Goal: Task Accomplishment & Management: Complete application form

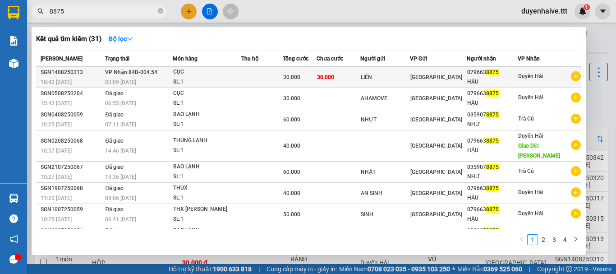
type input "8875"
click at [401, 78] on div "LIÊN" at bounding box center [385, 77] width 49 height 9
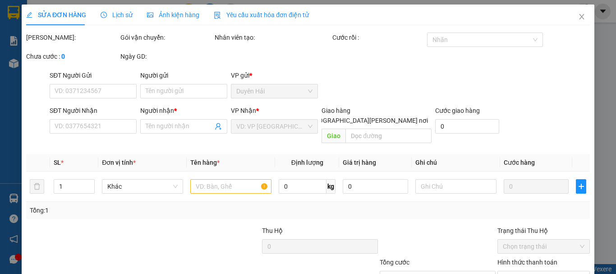
type input "LIÊN"
type input "0796638875"
type input "HẬU"
type input "30.000"
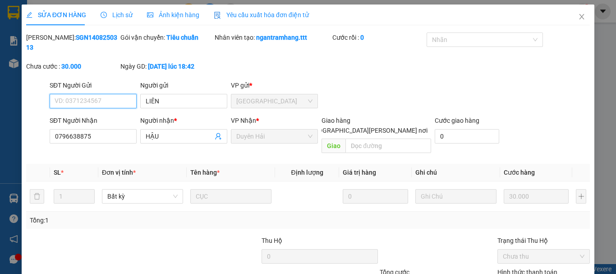
scroll to position [62, 0]
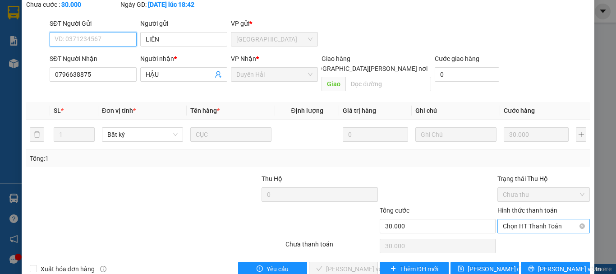
click at [527, 219] on span "Chọn HT Thanh Toán" at bounding box center [544, 226] width 82 height 14
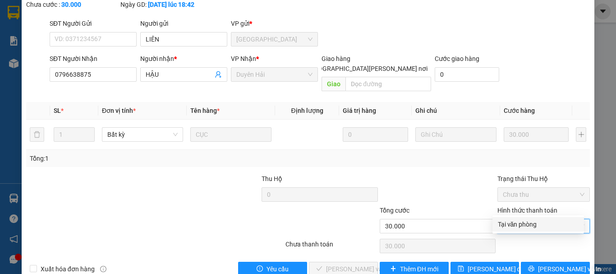
click at [526, 220] on div "Tại văn phòng" at bounding box center [538, 224] width 81 height 10
type input "0"
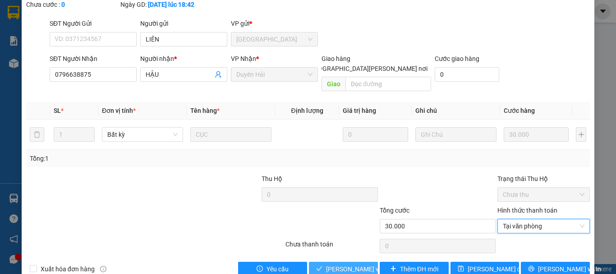
click at [344, 264] on span "[PERSON_NAME] và [PERSON_NAME] hàng" at bounding box center [387, 269] width 122 height 10
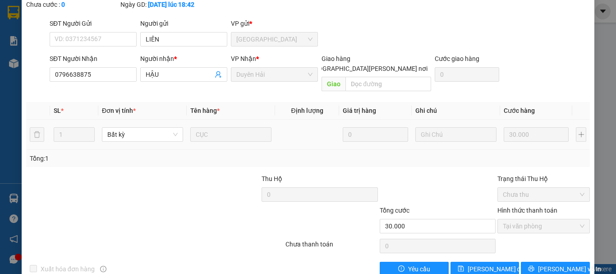
scroll to position [0, 0]
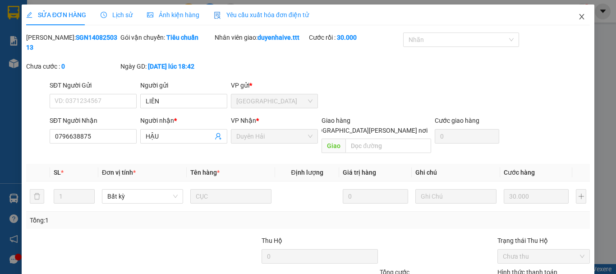
click at [572, 13] on span "Close" at bounding box center [581, 17] width 25 height 25
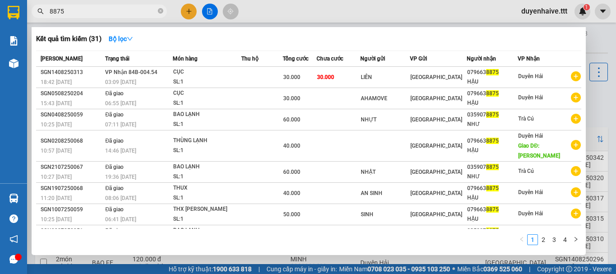
click at [96, 14] on input "8875" at bounding box center [103, 11] width 106 height 10
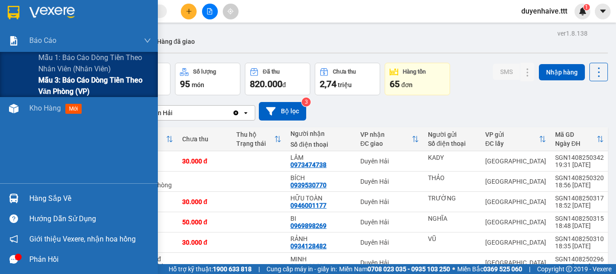
click at [64, 90] on span "Mẫu 3: Báo cáo dòng tiền theo văn phòng (VP)" at bounding box center [94, 85] width 113 height 23
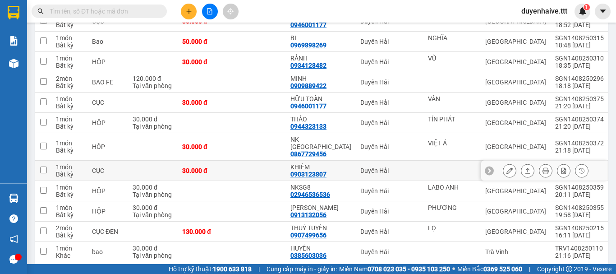
scroll to position [225, 0]
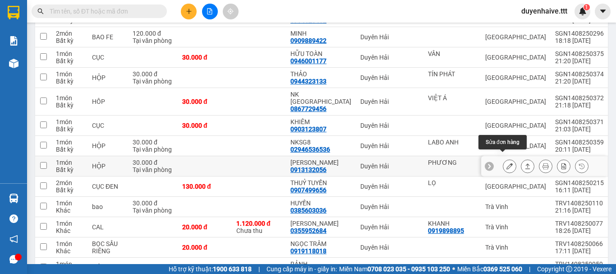
click at [506, 163] on icon at bounding box center [509, 166] width 6 height 6
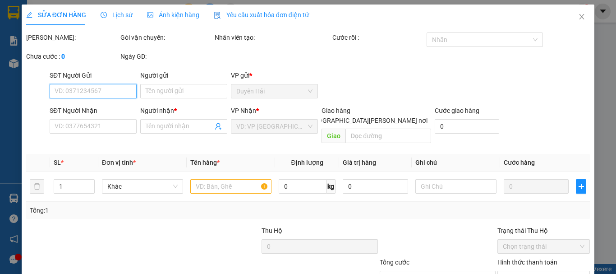
scroll to position [62, 0]
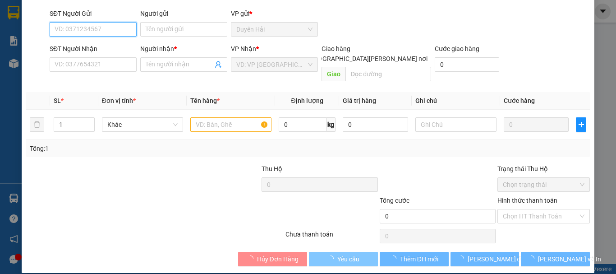
type input "PHƯƠNG"
type input "0913132056"
type input "ANH TUẤN"
type input "30.000"
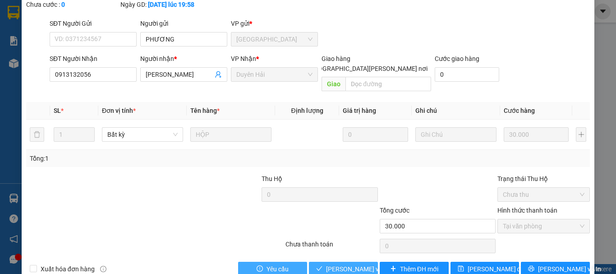
click at [343, 264] on span "[PERSON_NAME] và [PERSON_NAME] hàng" at bounding box center [387, 269] width 122 height 10
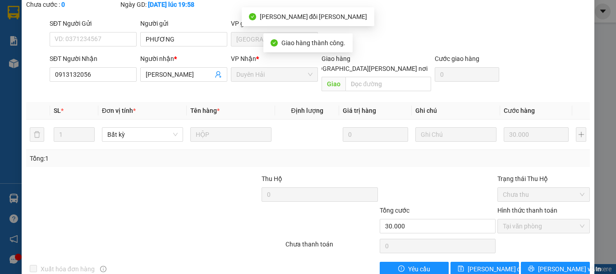
scroll to position [0, 0]
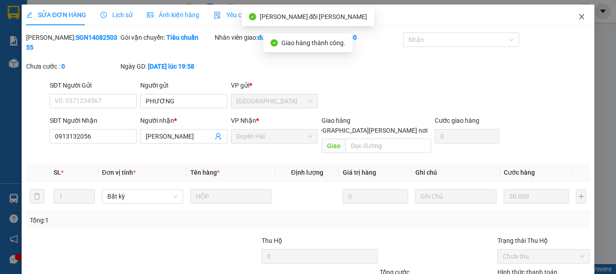
click at [578, 17] on icon "close" at bounding box center [581, 16] width 7 height 7
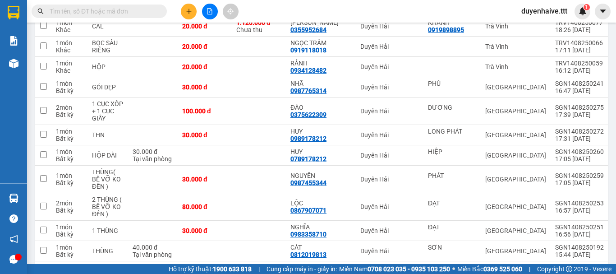
scroll to position [135, 0]
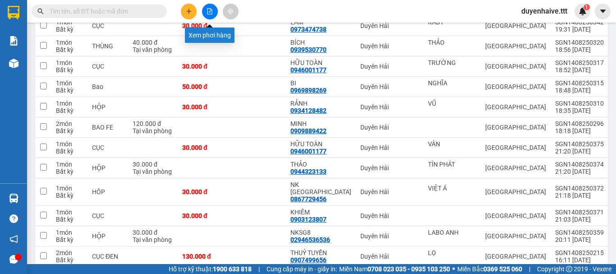
click at [209, 13] on icon "file-add" at bounding box center [209, 11] width 6 height 6
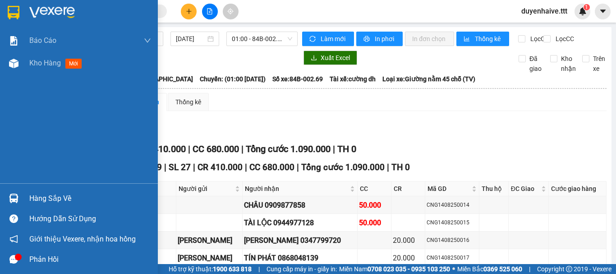
click at [55, 192] on div "Hàng sắp về" at bounding box center [90, 199] width 122 height 14
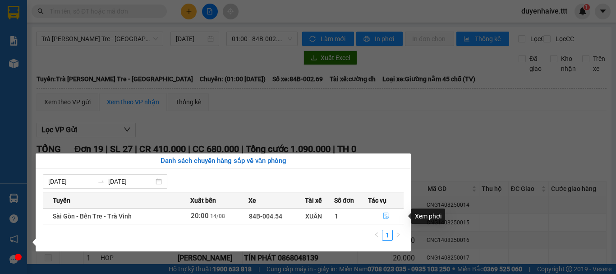
click at [386, 215] on icon "file-done" at bounding box center [386, 215] width 6 height 6
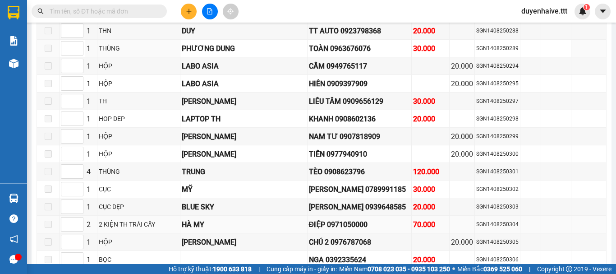
type input "[DATE]"
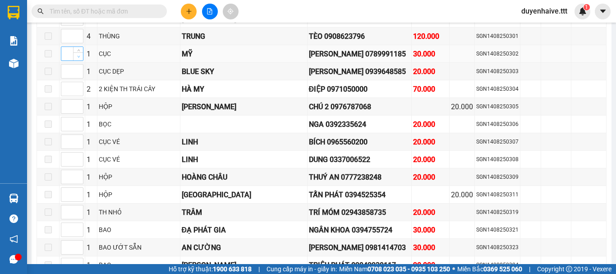
scroll to position [451, 0]
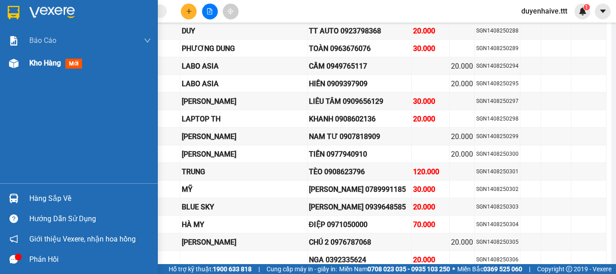
click at [40, 63] on span "Kho hàng" at bounding box center [45, 63] width 32 height 9
click at [332, 11] on div "Kết quả tìm kiếm ( 31 ) Bộ lọc Mã ĐH Trạng thái Món hàng Thu hộ Tổng cước Chưa …" at bounding box center [308, 11] width 616 height 23
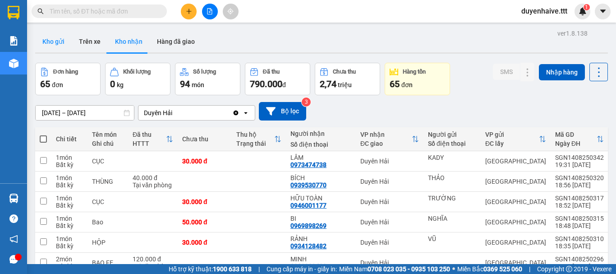
click at [53, 43] on button "Kho gửi" at bounding box center [53, 42] width 37 height 22
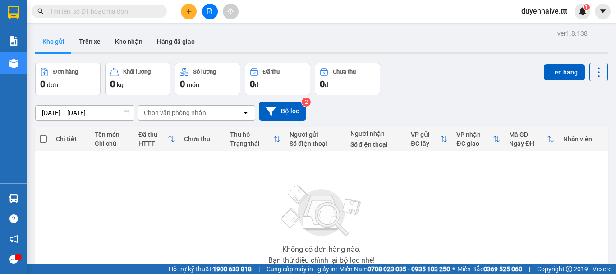
click at [114, 12] on input "text" at bounding box center [103, 11] width 106 height 10
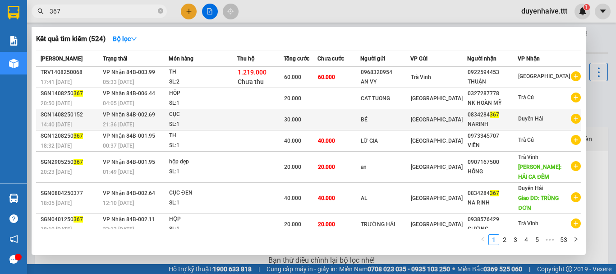
type input "367"
click at [517, 119] on div "NARINH" at bounding box center [492, 123] width 50 height 9
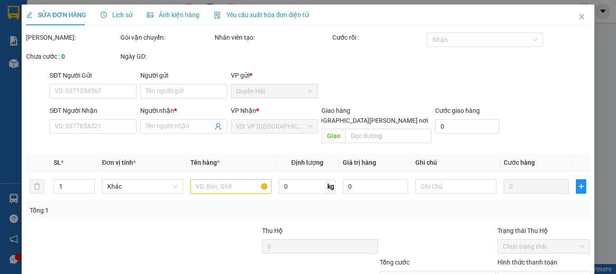
type input "BÉ"
type input "0834284367"
type input "NARINH"
type input "30.000"
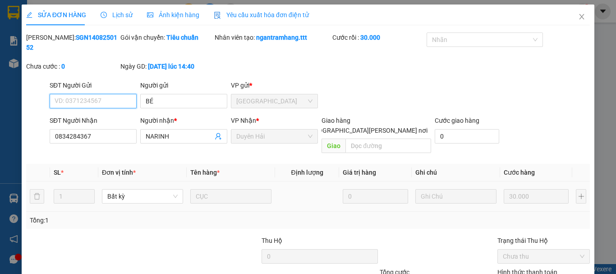
scroll to position [62, 0]
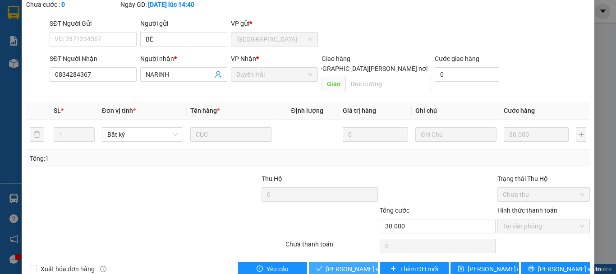
click at [359, 264] on span "[PERSON_NAME] và [PERSON_NAME] hàng" at bounding box center [387, 269] width 122 height 10
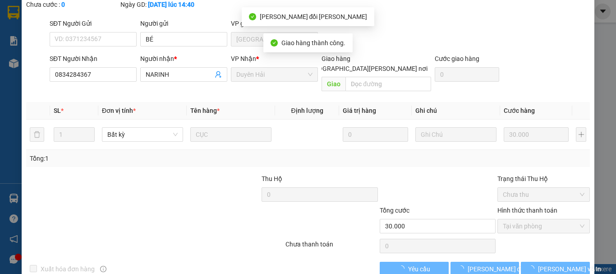
scroll to position [0, 0]
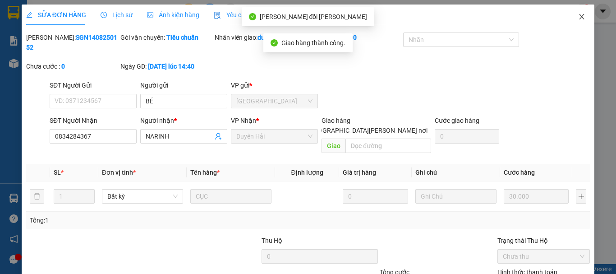
click at [578, 19] on icon "close" at bounding box center [581, 16] width 7 height 7
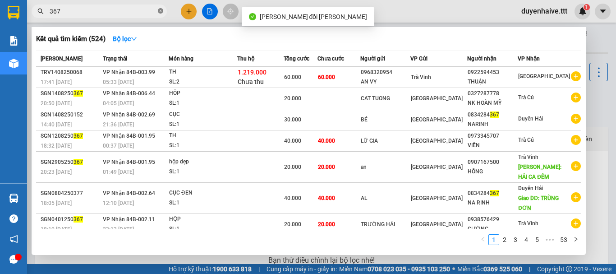
click at [161, 10] on icon "close-circle" at bounding box center [160, 10] width 5 height 5
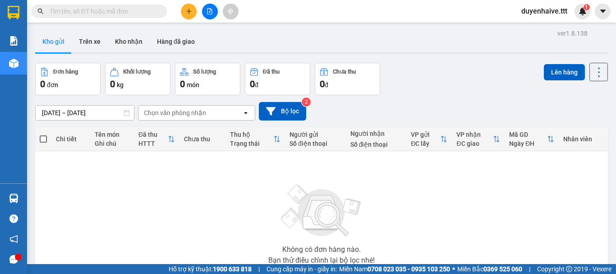
click at [151, 11] on input "text" at bounding box center [103, 11] width 106 height 10
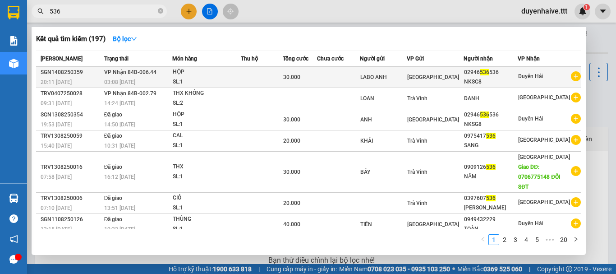
type input "536"
click at [503, 74] on div "02946 536 536" at bounding box center [490, 72] width 53 height 9
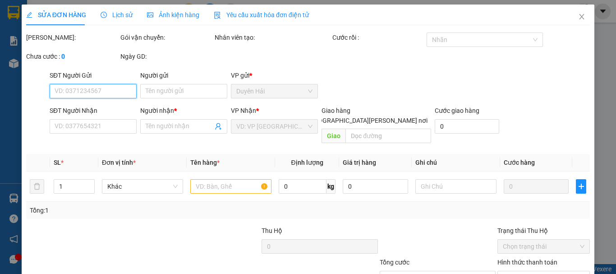
scroll to position [62, 0]
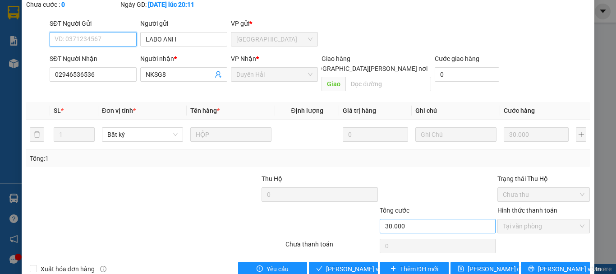
type input "LABO ANH"
type input "02946536536"
type input "NKSG8"
type input "30.000"
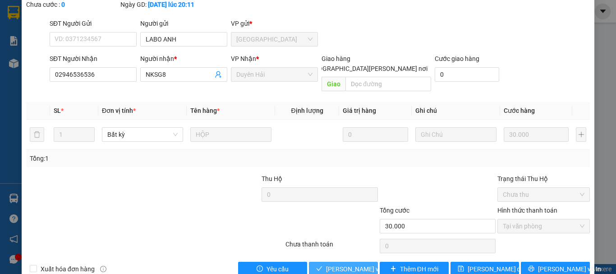
click at [362, 264] on span "[PERSON_NAME] và [PERSON_NAME] hàng" at bounding box center [387, 269] width 122 height 10
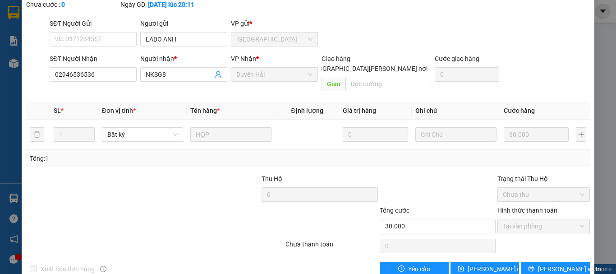
scroll to position [0, 0]
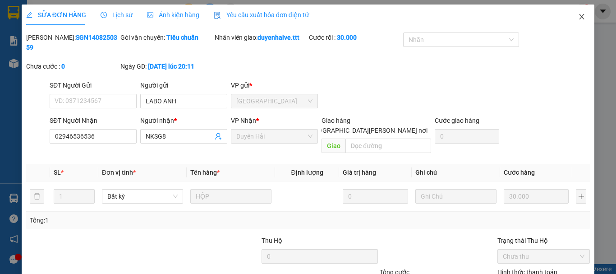
click at [578, 16] on icon "close" at bounding box center [581, 16] width 7 height 7
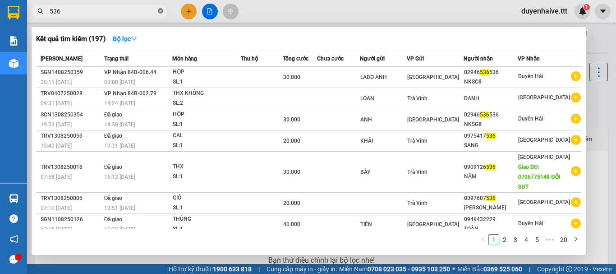
click at [161, 9] on icon "close-circle" at bounding box center [160, 10] width 5 height 5
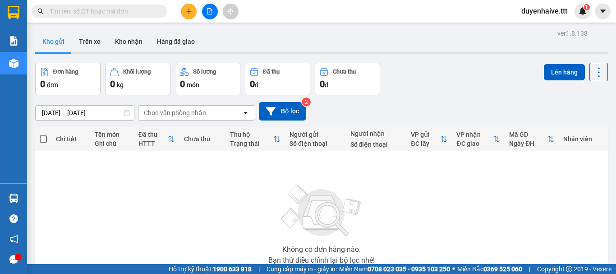
click at [137, 12] on input "text" at bounding box center [103, 11] width 106 height 10
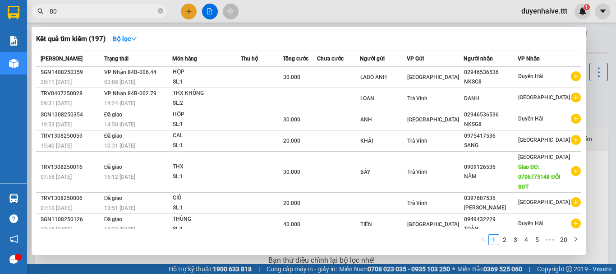
type input "807"
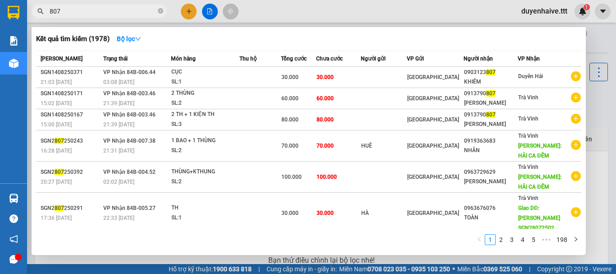
click at [159, 9] on icon "close-circle" at bounding box center [160, 10] width 5 height 5
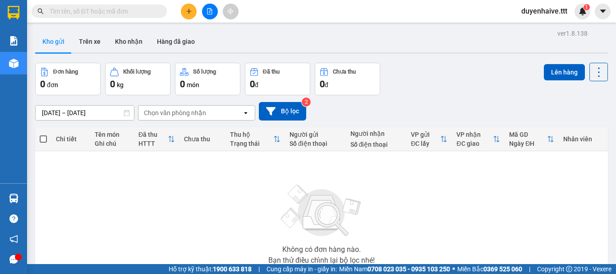
click at [126, 7] on input "text" at bounding box center [103, 11] width 106 height 10
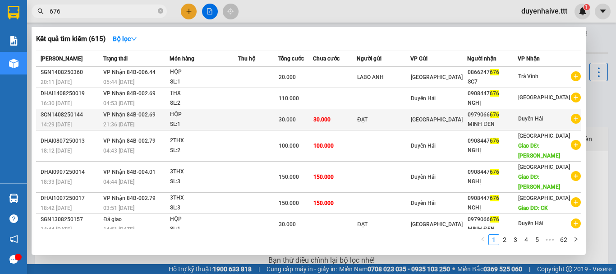
type input "676"
click at [517, 121] on div "MINH ĐEN" at bounding box center [492, 123] width 50 height 9
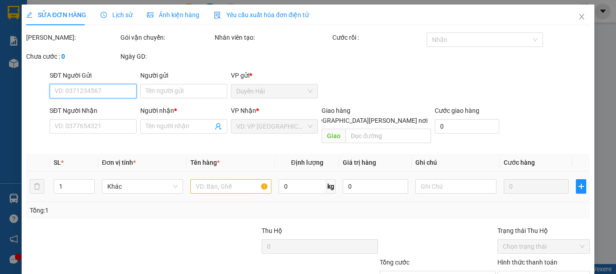
scroll to position [62, 0]
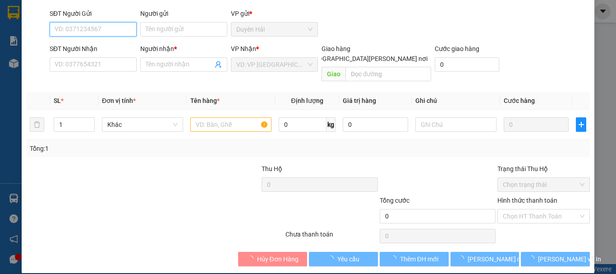
type input "ĐẠT"
type input "0979066676"
type input "MINH ĐEN"
type input "30.000"
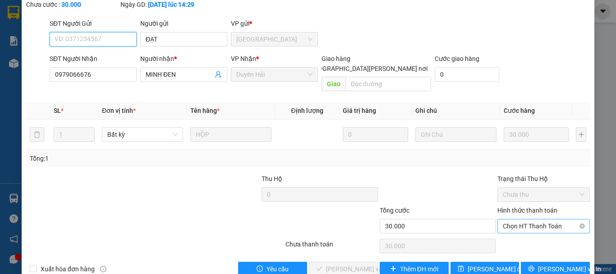
click at [509, 219] on span "Chọn HT Thanh Toán" at bounding box center [544, 226] width 82 height 14
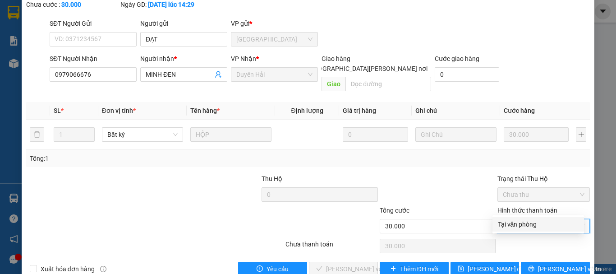
click at [511, 221] on div "Tại văn phòng" at bounding box center [538, 224] width 81 height 10
type input "0"
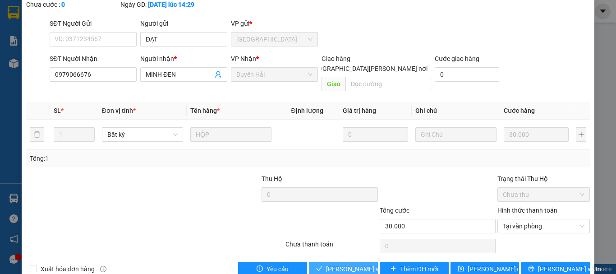
click at [350, 264] on span "[PERSON_NAME] và [PERSON_NAME] hàng" at bounding box center [387, 269] width 122 height 10
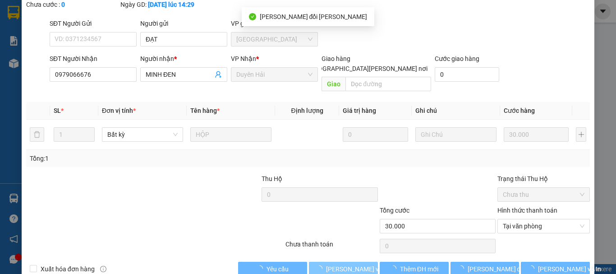
scroll to position [0, 0]
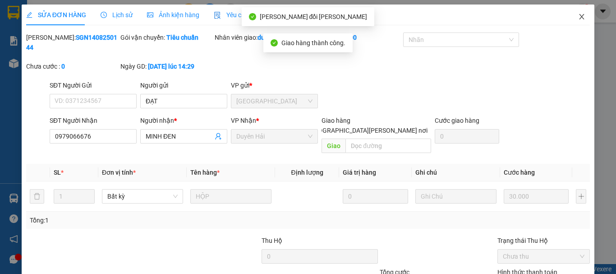
click at [578, 17] on icon "close" at bounding box center [581, 16] width 7 height 7
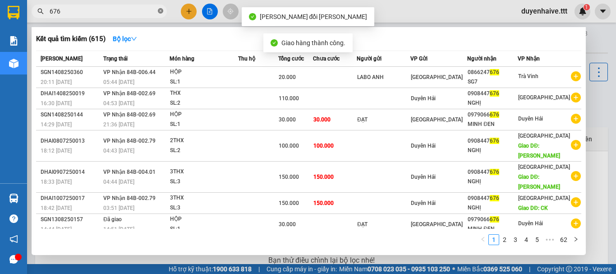
click at [160, 11] on icon "close-circle" at bounding box center [160, 10] width 5 height 5
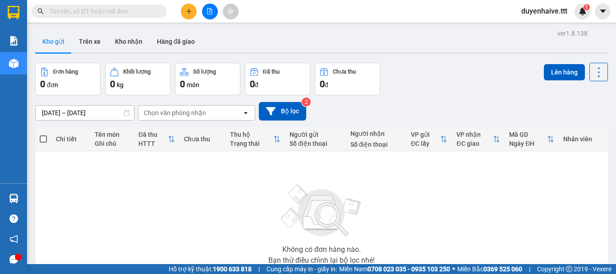
click at [144, 8] on input "text" at bounding box center [103, 11] width 106 height 10
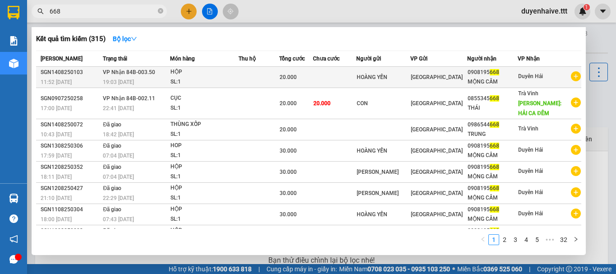
type input "668"
click at [508, 81] on div "MỘNG CẦM" at bounding box center [492, 81] width 50 height 9
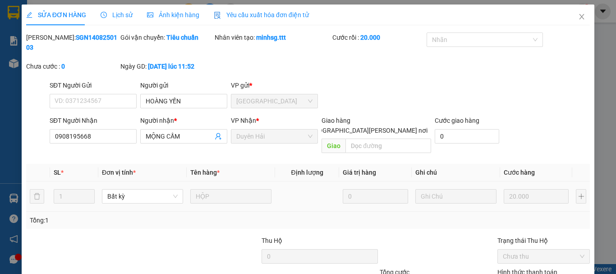
type input "HOÀNG YẾN"
type input "0908195668"
type input "MỘNG CẦM"
type input "20.000"
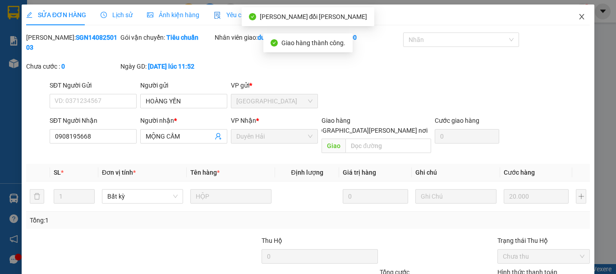
click at [578, 18] on icon "close" at bounding box center [581, 16] width 7 height 7
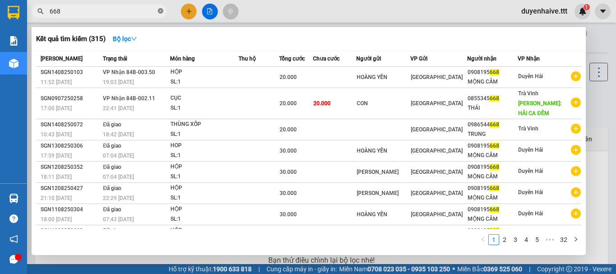
click at [160, 13] on icon "close-circle" at bounding box center [160, 10] width 5 height 5
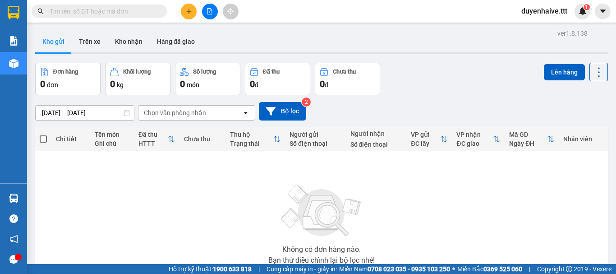
click at [140, 11] on input "text" at bounding box center [103, 11] width 106 height 10
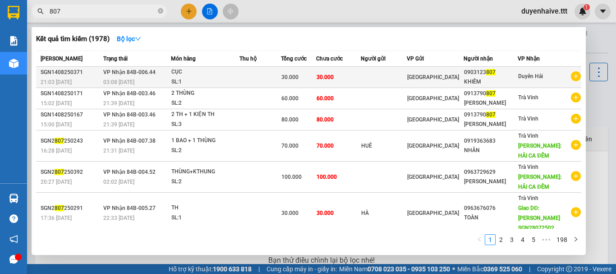
type input "807"
click at [508, 78] on div "KHIÊM" at bounding box center [490, 81] width 53 height 9
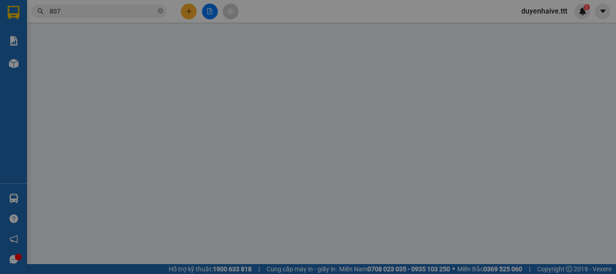
type input "0903123807"
type input "KHIÊM"
type input "30.000"
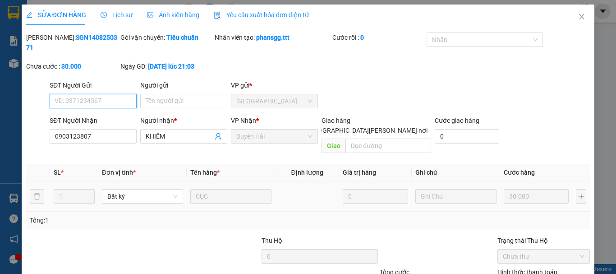
scroll to position [62, 0]
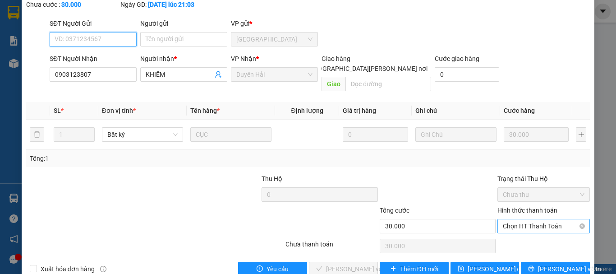
click at [509, 219] on span "Chọn HT Thanh Toán" at bounding box center [544, 226] width 82 height 14
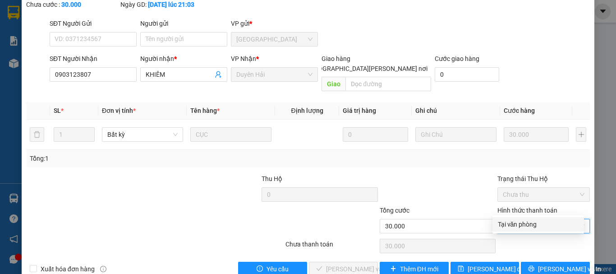
drag, startPoint x: 510, startPoint y: 226, endPoint x: 479, endPoint y: 238, distance: 33.1
click at [494, 235] on div "Total Paid Fee 0 Total UnPaid Fee 30.000 Cash Collection Total Fee Mã ĐH: SGN14…" at bounding box center [307, 123] width 563 height 305
click at [508, 228] on div "Tại văn phòng" at bounding box center [538, 224] width 81 height 10
type input "0"
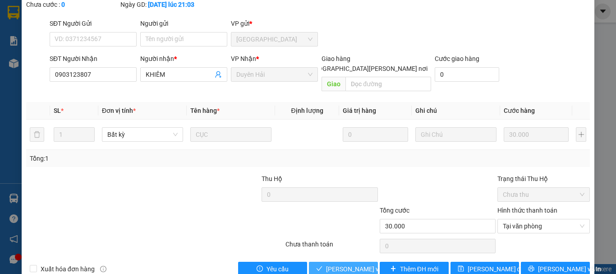
click at [338, 264] on span "[PERSON_NAME] và [PERSON_NAME] hàng" at bounding box center [387, 269] width 122 height 10
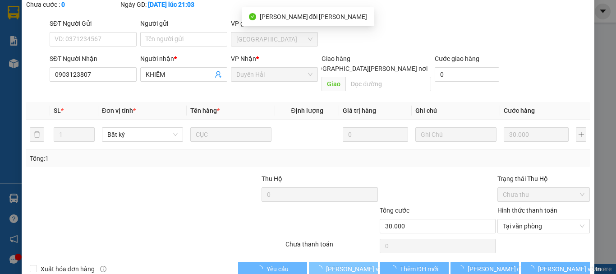
scroll to position [0, 0]
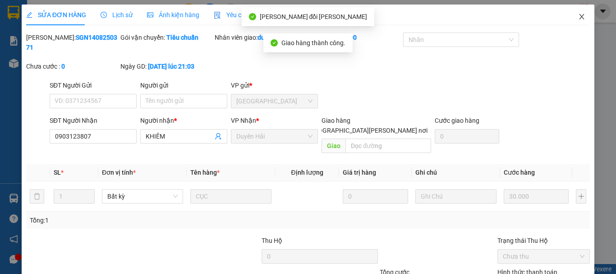
click at [578, 19] on icon "close" at bounding box center [581, 16] width 7 height 7
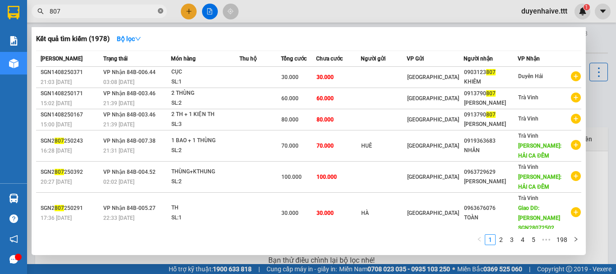
click at [162, 8] on span at bounding box center [160, 11] width 5 height 9
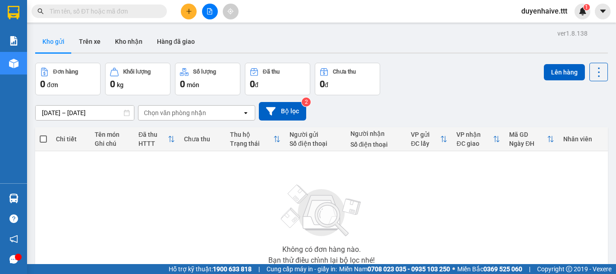
click at [122, 7] on input "text" at bounding box center [103, 11] width 106 height 10
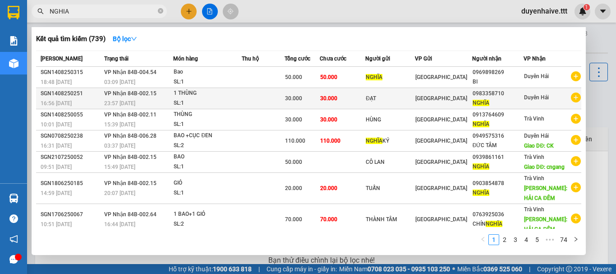
type input "NGHIA"
click at [525, 102] on div "Duyên Hải" at bounding box center [536, 97] width 25 height 11
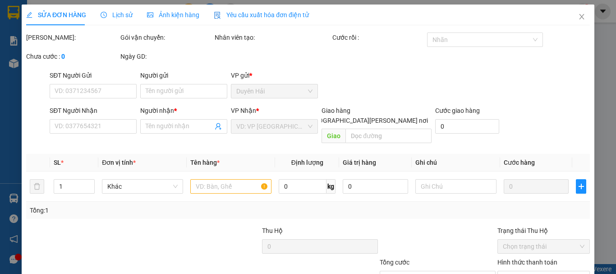
type input "ĐẠT"
type input "0983358710"
type input "NGHĨA"
type input "30.000"
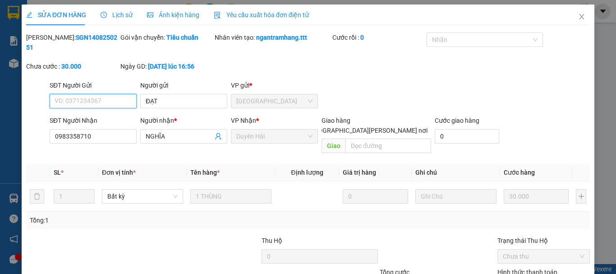
scroll to position [62, 0]
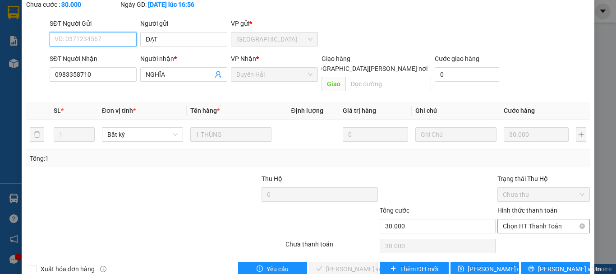
click at [510, 219] on span "Chọn HT Thanh Toán" at bounding box center [544, 226] width 82 height 14
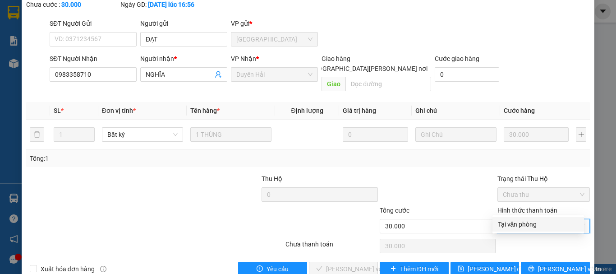
drag, startPoint x: 512, startPoint y: 221, endPoint x: 312, endPoint y: 249, distance: 201.6
click at [505, 225] on div "Tại văn phòng" at bounding box center [538, 224] width 81 height 10
type input "0"
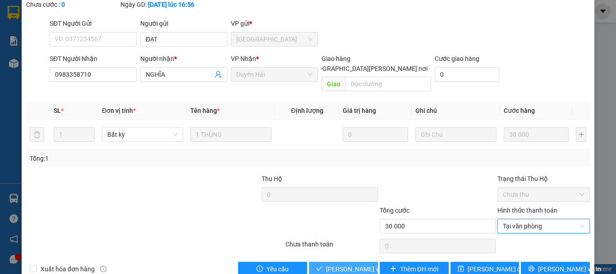
click at [316, 265] on icon "check" at bounding box center [319, 268] width 6 height 6
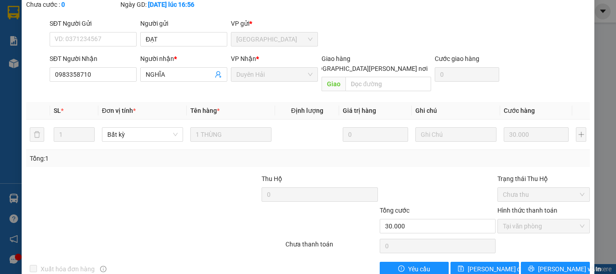
scroll to position [0, 0]
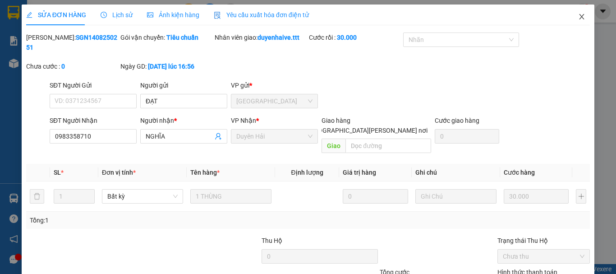
click at [578, 18] on icon "close" at bounding box center [581, 16] width 7 height 7
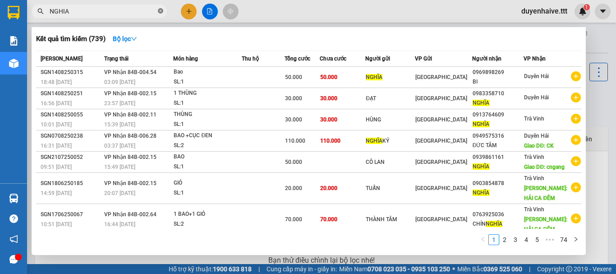
click at [160, 9] on icon "close-circle" at bounding box center [160, 10] width 5 height 5
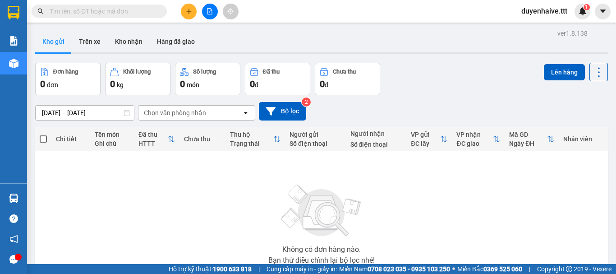
click at [148, 10] on input "text" at bounding box center [103, 11] width 106 height 10
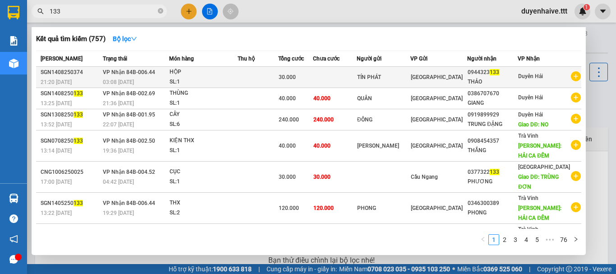
type input "133"
click at [517, 81] on div "THẢO" at bounding box center [492, 81] width 50 height 9
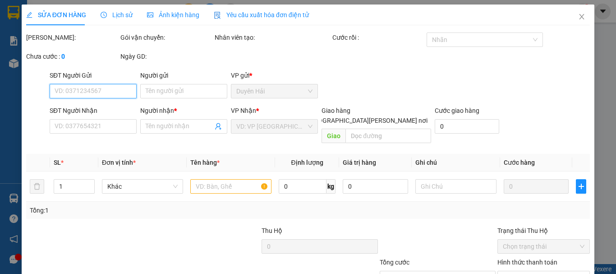
type input "TÍN PHÁT"
type input "0944323133"
type input "THẢO"
type input "30.000"
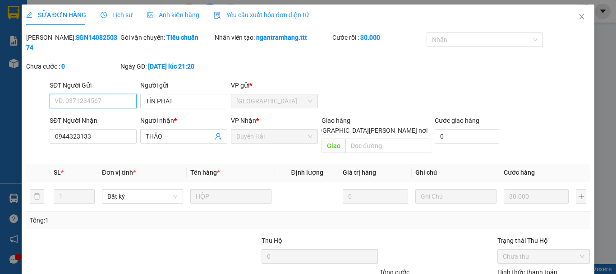
scroll to position [62, 0]
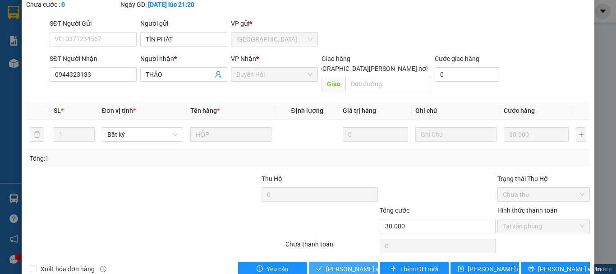
click at [341, 264] on span "[PERSON_NAME] và [PERSON_NAME] hàng" at bounding box center [387, 269] width 122 height 10
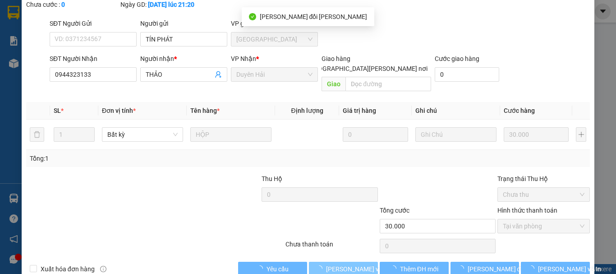
scroll to position [0, 0]
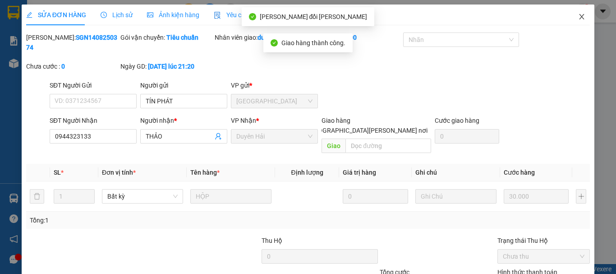
click at [578, 18] on icon "close" at bounding box center [581, 16] width 7 height 7
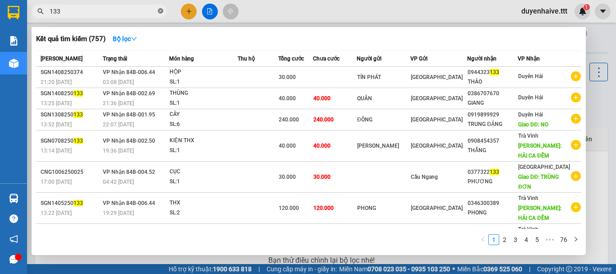
click at [160, 12] on icon "close-circle" at bounding box center [160, 10] width 5 height 5
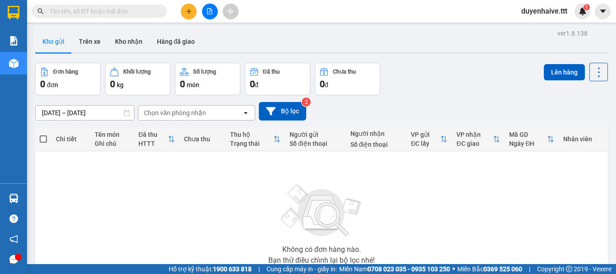
click at [130, 12] on input "text" at bounding box center [103, 11] width 106 height 10
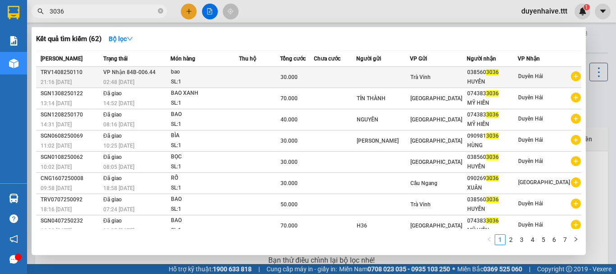
type input "3036"
click at [490, 75] on span "3036" at bounding box center [492, 72] width 13 height 6
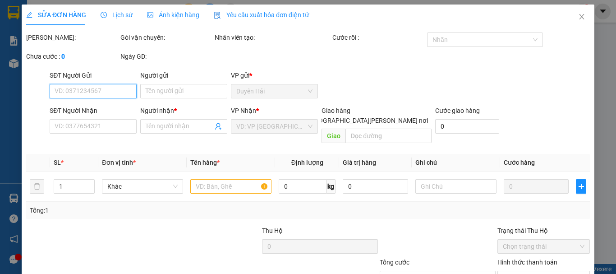
type input "0385603036"
type input "HUYỀN"
type input "30.000"
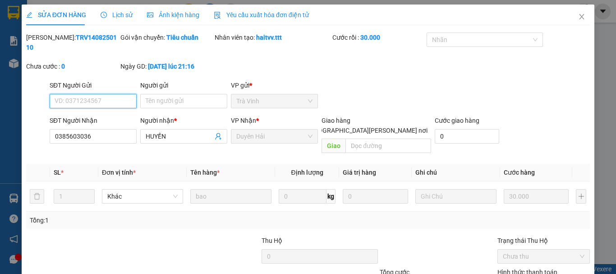
scroll to position [61, 0]
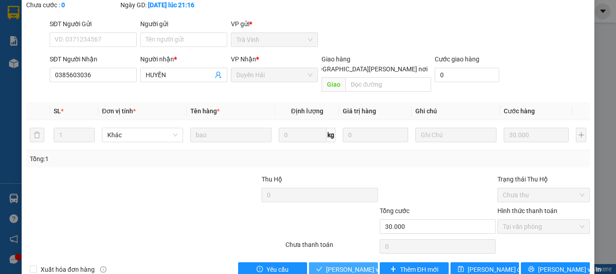
click at [343, 264] on span "[PERSON_NAME] và [PERSON_NAME] hàng" at bounding box center [387, 269] width 122 height 10
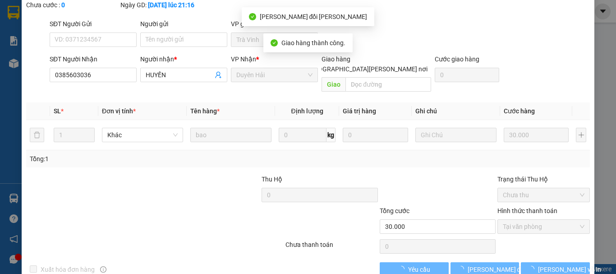
scroll to position [0, 0]
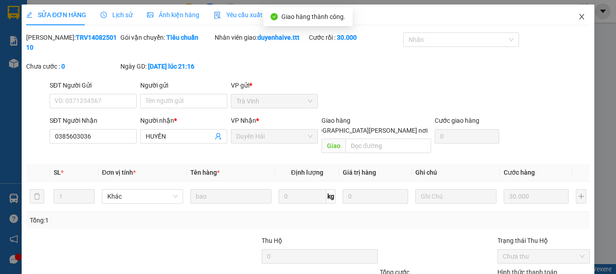
click at [578, 15] on icon "close" at bounding box center [581, 16] width 7 height 7
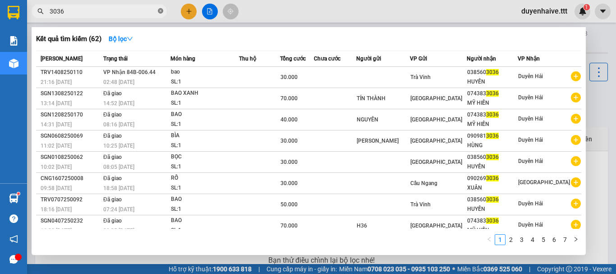
click at [161, 9] on icon "close-circle" at bounding box center [160, 10] width 5 height 5
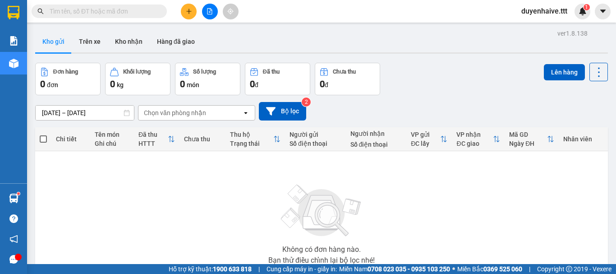
click at [136, 13] on input "text" at bounding box center [103, 11] width 106 height 10
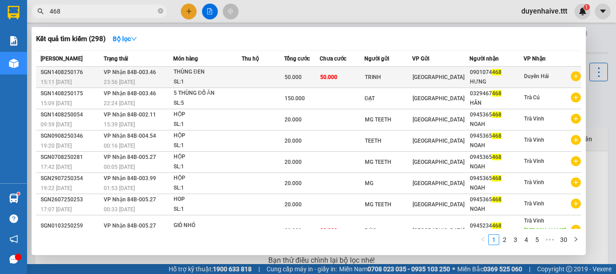
type input "468"
click at [509, 77] on div "HƯNG" at bounding box center [497, 81] width 54 height 9
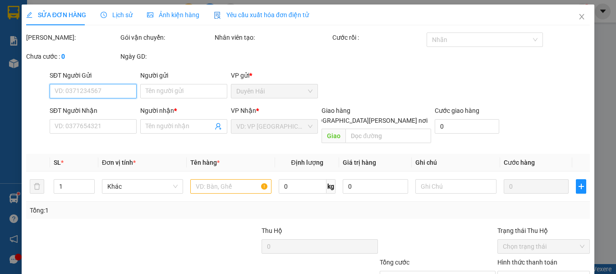
type input "TRINH"
type input "0901074468"
type input "HƯNG"
type input "50.000"
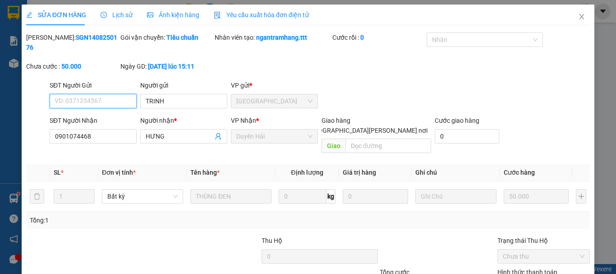
scroll to position [62, 0]
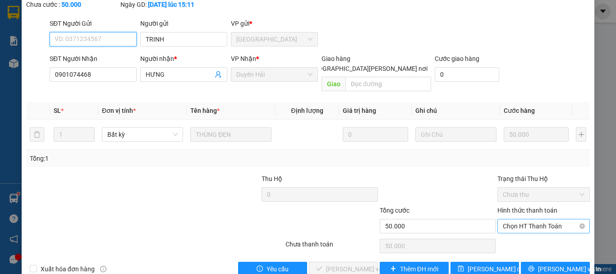
click at [512, 219] on span "Chọn HT Thanh Toán" at bounding box center [544, 226] width 82 height 14
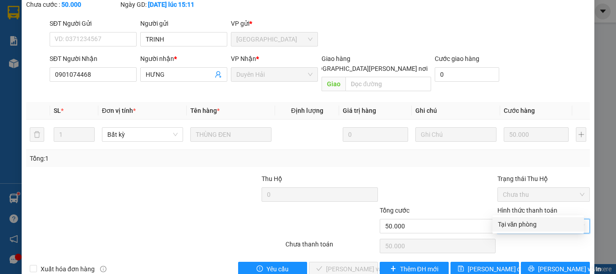
click at [506, 222] on div "Tại văn phòng" at bounding box center [538, 224] width 81 height 10
type input "0"
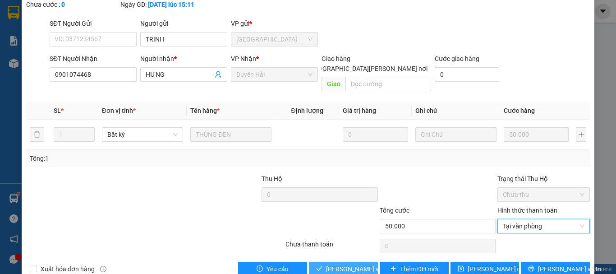
click at [342, 264] on span "[PERSON_NAME] và [PERSON_NAME] hàng" at bounding box center [387, 269] width 122 height 10
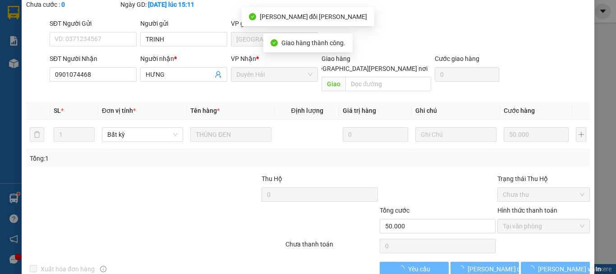
scroll to position [0, 0]
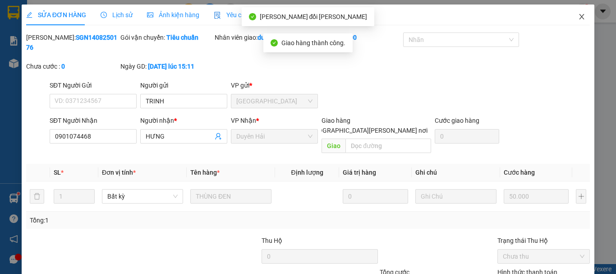
click at [578, 17] on icon "close" at bounding box center [581, 16] width 7 height 7
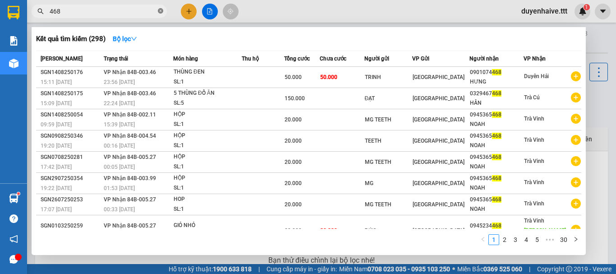
click at [160, 11] on icon "close-circle" at bounding box center [160, 10] width 5 height 5
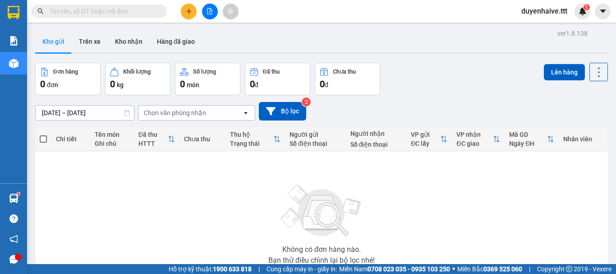
click at [145, 8] on input "text" at bounding box center [103, 11] width 106 height 10
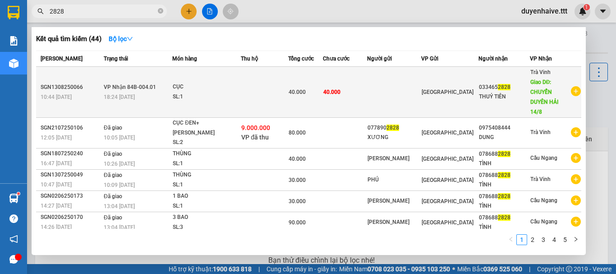
type input "2828"
click at [507, 92] on div "THUỶ TIÊN" at bounding box center [504, 96] width 50 height 9
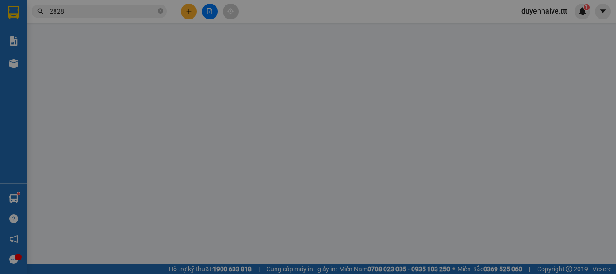
type input "0334652828"
type input "THUỶ TIÊN"
type input "CHUYỂN DUYÊN HẢI 14/8"
type input "40.000"
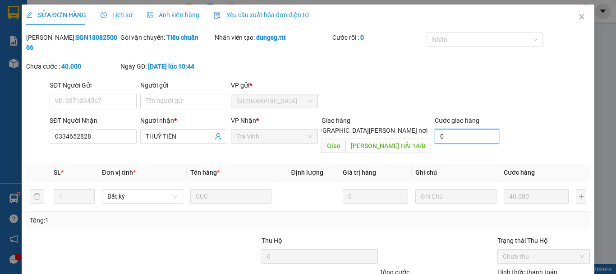
click at [456, 129] on input "0" at bounding box center [467, 136] width 64 height 14
type input "2"
type input "40.002"
type input "20"
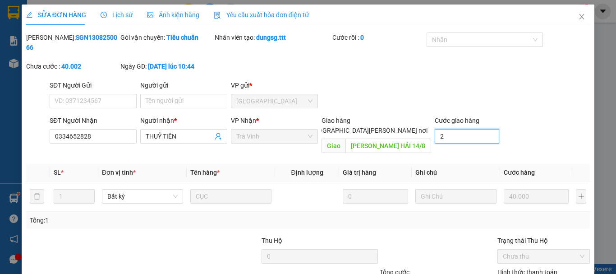
type input "40.020"
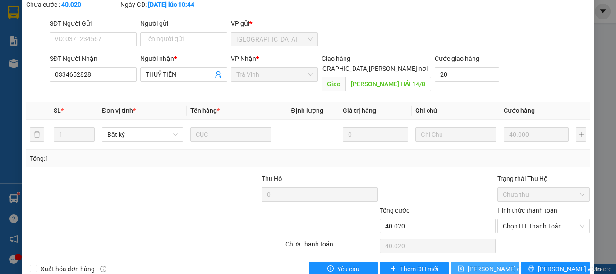
type input "20.000"
type input "60.000"
click at [501, 264] on span "[PERSON_NAME] đổi" at bounding box center [496, 269] width 58 height 10
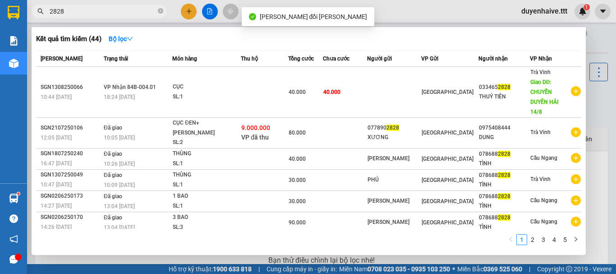
drag, startPoint x: 160, startPoint y: 10, endPoint x: 297, endPoint y: 270, distance: 292.9
click at [160, 17] on span "2828" at bounding box center [99, 12] width 135 height 14
click at [159, 11] on icon "close-circle" at bounding box center [160, 10] width 5 height 5
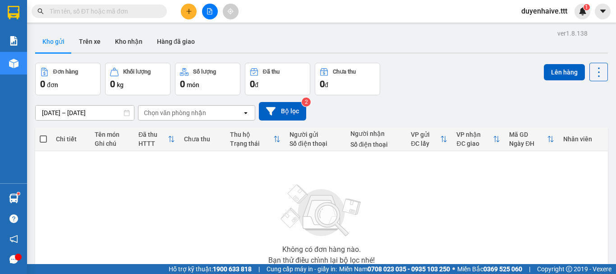
click at [140, 15] on input "text" at bounding box center [103, 11] width 106 height 10
click at [138, 12] on input "text" at bounding box center [103, 11] width 106 height 10
click at [136, 9] on input "text" at bounding box center [103, 11] width 106 height 10
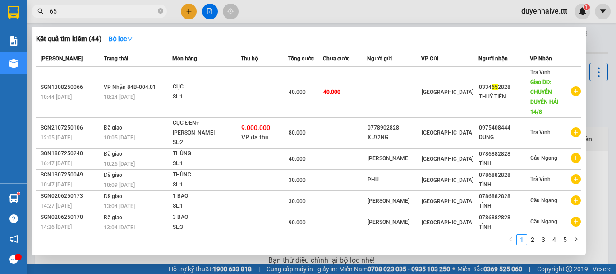
type input "656"
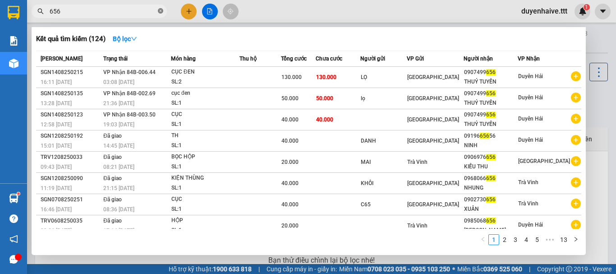
click at [162, 11] on icon "close-circle" at bounding box center [160, 10] width 5 height 5
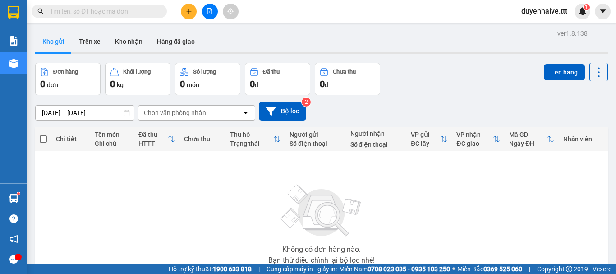
click at [146, 10] on input "text" at bounding box center [103, 11] width 106 height 10
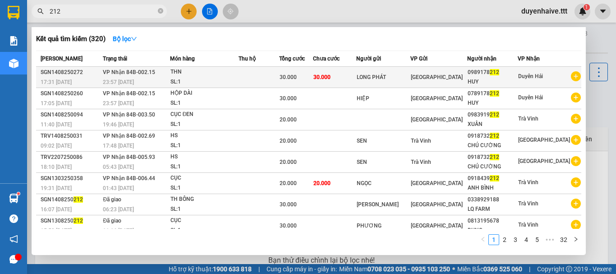
type input "212"
click at [489, 75] on div "0989178 212" at bounding box center [492, 72] width 50 height 9
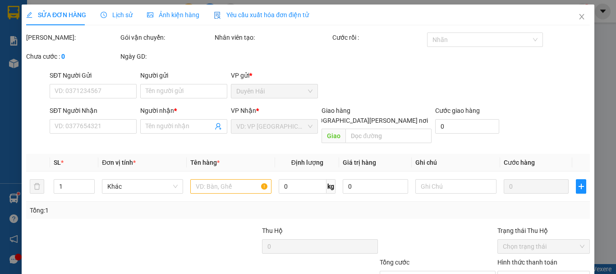
type input "LONG PHÁT"
type input "0989178212"
type input "HUY"
type input "30.000"
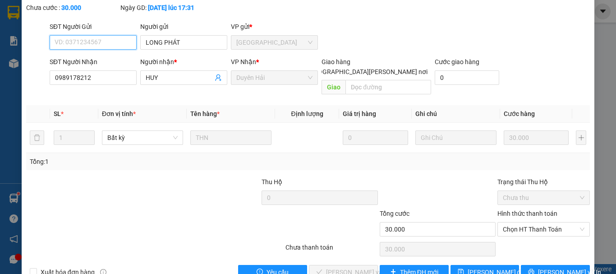
scroll to position [62, 0]
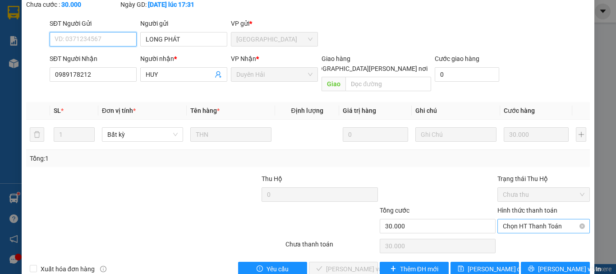
click at [519, 219] on span "Chọn HT Thanh Toán" at bounding box center [544, 226] width 82 height 14
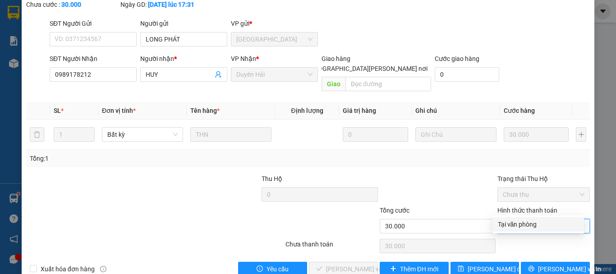
click at [504, 223] on div "Tại văn phòng" at bounding box center [538, 224] width 81 height 10
type input "0"
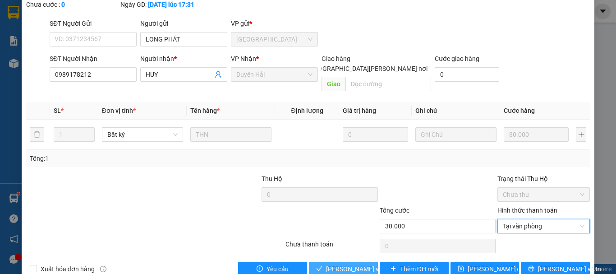
click at [359, 264] on span "[PERSON_NAME] và [PERSON_NAME] hàng" at bounding box center [387, 269] width 122 height 10
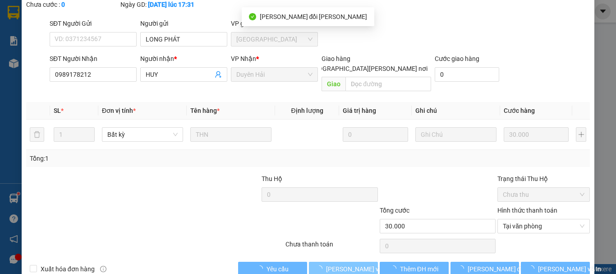
scroll to position [0, 0]
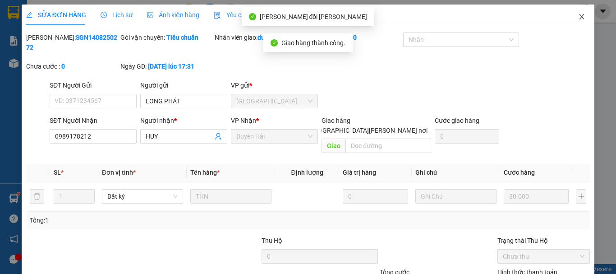
click at [579, 16] on icon "close" at bounding box center [581, 16] width 5 height 5
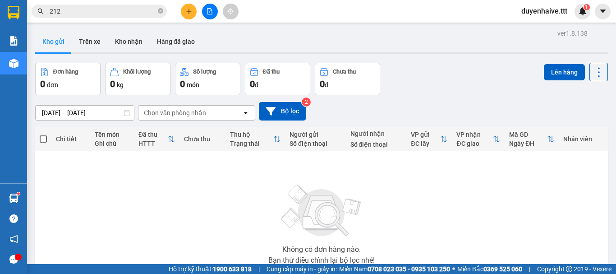
click at [157, 10] on span "212" at bounding box center [99, 12] width 135 height 14
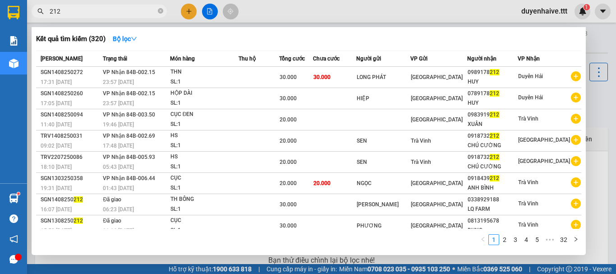
click at [159, 8] on span at bounding box center [160, 11] width 5 height 9
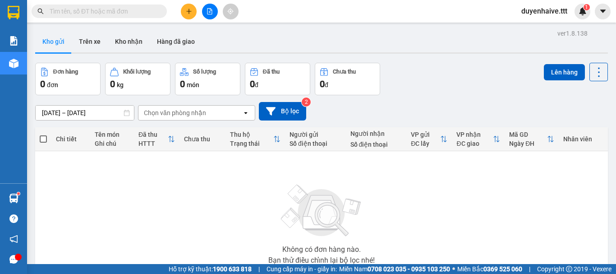
click at [142, 9] on input "text" at bounding box center [103, 11] width 106 height 10
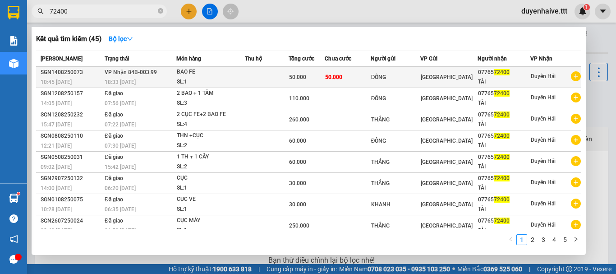
type input "72400"
click at [380, 73] on div "ĐÔNG" at bounding box center [395, 77] width 49 height 9
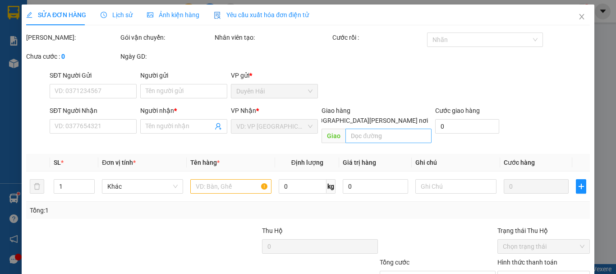
type input "ĐÔNG"
type input "0776572400"
type input "TÀI"
type input "50.000"
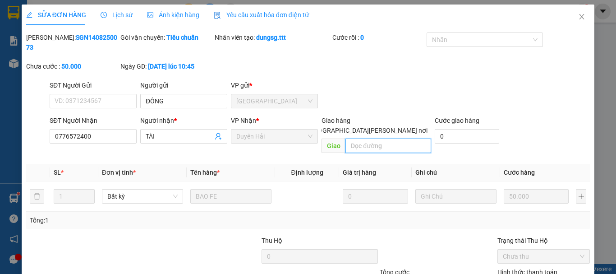
click at [360, 138] on input "text" at bounding box center [388, 145] width 86 height 14
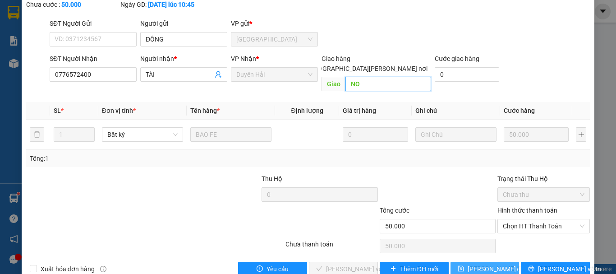
type input "NO"
click at [464, 261] on button "[PERSON_NAME] đổi" at bounding box center [484, 268] width 69 height 14
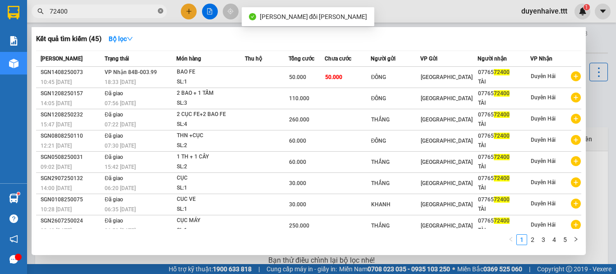
click at [160, 12] on icon "close-circle" at bounding box center [160, 10] width 5 height 5
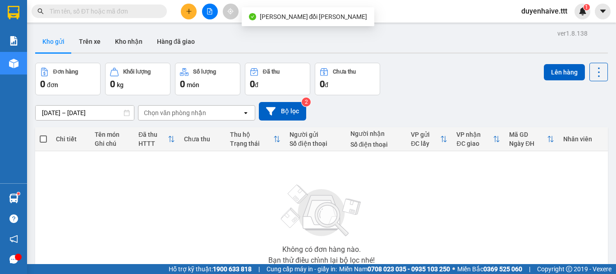
click at [151, 10] on input "text" at bounding box center [103, 11] width 106 height 10
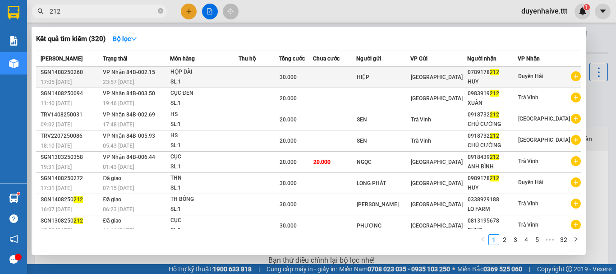
type input "212"
click at [511, 78] on div "HUY" at bounding box center [492, 81] width 50 height 9
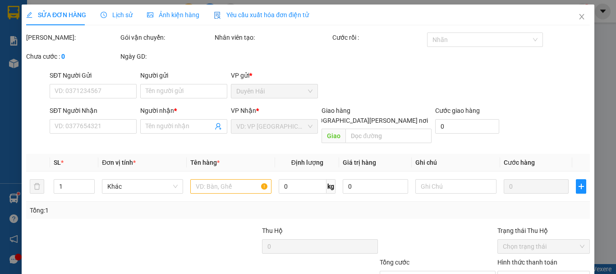
type input "HIỆP"
type input "0789178212"
type input "HUY"
type input "30.000"
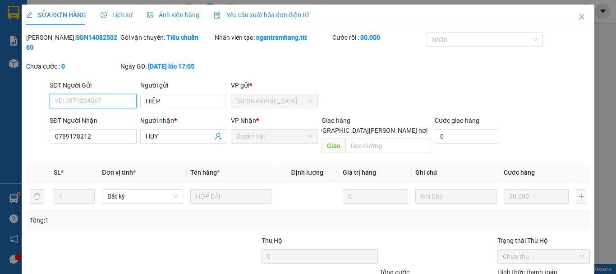
scroll to position [62, 0]
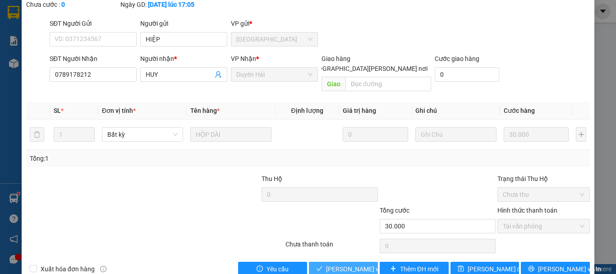
click at [356, 264] on span "[PERSON_NAME] và [PERSON_NAME] hàng" at bounding box center [387, 269] width 122 height 10
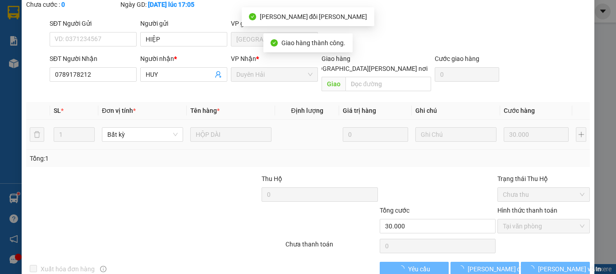
scroll to position [0, 0]
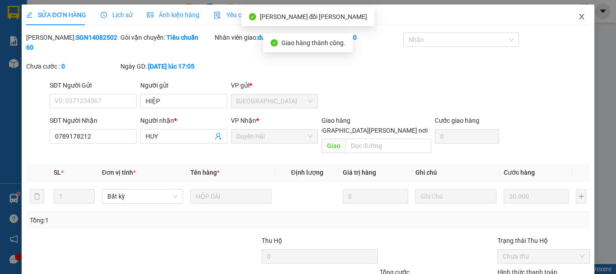
click at [579, 17] on icon "close" at bounding box center [581, 16] width 5 height 5
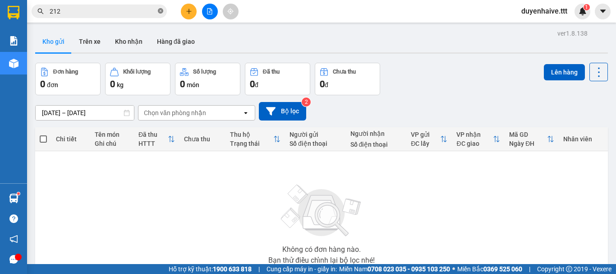
click at [161, 11] on icon "close-circle" at bounding box center [160, 10] width 5 height 5
click at [142, 44] on button "Kho nhận" at bounding box center [129, 42] width 42 height 22
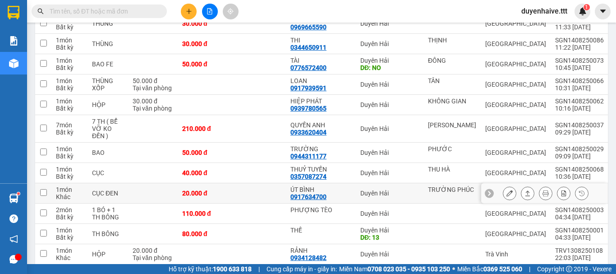
scroll to position [856, 0]
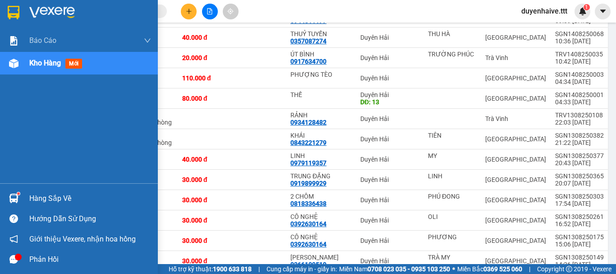
click at [43, 195] on div "Hàng sắp về" at bounding box center [90, 199] width 122 height 14
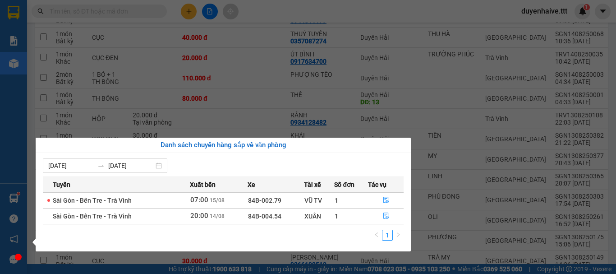
click at [30, 134] on section "Kết quả tìm kiếm ( 320 ) Bộ lọc Mã ĐH Trạng thái Món hàng Thu hộ Tổng cước Chưa…" at bounding box center [308, 137] width 616 height 274
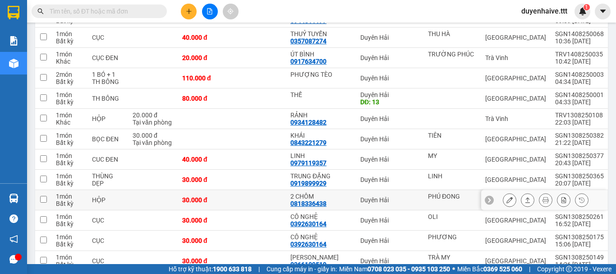
scroll to position [992, 0]
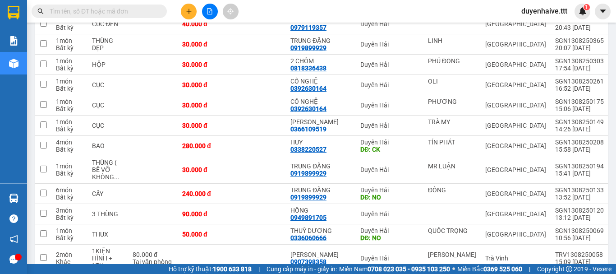
click at [121, 9] on input "text" at bounding box center [103, 11] width 106 height 10
click at [105, 12] on input "text" at bounding box center [103, 11] width 106 height 10
type input "5"
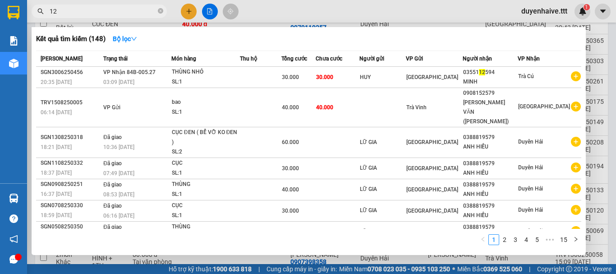
type input "123"
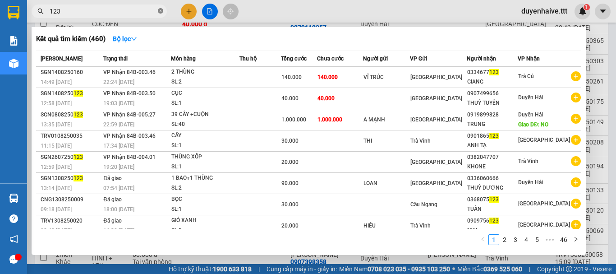
click at [162, 11] on icon "close-circle" at bounding box center [160, 10] width 5 height 5
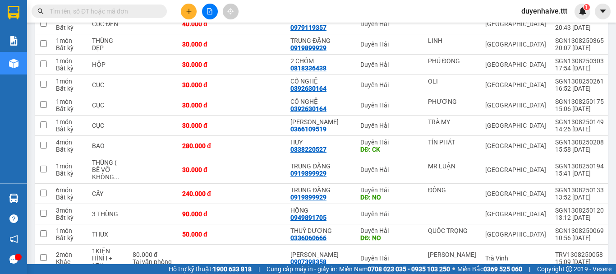
click at [133, 12] on input "text" at bounding box center [103, 11] width 106 height 10
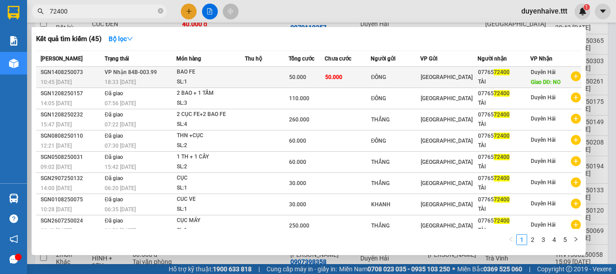
type input "72400"
click at [540, 77] on div "Duyên Hải Giao DĐ: NO" at bounding box center [546, 77] width 30 height 20
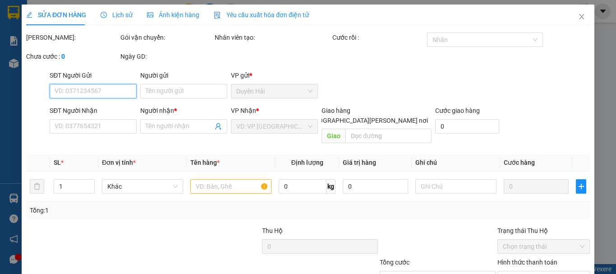
type input "ĐÔNG"
type input "0776572400"
type input "TÀI"
type input "NO"
type input "50.000"
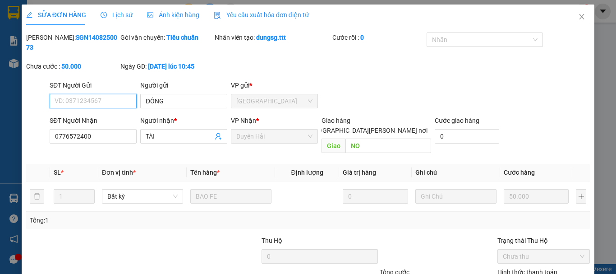
scroll to position [62, 0]
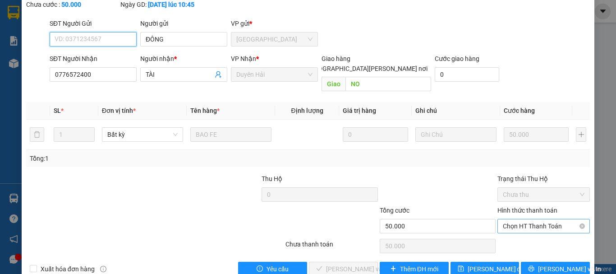
click at [503, 219] on span "Chọn HT Thanh Toán" at bounding box center [544, 226] width 82 height 14
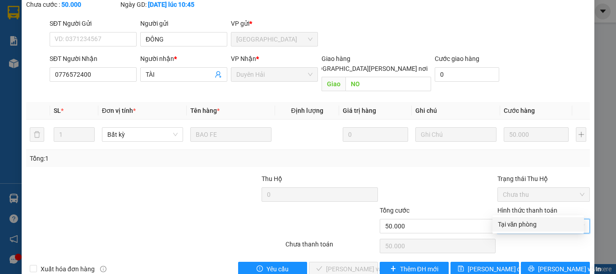
click at [505, 223] on div "Tại văn phòng" at bounding box center [538, 224] width 81 height 10
type input "0"
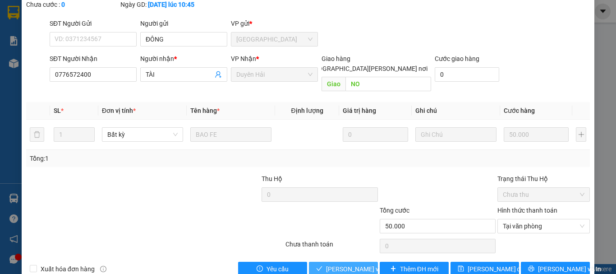
click at [361, 264] on span "[PERSON_NAME] và [PERSON_NAME] hàng" at bounding box center [387, 269] width 122 height 10
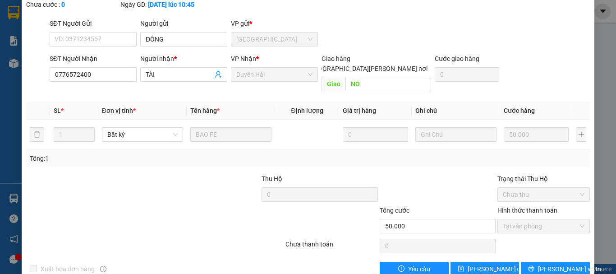
scroll to position [0, 0]
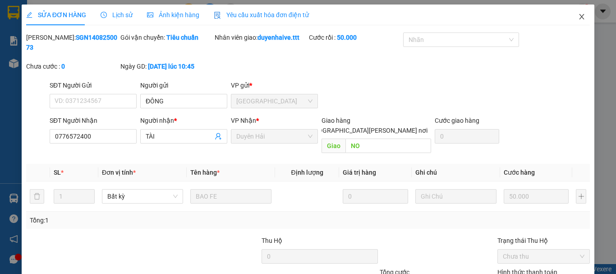
click at [579, 17] on icon "close" at bounding box center [581, 16] width 5 height 5
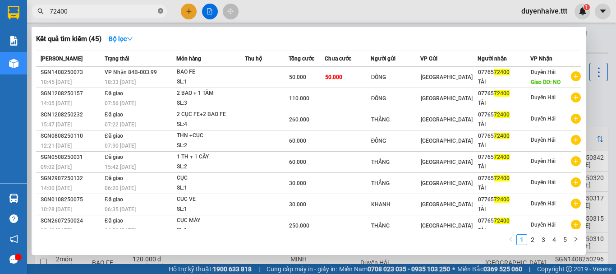
click at [160, 7] on span at bounding box center [160, 11] width 5 height 9
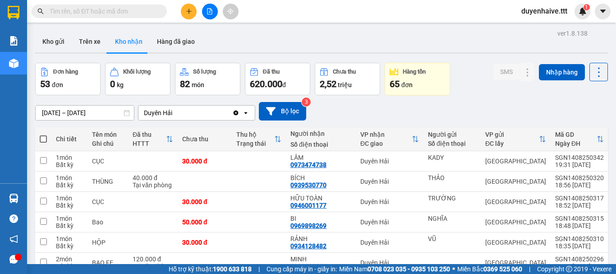
click at [136, 9] on input "text" at bounding box center [103, 11] width 106 height 10
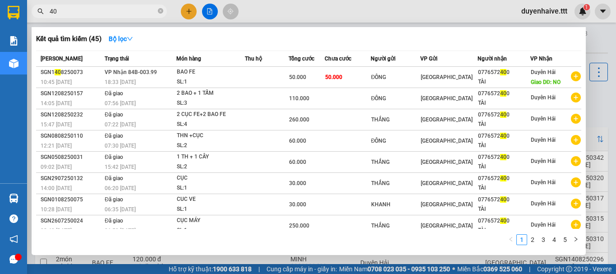
type input "404"
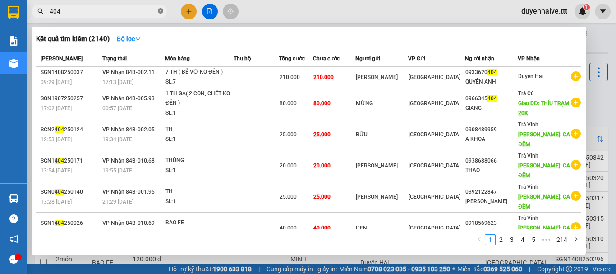
click at [159, 9] on icon "close-circle" at bounding box center [160, 10] width 5 height 5
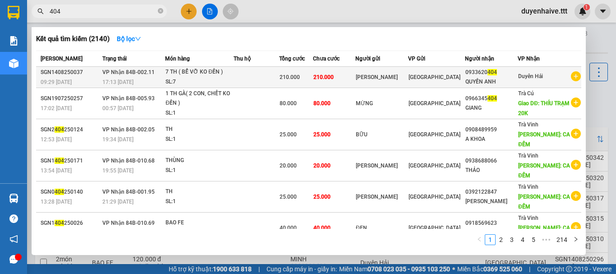
type input "404"
click at [532, 76] on span "Duyên Hải" at bounding box center [530, 76] width 25 height 6
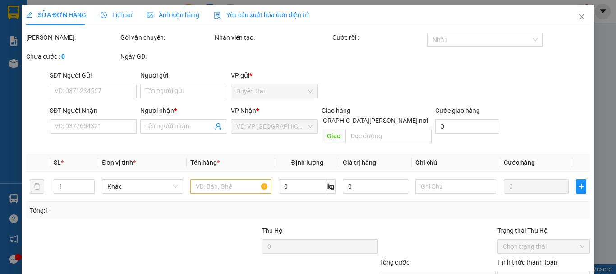
type input "TRỌNG TÍN"
type input "0933620404"
type input "QUYỀN ANH"
type input "210.000"
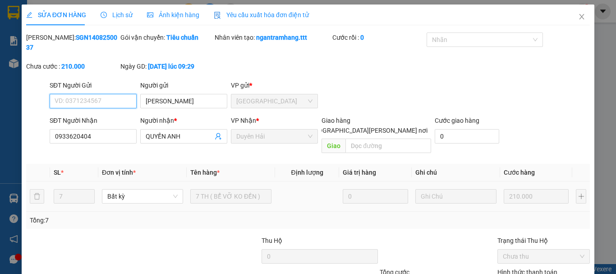
scroll to position [62, 0]
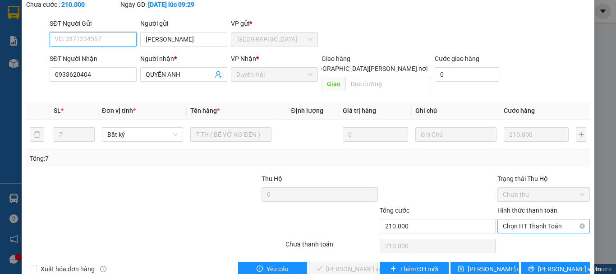
click at [512, 219] on span "Chọn HT Thanh Toán" at bounding box center [544, 226] width 82 height 14
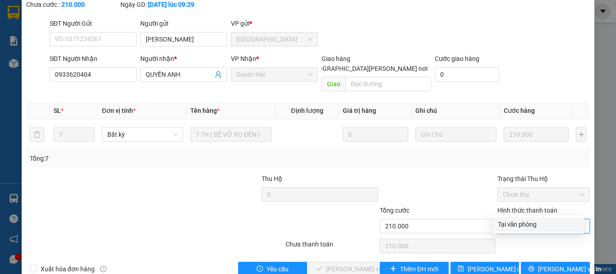
click at [509, 225] on div "Tại văn phòng" at bounding box center [538, 224] width 81 height 10
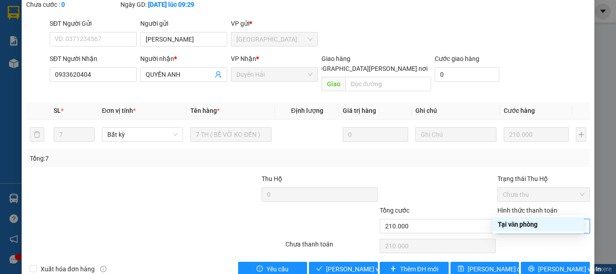
type input "0"
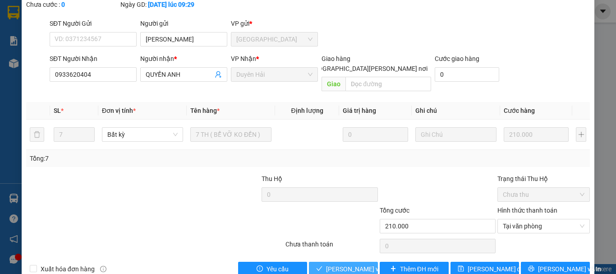
click at [343, 264] on span "[PERSON_NAME] và [PERSON_NAME] hàng" at bounding box center [387, 269] width 122 height 10
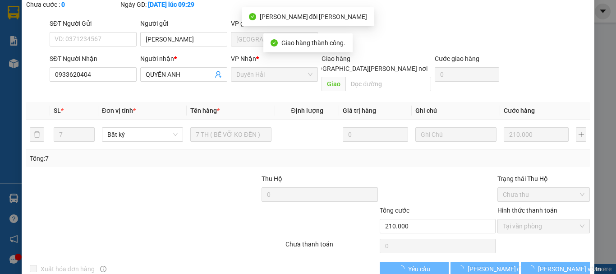
scroll to position [0, 0]
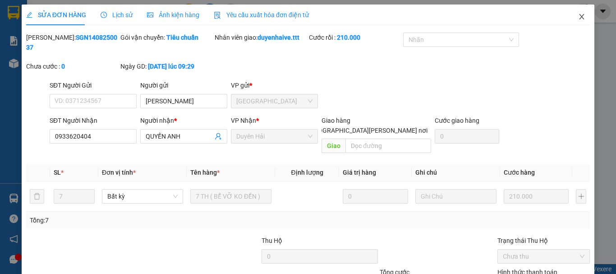
click at [572, 12] on span "Close" at bounding box center [581, 17] width 25 height 25
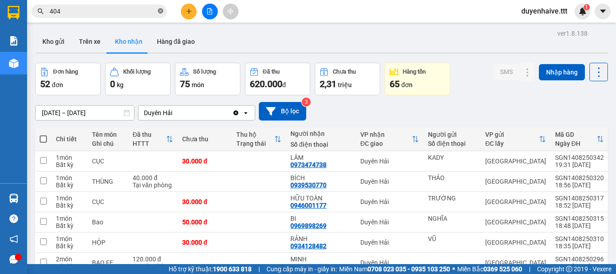
click at [161, 9] on icon "close-circle" at bounding box center [160, 10] width 5 height 5
click at [192, 11] on button at bounding box center [189, 12] width 16 height 16
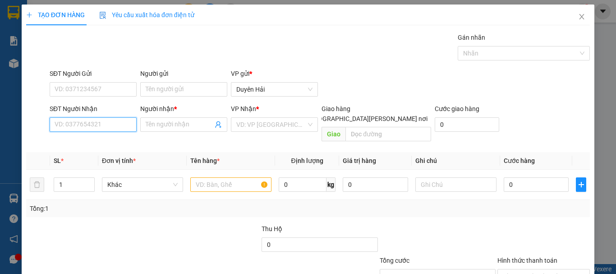
click at [69, 126] on input "SĐT Người Nhận" at bounding box center [93, 124] width 87 height 14
type input "0909869497"
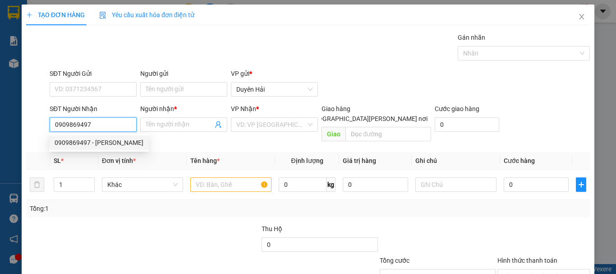
click at [81, 139] on div "0909869497 - HANH NHÂN" at bounding box center [99, 142] width 89 height 10
type input "HANH NHÂN"
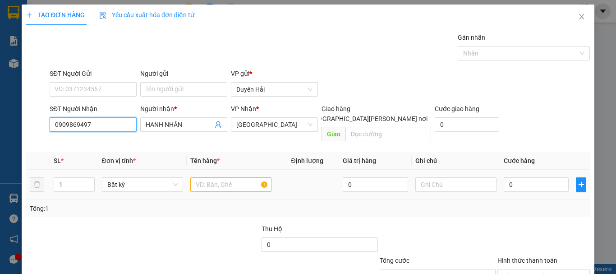
type input "0909869497"
click at [214, 178] on input "text" at bounding box center [230, 184] width 81 height 14
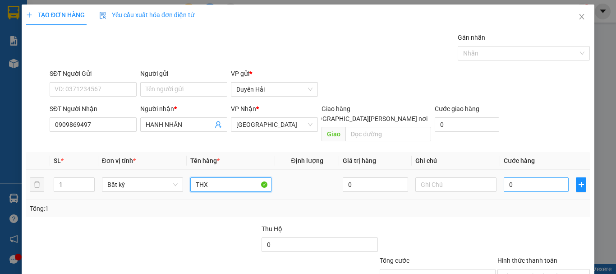
type input "THX"
click at [526, 177] on input "0" at bounding box center [535, 184] width 65 height 14
type input "5"
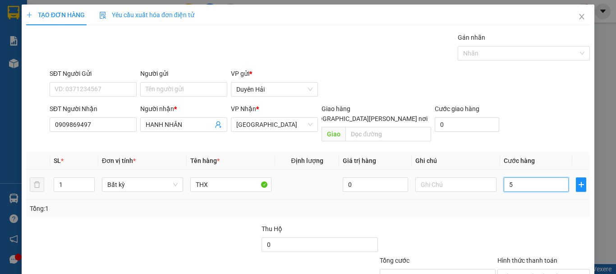
type input "50"
type input "5"
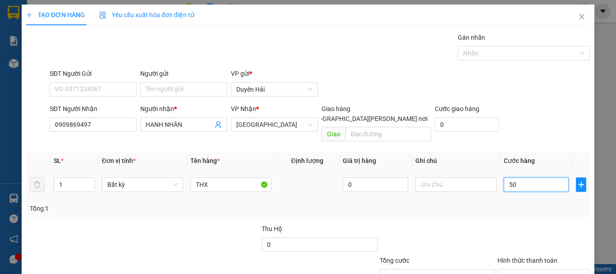
type input "5"
type input "0"
type input "04"
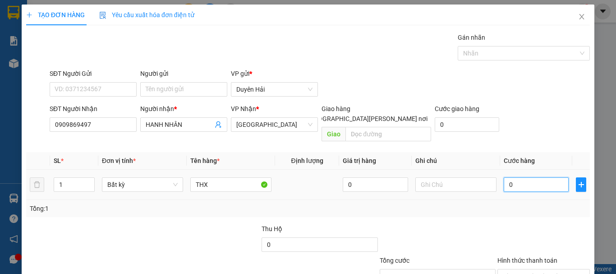
type input "4"
type input "040"
type input "40"
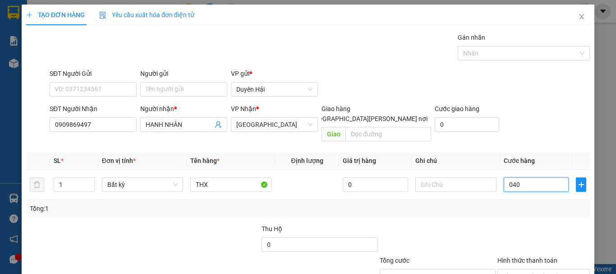
scroll to position [60, 0]
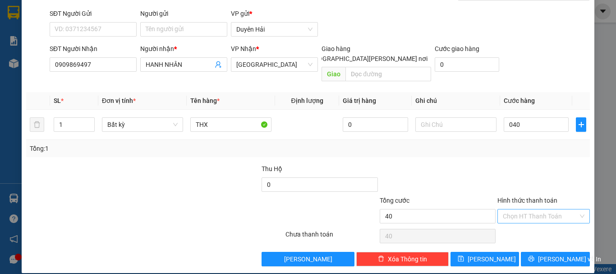
type input "40.000"
click at [522, 211] on input "Hình thức thanh toán" at bounding box center [540, 216] width 75 height 14
click at [517, 224] on div "Tại văn phòng" at bounding box center [538, 224] width 81 height 10
type input "0"
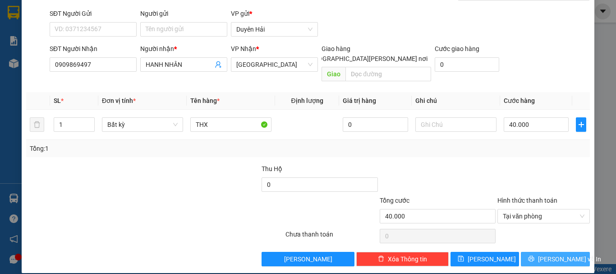
click at [528, 252] on button "[PERSON_NAME] và In" at bounding box center [555, 259] width 69 height 14
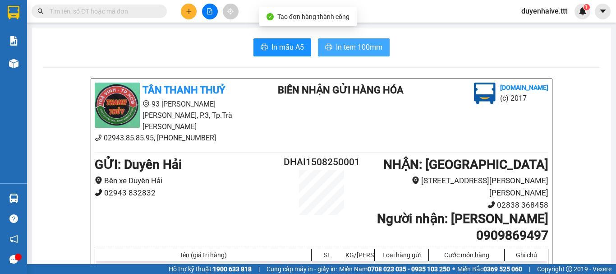
click at [368, 47] on span "In tem 100mm" at bounding box center [359, 46] width 46 height 11
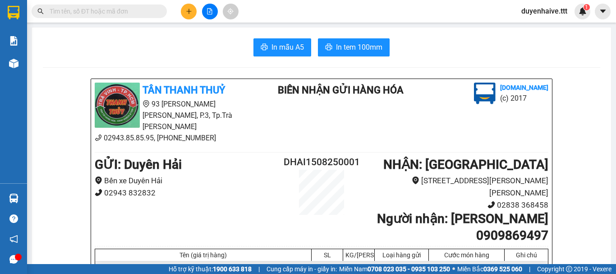
click at [126, 14] on input "text" at bounding box center [103, 11] width 106 height 10
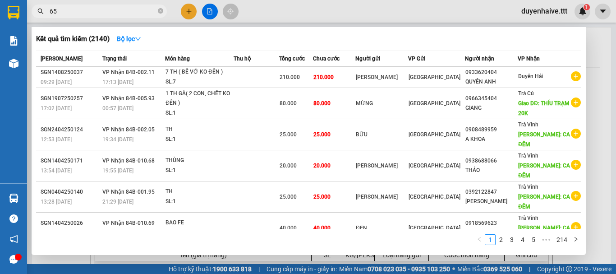
type input "656"
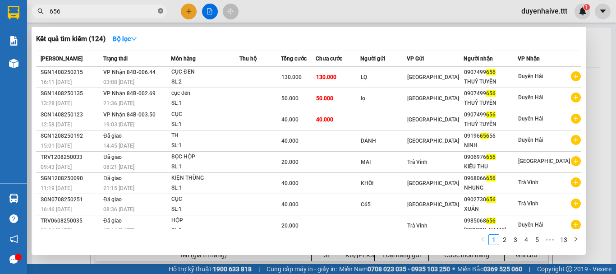
click at [160, 12] on icon "close-circle" at bounding box center [160, 10] width 5 height 5
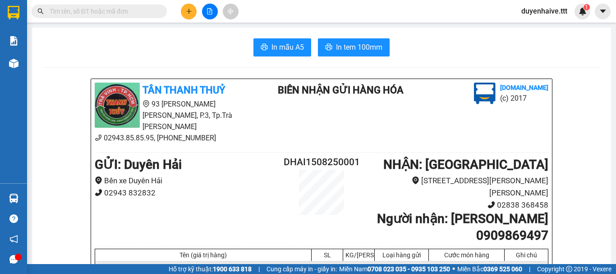
click at [143, 10] on input "text" at bounding box center [103, 11] width 106 height 10
click at [114, 6] on span at bounding box center [99, 12] width 135 height 14
click at [126, 13] on input "text" at bounding box center [103, 11] width 106 height 10
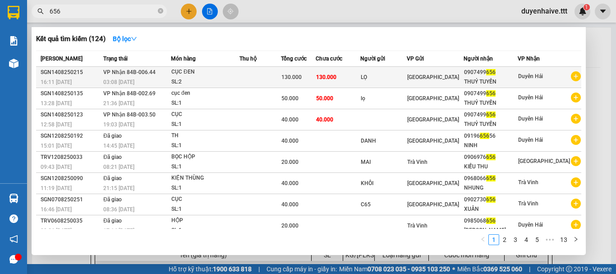
type input "656"
click at [527, 80] on div "Duyên Hải" at bounding box center [530, 76] width 25 height 11
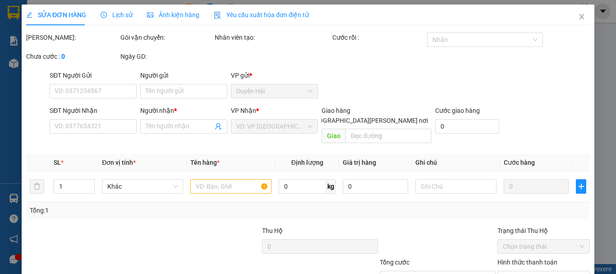
type input "LỌ"
type input "0907499656"
type input "THUỶ TUYẾN"
type input "130.000"
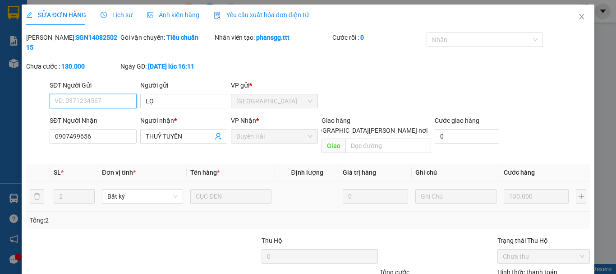
scroll to position [59, 0]
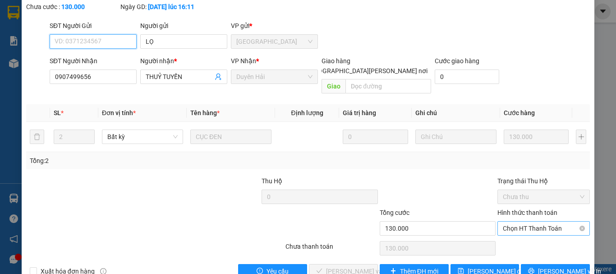
click at [515, 221] on span "Chọn HT Thanh Toán" at bounding box center [544, 228] width 82 height 14
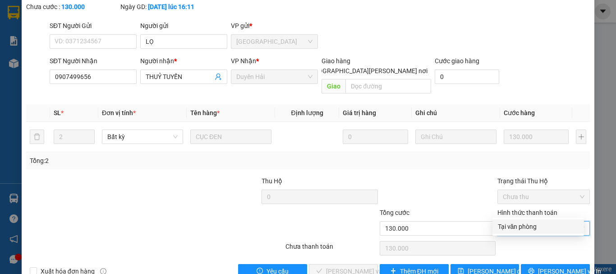
click at [518, 226] on div "Tại văn phòng" at bounding box center [538, 226] width 81 height 10
type input "0"
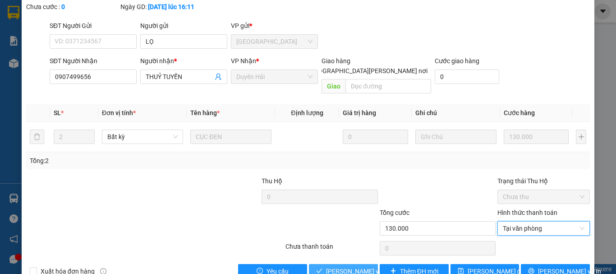
click at [353, 266] on span "[PERSON_NAME] và [PERSON_NAME] hàng" at bounding box center [387, 271] width 122 height 10
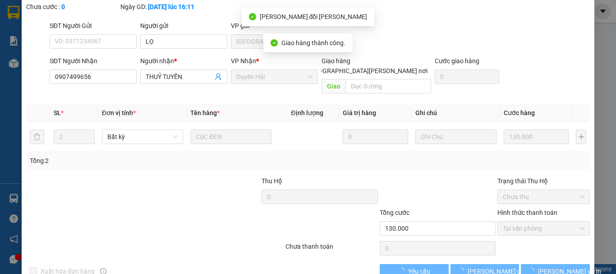
scroll to position [0, 0]
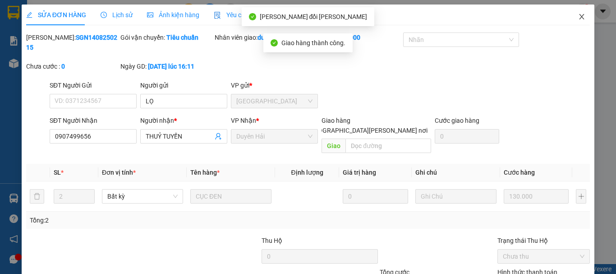
click at [578, 15] on icon "close" at bounding box center [581, 16] width 7 height 7
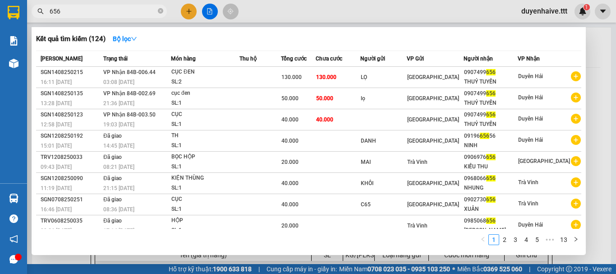
click at [82, 13] on input "656" at bounding box center [103, 11] width 106 height 10
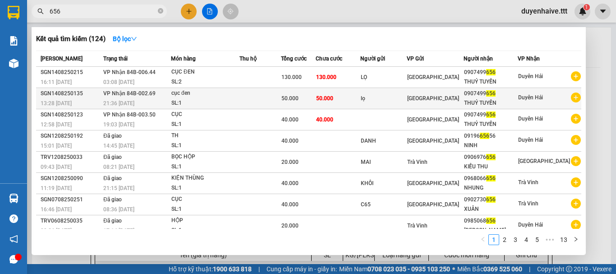
click at [517, 98] on div "0907499 656" at bounding box center [490, 93] width 53 height 9
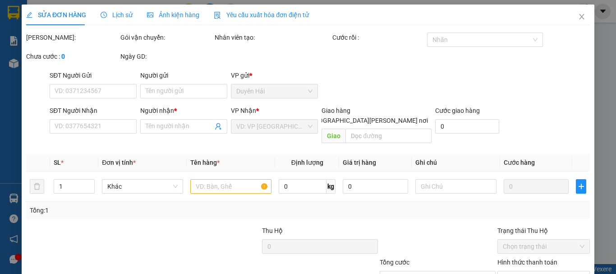
type input "lọ"
type input "0907499656"
type input "THUỶ TUYẾN"
type input "50.000"
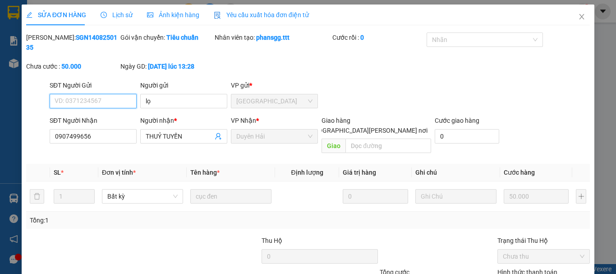
scroll to position [62, 0]
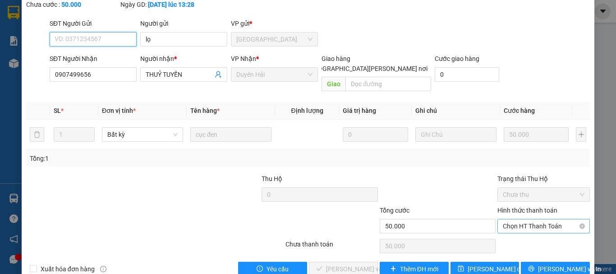
click at [514, 219] on span "Chọn HT Thanh Toán" at bounding box center [544, 226] width 82 height 14
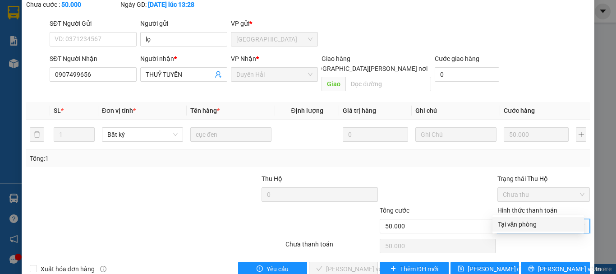
click at [512, 222] on div "Tại văn phòng" at bounding box center [538, 224] width 81 height 10
type input "0"
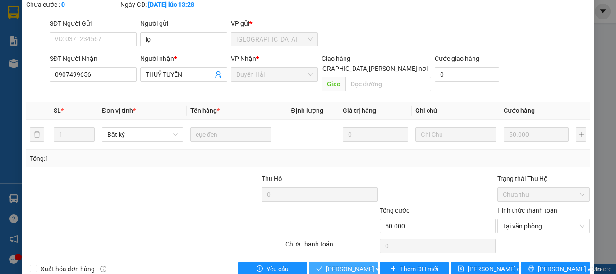
click at [352, 264] on span "[PERSON_NAME] và [PERSON_NAME] hàng" at bounding box center [387, 269] width 122 height 10
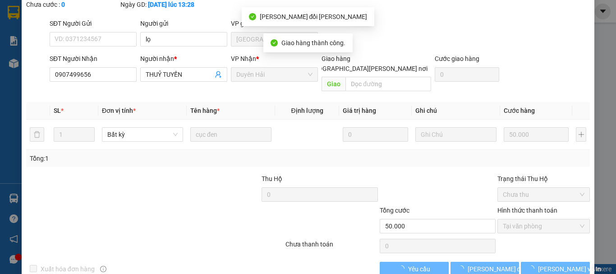
scroll to position [0, 0]
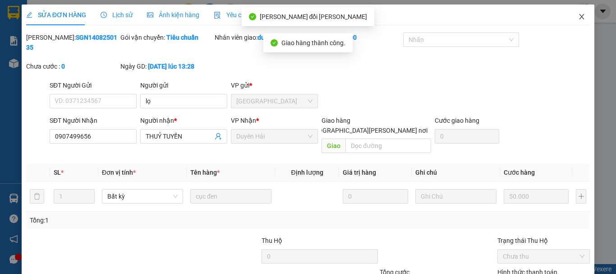
click at [579, 18] on icon "close" at bounding box center [581, 16] width 5 height 5
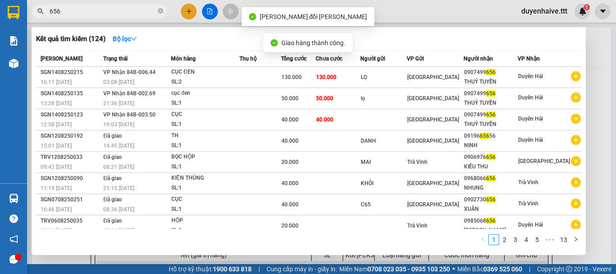
click at [132, 9] on input "656" at bounding box center [103, 11] width 106 height 10
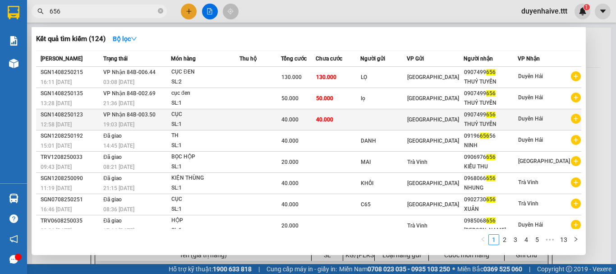
click at [512, 120] on div "THUỶ TUYẾN" at bounding box center [490, 123] width 53 height 9
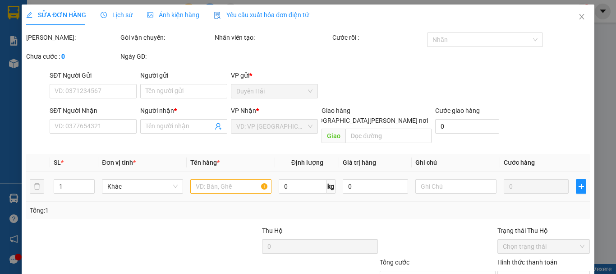
type input "0907499656"
type input "THUỶ TUYẾN"
type input "40.000"
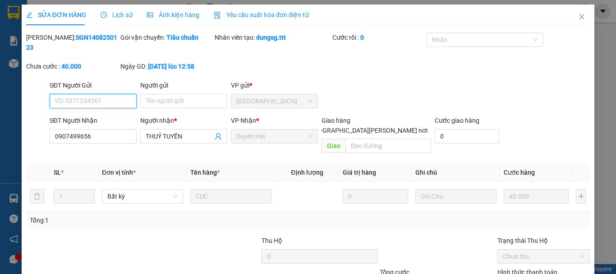
scroll to position [57, 0]
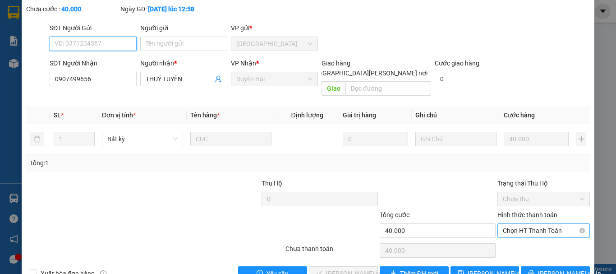
click at [503, 224] on span "Chọn HT Thanh Toán" at bounding box center [544, 231] width 82 height 14
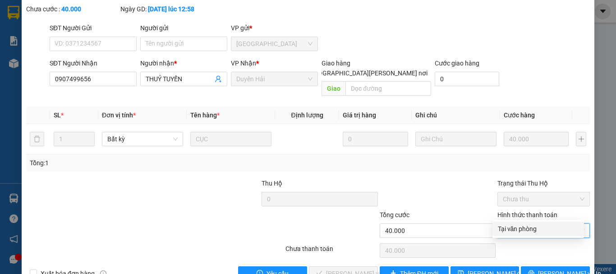
click at [504, 231] on div "Tại văn phòng" at bounding box center [538, 229] width 81 height 10
type input "0"
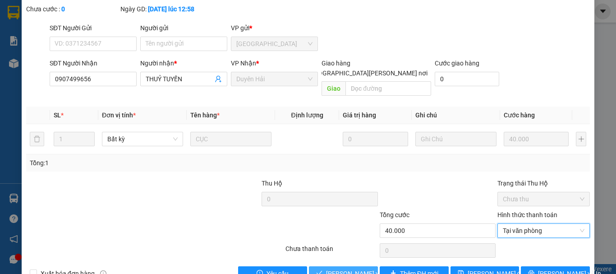
click at [326, 268] on span "[PERSON_NAME] và [PERSON_NAME] hàng" at bounding box center [387, 273] width 122 height 10
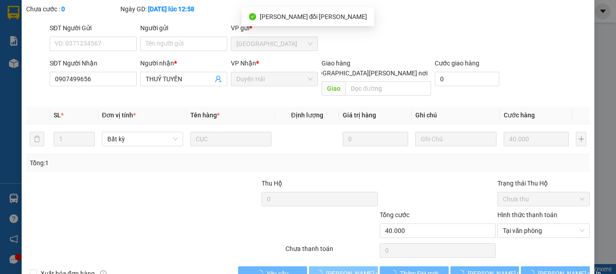
scroll to position [0, 0]
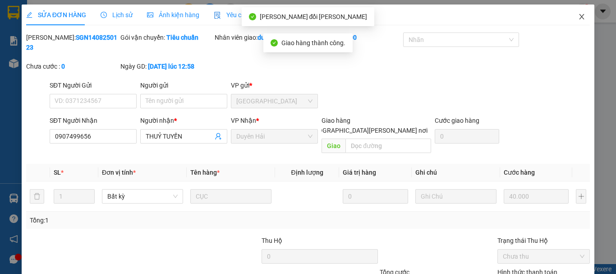
click at [579, 18] on icon "close" at bounding box center [581, 16] width 5 height 5
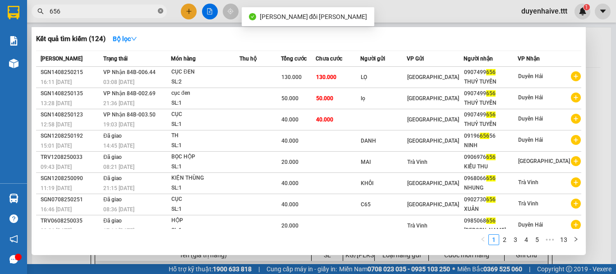
click at [159, 10] on icon "close-circle" at bounding box center [160, 10] width 5 height 5
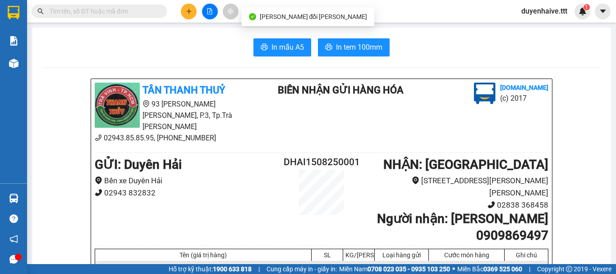
click at [150, 10] on input "text" at bounding box center [103, 11] width 106 height 10
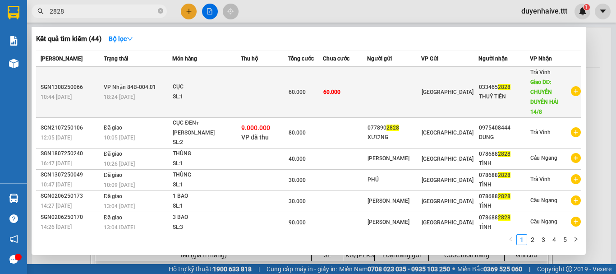
type input "2828"
click at [518, 96] on div "THUỶ TIÊN" at bounding box center [504, 96] width 50 height 9
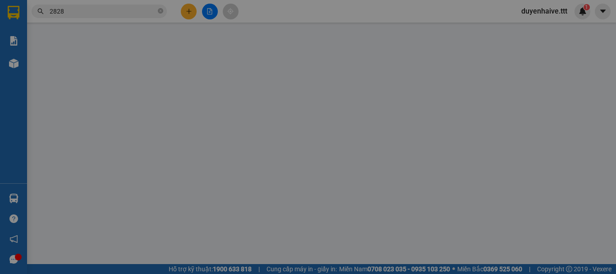
type input "0334652828"
type input "THUỶ TIÊN"
type input "CHUYỂN DUYÊN HẢI 14/8"
type input "20.000"
type input "60.000"
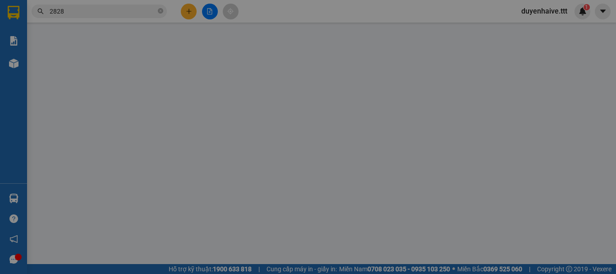
type input "60.000"
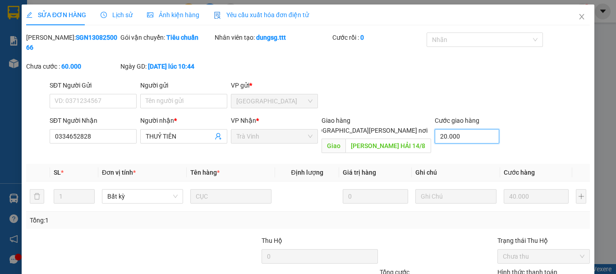
click at [454, 129] on input "20.000" at bounding box center [467, 136] width 64 height 14
type input "0"
type input "40.000"
type input "0"
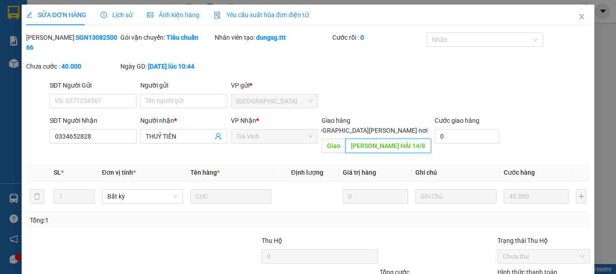
click at [421, 138] on input "CHUYỂN DUYÊN HẢI 14/8" at bounding box center [388, 145] width 86 height 14
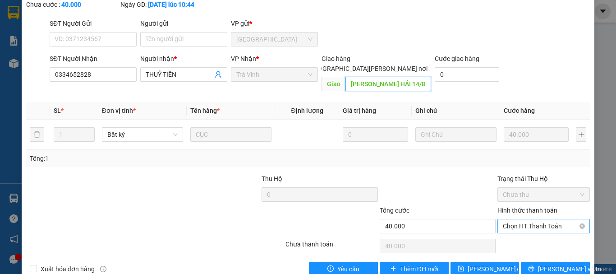
click at [520, 219] on span "Chọn HT Thanh Toán" at bounding box center [544, 226] width 82 height 14
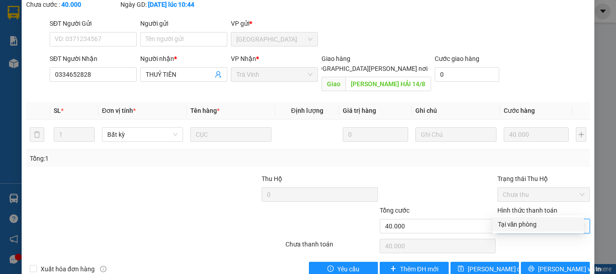
click at [513, 222] on div "Tại văn phòng" at bounding box center [538, 224] width 81 height 10
type input "0"
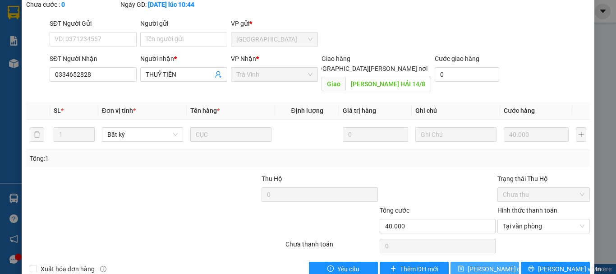
click at [483, 264] on span "[PERSON_NAME] đổi" at bounding box center [496, 269] width 58 height 10
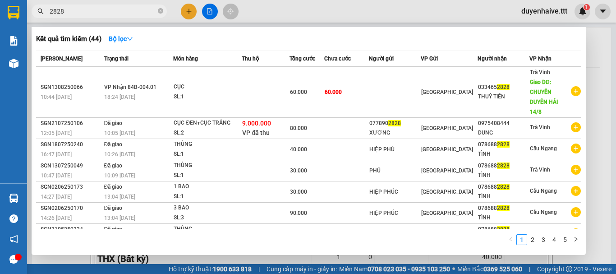
click at [139, 12] on input "2828" at bounding box center [103, 11] width 106 height 10
click at [160, 9] on icon "close-circle" at bounding box center [160, 10] width 5 height 5
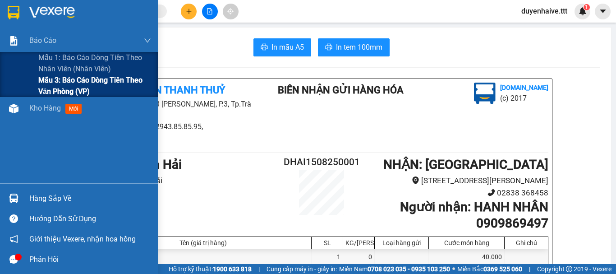
click at [59, 83] on span "Mẫu 3: Báo cáo dòng tiền theo văn phòng (VP)" at bounding box center [94, 85] width 113 height 23
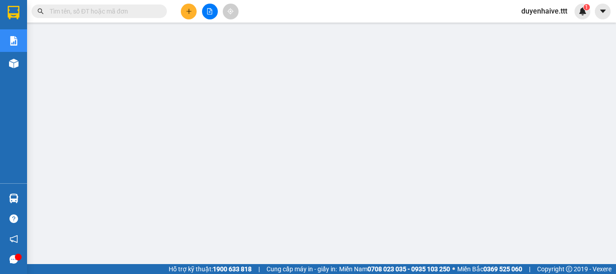
click at [143, 14] on input "text" at bounding box center [103, 11] width 106 height 10
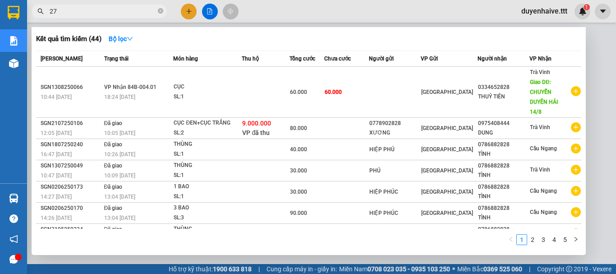
type input "274"
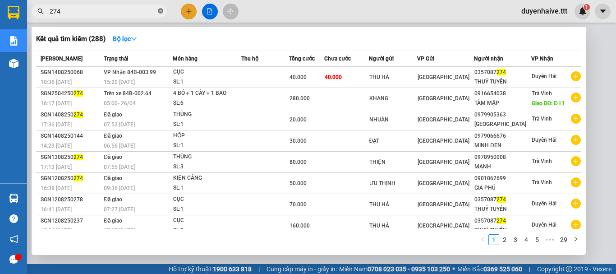
click at [159, 11] on icon "close-circle" at bounding box center [160, 10] width 5 height 5
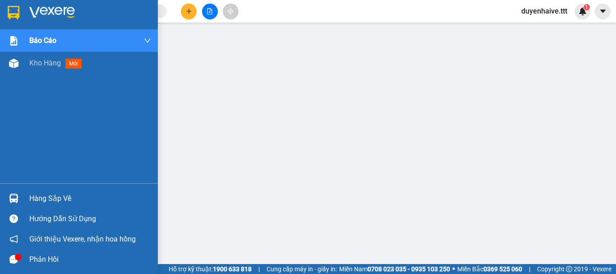
click at [30, 194] on div "Hàng sắp về" at bounding box center [90, 199] width 122 height 14
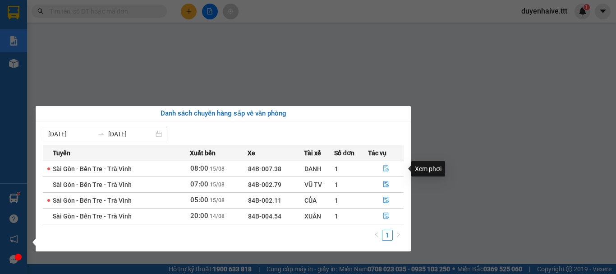
click at [383, 165] on icon "file-done" at bounding box center [386, 168] width 6 height 6
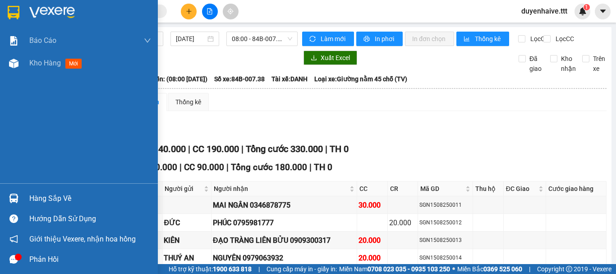
click at [49, 195] on div "Hàng sắp về" at bounding box center [90, 199] width 122 height 14
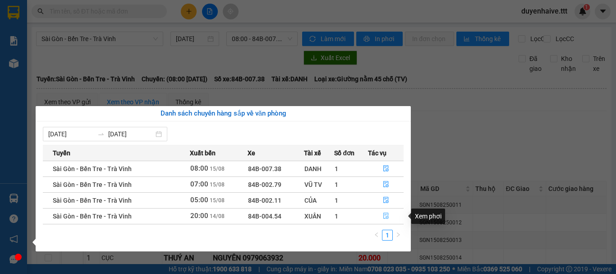
click at [384, 214] on icon "file-done" at bounding box center [385, 216] width 5 height 6
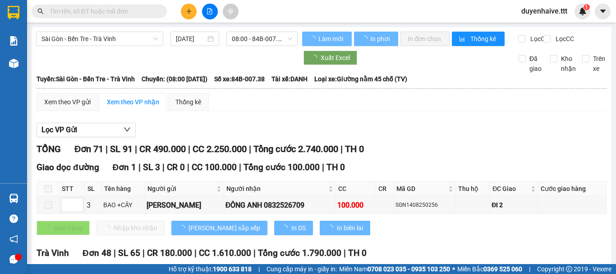
type input "[DATE]"
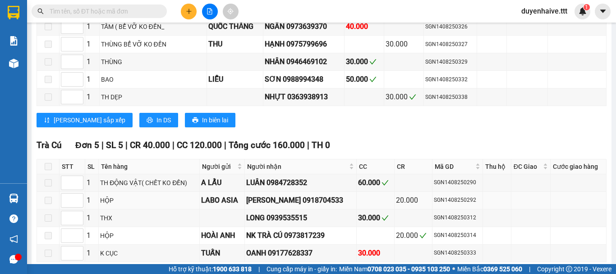
scroll to position [1442, 0]
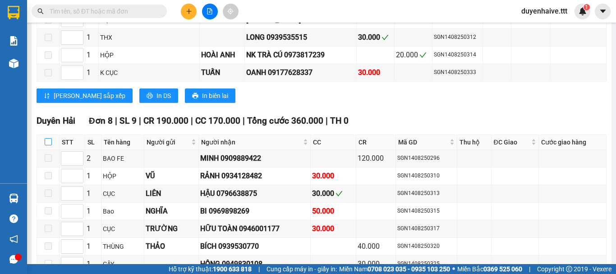
click at [46, 145] on input "checkbox" at bounding box center [48, 141] width 7 height 7
checkbox input "true"
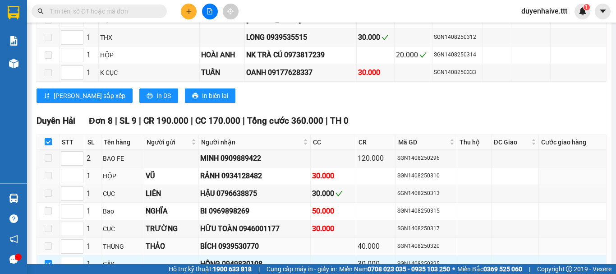
scroll to position [1522, 0]
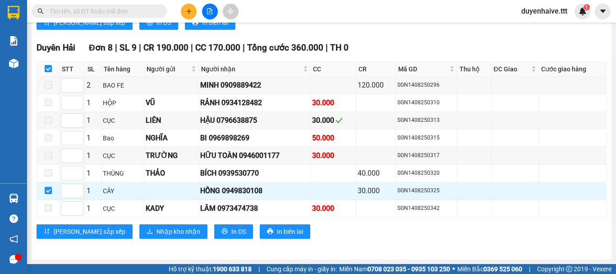
click at [133, 14] on input "text" at bounding box center [103, 11] width 106 height 10
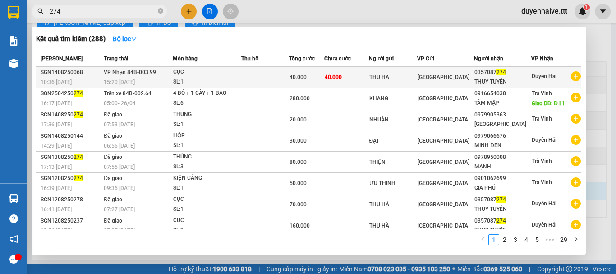
type input "274"
click at [515, 81] on div "THUỶ TUYẾN" at bounding box center [502, 81] width 56 height 9
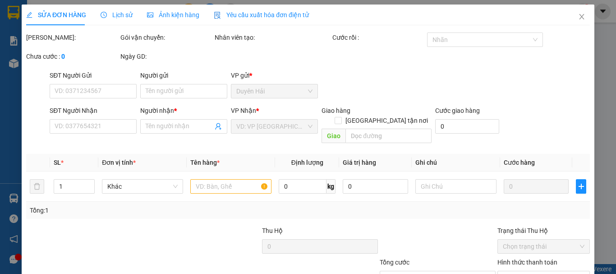
type input "THU HÀ"
type input "0357087274"
type input "THUỶ TUYẾN"
type input "40.000"
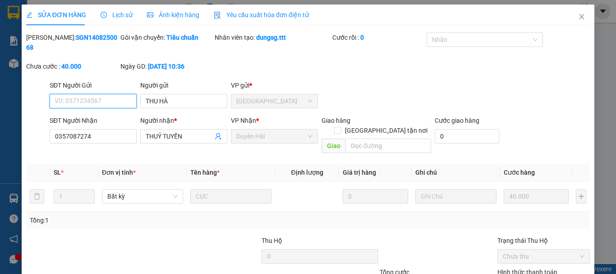
scroll to position [57, 0]
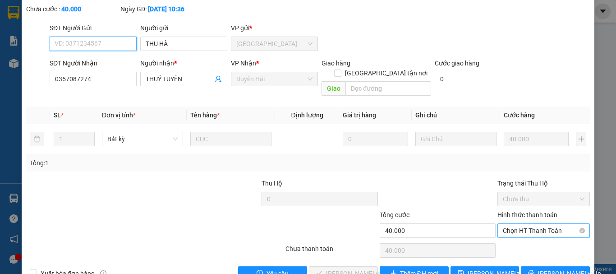
click at [506, 224] on span "Chọn HT Thanh Toán" at bounding box center [544, 231] width 82 height 14
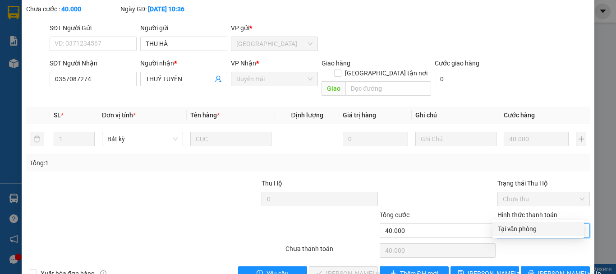
click at [500, 227] on div "Tại văn phòng" at bounding box center [538, 229] width 81 height 10
type input "0"
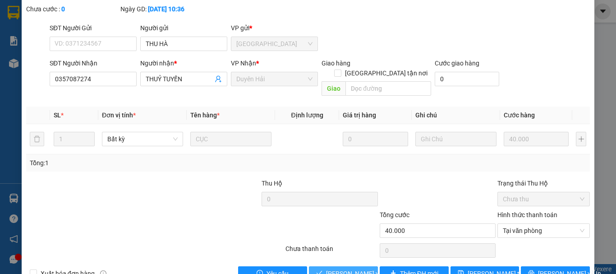
click at [329, 268] on span "[PERSON_NAME] và [PERSON_NAME] hàng" at bounding box center [369, 273] width 87 height 10
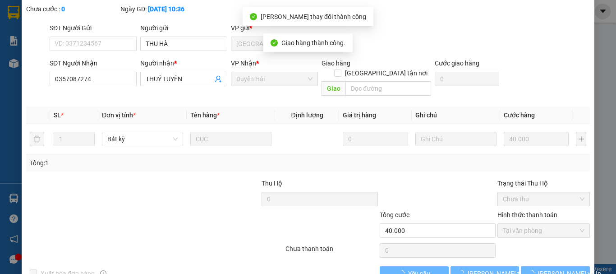
scroll to position [0, 0]
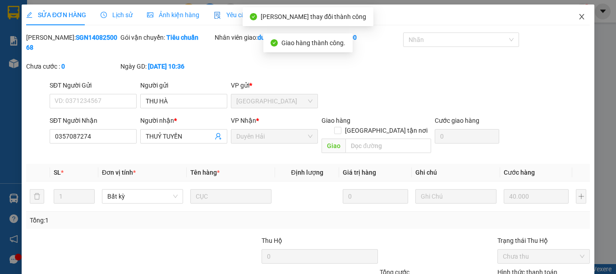
click at [578, 16] on icon "close" at bounding box center [581, 16] width 7 height 7
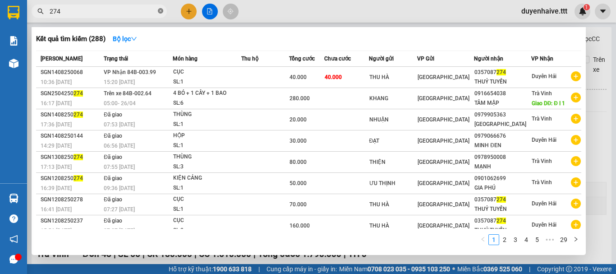
click at [160, 11] on icon "close-circle" at bounding box center [160, 10] width 5 height 5
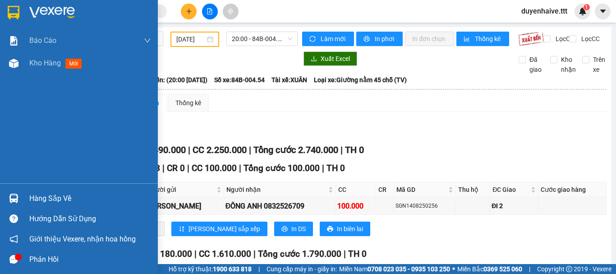
click at [39, 198] on div "Hàng sắp về" at bounding box center [90, 199] width 122 height 14
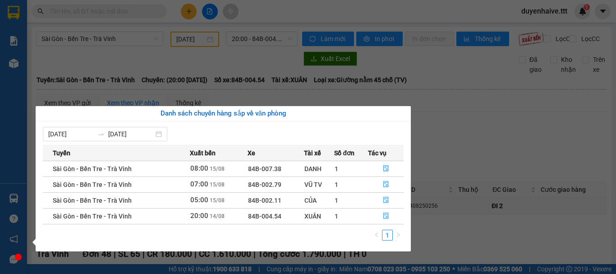
click at [12, 142] on div "Báo cáo Mẫu 1: Báo cáo dòng tiền theo nhân viên (nhân viên) Mẫu 3: Báo cáo dòng…" at bounding box center [13, 137] width 27 height 274
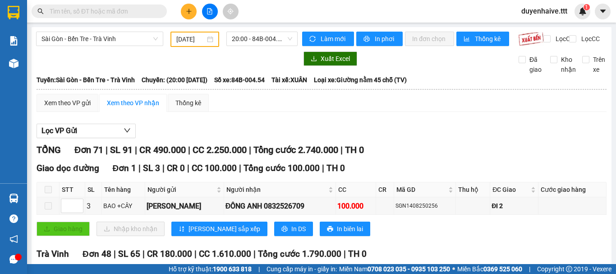
click at [147, 13] on input "text" at bounding box center [103, 11] width 106 height 10
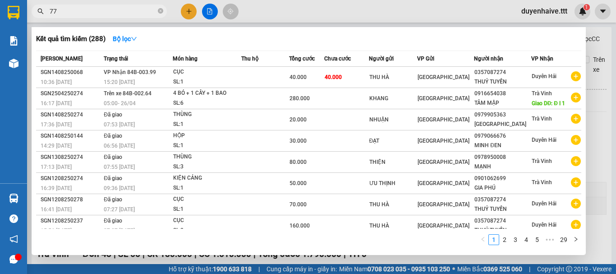
type input "770"
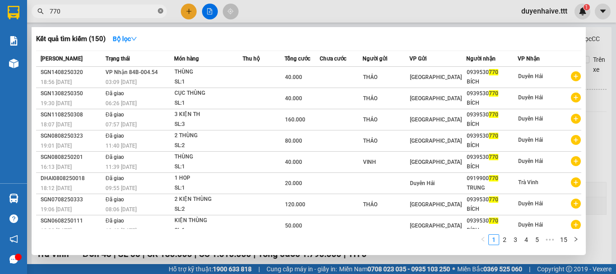
click at [160, 11] on icon "close-circle" at bounding box center [160, 10] width 5 height 5
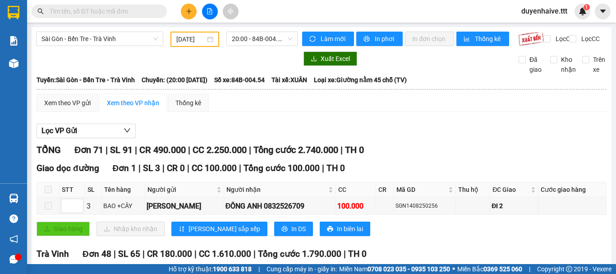
click at [146, 13] on input "text" at bounding box center [103, 11] width 106 height 10
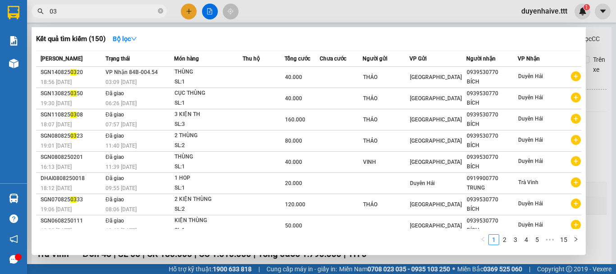
type input "038"
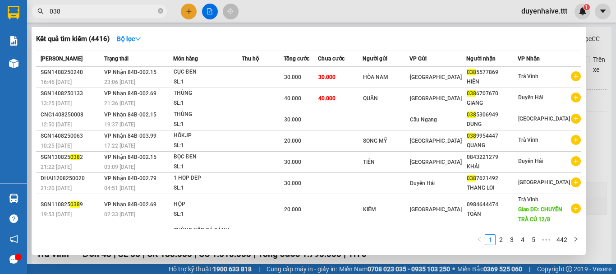
click at [160, 9] on icon "close-circle" at bounding box center [160, 10] width 5 height 5
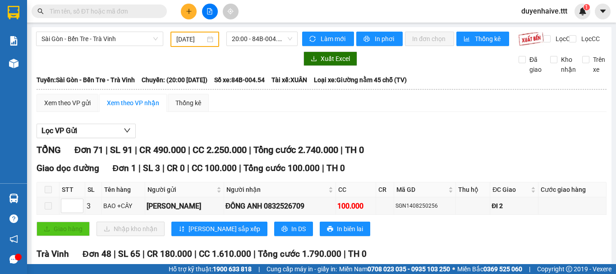
click at [146, 9] on input "text" at bounding box center [103, 11] width 106 height 10
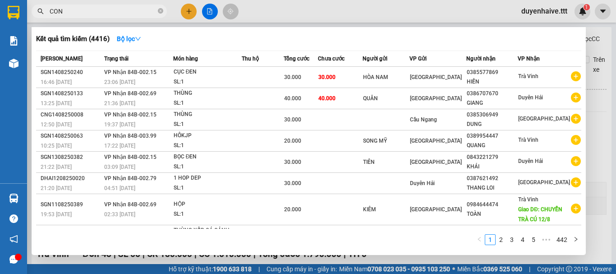
type input "CONG"
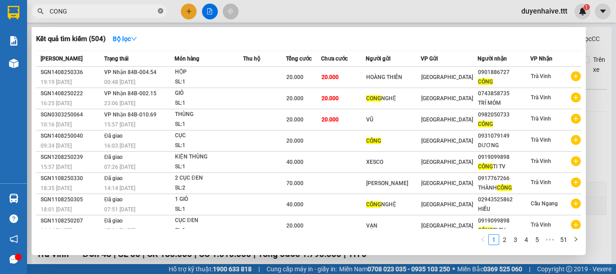
click at [160, 10] on icon "close-circle" at bounding box center [160, 10] width 5 height 5
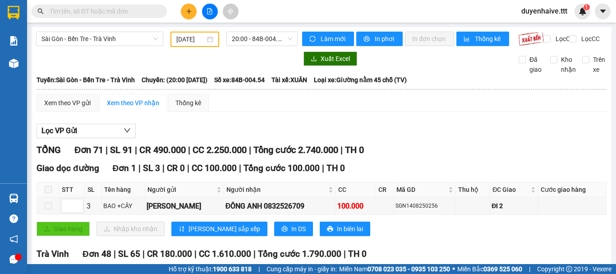
click at [130, 13] on input "text" at bounding box center [103, 11] width 106 height 10
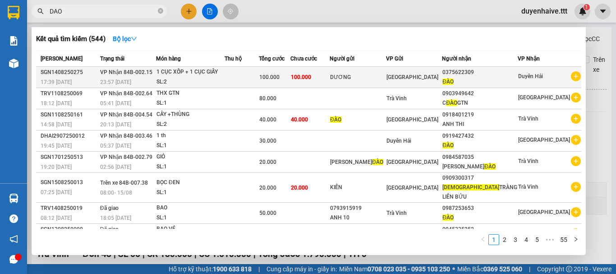
type input "DAO"
click at [509, 74] on div "0375622309" at bounding box center [479, 72] width 75 height 9
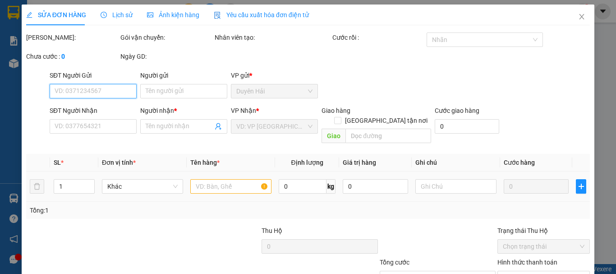
scroll to position [62, 0]
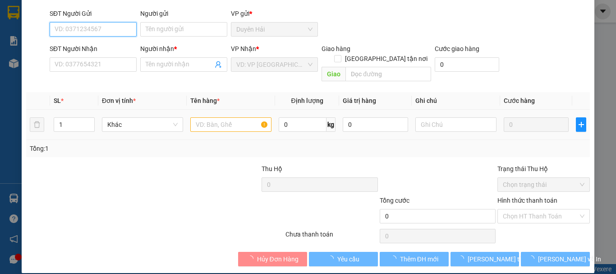
type input "DƯƠNG"
type input "0375622309"
type input "ĐÀO"
type input "100.000"
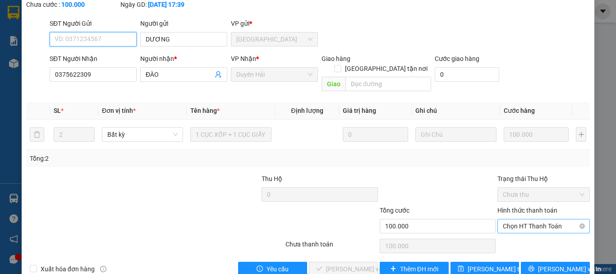
click at [531, 219] on span "Chọn HT Thanh Toán" at bounding box center [544, 226] width 82 height 14
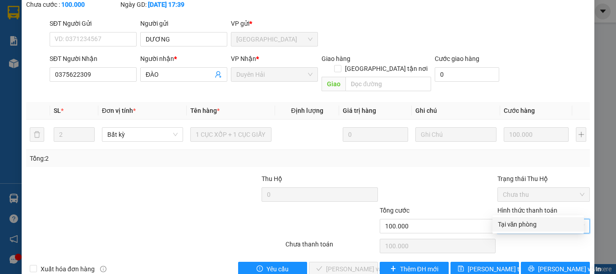
click at [525, 221] on div "Tại văn phòng" at bounding box center [538, 224] width 81 height 10
type input "0"
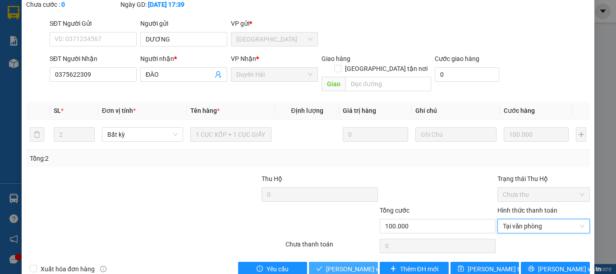
click at [354, 264] on span "[PERSON_NAME] và [PERSON_NAME] hàng" at bounding box center [369, 269] width 87 height 10
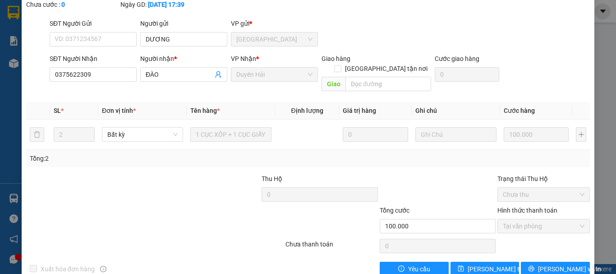
scroll to position [0, 0]
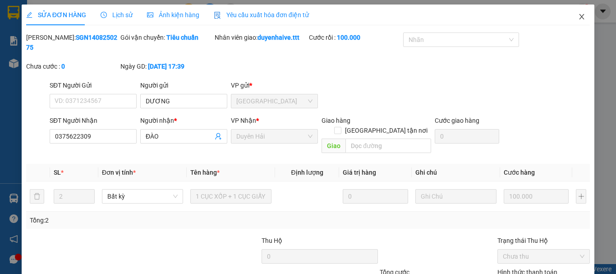
click at [578, 18] on icon "close" at bounding box center [581, 16] width 7 height 7
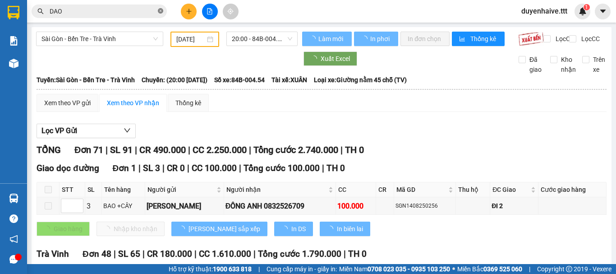
click at [161, 7] on span at bounding box center [160, 11] width 5 height 9
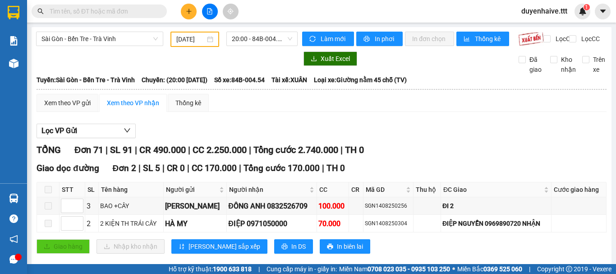
click at [118, 14] on input "text" at bounding box center [103, 11] width 106 height 10
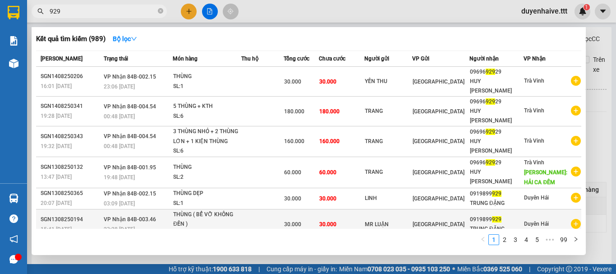
scroll to position [119, 0]
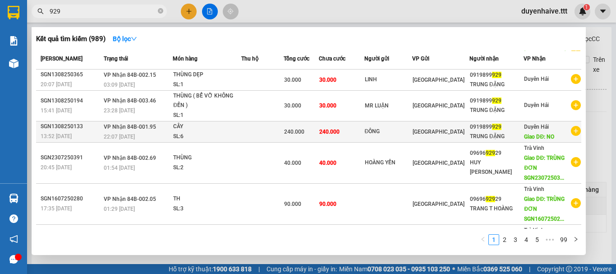
type input "929"
click at [237, 122] on div "CÂY" at bounding box center [207, 127] width 68 height 10
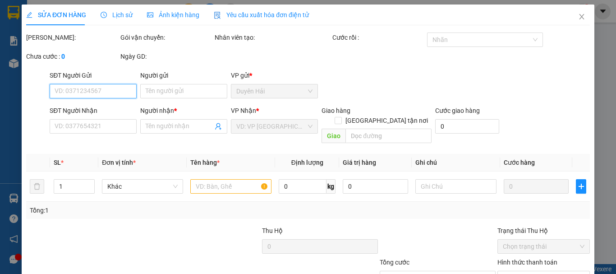
type input "ĐÔNG"
type input "0919899929"
type input "TRUNG ĐẶNG"
type input "NO"
type input "240.000"
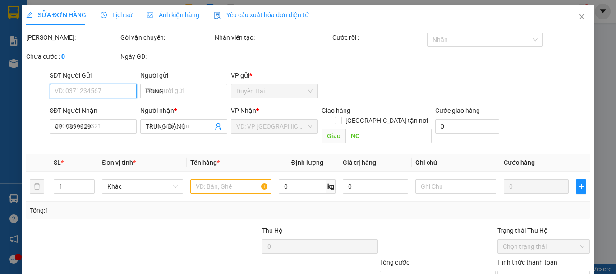
type input "240.000"
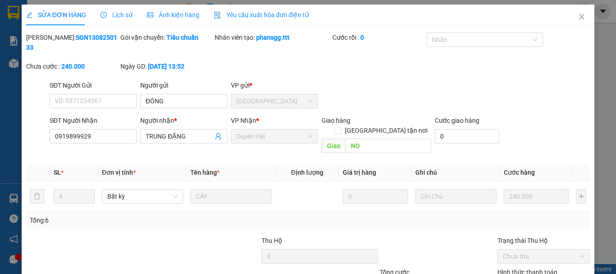
click at [123, 18] on span "Lịch sử" at bounding box center [117, 14] width 32 height 7
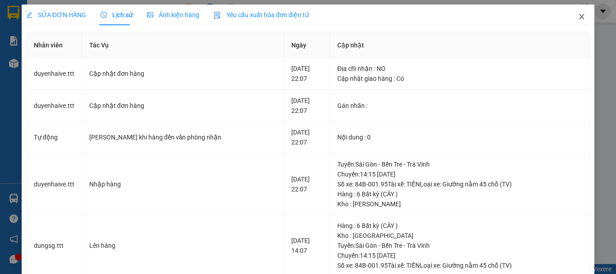
click at [578, 18] on icon "close" at bounding box center [581, 16] width 7 height 7
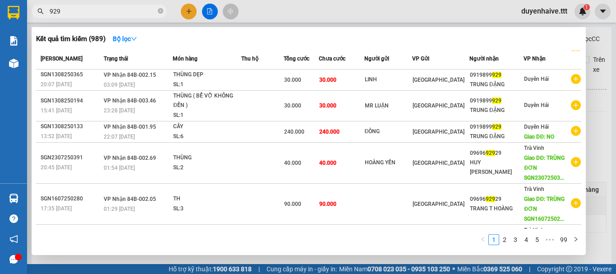
click at [124, 12] on input "929" at bounding box center [103, 11] width 106 height 10
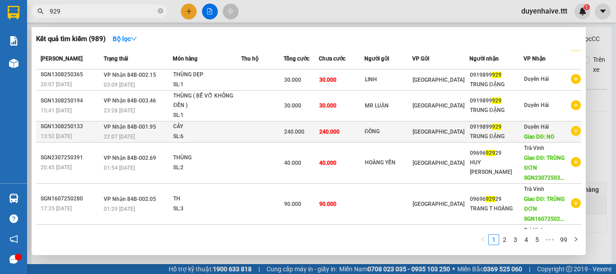
click at [524, 133] on span "Giao DĐ: NO" at bounding box center [539, 136] width 30 height 6
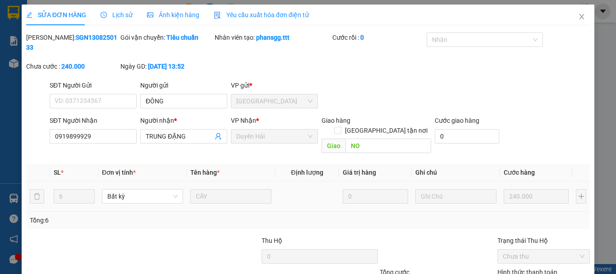
type input "ĐÔNG"
type input "0919899929"
type input "TRUNG ĐẶNG"
type input "NO"
type input "240.000"
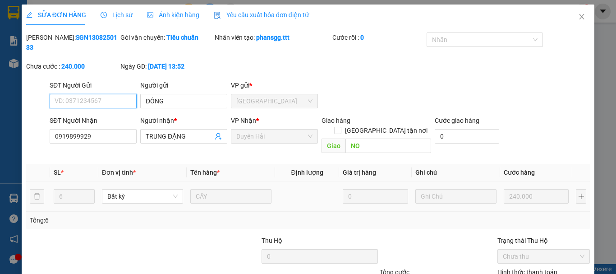
scroll to position [62, 0]
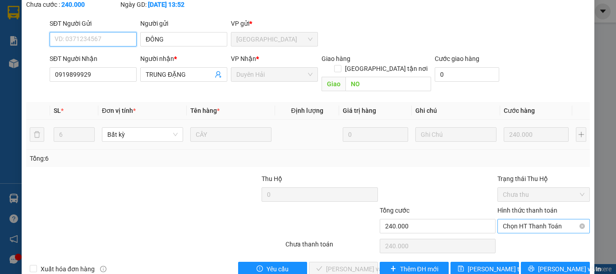
click at [503, 219] on span "Chọn HT Thanh Toán" at bounding box center [544, 226] width 82 height 14
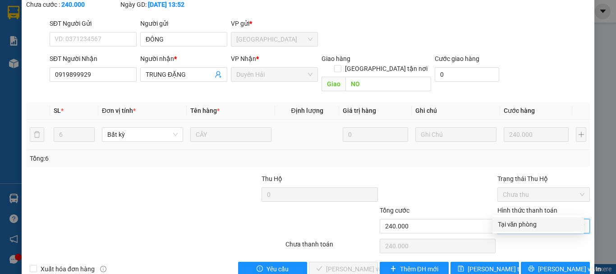
click at [507, 223] on div "Tại văn phòng" at bounding box center [538, 224] width 81 height 10
type input "0"
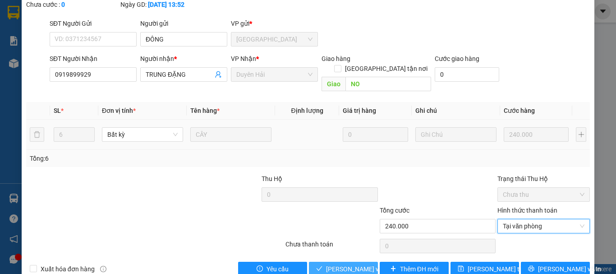
click at [333, 264] on span "[PERSON_NAME] và [PERSON_NAME] hàng" at bounding box center [369, 269] width 87 height 10
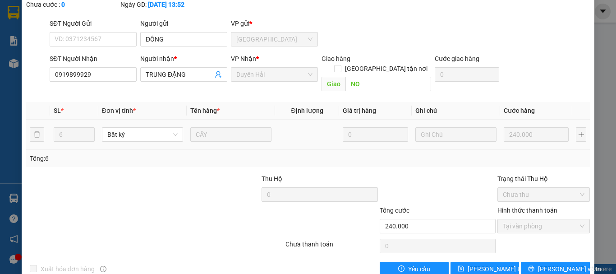
scroll to position [0, 0]
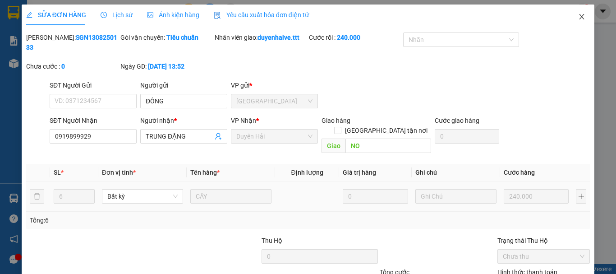
click at [579, 17] on icon "close" at bounding box center [581, 16] width 5 height 5
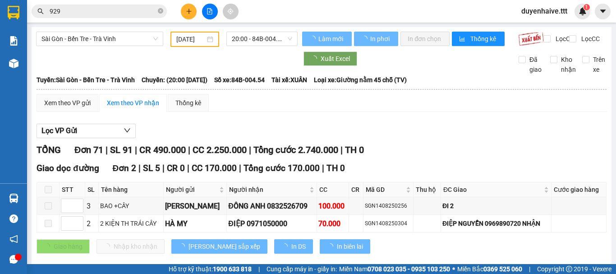
click at [105, 11] on input "929" at bounding box center [103, 11] width 106 height 10
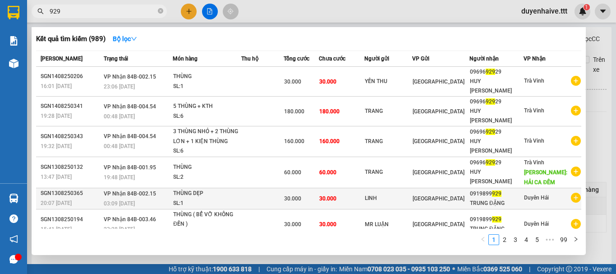
click at [502, 189] on div "0919899 929" at bounding box center [497, 193] width 54 height 9
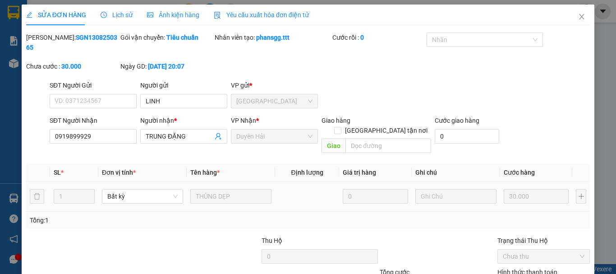
type input "LINH"
type input "0919899929"
type input "TRUNG ĐẶNG"
type input "30.000"
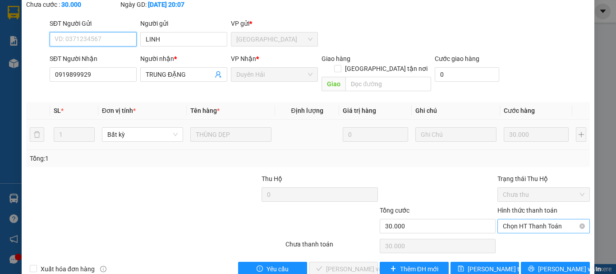
click at [517, 219] on span "Chọn HT Thanh Toán" at bounding box center [544, 226] width 82 height 14
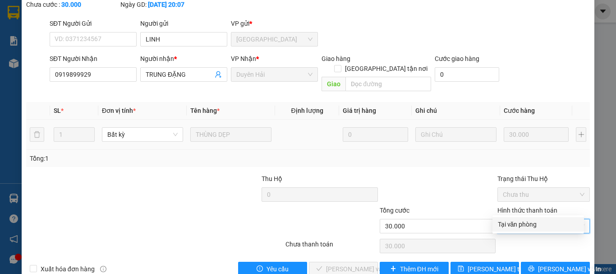
click at [507, 223] on div "Tại văn phòng" at bounding box center [538, 224] width 81 height 10
type input "0"
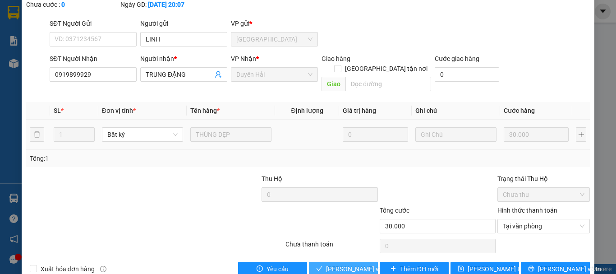
drag, startPoint x: 350, startPoint y: 251, endPoint x: 369, endPoint y: 237, distance: 23.5
click at [350, 264] on span "[PERSON_NAME] và [PERSON_NAME] hàng" at bounding box center [369, 269] width 87 height 10
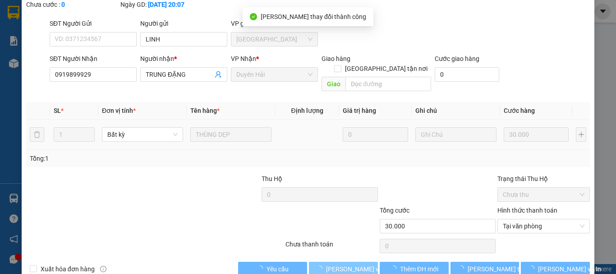
scroll to position [0, 0]
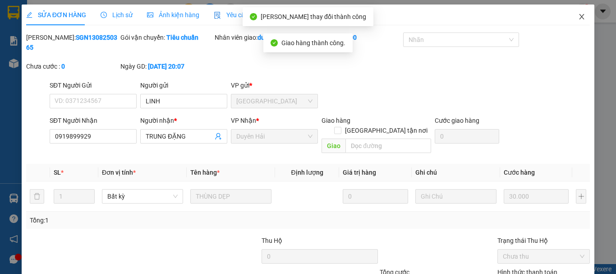
click at [578, 14] on icon "close" at bounding box center [581, 16] width 7 height 7
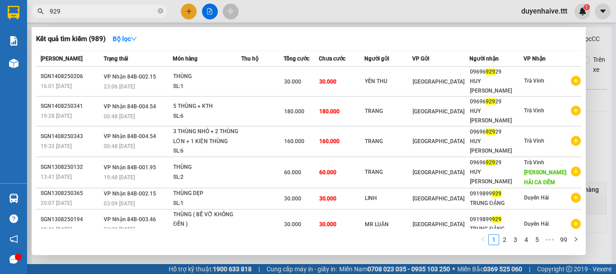
click at [95, 15] on input "929" at bounding box center [103, 11] width 106 height 10
click at [159, 11] on icon "close-circle" at bounding box center [160, 10] width 5 height 5
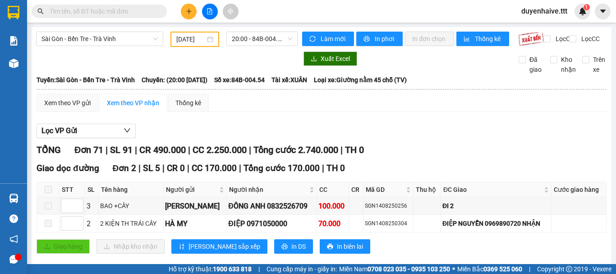
click at [133, 11] on input "text" at bounding box center [103, 11] width 106 height 10
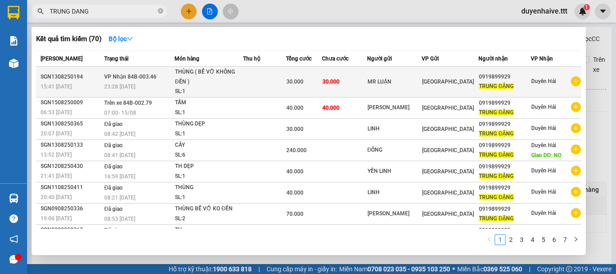
type input "TRUNG DANG"
click at [517, 89] on div "TRUNG ĐẶNG" at bounding box center [504, 86] width 51 height 9
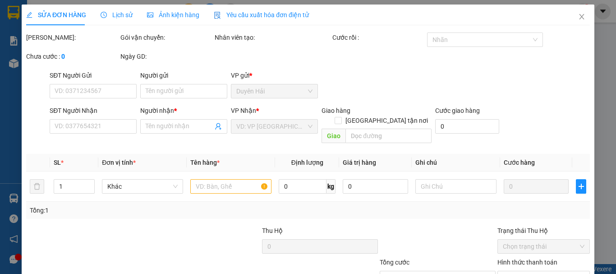
type input "MR LUẬN"
type input "0919899929"
type input "TRUNG ĐẶNG"
type input "30.000"
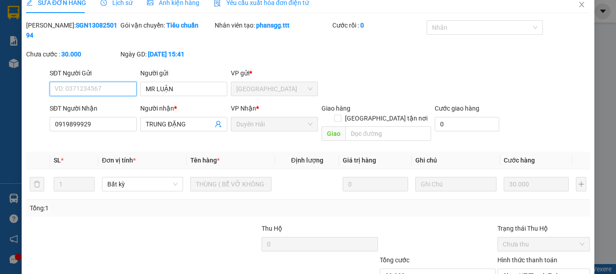
scroll to position [62, 0]
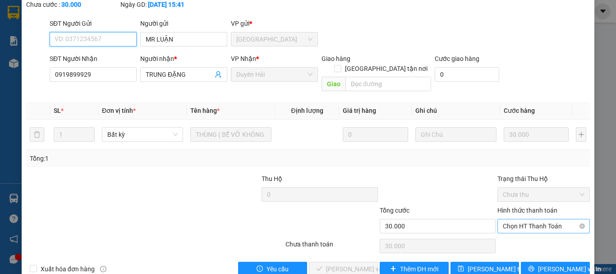
click at [513, 219] on span "Chọn HT Thanh Toán" at bounding box center [544, 226] width 82 height 14
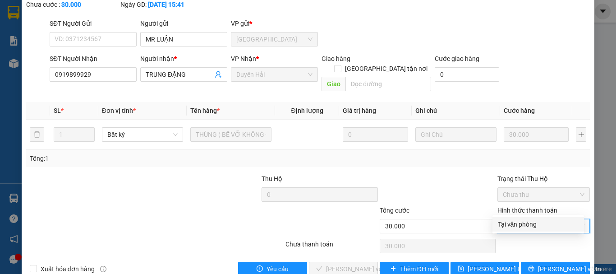
click at [503, 224] on div "Tại văn phòng" at bounding box center [538, 224] width 81 height 10
type input "0"
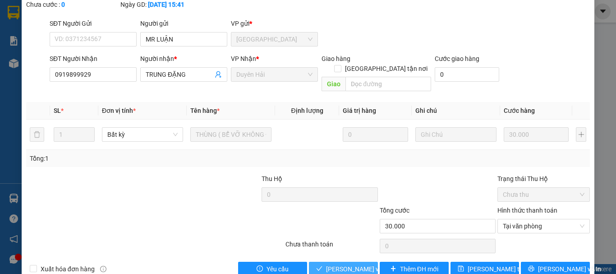
click at [334, 264] on span "[PERSON_NAME] và [PERSON_NAME] hàng" at bounding box center [369, 269] width 87 height 10
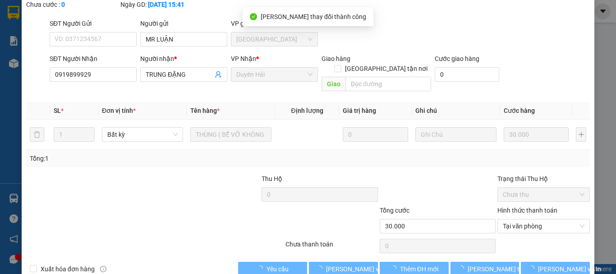
scroll to position [0, 0]
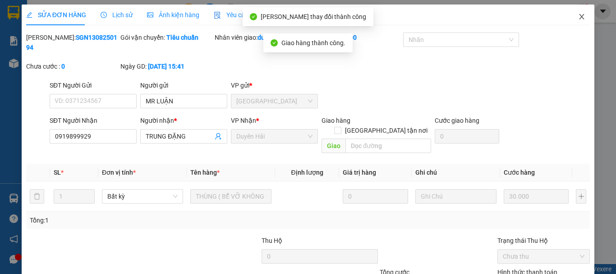
click at [579, 19] on icon "close" at bounding box center [581, 16] width 5 height 5
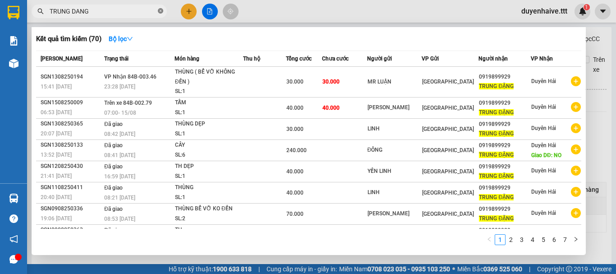
click at [159, 11] on icon "close-circle" at bounding box center [160, 10] width 5 height 5
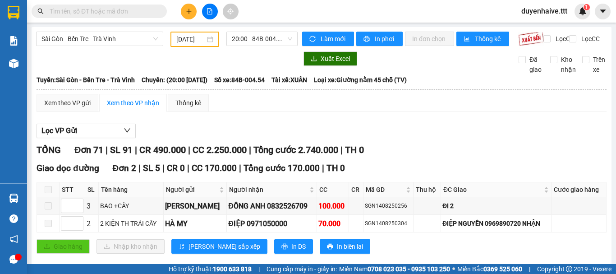
click at [145, 12] on input "text" at bounding box center [103, 11] width 106 height 10
click at [142, 12] on input "text" at bounding box center [103, 11] width 106 height 10
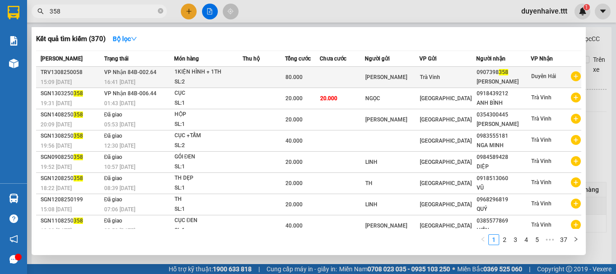
type input "358"
click at [531, 78] on span "Duyên Hải" at bounding box center [543, 76] width 25 height 6
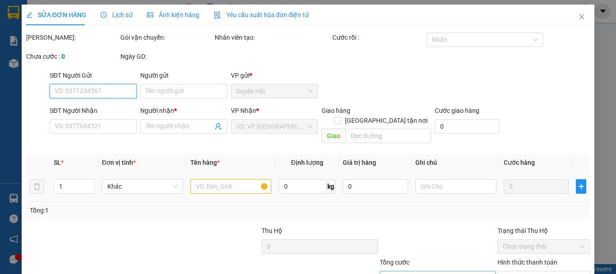
scroll to position [62, 0]
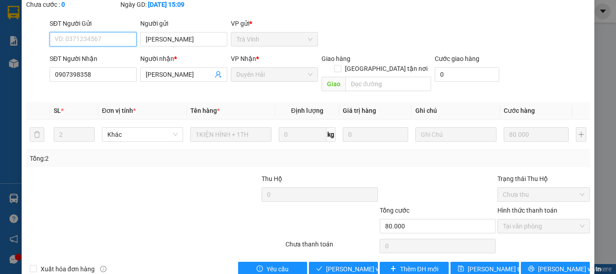
type input "HUY CƯỜNG"
type input "0907398358"
type input "TRẦN QUYÊN"
type input "80.000"
click at [321, 241] on div "Total Paid Fee 80.000 Total UnPaid Fee 0 Cash Collection Total Fee Mã ĐH: TRV13…" at bounding box center [307, 123] width 563 height 305
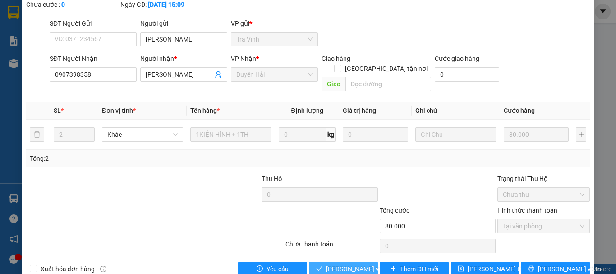
click at [331, 264] on span "[PERSON_NAME] và [PERSON_NAME] hàng" at bounding box center [369, 269] width 87 height 10
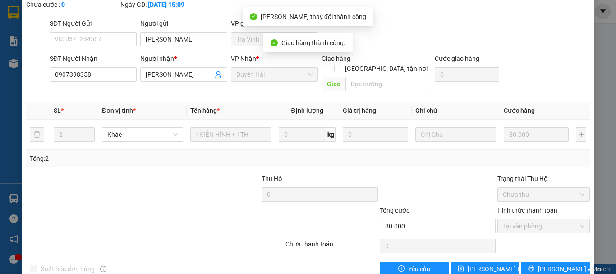
scroll to position [0, 0]
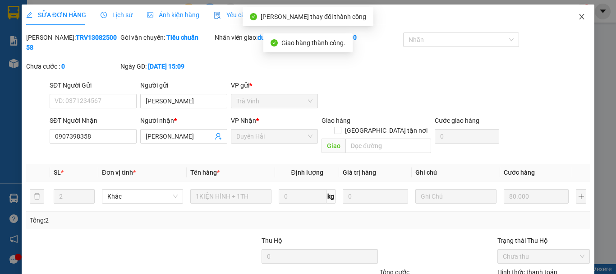
click at [578, 18] on icon "close" at bounding box center [581, 16] width 7 height 7
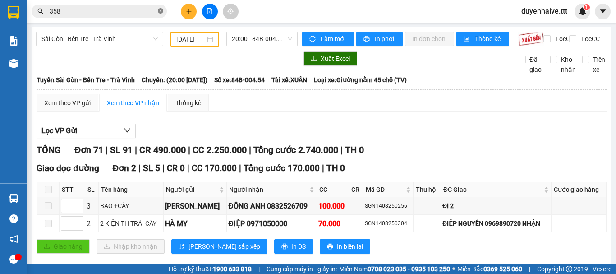
click at [160, 12] on icon "close-circle" at bounding box center [160, 10] width 5 height 5
click at [148, 14] on input "text" at bounding box center [103, 11] width 106 height 10
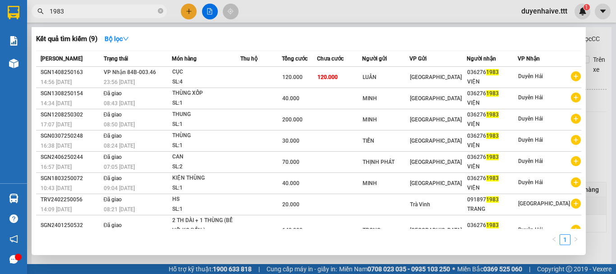
type input "1983"
click at [159, 9] on icon "close-circle" at bounding box center [160, 10] width 5 height 5
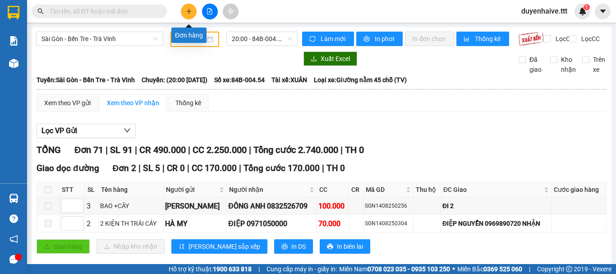
click at [191, 9] on icon "plus" at bounding box center [189, 11] width 6 height 6
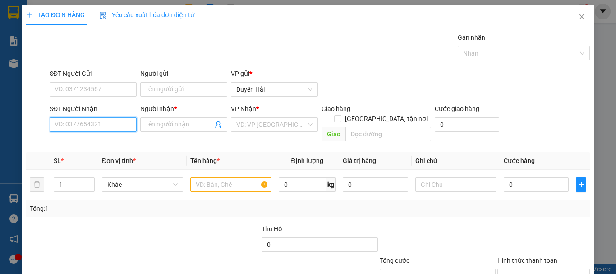
click at [80, 125] on input "SĐT Người Nhận" at bounding box center [93, 124] width 87 height 14
type input "09150322200"
click at [197, 177] on input "text" at bounding box center [230, 184] width 81 height 14
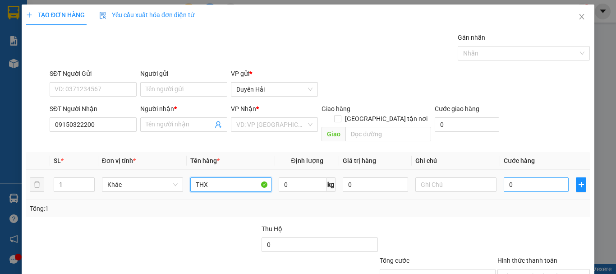
type input "THX"
click at [507, 177] on input "0" at bounding box center [535, 184] width 65 height 14
type input "4"
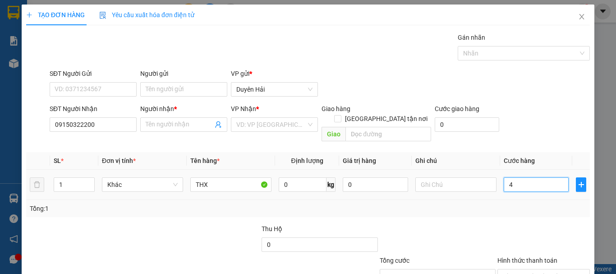
type input "40"
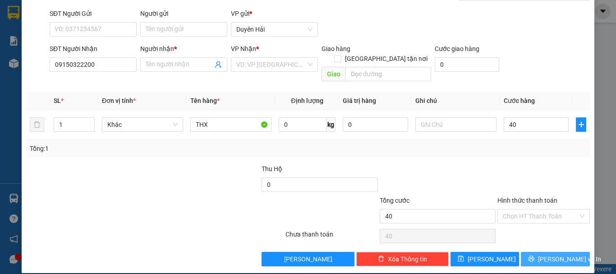
type input "40.000"
click at [532, 255] on icon "printer" at bounding box center [531, 258] width 6 height 6
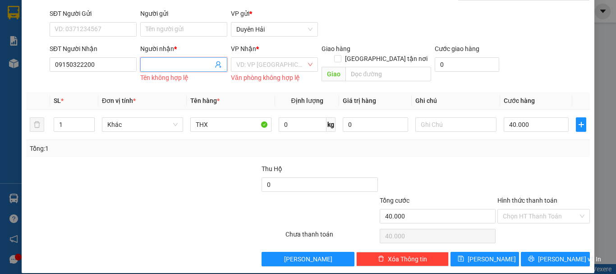
click at [170, 68] on input "Người nhận *" at bounding box center [179, 64] width 67 height 10
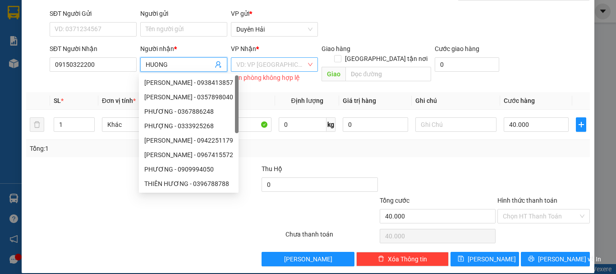
type input "HUONG"
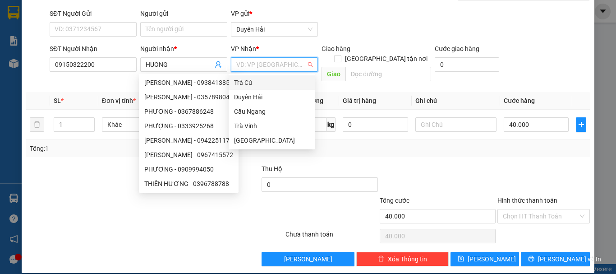
click at [245, 64] on input "search" at bounding box center [271, 65] width 70 height 14
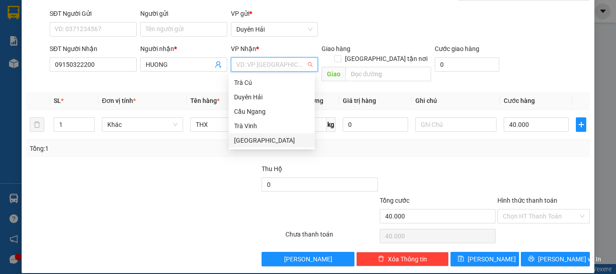
click at [249, 139] on div "[GEOGRAPHIC_DATA]" at bounding box center [271, 140] width 75 height 10
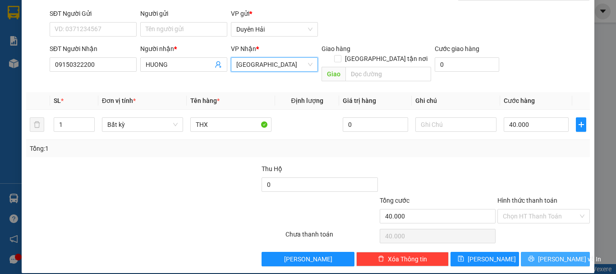
click at [546, 254] on span "[PERSON_NAME] và In" at bounding box center [569, 259] width 63 height 10
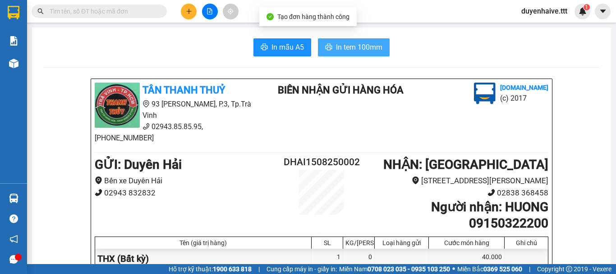
click at [352, 48] on span "In tem 100mm" at bounding box center [359, 46] width 46 height 11
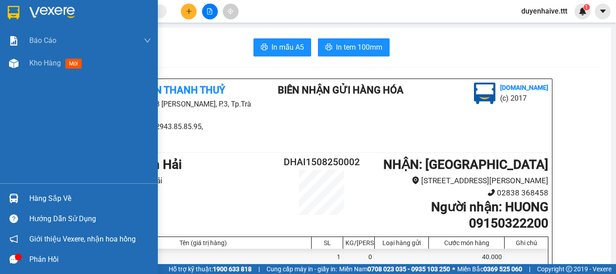
click at [56, 201] on div "Hàng sắp về" at bounding box center [90, 199] width 122 height 14
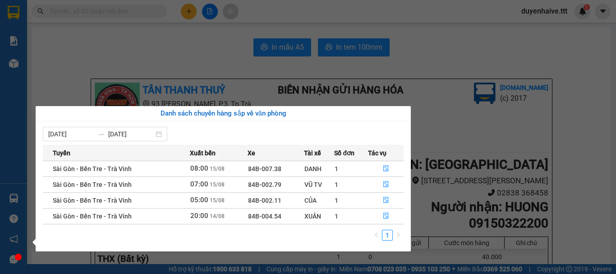
click at [3, 113] on div "Báo cáo Mẫu 1: Báo cáo dòng tiền theo nhân viên (nhân viên) Mẫu 3: Báo cáo dòng…" at bounding box center [13, 137] width 27 height 274
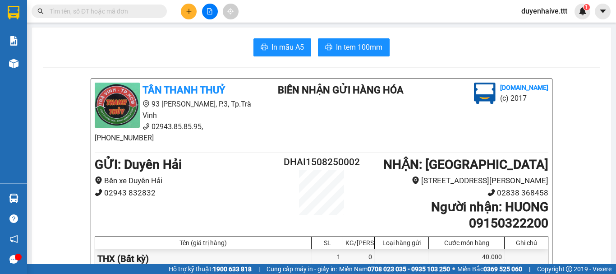
click at [132, 9] on input "text" at bounding box center [103, 11] width 106 height 10
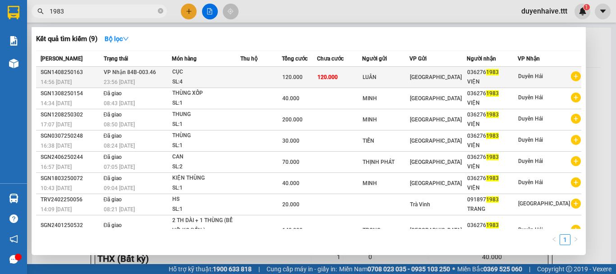
type input "1983"
click at [527, 78] on span "Duyên Hải" at bounding box center [530, 76] width 25 height 6
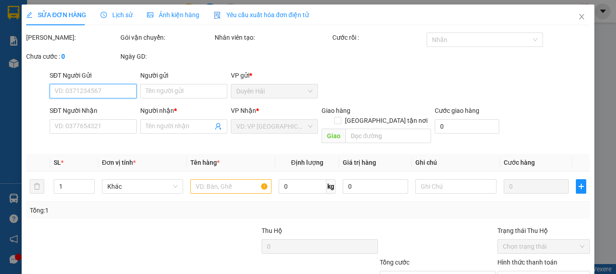
scroll to position [62, 0]
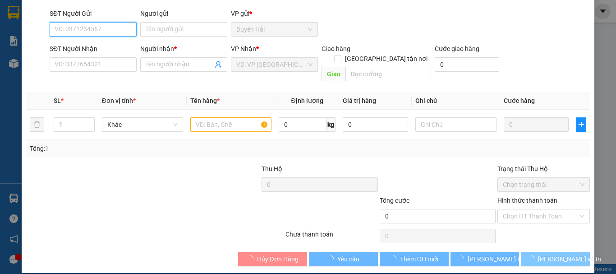
type input "LUÂN"
type input "0362761983"
type input "VIỆN"
type input "120.000"
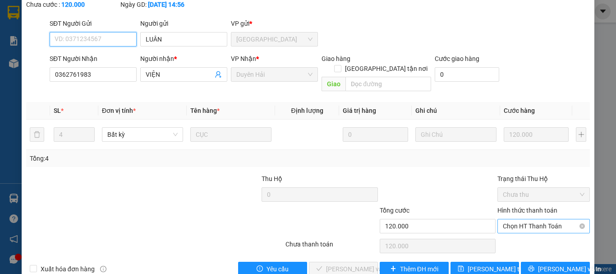
click at [520, 219] on span "Chọn HT Thanh Toán" at bounding box center [544, 226] width 82 height 14
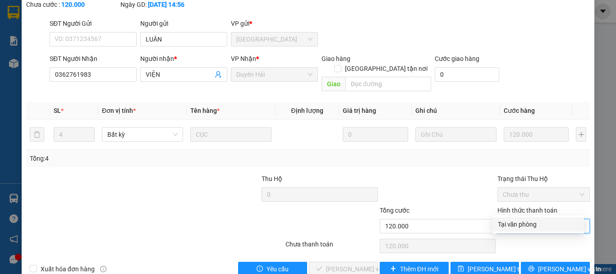
click at [515, 229] on div "Tại văn phòng" at bounding box center [537, 224] width 91 height 14
type input "0"
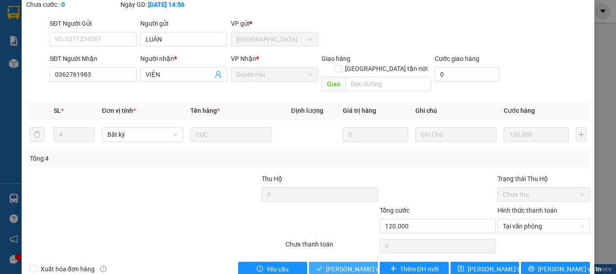
click at [348, 264] on span "[PERSON_NAME] và [PERSON_NAME] hàng" at bounding box center [369, 269] width 87 height 10
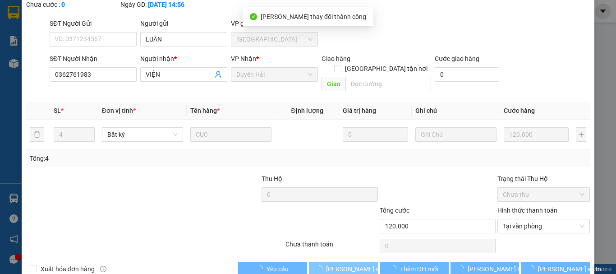
scroll to position [0, 0]
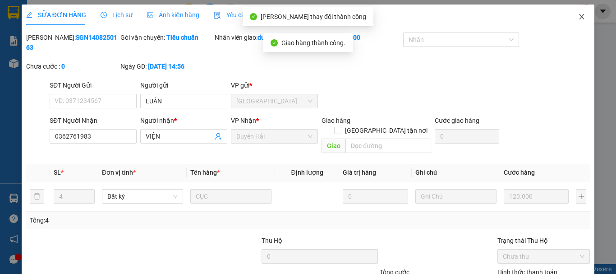
click at [572, 21] on span "Close" at bounding box center [581, 17] width 25 height 25
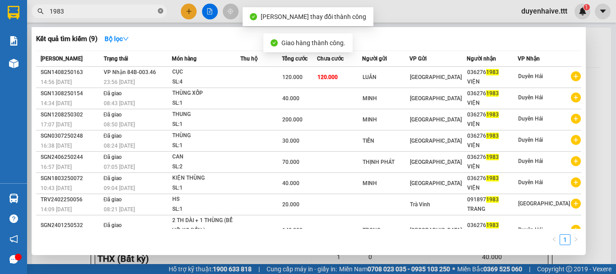
click at [160, 11] on icon "close-circle" at bounding box center [160, 10] width 5 height 5
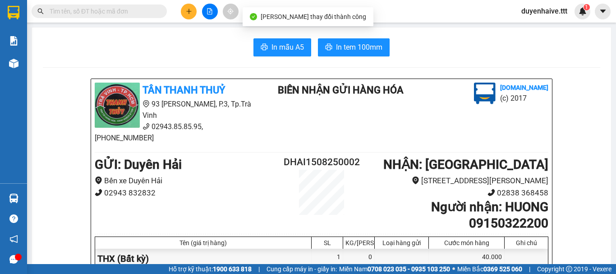
click at [401, 14] on div "Kết quả tìm kiếm ( 9 ) Bộ lọc Mã ĐH Trạng thái Món hàng Thu hộ Tổng cước Chưa c…" at bounding box center [308, 11] width 616 height 23
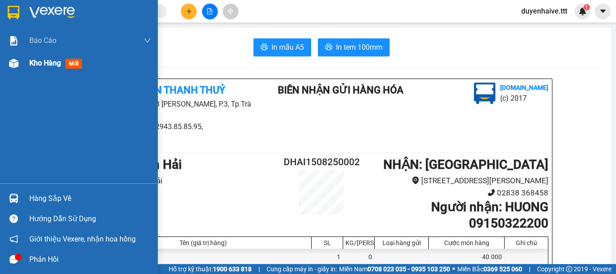
click at [45, 62] on span "Kho hàng" at bounding box center [45, 63] width 32 height 9
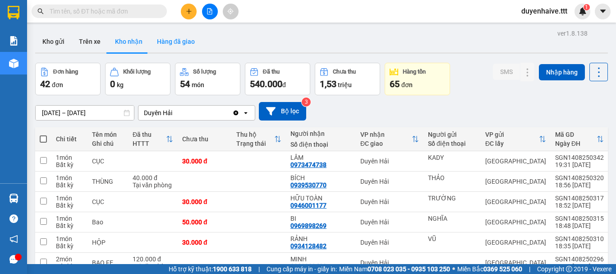
click at [172, 42] on button "Hàng đã giao" at bounding box center [176, 42] width 52 height 22
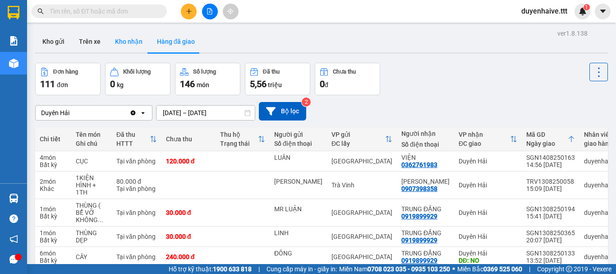
click at [129, 46] on button "Kho nhận" at bounding box center [129, 42] width 42 height 22
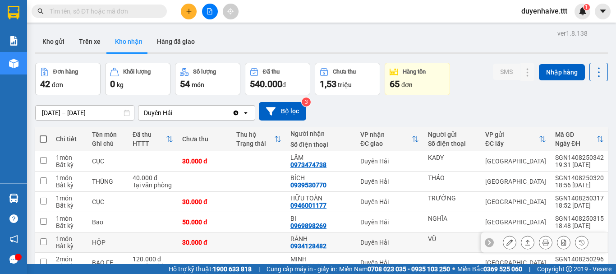
scroll to position [90, 0]
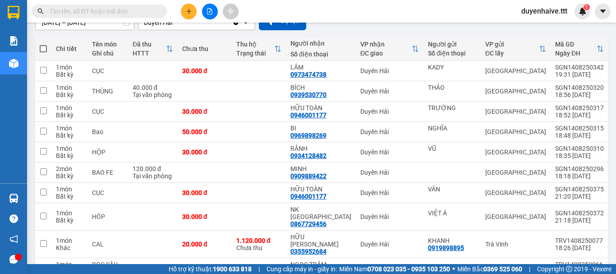
click at [122, 13] on input "text" at bounding box center [103, 11] width 106 height 10
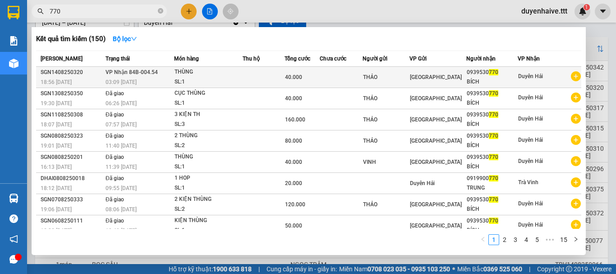
type input "770"
click at [512, 75] on div "0939530 770" at bounding box center [492, 72] width 50 height 9
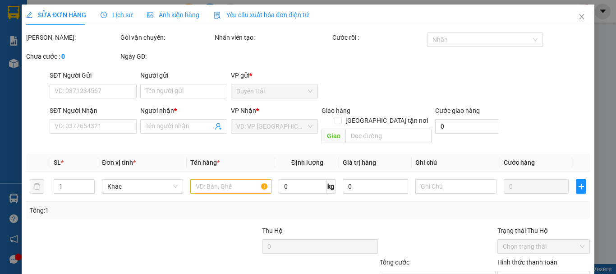
type input "THẢO"
type input "0939530770"
type input "BÍCH"
type input "40.000"
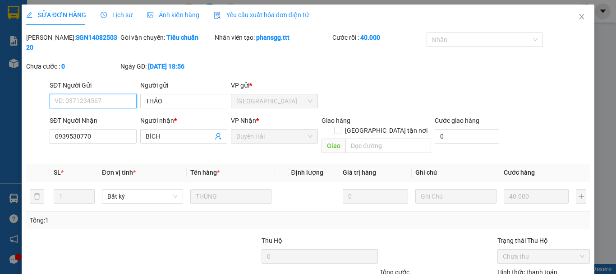
scroll to position [62, 0]
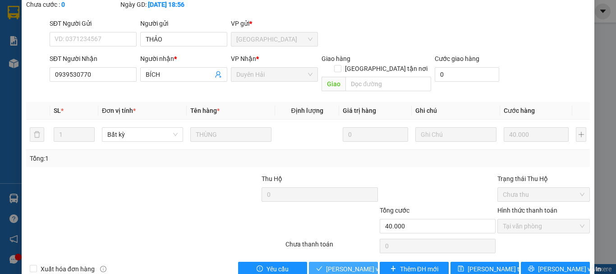
click at [337, 264] on span "[PERSON_NAME] và [PERSON_NAME] hàng" at bounding box center [369, 269] width 87 height 10
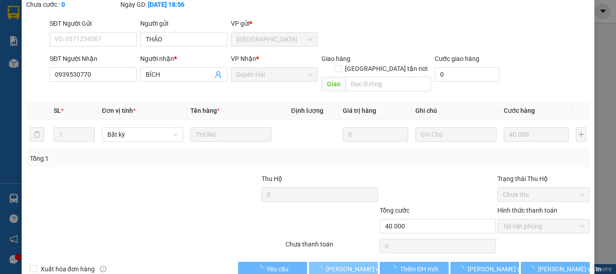
scroll to position [0, 0]
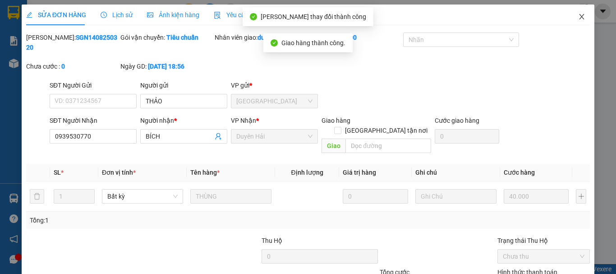
click at [579, 18] on span "Close" at bounding box center [581, 17] width 25 height 25
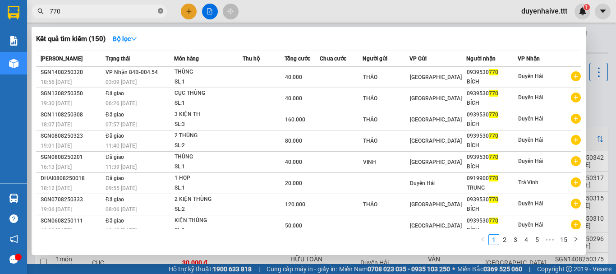
click at [160, 12] on icon "close-circle" at bounding box center [160, 10] width 5 height 5
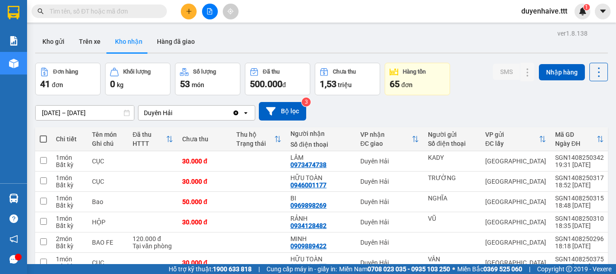
click at [131, 10] on input "text" at bounding box center [103, 11] width 106 height 10
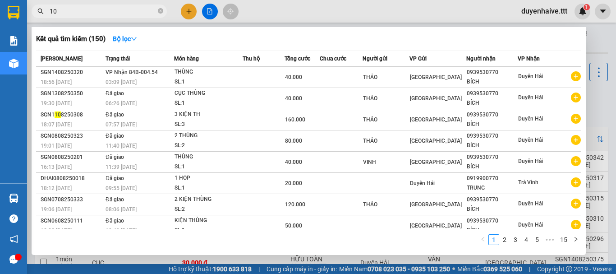
type input "108"
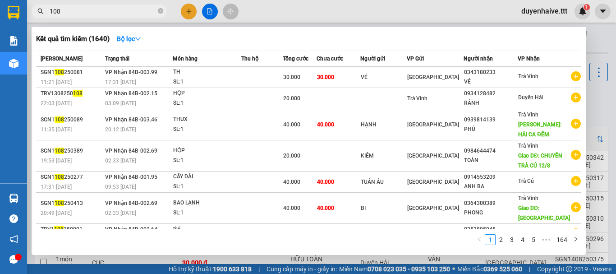
scroll to position [80, 0]
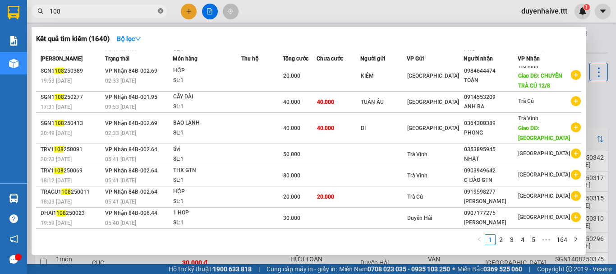
click at [160, 10] on icon "close-circle" at bounding box center [160, 10] width 5 height 5
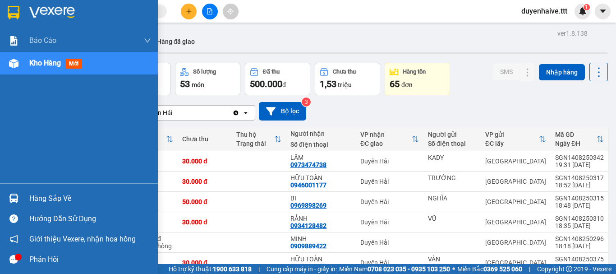
click at [59, 200] on div "Hàng sắp về" at bounding box center [90, 199] width 122 height 14
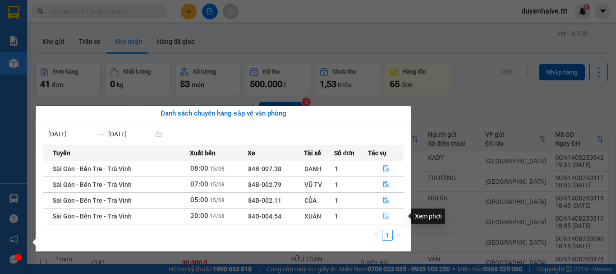
click at [384, 216] on icon "file-done" at bounding box center [386, 215] width 6 height 6
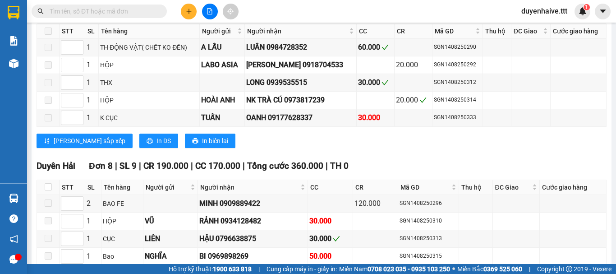
scroll to position [1522, 0]
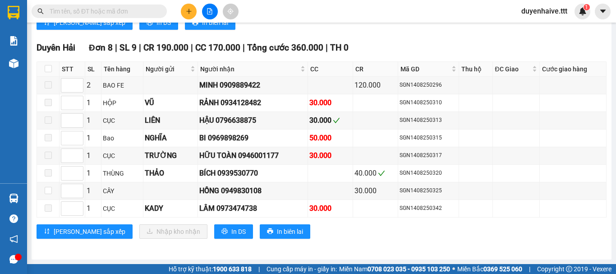
click at [119, 14] on input "text" at bounding box center [103, 11] width 106 height 10
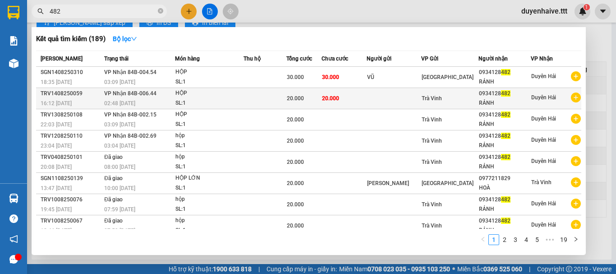
type input "482"
click at [523, 96] on div "0934128 482" at bounding box center [504, 93] width 51 height 9
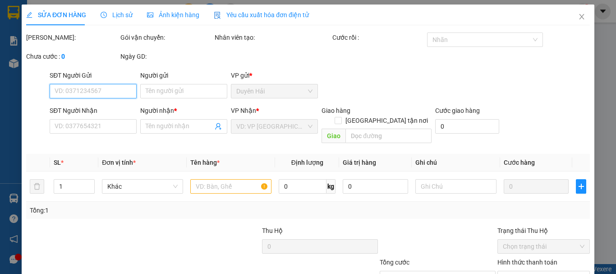
type input "0934128482"
type input "RẢNH"
type input "20.000"
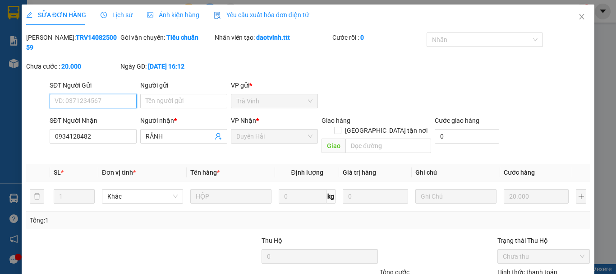
scroll to position [62, 0]
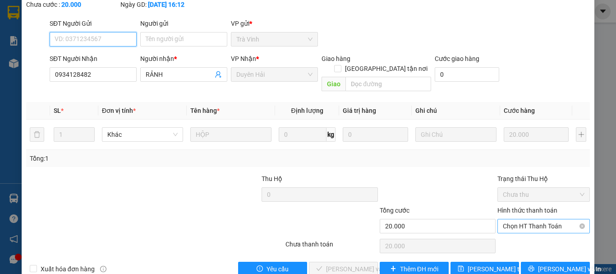
click at [508, 219] on span "Chọn HT Thanh Toán" at bounding box center [544, 226] width 82 height 14
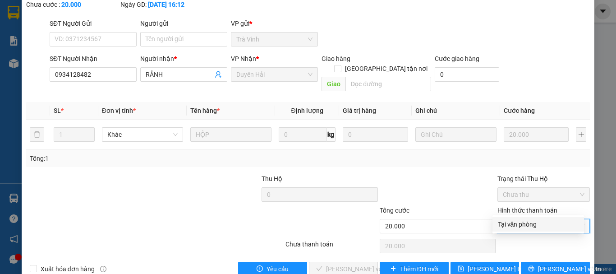
click at [496, 223] on div "Tại văn phòng" at bounding box center [537, 224] width 91 height 14
type input "0"
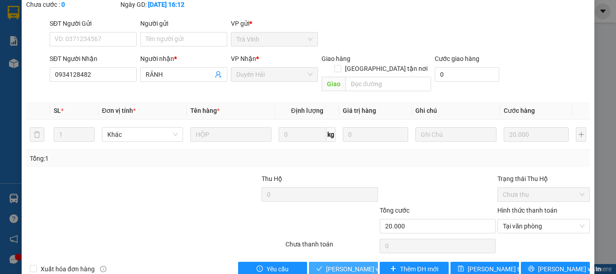
click at [341, 264] on span "[PERSON_NAME] và [PERSON_NAME] hàng" at bounding box center [369, 269] width 87 height 10
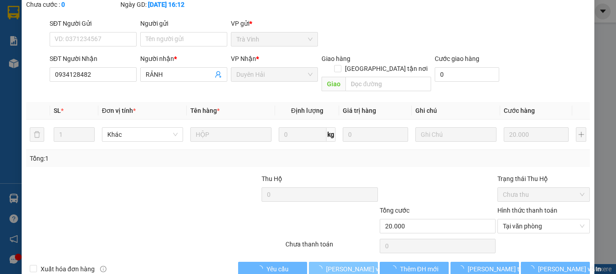
scroll to position [0, 0]
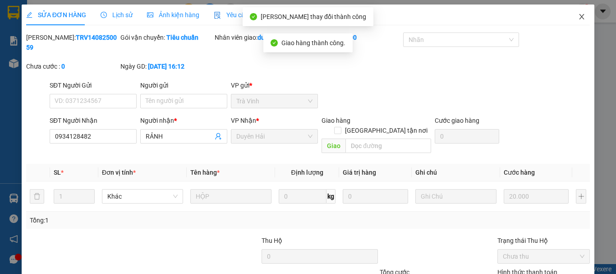
click at [578, 18] on icon "close" at bounding box center [581, 16] width 7 height 7
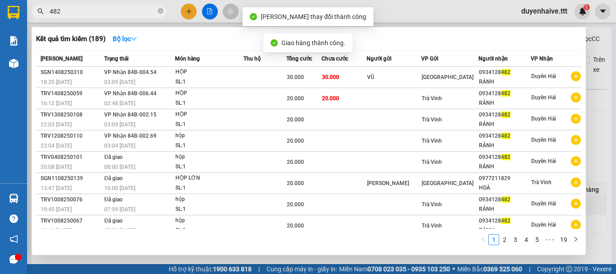
click at [136, 11] on input "482" at bounding box center [103, 11] width 106 height 10
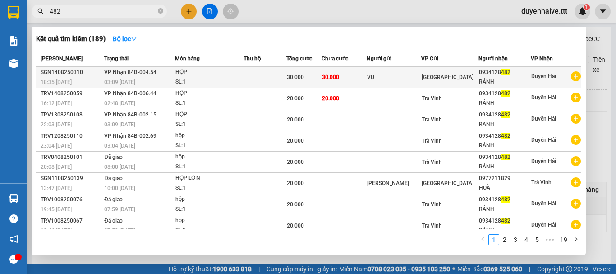
click at [501, 75] on span "482" at bounding box center [505, 72] width 9 height 6
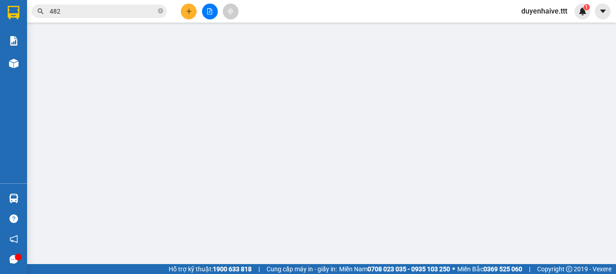
type input "VŨ"
type input "0934128482"
type input "RẢNH"
type input "30.000"
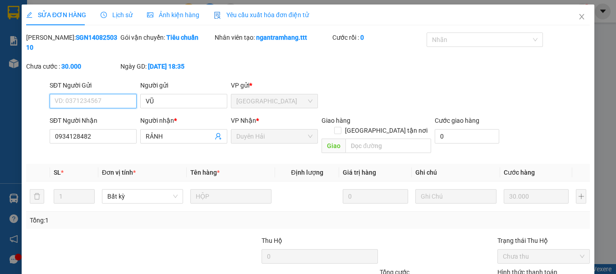
scroll to position [62, 0]
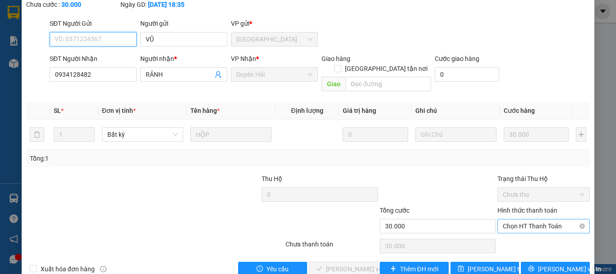
click at [508, 219] on span "Chọn HT Thanh Toán" at bounding box center [544, 226] width 82 height 14
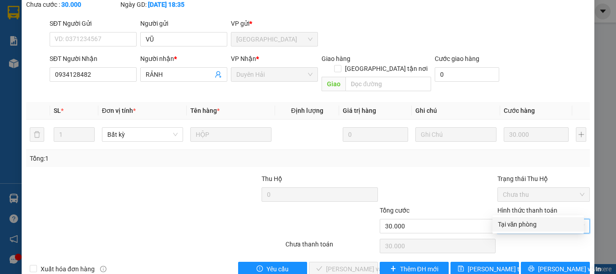
click at [512, 225] on div "Tại văn phòng" at bounding box center [538, 224] width 81 height 10
type input "0"
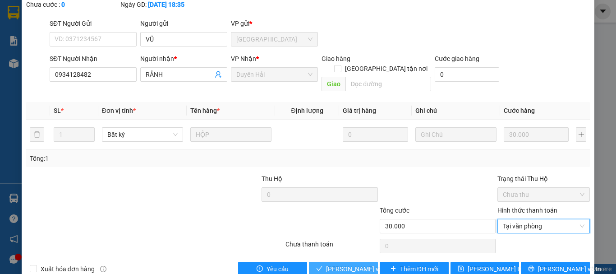
drag, startPoint x: 340, startPoint y: 249, endPoint x: 455, endPoint y: 228, distance: 117.2
click at [350, 264] on span "[PERSON_NAME] và [PERSON_NAME] hàng" at bounding box center [369, 269] width 87 height 10
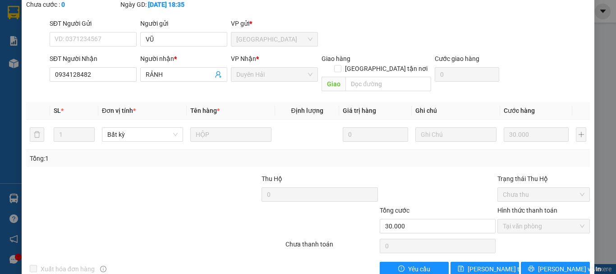
scroll to position [0, 0]
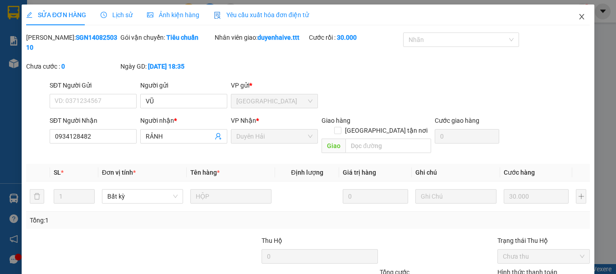
click at [578, 17] on icon "close" at bounding box center [581, 16] width 7 height 7
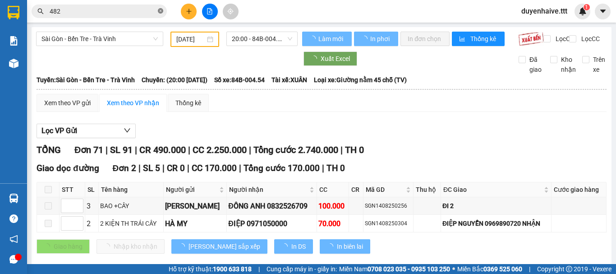
click at [158, 10] on icon "close-circle" at bounding box center [160, 10] width 5 height 5
click at [151, 10] on input "text" at bounding box center [103, 11] width 106 height 10
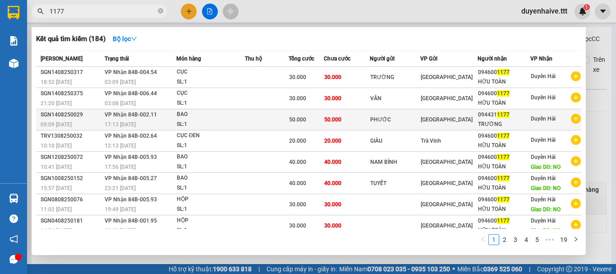
type input "1177"
click at [520, 118] on div "094431 1177" at bounding box center [503, 114] width 51 height 9
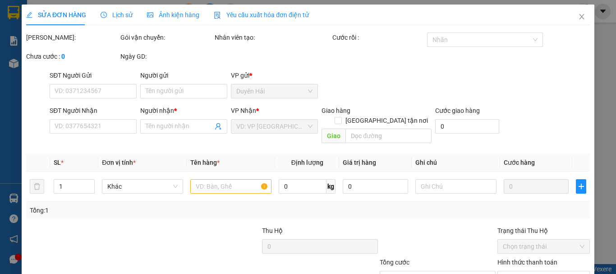
type input "PHƯỚC"
type input "0944311177"
type input "TRƯỜNG"
type input "50.000"
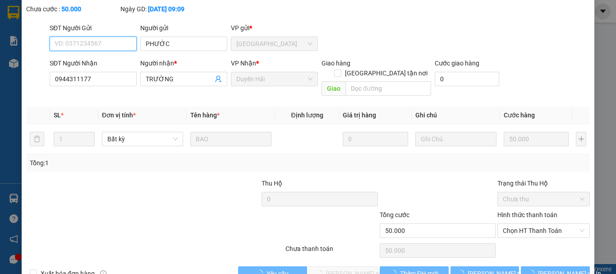
scroll to position [62, 0]
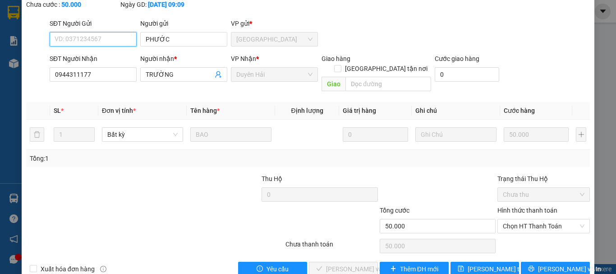
drag, startPoint x: 509, startPoint y: 209, endPoint x: 509, endPoint y: 215, distance: 6.3
click at [509, 219] on span "Chọn HT Thanh Toán" at bounding box center [544, 226] width 82 height 14
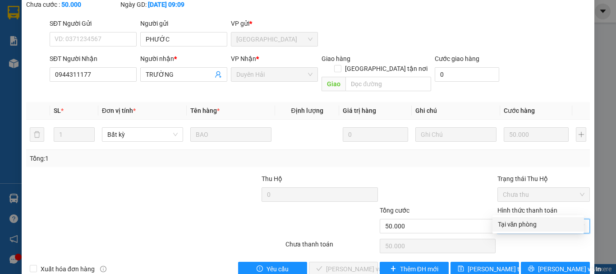
click at [506, 224] on div "Tại văn phòng" at bounding box center [538, 224] width 81 height 10
type input "0"
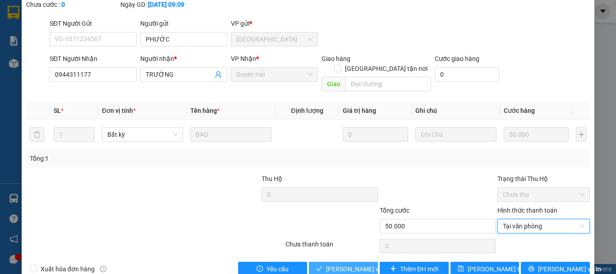
click at [363, 264] on span "[PERSON_NAME] và [PERSON_NAME] hàng" at bounding box center [369, 269] width 87 height 10
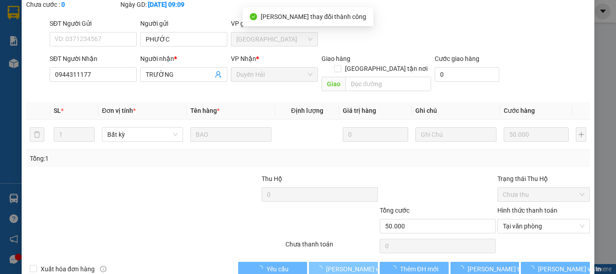
scroll to position [0, 0]
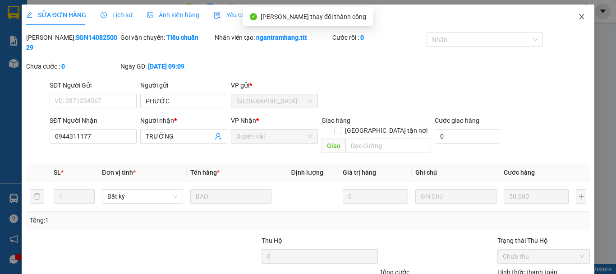
click at [578, 16] on icon "close" at bounding box center [581, 16] width 7 height 7
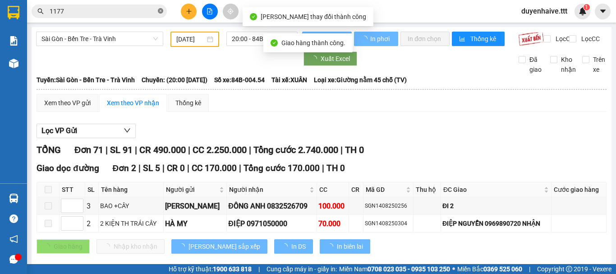
click at [161, 12] on icon "close-circle" at bounding box center [160, 10] width 5 height 5
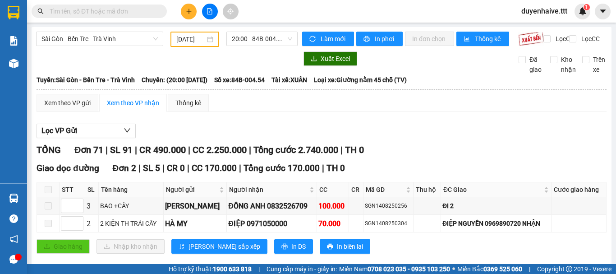
click at [123, 8] on input "text" at bounding box center [103, 11] width 106 height 10
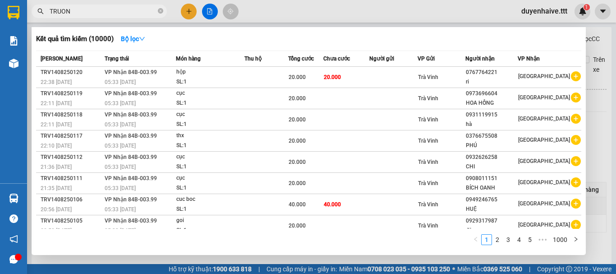
type input "TRUONG"
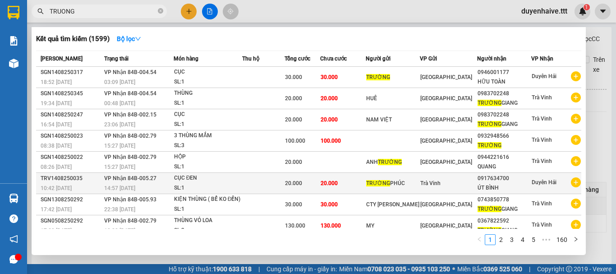
scroll to position [50, 0]
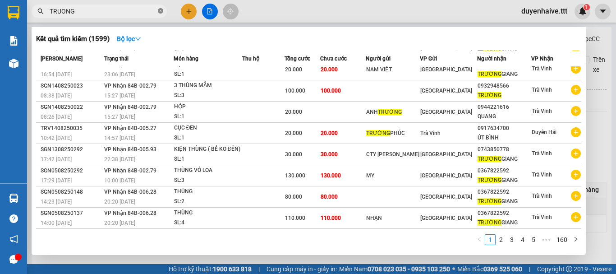
click at [160, 9] on icon "close-circle" at bounding box center [160, 10] width 5 height 5
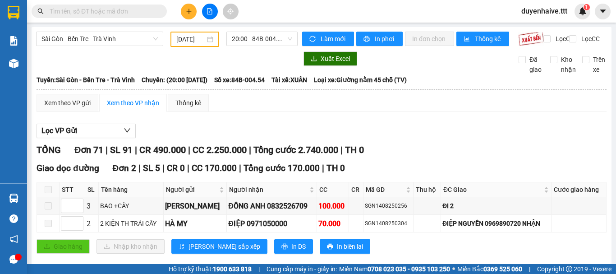
click at [148, 10] on input "text" at bounding box center [103, 11] width 106 height 10
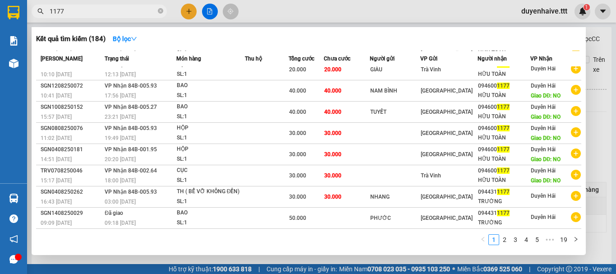
click at [54, 9] on input "1177" at bounding box center [103, 11] width 106 height 10
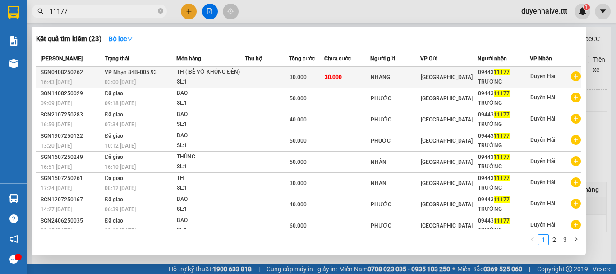
type input "11177"
click at [485, 78] on div "TRƯỜNG" at bounding box center [504, 81] width 52 height 9
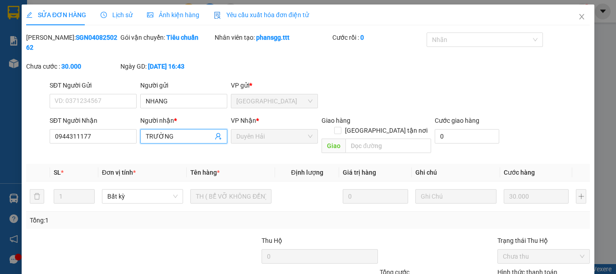
click at [170, 131] on input "TRƯỜNG" at bounding box center [179, 136] width 67 height 10
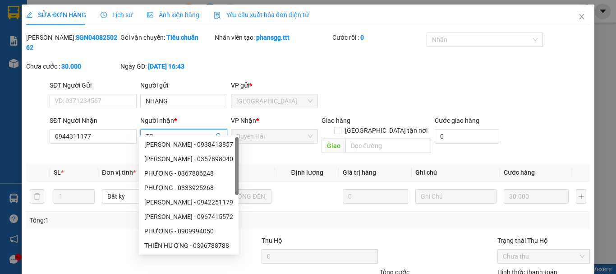
type input "T"
type input "N"
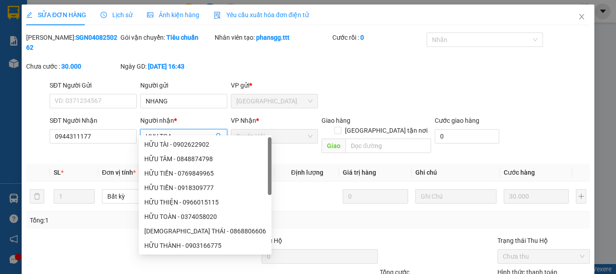
type input "HUU TOAN"
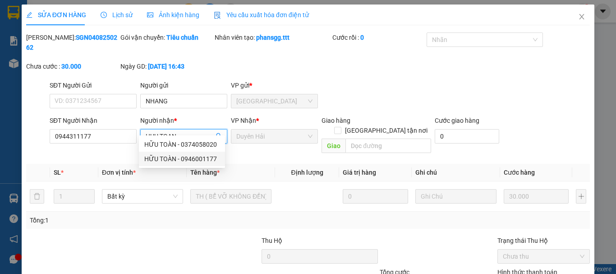
click at [169, 159] on div "HỮU TOÀN - 0946001177" at bounding box center [181, 159] width 75 height 10
type input "0946001177"
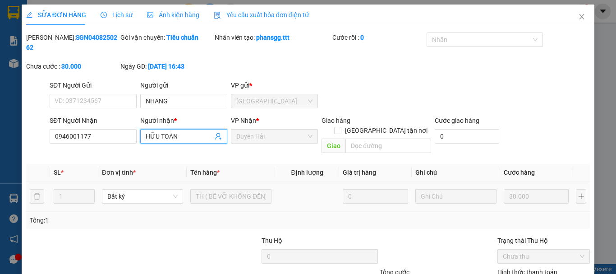
scroll to position [62, 0]
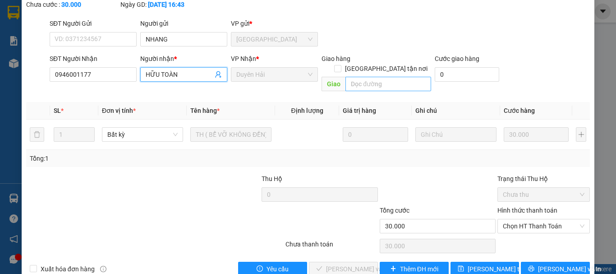
type input "HỮU TOÀN"
click at [367, 77] on input "text" at bounding box center [388, 84] width 86 height 14
type input "NO"
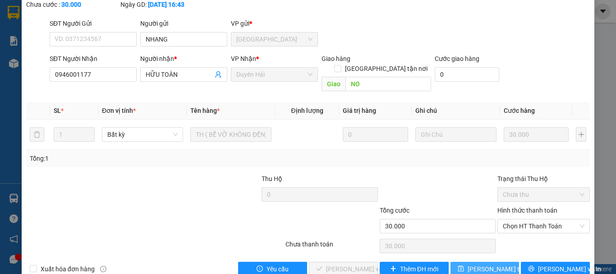
click at [487, 264] on span "[PERSON_NAME] đổi" at bounding box center [503, 269] width 72 height 10
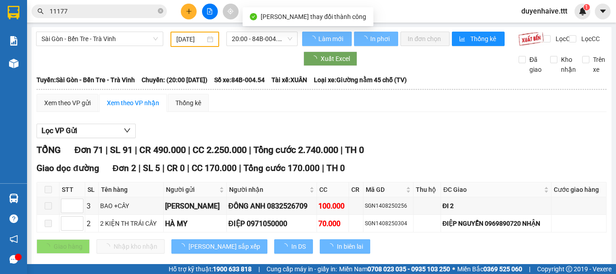
click at [111, 9] on input "11177" at bounding box center [103, 11] width 106 height 10
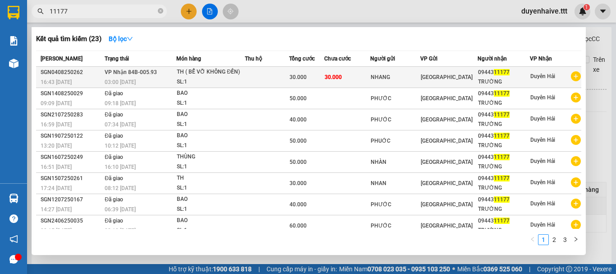
click at [415, 79] on div "NHANG" at bounding box center [394, 77] width 49 height 9
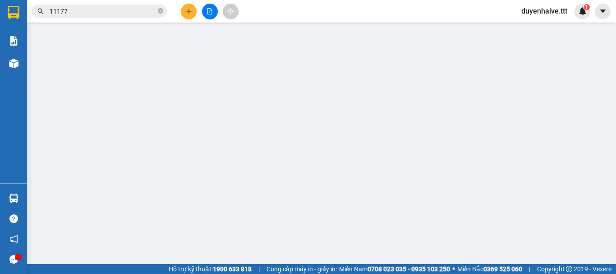
type input "NHANG"
type input "0946001177"
type input "HỮU TOÀN"
type input "NO"
type input "30.000"
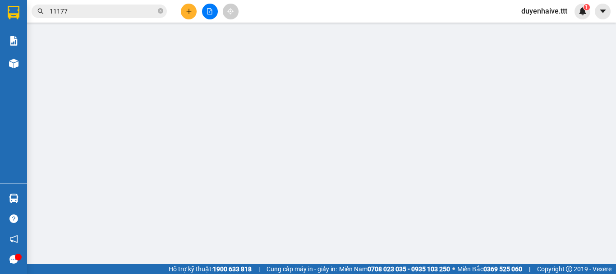
type input "30.000"
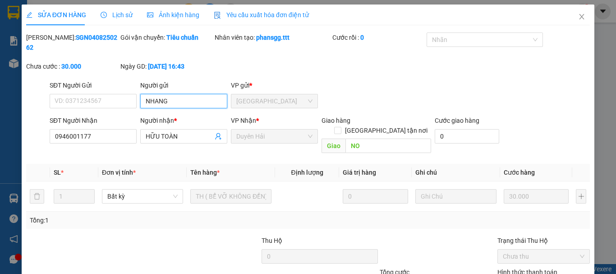
click at [182, 94] on input "NHANG" at bounding box center [183, 101] width 87 height 14
type input "N"
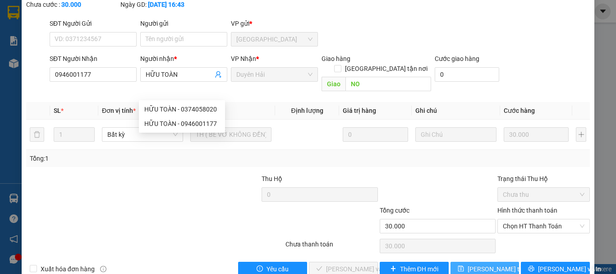
click at [480, 264] on span "[PERSON_NAME] đổi" at bounding box center [503, 269] width 72 height 10
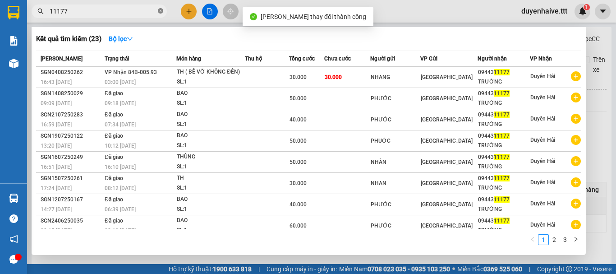
click at [161, 9] on icon "close-circle" at bounding box center [160, 10] width 5 height 5
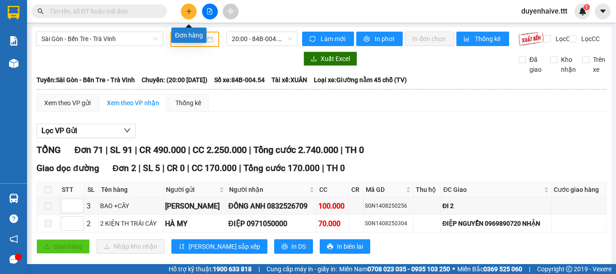
click at [183, 15] on button at bounding box center [189, 12] width 16 height 16
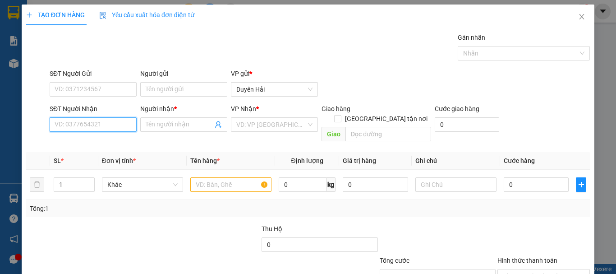
click at [87, 126] on input "SĐT Người Nhận" at bounding box center [93, 124] width 87 height 14
click at [115, 147] on div "0384449906 - HOÀI" at bounding box center [92, 142] width 75 height 10
type input "0384449906"
type input "HOÀI"
type input "0384449906"
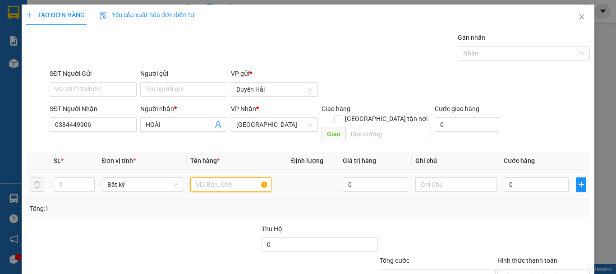
click at [203, 177] on input "text" at bounding box center [230, 184] width 81 height 14
type input "HO SO"
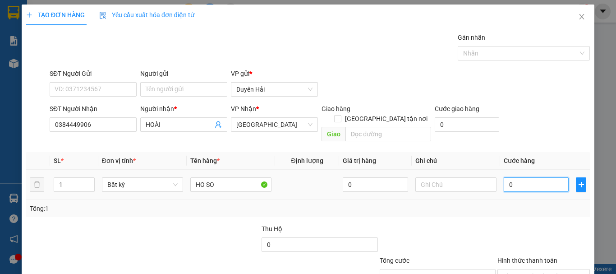
click at [540, 177] on input "0" at bounding box center [535, 184] width 65 height 14
type input "3,"
type input "0"
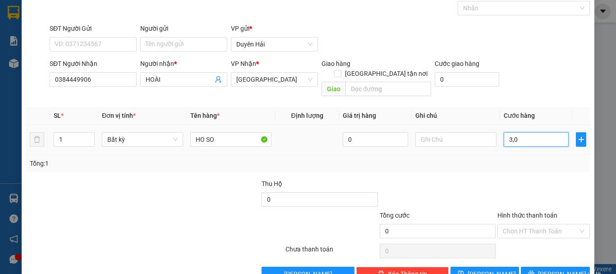
click at [508, 132] on input "3,0" at bounding box center [535, 139] width 65 height 14
type input "30"
type input "30.000"
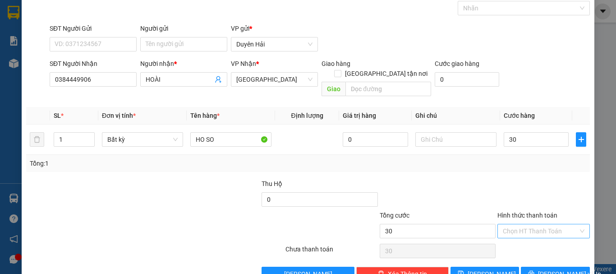
type input "30.000"
click at [529, 224] on input "Hình thức thanh toán" at bounding box center [540, 231] width 75 height 14
drag, startPoint x: 531, startPoint y: 239, endPoint x: 538, endPoint y: 254, distance: 15.9
click at [533, 243] on div "Tại văn phòng" at bounding box center [538, 239] width 81 height 10
type input "0"
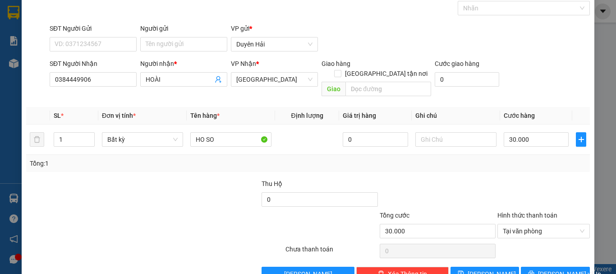
click at [542, 273] on div "TẠO ĐƠN HÀNG Yêu cầu xuất hóa đơn điện tử Transit Pickup Surcharge Ids Transit …" at bounding box center [308, 123] width 572 height 328
click at [548, 269] on span "[PERSON_NAME] và In" at bounding box center [569, 274] width 63 height 10
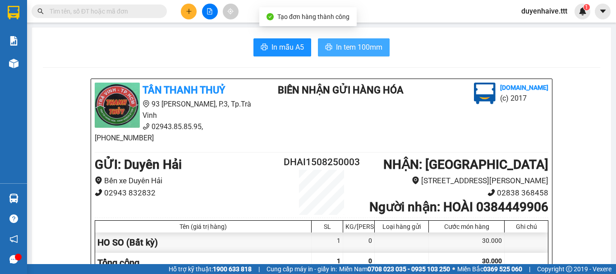
click at [383, 47] on button "In tem 100mm" at bounding box center [354, 47] width 72 height 18
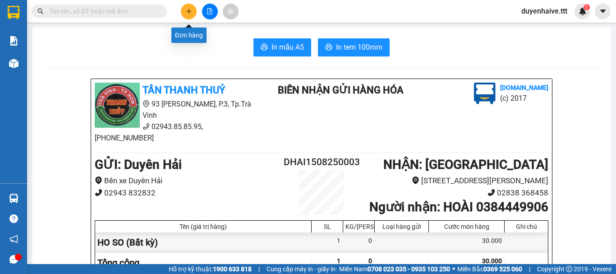
click at [182, 16] on button at bounding box center [189, 12] width 16 height 16
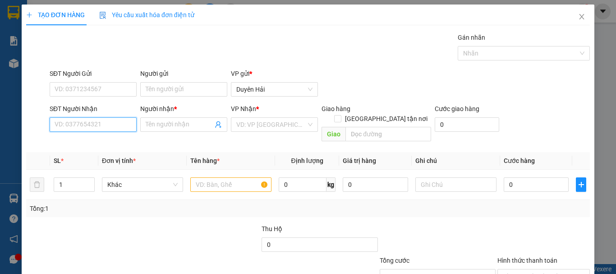
click at [83, 128] on input "SĐT Người Nhận" at bounding box center [93, 124] width 87 height 14
click at [91, 124] on input "SĐT Người Nhận" at bounding box center [93, 124] width 87 height 14
click at [89, 124] on input "SĐT Người Nhận" at bounding box center [93, 124] width 87 height 14
click at [90, 125] on input "SĐT Người Nhận" at bounding box center [93, 124] width 87 height 14
type input "0908353796"
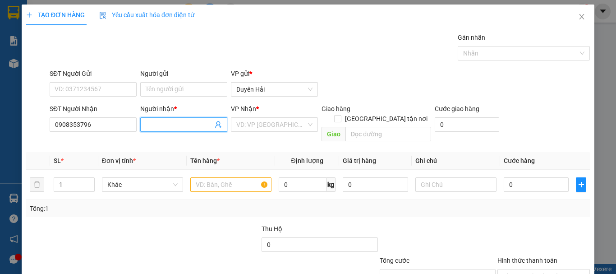
click at [161, 124] on input "Người nhận *" at bounding box center [179, 124] width 67 height 10
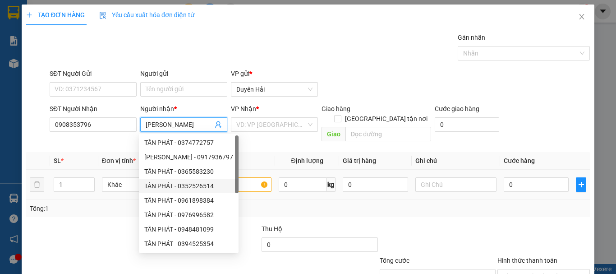
type input "[PERSON_NAME]"
click at [244, 177] on input "text" at bounding box center [230, 184] width 81 height 14
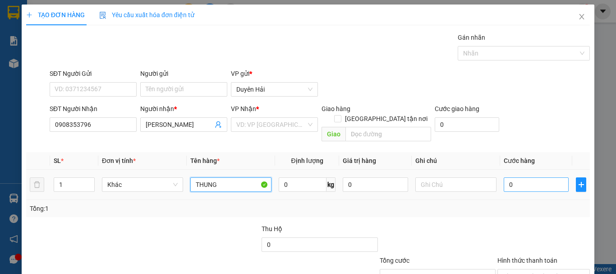
type input "THUNG"
click at [515, 177] on input "0" at bounding box center [535, 184] width 65 height 14
type input "3"
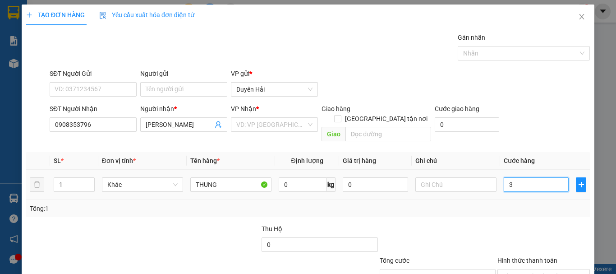
type input "30"
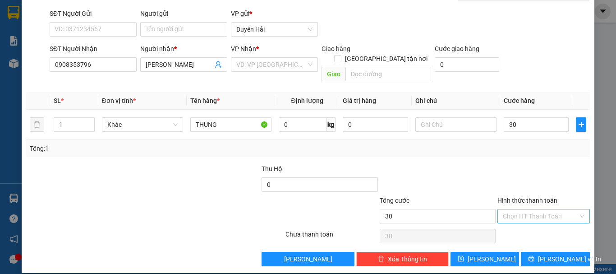
type input "30.000"
click at [516, 209] on input "Hình thức thanh toán" at bounding box center [540, 216] width 75 height 14
click at [515, 220] on div "Tại văn phòng" at bounding box center [538, 224] width 81 height 10
type input "0"
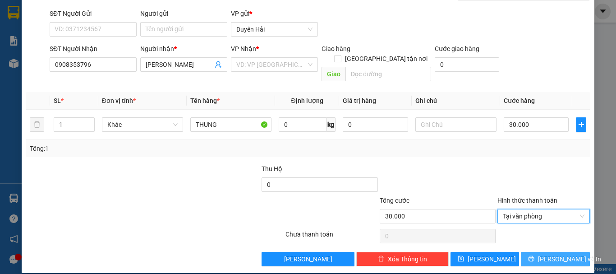
click at [533, 255] on icon "printer" at bounding box center [531, 258] width 6 height 6
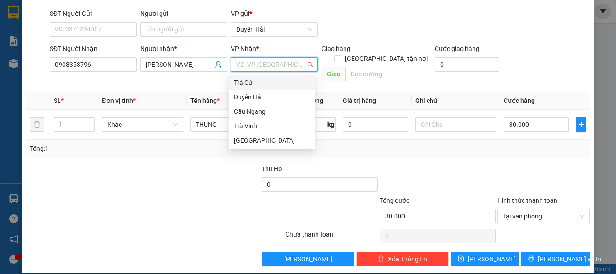
click at [265, 67] on input "search" at bounding box center [271, 65] width 70 height 14
click at [254, 137] on div "[GEOGRAPHIC_DATA]" at bounding box center [271, 140] width 75 height 10
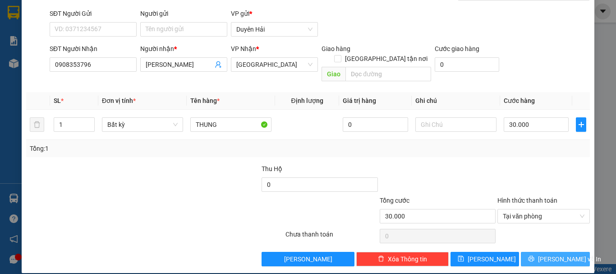
click at [534, 255] on icon "printer" at bounding box center [531, 258] width 6 height 6
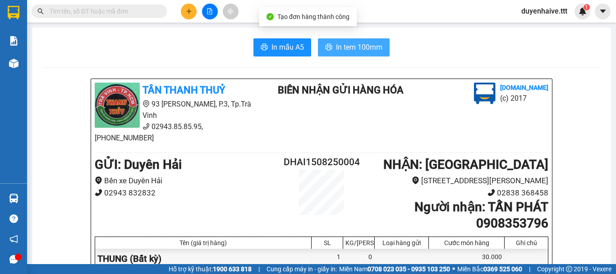
drag, startPoint x: 348, startPoint y: 49, endPoint x: 520, endPoint y: 63, distance: 172.7
click at [348, 49] on span "In tem 100mm" at bounding box center [359, 46] width 46 height 11
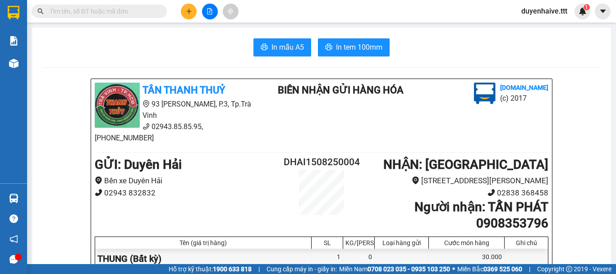
click at [110, 11] on input "text" at bounding box center [103, 11] width 106 height 10
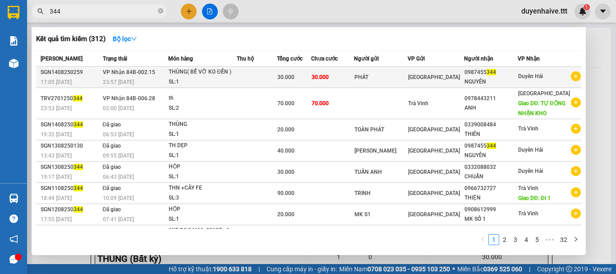
type input "344"
click at [494, 82] on div "NGUYÊN" at bounding box center [490, 81] width 53 height 9
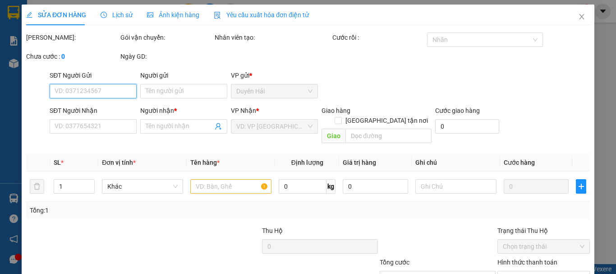
scroll to position [57, 0]
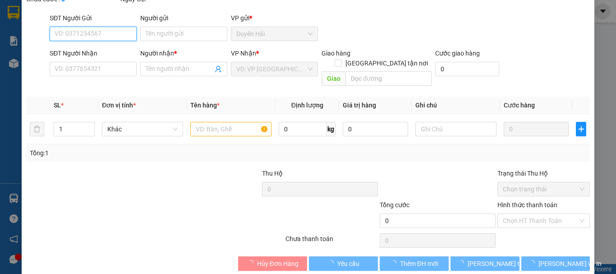
type input "PHÁT"
type input "0987455344"
type input "NGUYÊN"
type input "30.000"
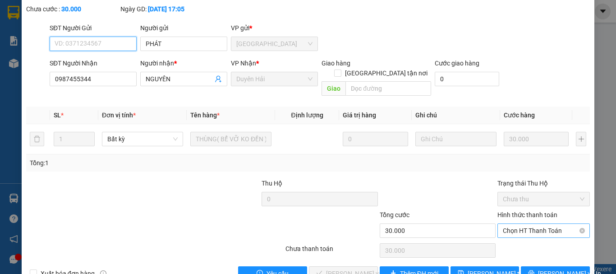
click at [512, 224] on span "Chọn HT Thanh Toán" at bounding box center [544, 231] width 82 height 14
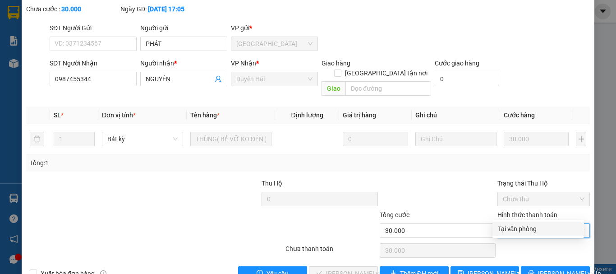
click at [510, 230] on div "Tại văn phòng" at bounding box center [538, 229] width 81 height 10
type input "0"
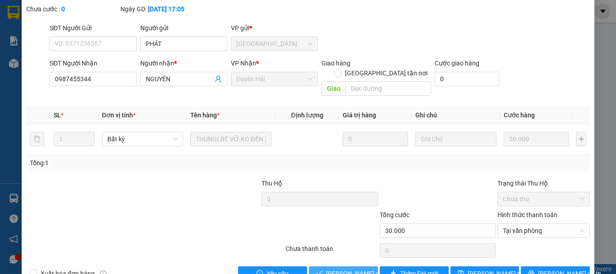
click at [353, 268] on span "[PERSON_NAME] và [PERSON_NAME] hàng" at bounding box center [369, 273] width 87 height 10
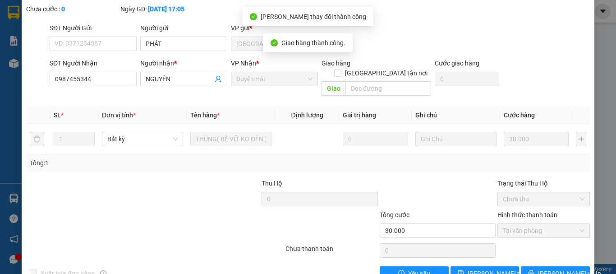
scroll to position [0, 0]
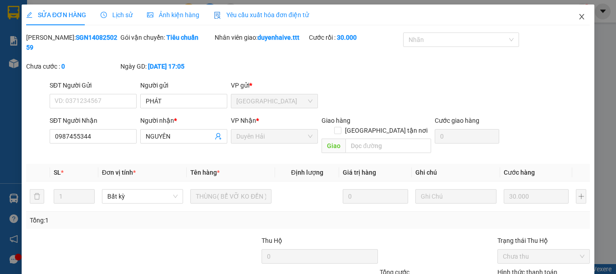
click at [578, 18] on icon "close" at bounding box center [581, 16] width 7 height 7
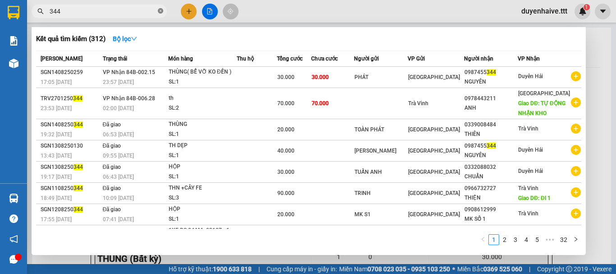
click at [160, 10] on icon "close-circle" at bounding box center [160, 10] width 5 height 5
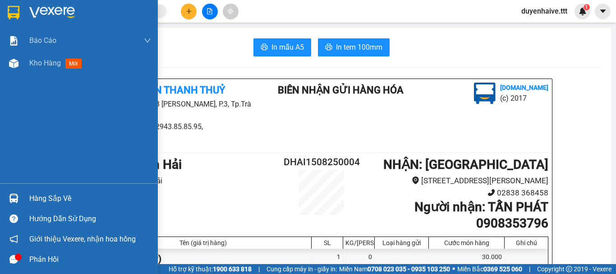
click at [41, 195] on div "Hàng sắp về" at bounding box center [90, 199] width 122 height 14
click at [16, 134] on div "Báo cáo Mẫu 1: Báo cáo dòng tiền theo nhân viên (nhân viên) Mẫu 3: Báo cáo dòng…" at bounding box center [79, 137] width 158 height 274
click at [54, 202] on div "Hàng sắp về" at bounding box center [90, 199] width 122 height 14
click at [1, 101] on div "Báo cáo Mẫu 1: Báo cáo dòng tiền theo nhân viên (nhân viên) Mẫu 3: Báo cáo dòng…" at bounding box center [79, 137] width 158 height 274
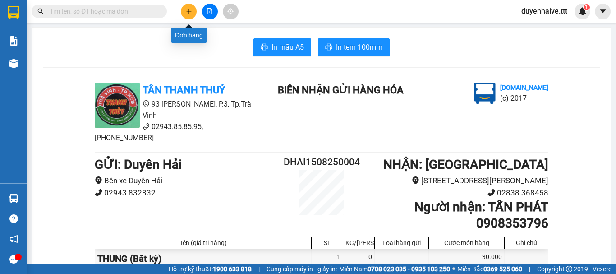
click at [186, 14] on button at bounding box center [189, 12] width 16 height 16
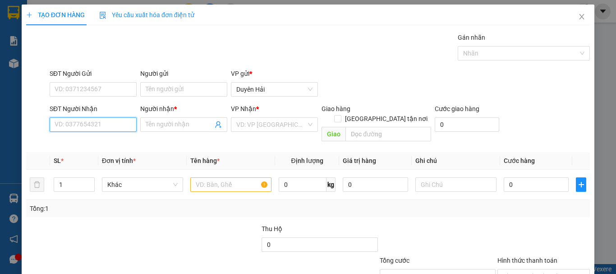
click at [75, 123] on input "SĐT Người Nhận" at bounding box center [93, 124] width 87 height 14
click at [78, 127] on input "285" at bounding box center [93, 124] width 87 height 14
click at [103, 144] on div "0773981285 - YẾN" at bounding box center [92, 142] width 75 height 10
type input "0773981285"
type input "YẾN"
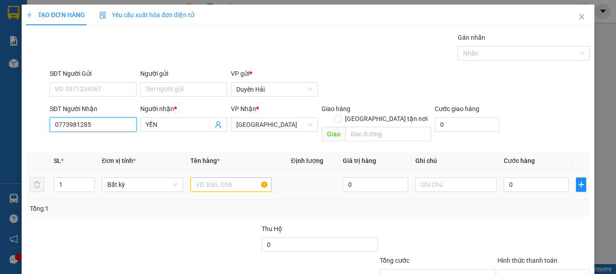
type input "0773981285"
click at [197, 177] on input "text" at bounding box center [230, 184] width 81 height 14
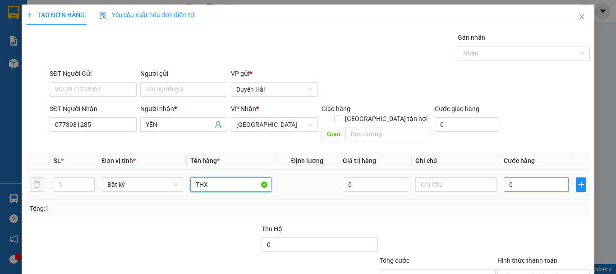
type input "THX"
click at [512, 179] on input "0" at bounding box center [535, 184] width 65 height 14
type input "5"
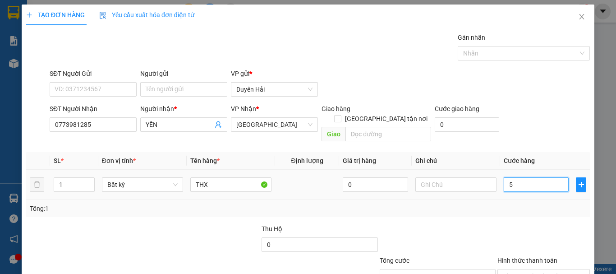
type input "50"
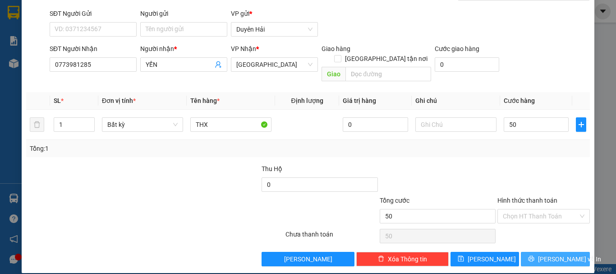
type input "50.000"
click at [534, 255] on icon "printer" at bounding box center [531, 258] width 6 height 6
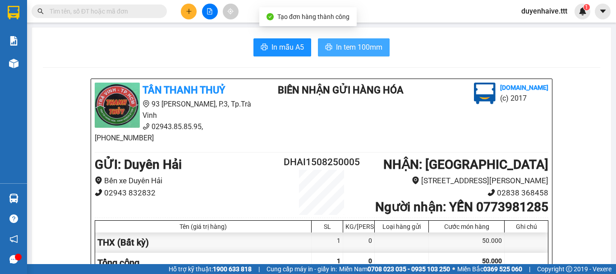
click at [348, 48] on span "In tem 100mm" at bounding box center [359, 46] width 46 height 11
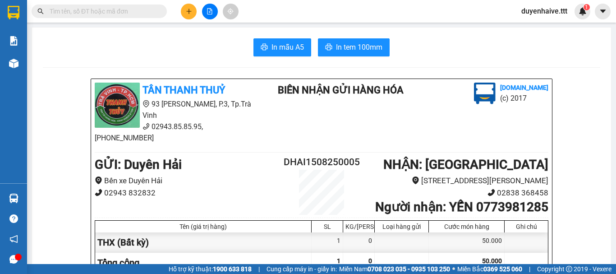
click at [287, 12] on div "Kết quả tìm kiếm ( 312 ) Bộ lọc Mã ĐH Trạng thái Món hàng Thu hộ Tổng cước Chưa…" at bounding box center [308, 11] width 616 height 23
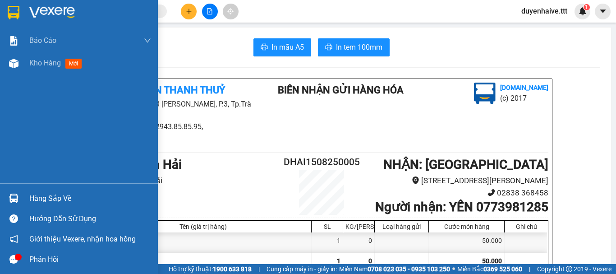
click at [40, 195] on div "Hàng sắp về" at bounding box center [90, 199] width 122 height 14
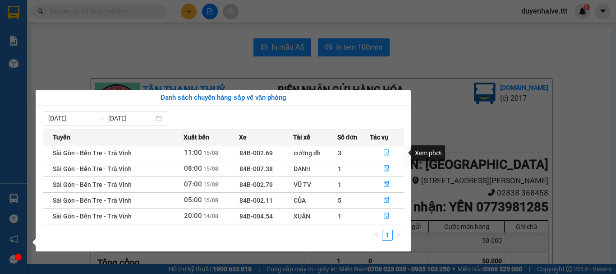
click at [384, 151] on icon "file-done" at bounding box center [386, 152] width 6 height 6
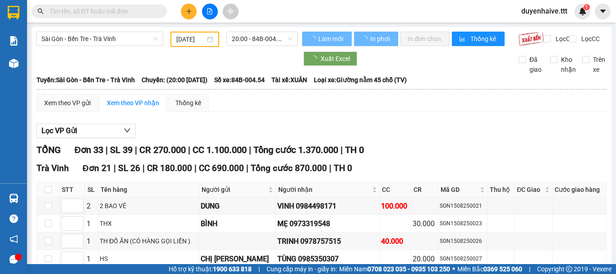
type input "[DATE]"
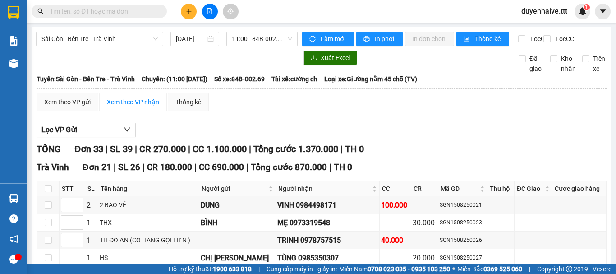
click at [128, 9] on input "text" at bounding box center [103, 11] width 106 height 10
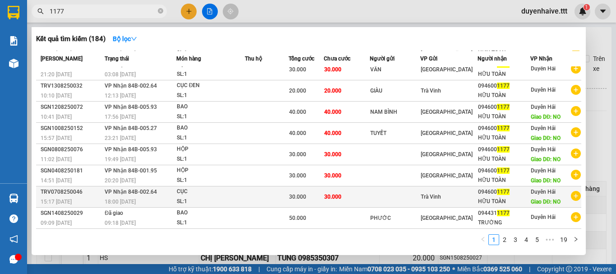
scroll to position [50, 0]
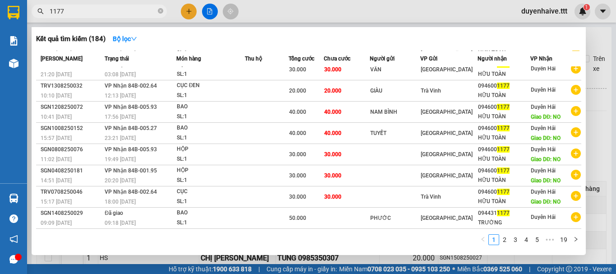
click at [50, 11] on input "1177" at bounding box center [103, 11] width 106 height 10
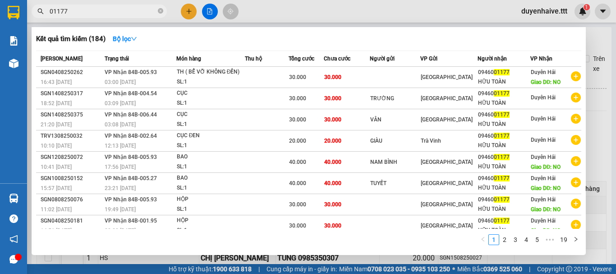
type input "001177"
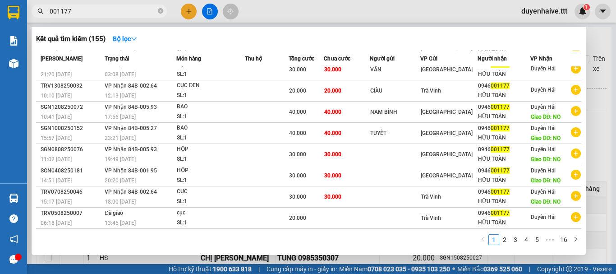
scroll to position [5, 0]
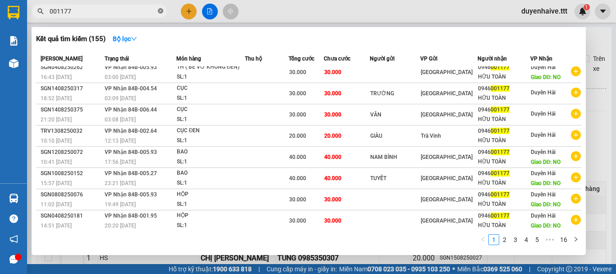
click at [162, 10] on icon "close-circle" at bounding box center [160, 10] width 5 height 5
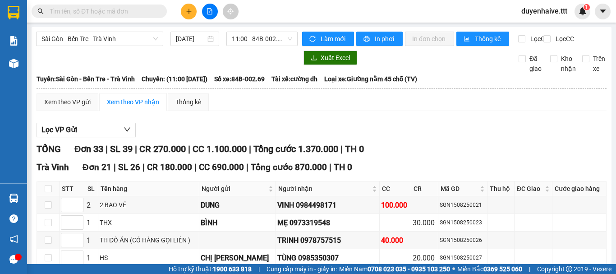
click at [142, 10] on input "text" at bounding box center [103, 11] width 106 height 10
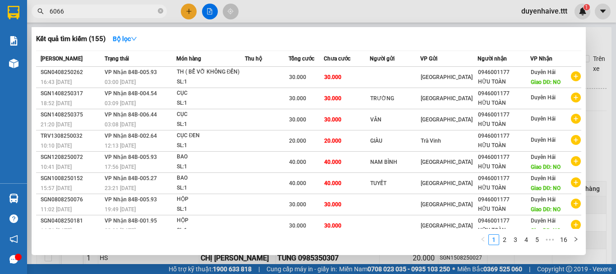
type input "60666"
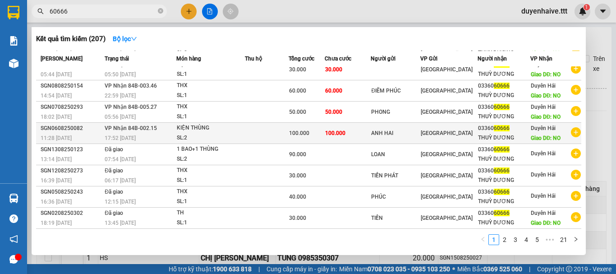
scroll to position [0, 0]
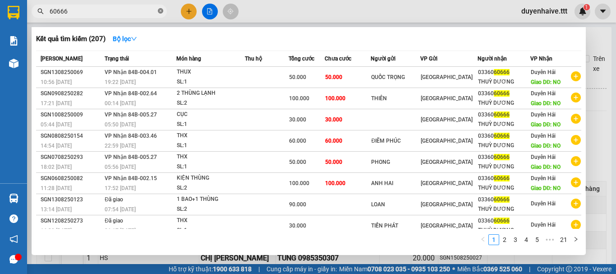
click at [162, 9] on icon "close-circle" at bounding box center [160, 10] width 5 height 5
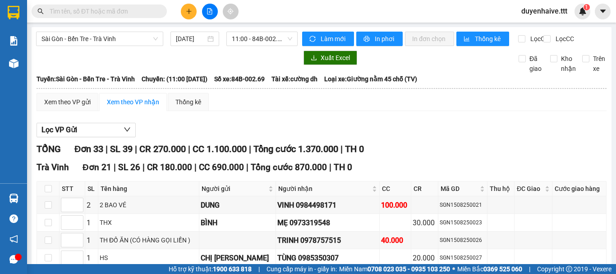
click at [142, 12] on input "text" at bounding box center [103, 11] width 106 height 10
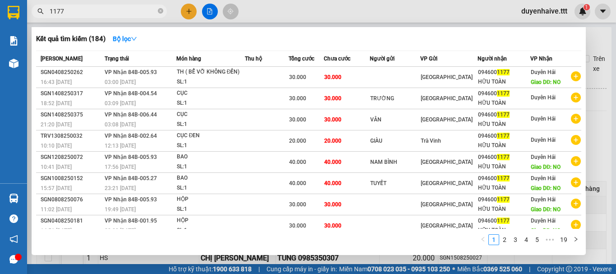
scroll to position [50, 0]
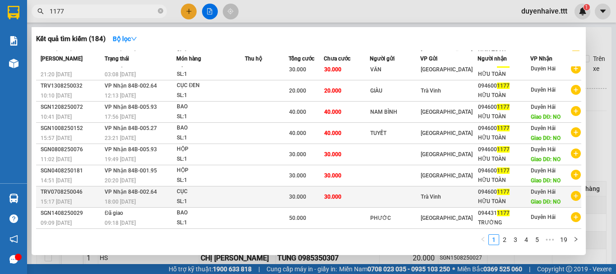
type input "1177"
click at [491, 201] on div "HỮU TOÀN" at bounding box center [503, 201] width 51 height 9
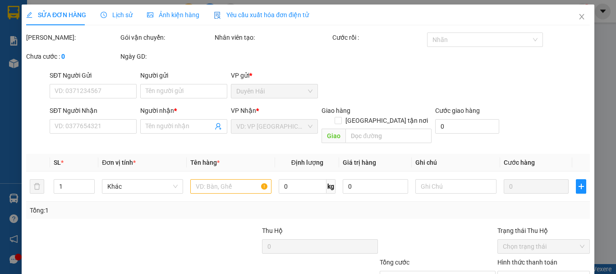
type input "0946001177"
type input "HỮU TOÀN"
type input "NO"
type input "30.000"
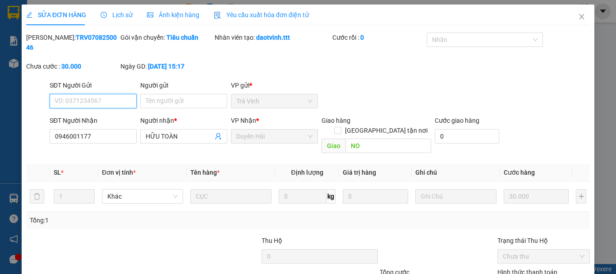
scroll to position [61, 0]
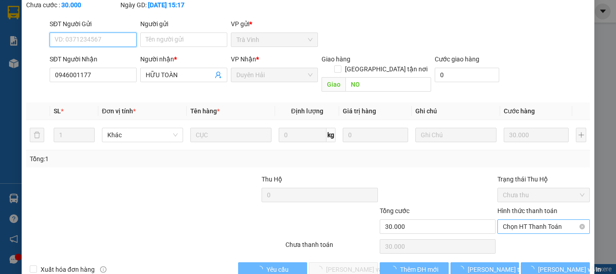
click at [505, 220] on span "Chọn HT Thanh Toán" at bounding box center [544, 227] width 82 height 14
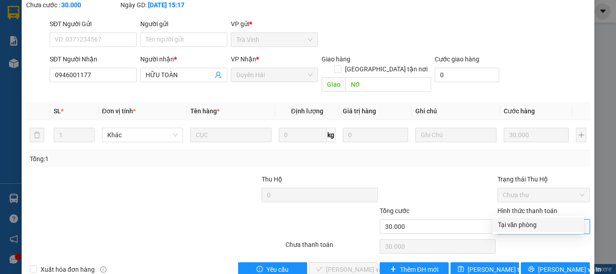
click at [503, 228] on div "Tại văn phòng" at bounding box center [538, 225] width 81 height 10
type input "0"
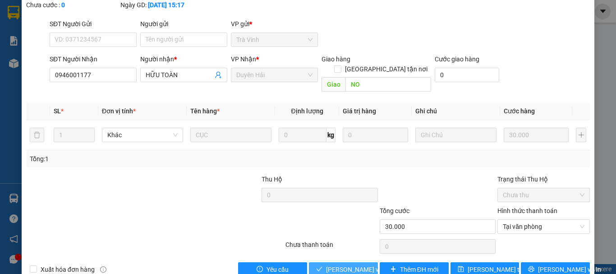
click at [352, 264] on span "[PERSON_NAME] và [PERSON_NAME] hàng" at bounding box center [369, 269] width 87 height 10
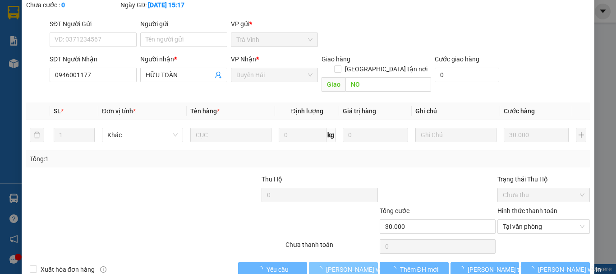
scroll to position [0, 0]
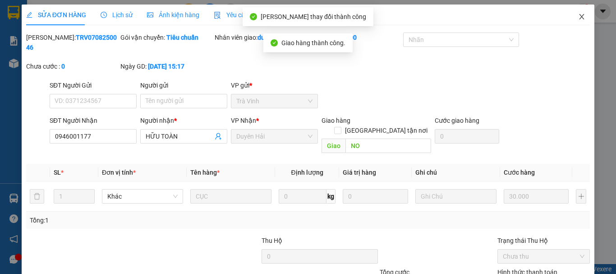
click at [578, 15] on icon "close" at bounding box center [581, 16] width 7 height 7
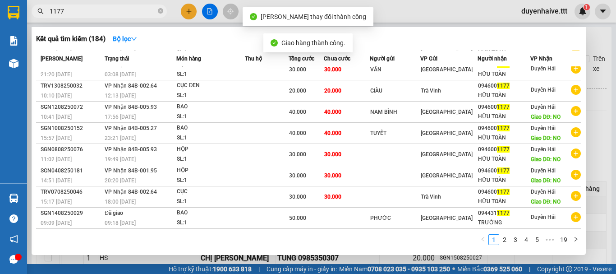
click at [140, 10] on input "1177" at bounding box center [103, 11] width 106 height 10
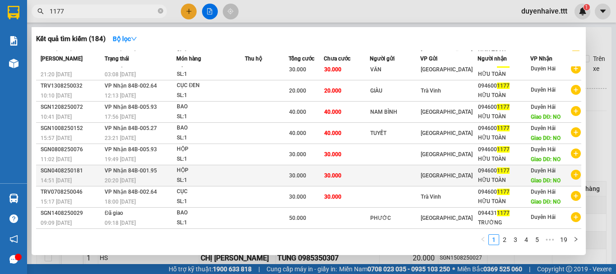
click at [530, 176] on td "Duyên Hải Giao DĐ: NO" at bounding box center [555, 175] width 51 height 21
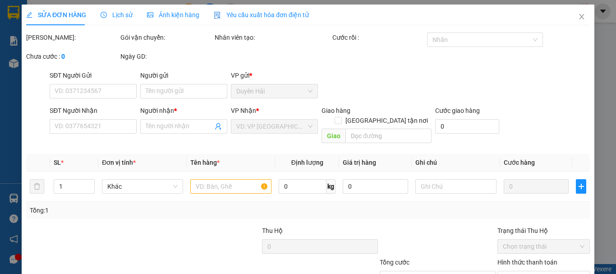
type input "0946001177"
type input "HỮU TOÀN"
type input "NO"
type input "30.000"
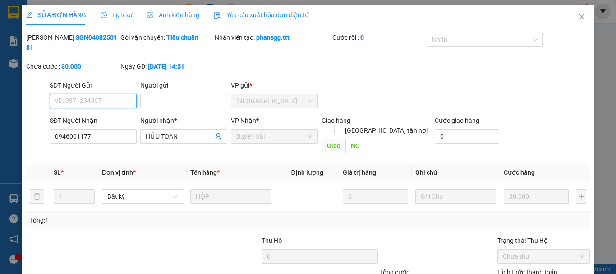
scroll to position [62, 0]
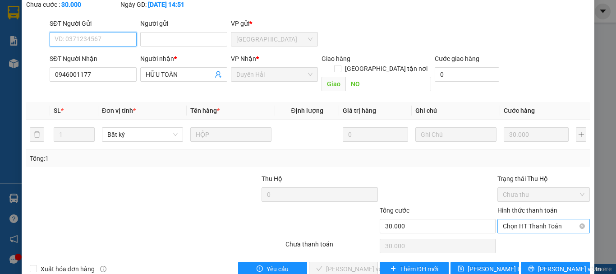
click at [508, 219] on span "Chọn HT Thanh Toán" at bounding box center [544, 226] width 82 height 14
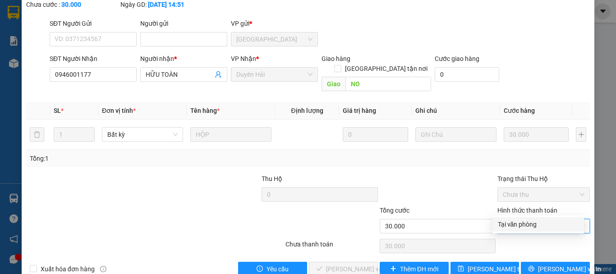
click at [506, 226] on div "Tại văn phòng" at bounding box center [538, 224] width 81 height 10
type input "0"
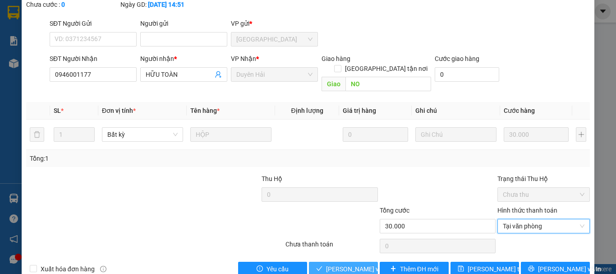
click at [349, 264] on span "[PERSON_NAME] và [PERSON_NAME] hàng" at bounding box center [369, 269] width 87 height 10
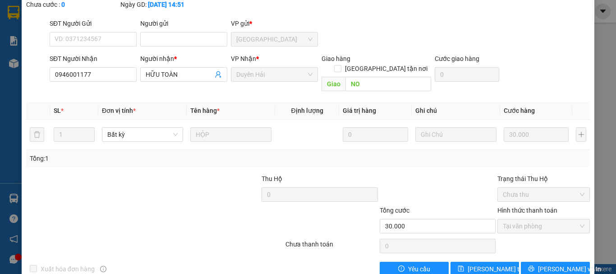
scroll to position [0, 0]
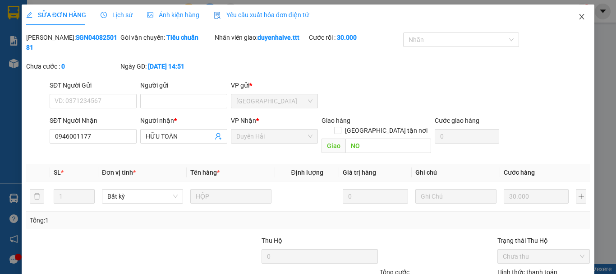
click at [578, 14] on icon "close" at bounding box center [581, 16] width 7 height 7
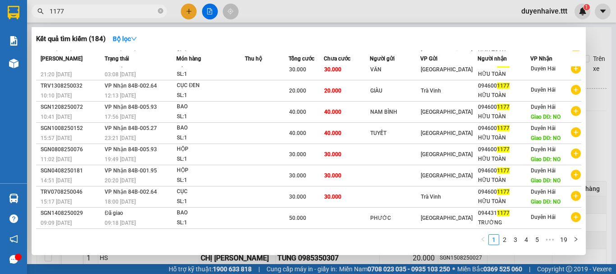
click at [131, 14] on input "1177" at bounding box center [103, 11] width 106 height 10
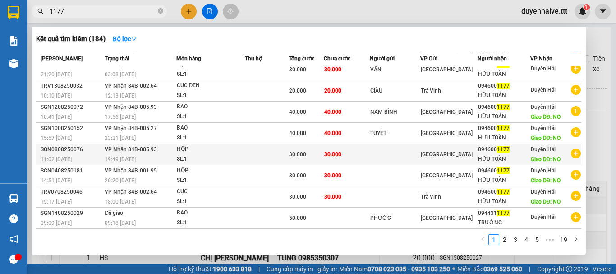
click at [510, 155] on div "HỮU TOÀN" at bounding box center [503, 158] width 51 height 9
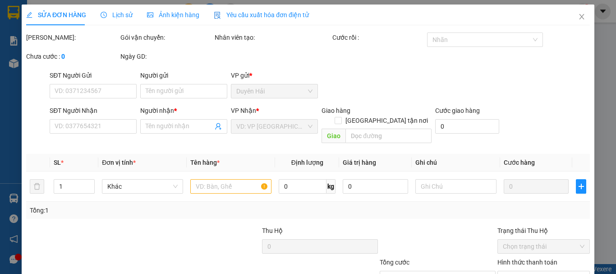
type input "0946001177"
type input "HỮU TOÀN"
type input "NO"
type input "30.000"
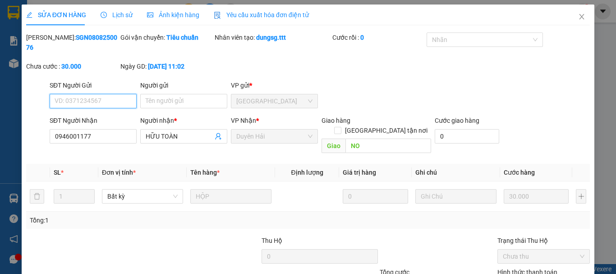
scroll to position [57, 0]
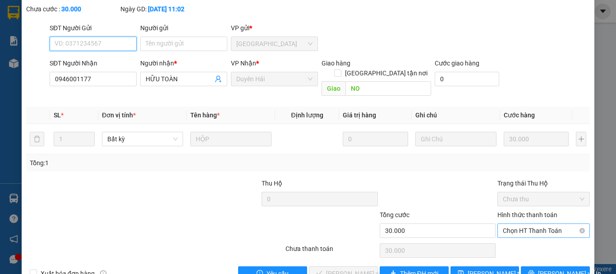
click at [515, 224] on span "Chọn HT Thanh Toán" at bounding box center [544, 231] width 82 height 14
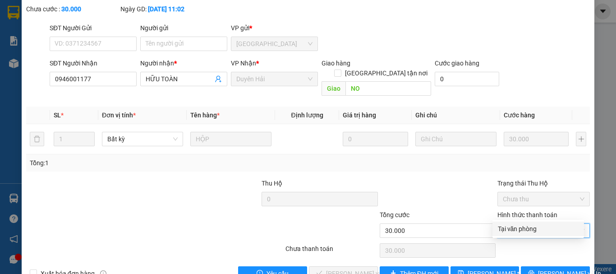
click at [508, 229] on div "Tại văn phòng" at bounding box center [538, 229] width 81 height 10
type input "0"
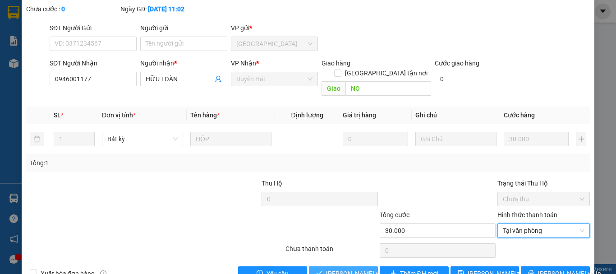
click at [351, 268] on span "[PERSON_NAME] và [PERSON_NAME] hàng" at bounding box center [369, 273] width 87 height 10
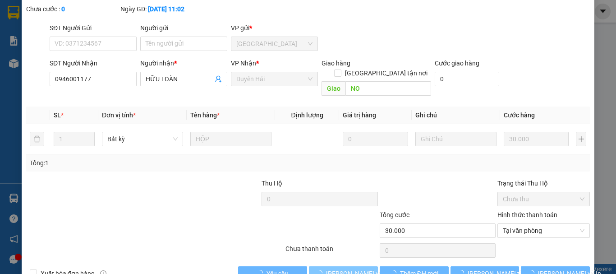
scroll to position [0, 0]
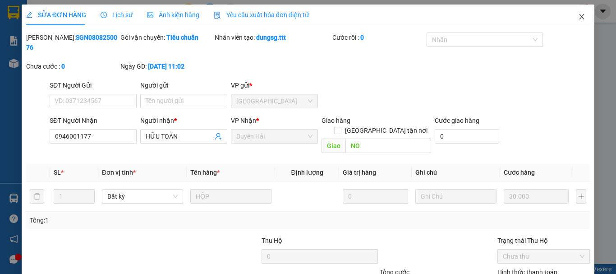
click at [578, 14] on icon "close" at bounding box center [581, 16] width 7 height 7
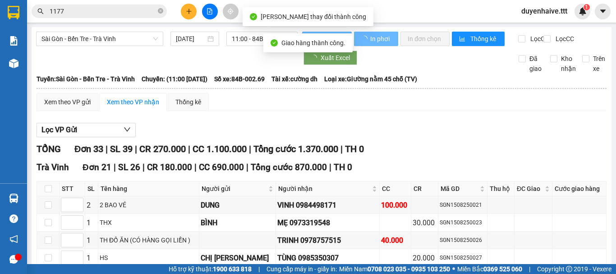
click at [117, 13] on input "1177" at bounding box center [103, 11] width 106 height 10
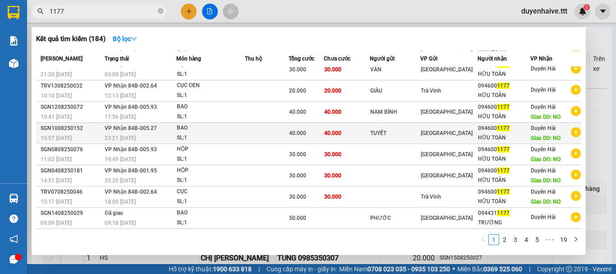
click at [520, 128] on div "094600 1177" at bounding box center [503, 127] width 51 height 9
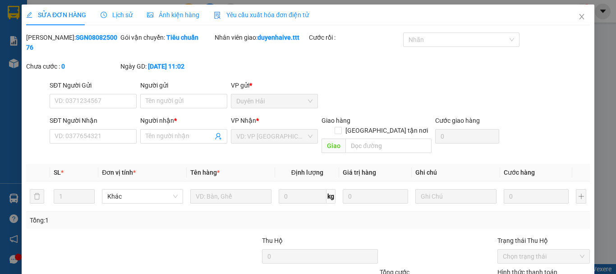
type input "TUYẾT"
type input "0946001177"
type input "HỮU TOÀN"
type input "NO"
type input "40.000"
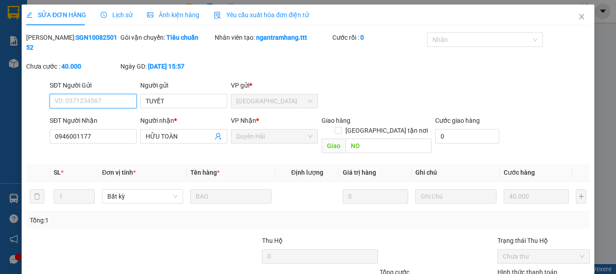
scroll to position [57, 0]
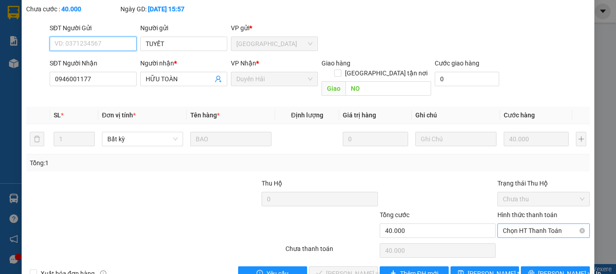
click at [516, 224] on span "Chọn HT Thanh Toán" at bounding box center [544, 231] width 82 height 14
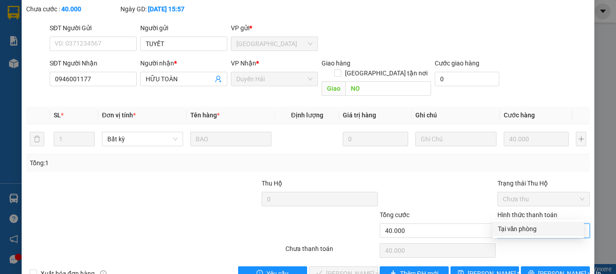
click at [508, 224] on div "Tại văn phòng" at bounding box center [538, 229] width 81 height 10
type input "0"
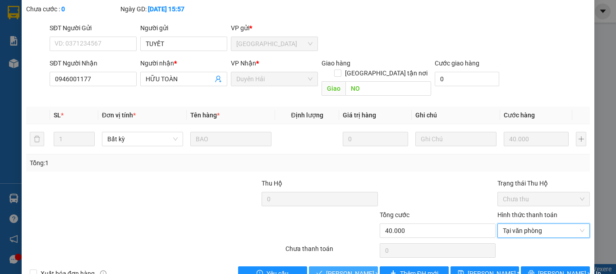
click at [357, 268] on span "[PERSON_NAME] và [PERSON_NAME] hàng" at bounding box center [369, 273] width 87 height 10
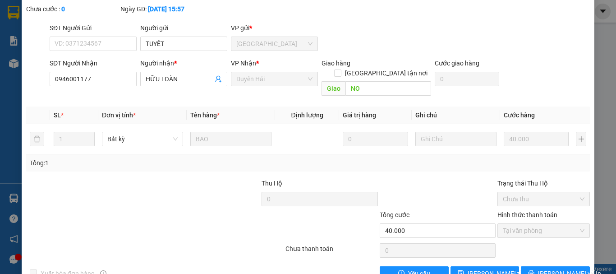
scroll to position [0, 0]
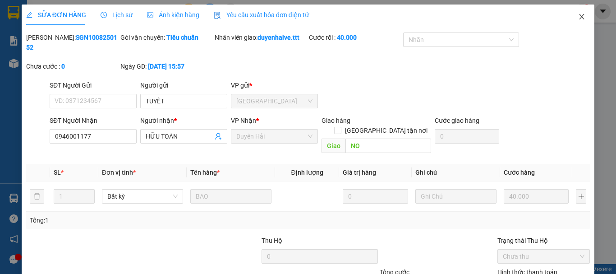
click at [576, 21] on span "Close" at bounding box center [581, 17] width 25 height 25
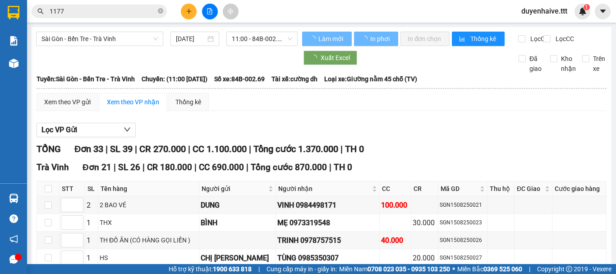
click at [115, 10] on input "1177" at bounding box center [103, 11] width 106 height 10
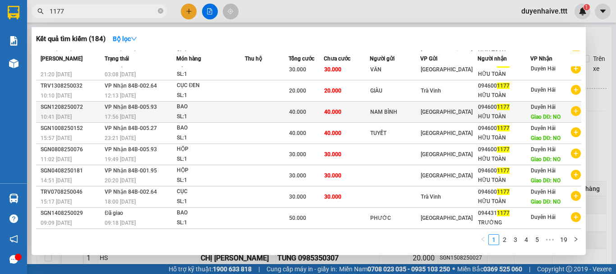
click at [510, 116] on div "HỮU TOÀN" at bounding box center [503, 116] width 51 height 9
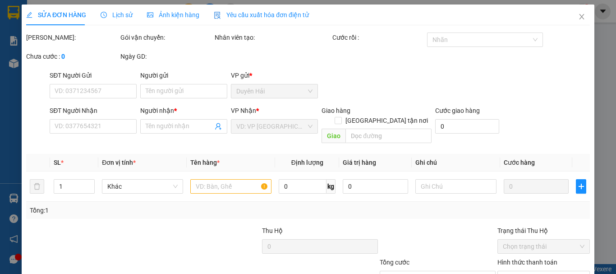
type input "NAM BÌNH"
type input "0946001177"
type input "HỮU TOÀN"
type input "NO"
type input "40.000"
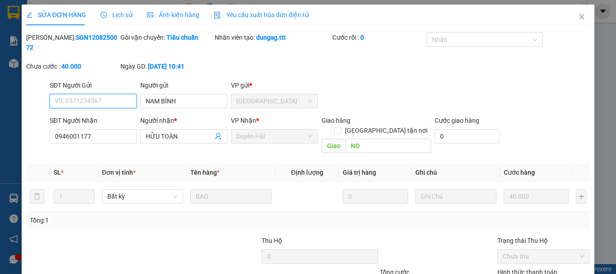
scroll to position [62, 0]
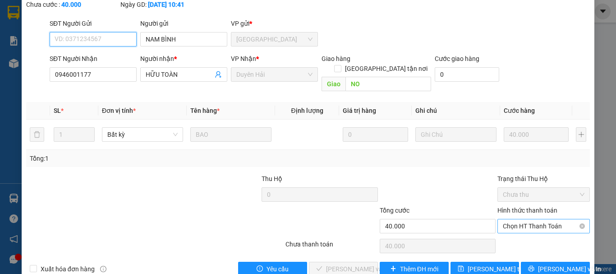
click at [519, 219] on span "Chọn HT Thanh Toán" at bounding box center [544, 226] width 82 height 14
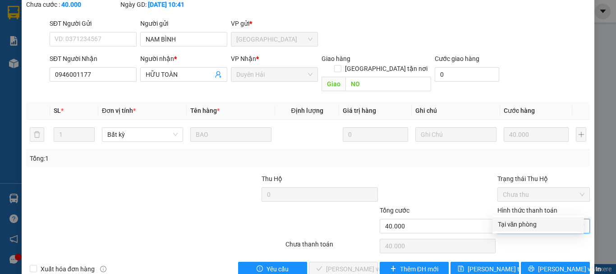
click at [510, 226] on div "Tại văn phòng" at bounding box center [538, 224] width 81 height 10
type input "0"
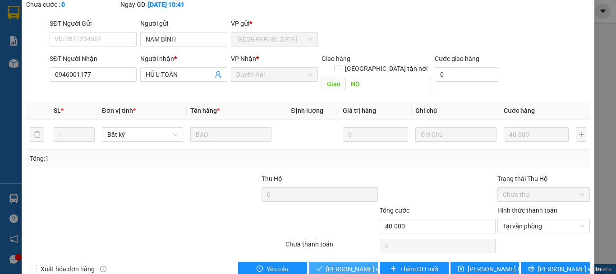
click at [345, 264] on span "[PERSON_NAME] và [PERSON_NAME] hàng" at bounding box center [369, 269] width 87 height 10
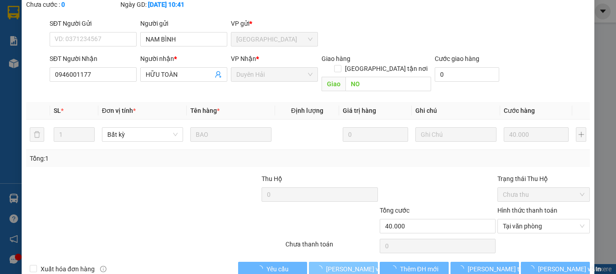
scroll to position [0, 0]
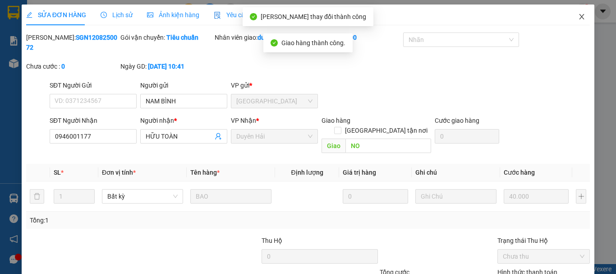
click at [578, 18] on icon "close" at bounding box center [581, 16] width 7 height 7
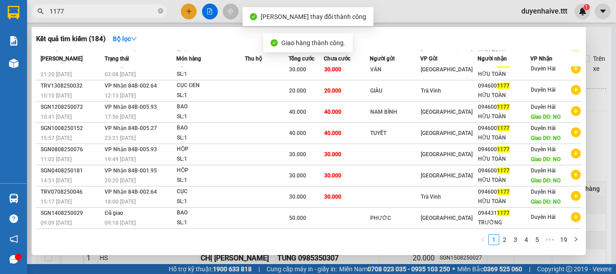
click at [121, 12] on input "1177" at bounding box center [103, 11] width 106 height 10
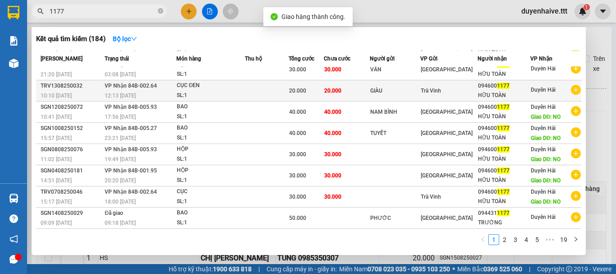
click at [514, 91] on div "HỮU TOÀN" at bounding box center [503, 95] width 51 height 9
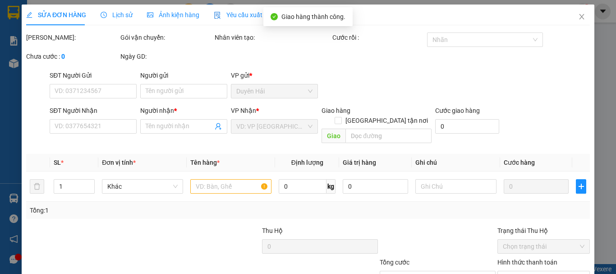
type input "GIÀU"
type input "0946001177"
type input "HỮU TOÀN"
type input "20.000"
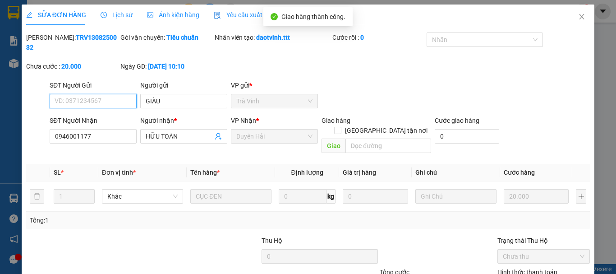
scroll to position [62, 0]
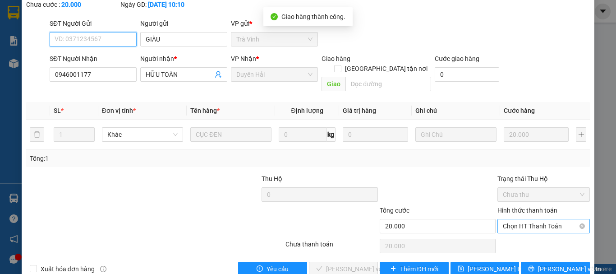
click at [518, 219] on span "Chọn HT Thanh Toán" at bounding box center [544, 226] width 82 height 14
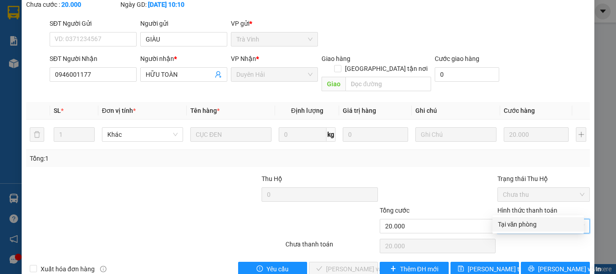
click at [512, 223] on div "Tại văn phòng" at bounding box center [538, 224] width 81 height 10
type input "0"
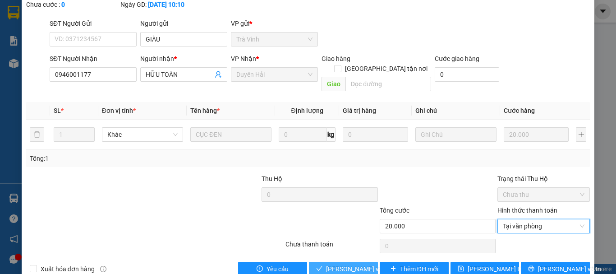
drag, startPoint x: 357, startPoint y: 250, endPoint x: 375, endPoint y: 234, distance: 24.3
click at [357, 264] on span "[PERSON_NAME] và [PERSON_NAME] hàng" at bounding box center [369, 269] width 87 height 10
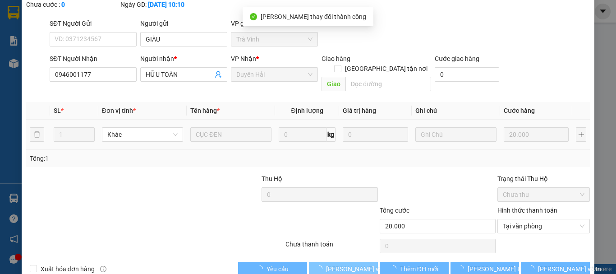
scroll to position [0, 0]
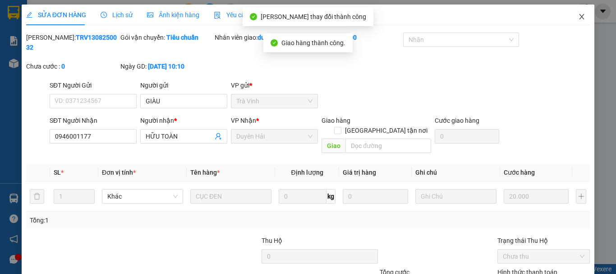
click at [578, 16] on icon "close" at bounding box center [581, 16] width 7 height 7
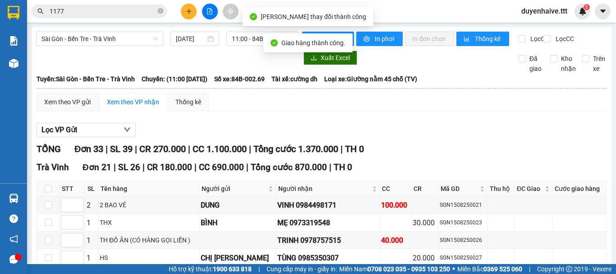
click at [111, 10] on input "1177" at bounding box center [103, 11] width 106 height 10
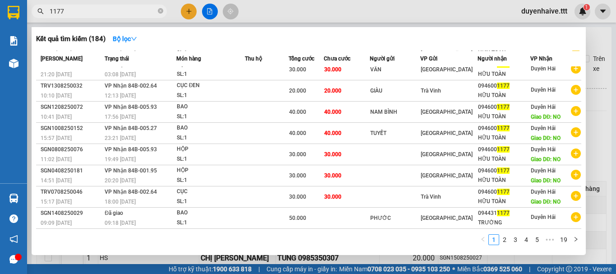
click at [134, 14] on input "1177" at bounding box center [103, 11] width 106 height 10
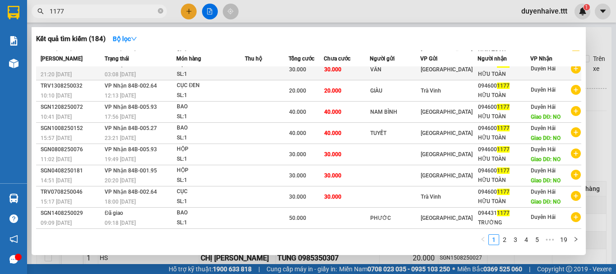
click at [516, 69] on div "HỮU TOÀN" at bounding box center [503, 73] width 51 height 9
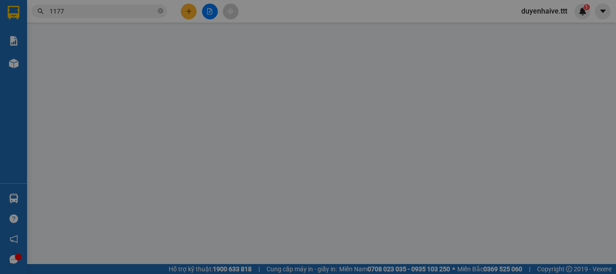
type input "VÂN"
type input "0946001177"
type input "HỮU TOÀN"
type input "30.000"
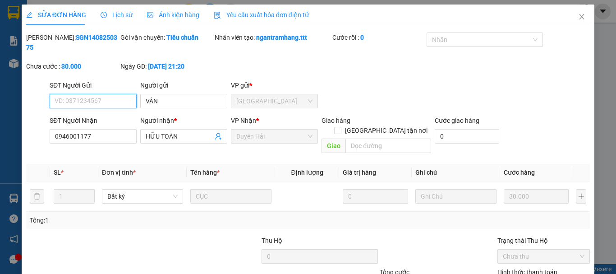
scroll to position [62, 0]
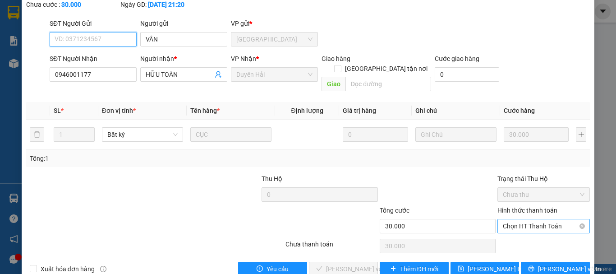
click at [525, 219] on span "Chọn HT Thanh Toán" at bounding box center [544, 226] width 82 height 14
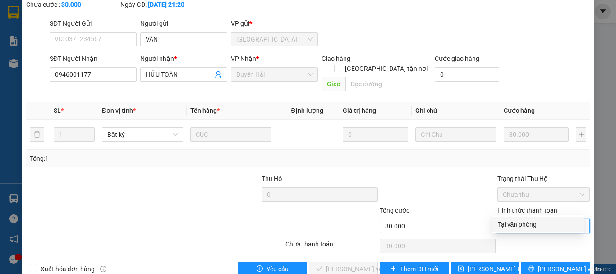
click at [510, 222] on div "Tại văn phòng" at bounding box center [538, 224] width 81 height 10
type input "0"
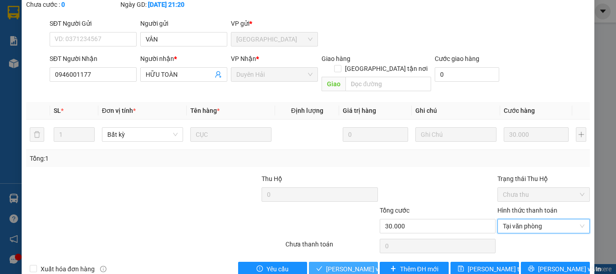
drag, startPoint x: 347, startPoint y: 249, endPoint x: 364, endPoint y: 243, distance: 18.4
click at [347, 264] on span "[PERSON_NAME] và [PERSON_NAME] hàng" at bounding box center [369, 269] width 87 height 10
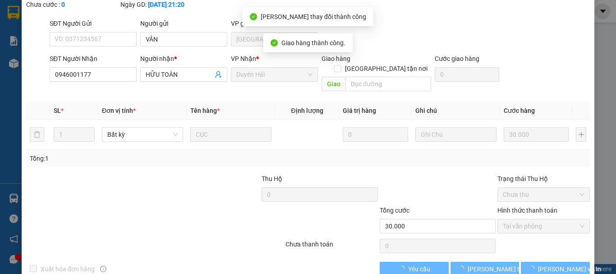
scroll to position [0, 0]
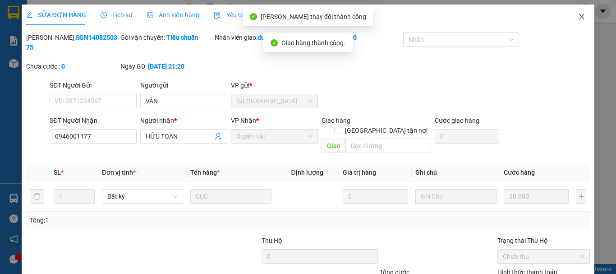
drag, startPoint x: 573, startPoint y: 15, endPoint x: 172, endPoint y: 1, distance: 401.9
click at [579, 15] on icon "close" at bounding box center [581, 16] width 5 height 5
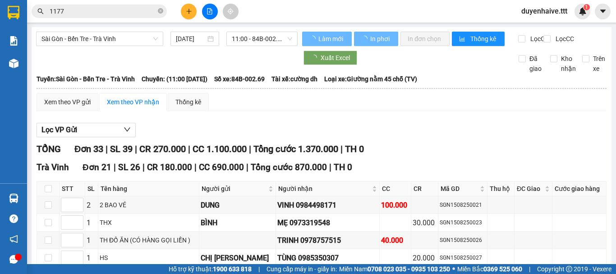
click at [94, 8] on input "1177" at bounding box center [103, 11] width 106 height 10
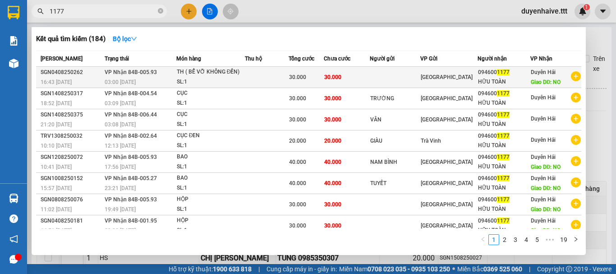
click at [533, 74] on span "Duyên Hải" at bounding box center [543, 72] width 25 height 6
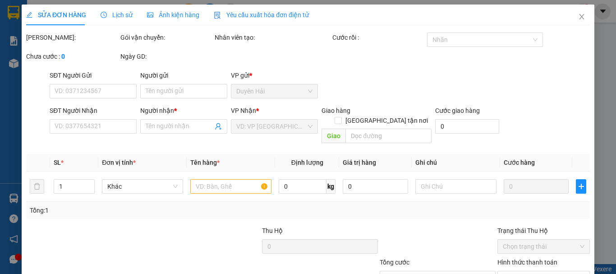
type input "0946001177"
type input "HỮU TOÀN"
type input "NO"
type input "30.000"
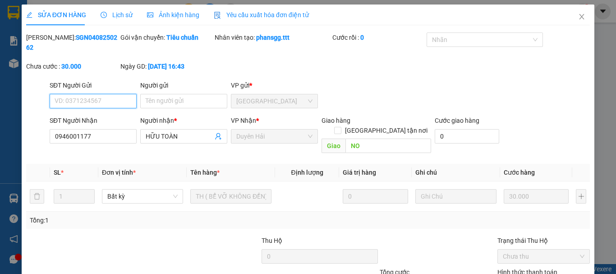
scroll to position [62, 0]
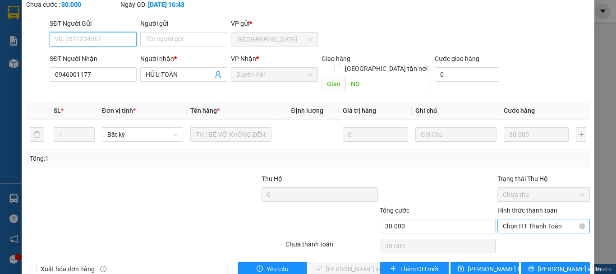
click at [515, 219] on span "Chọn HT Thanh Toán" at bounding box center [544, 226] width 82 height 14
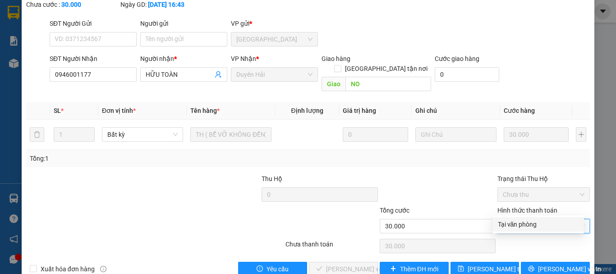
click at [512, 222] on div "Tại văn phòng" at bounding box center [538, 224] width 81 height 10
type input "0"
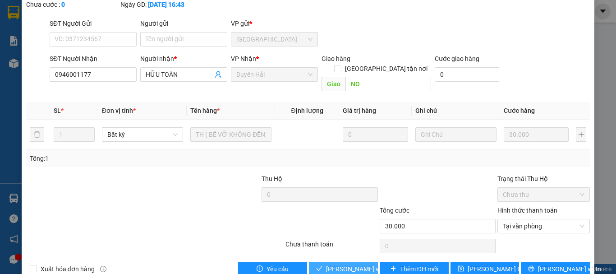
click at [337, 261] on button "[PERSON_NAME] và [PERSON_NAME] hàng" at bounding box center [343, 268] width 69 height 14
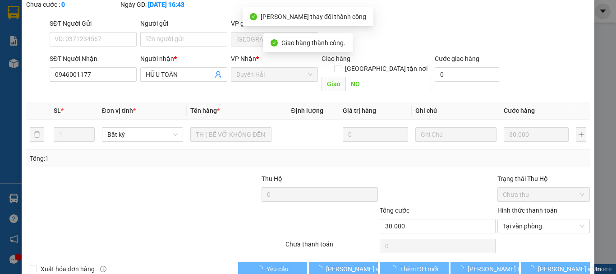
scroll to position [0, 0]
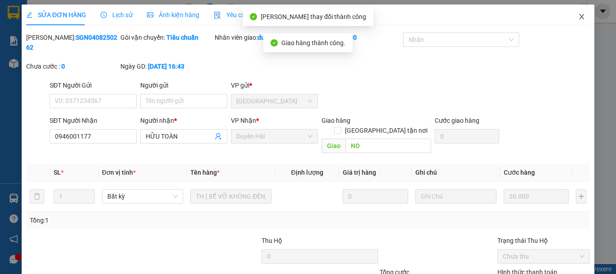
click at [578, 14] on icon "close" at bounding box center [581, 16] width 7 height 7
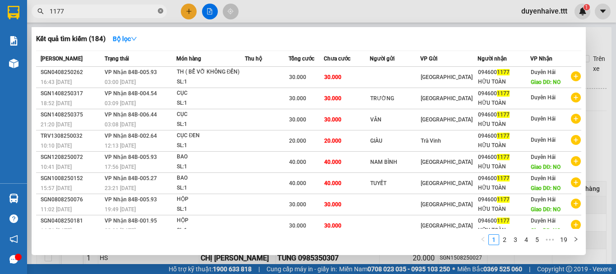
click at [162, 9] on icon "close-circle" at bounding box center [160, 10] width 5 height 5
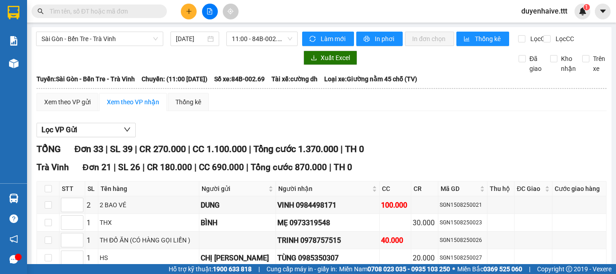
click at [125, 13] on input "text" at bounding box center [103, 11] width 106 height 10
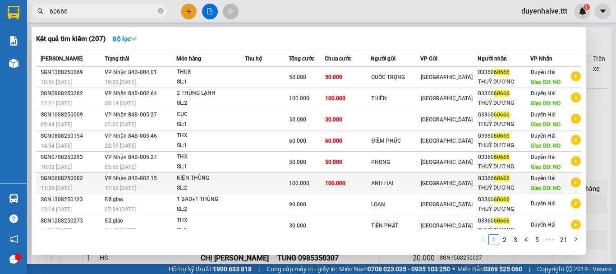
click at [508, 181] on div "03360 60666" at bounding box center [503, 178] width 51 height 9
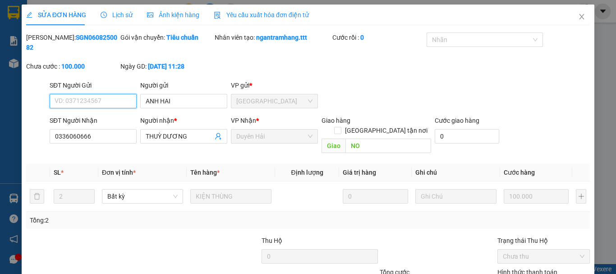
scroll to position [57, 0]
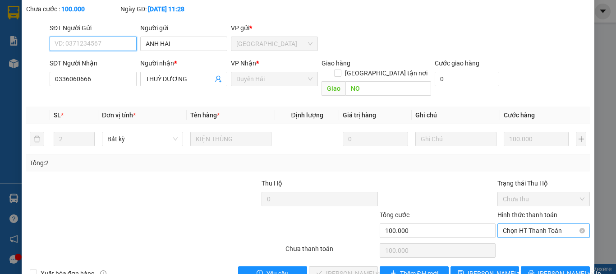
click at [506, 224] on span "Chọn HT Thanh Toán" at bounding box center [544, 231] width 82 height 14
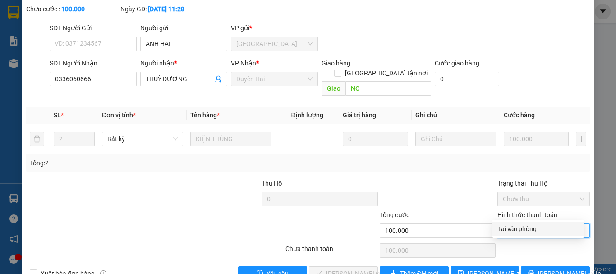
click at [511, 241] on div "Chọn HT Thanh Toán" at bounding box center [543, 250] width 94 height 18
click at [517, 224] on span "Chọn HT Thanh Toán" at bounding box center [544, 231] width 82 height 14
click at [515, 231] on div "Tại văn phòng" at bounding box center [538, 229] width 81 height 10
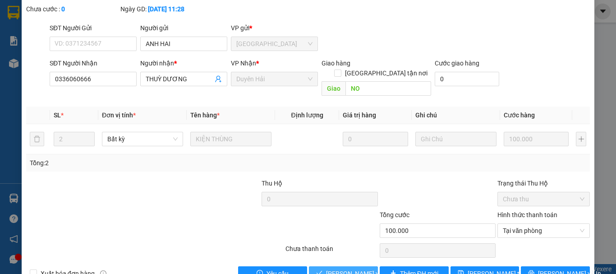
click at [361, 268] on span "[PERSON_NAME] và [PERSON_NAME] hàng" at bounding box center [369, 273] width 87 height 10
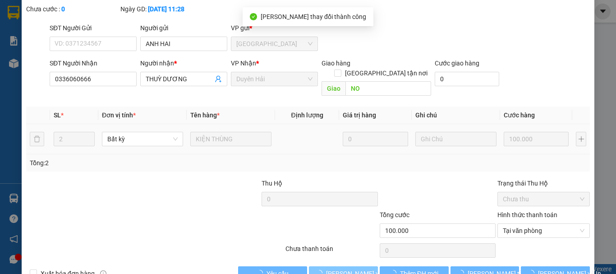
scroll to position [0, 0]
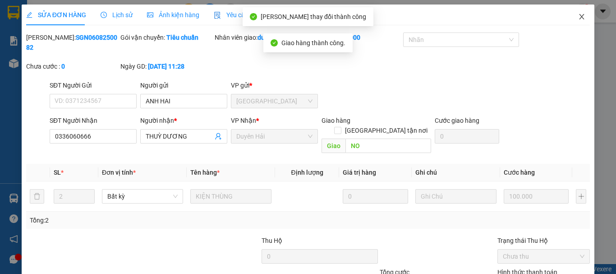
click at [578, 14] on icon "close" at bounding box center [581, 16] width 7 height 7
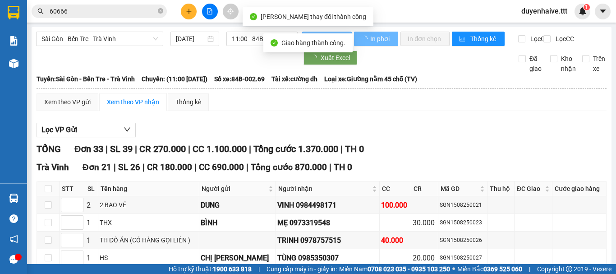
click at [111, 8] on input "60666" at bounding box center [103, 11] width 106 height 10
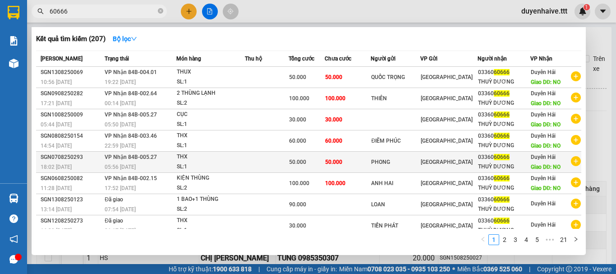
click at [531, 164] on span "Giao DĐ: NO" at bounding box center [546, 167] width 30 height 6
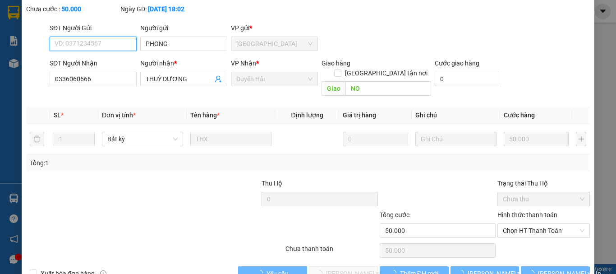
scroll to position [62, 0]
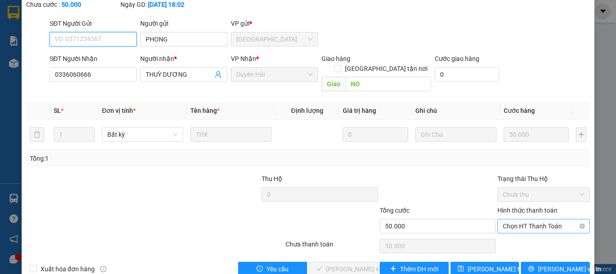
click at [503, 219] on span "Chọn HT Thanh Toán" at bounding box center [544, 226] width 82 height 14
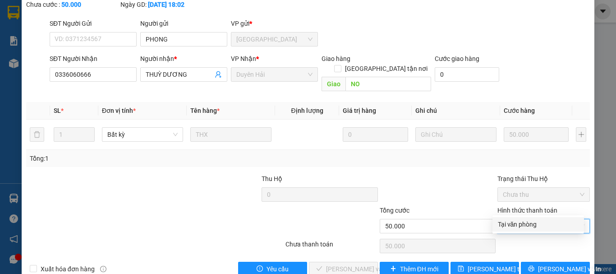
click at [499, 223] on div "Tại văn phòng" at bounding box center [538, 224] width 81 height 10
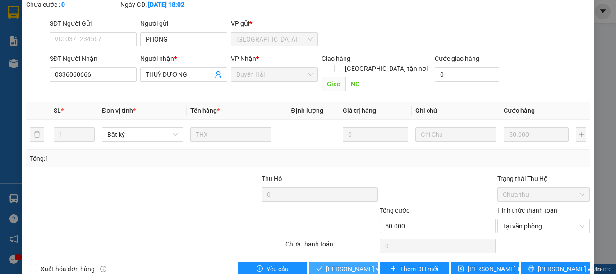
click at [359, 264] on span "[PERSON_NAME] và [PERSON_NAME] hàng" at bounding box center [369, 269] width 87 height 10
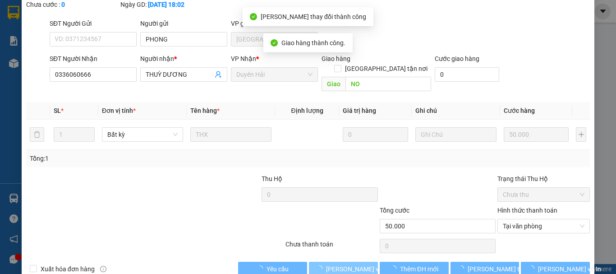
scroll to position [0, 0]
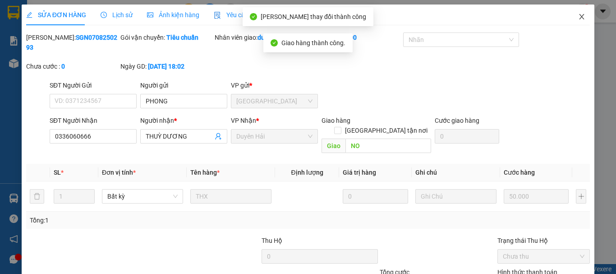
click at [579, 15] on icon "close" at bounding box center [581, 16] width 5 height 5
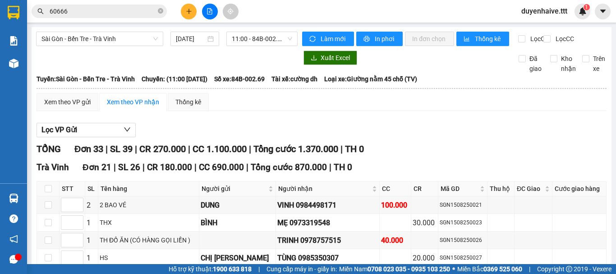
click at [105, 14] on input "60666" at bounding box center [103, 11] width 106 height 10
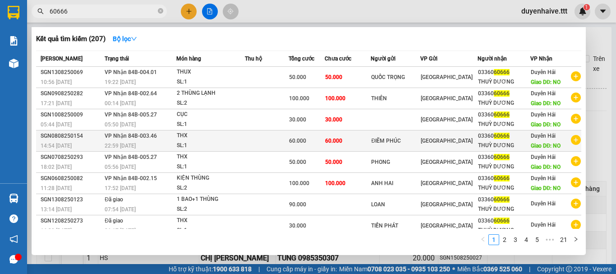
click at [503, 143] on div "THUỲ DƯƠNG" at bounding box center [503, 145] width 51 height 9
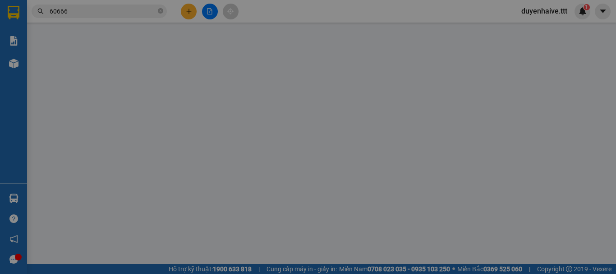
type input "ĐIẼM PHÚC"
type input "0336060666"
type input "THUỲ DƯƠNG"
type input "NO"
type input "60.000"
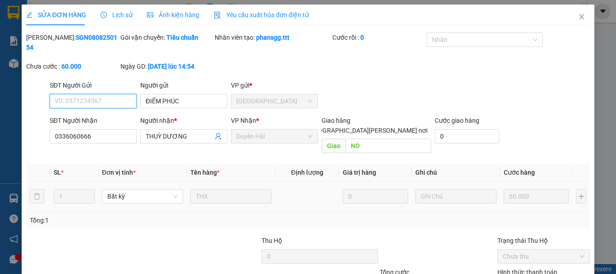
scroll to position [62, 0]
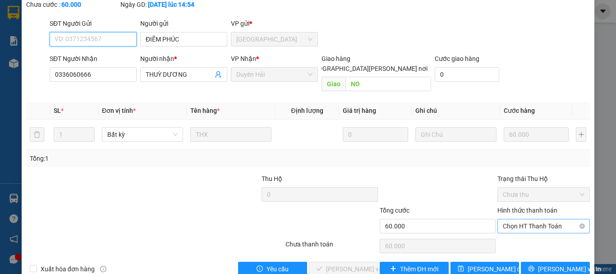
click at [533, 219] on span "Chọn HT Thanh Toán" at bounding box center [544, 226] width 82 height 14
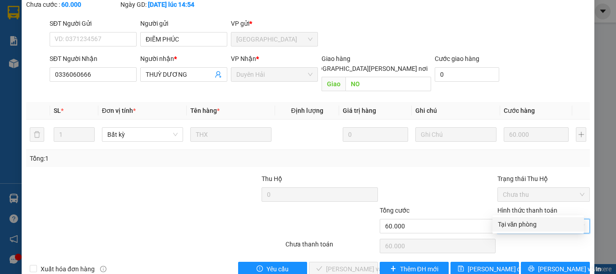
click at [522, 223] on div "Tại văn phòng" at bounding box center [538, 224] width 81 height 10
type input "0"
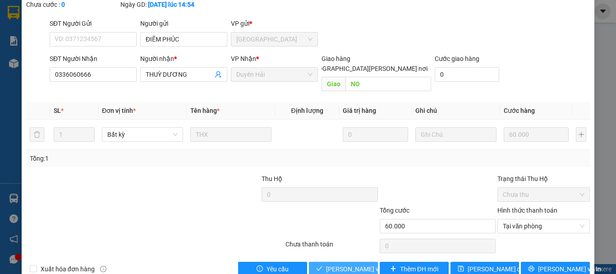
click at [343, 264] on span "[PERSON_NAME] và [PERSON_NAME] hàng" at bounding box center [387, 269] width 122 height 10
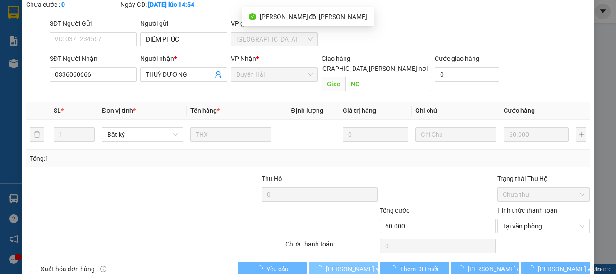
scroll to position [0, 0]
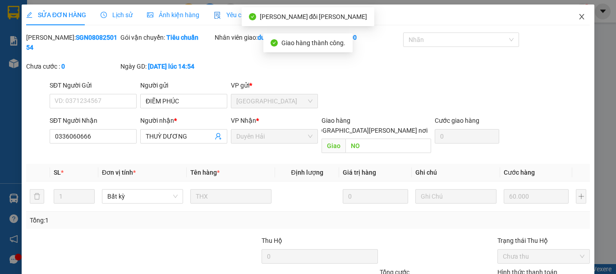
click at [579, 15] on icon "close" at bounding box center [581, 16] width 5 height 5
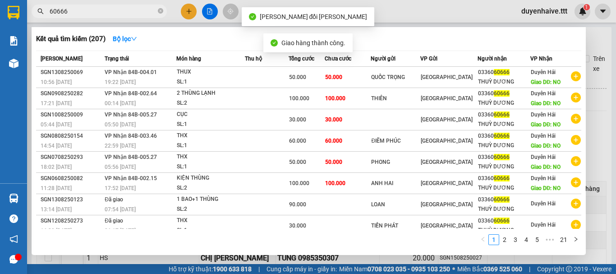
click at [105, 10] on input "60666" at bounding box center [103, 11] width 106 height 10
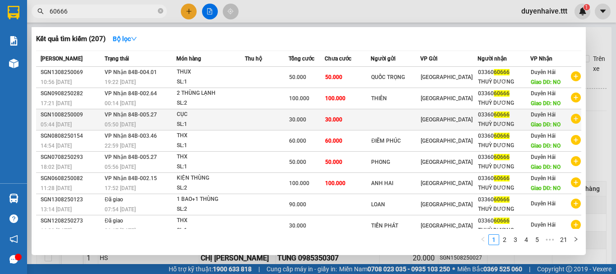
click at [499, 126] on div "THUỲ DƯƠNG" at bounding box center [503, 123] width 51 height 9
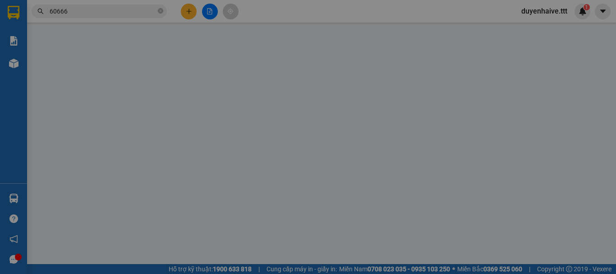
type input "0336060666"
type input "THUỲ DƯƠNG"
type input "NO"
type input "30.000"
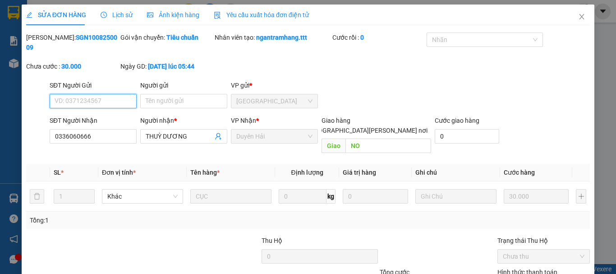
scroll to position [62, 0]
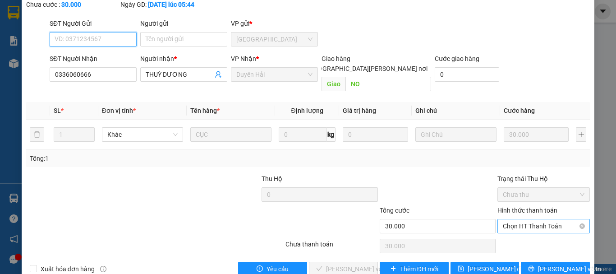
click at [520, 219] on span "Chọn HT Thanh Toán" at bounding box center [544, 226] width 82 height 14
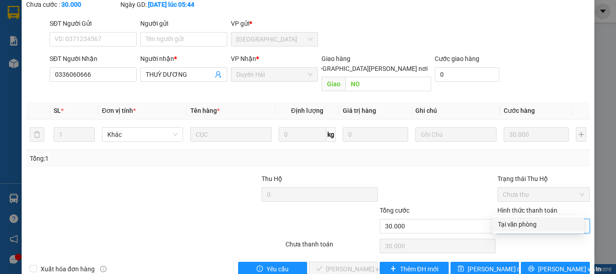
click at [503, 227] on div "Tại văn phòng" at bounding box center [538, 224] width 81 height 10
type input "0"
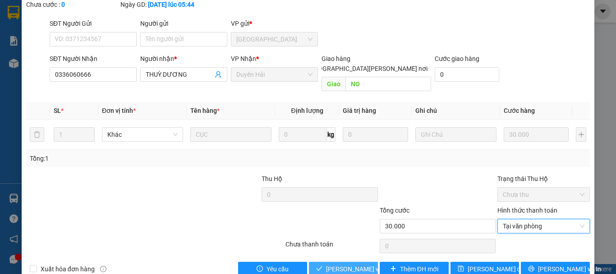
click at [358, 264] on span "[PERSON_NAME] và [PERSON_NAME] hàng" at bounding box center [387, 269] width 122 height 10
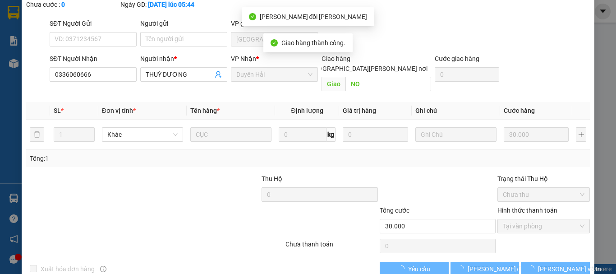
scroll to position [0, 0]
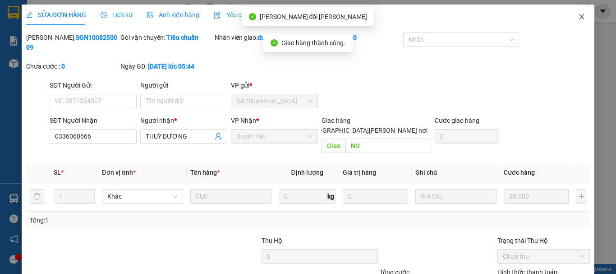
click at [578, 18] on icon "close" at bounding box center [581, 16] width 7 height 7
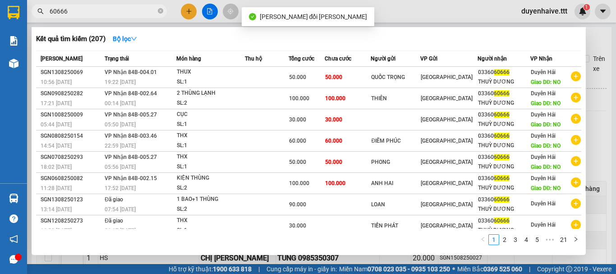
click at [139, 7] on input "60666" at bounding box center [103, 11] width 106 height 10
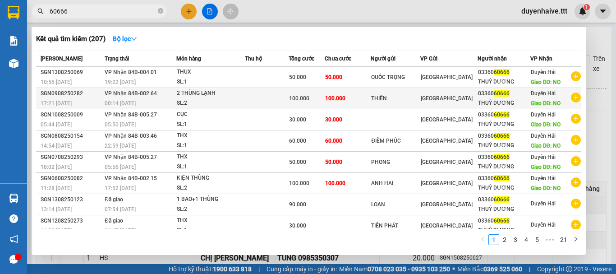
click at [478, 100] on div "THUỲ DƯƠNG" at bounding box center [503, 102] width 51 height 9
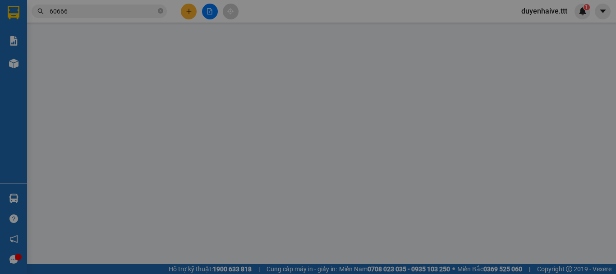
type input "THIÊN"
type input "0336060666"
type input "THUỲ DƯƠNG"
type input "NO"
type input "100.000"
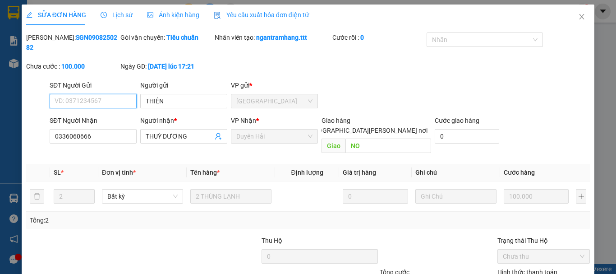
scroll to position [57, 0]
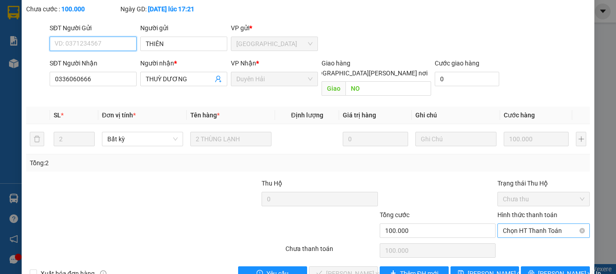
click at [518, 224] on span "Chọn HT Thanh Toán" at bounding box center [544, 231] width 82 height 14
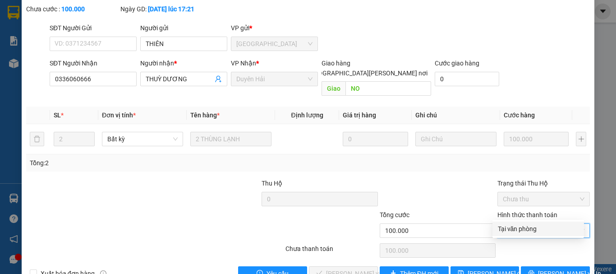
click at [504, 227] on div "Tại văn phòng" at bounding box center [538, 229] width 81 height 10
type input "0"
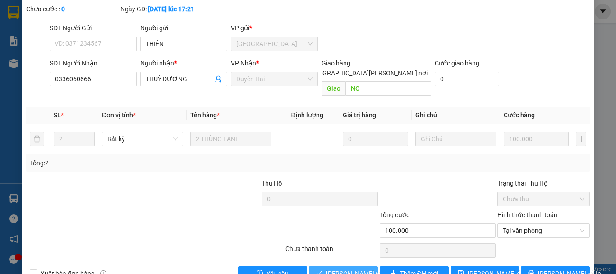
click at [343, 268] on span "[PERSON_NAME] và [PERSON_NAME] hàng" at bounding box center [387, 273] width 122 height 10
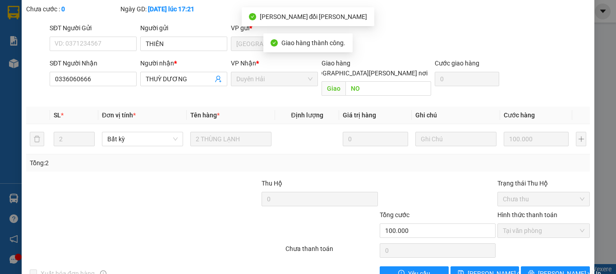
scroll to position [0, 0]
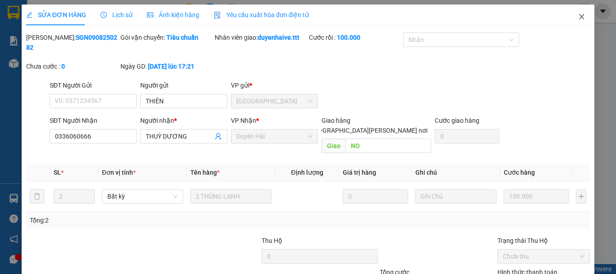
click at [578, 14] on icon "close" at bounding box center [581, 16] width 7 height 7
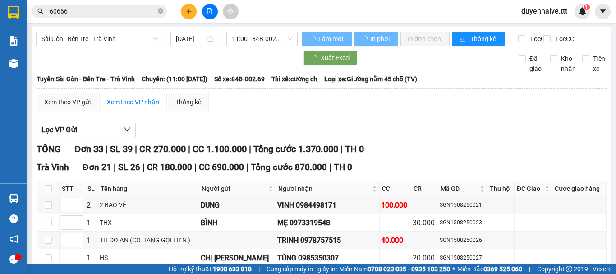
click at [117, 16] on input "60666" at bounding box center [103, 11] width 106 height 10
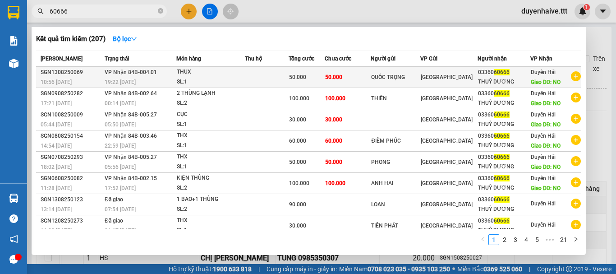
click at [512, 78] on div "THUỲ DƯƠNG" at bounding box center [503, 81] width 51 height 9
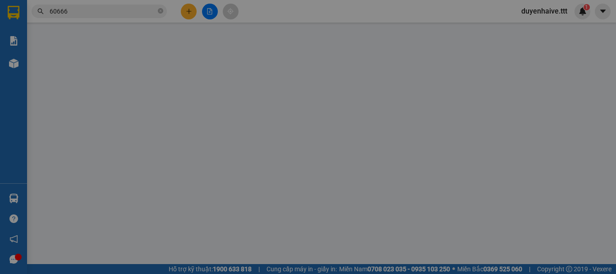
type input "QUỐC TRỌNG"
type input "0336060666"
type input "THUỲ DƯƠNG"
type input "NO"
type input "50.000"
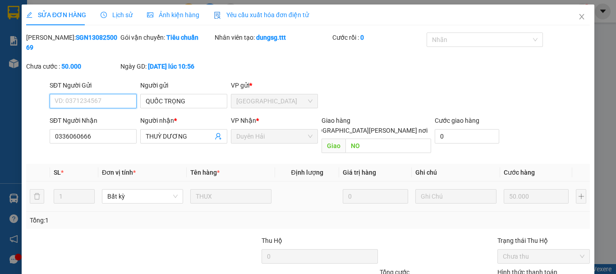
scroll to position [62, 0]
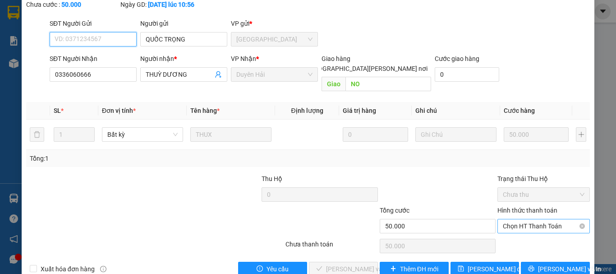
click at [514, 219] on span "Chọn HT Thanh Toán" at bounding box center [544, 226] width 82 height 14
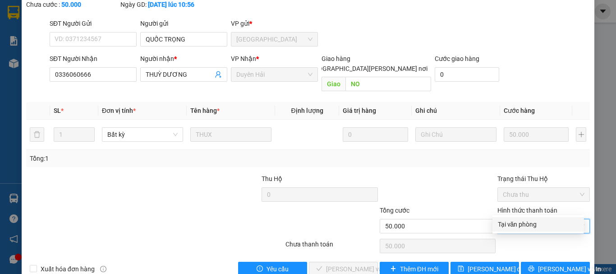
click at [498, 226] on div "Tại văn phòng" at bounding box center [538, 224] width 81 height 10
type input "0"
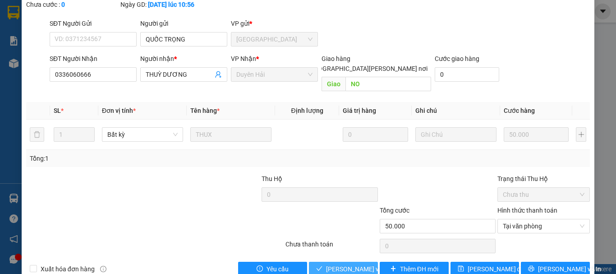
click at [337, 261] on button "[PERSON_NAME] và [PERSON_NAME] hàng" at bounding box center [343, 268] width 69 height 14
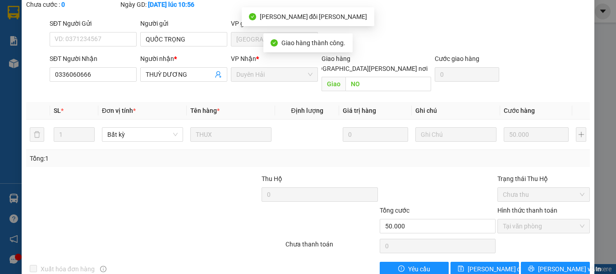
scroll to position [0, 0]
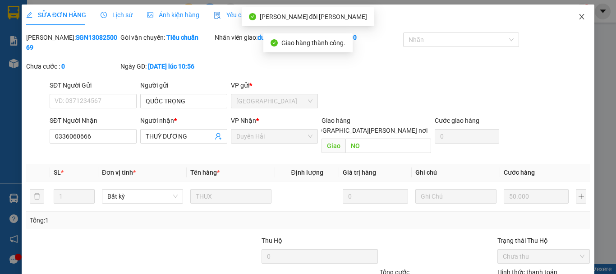
click at [579, 17] on icon "close" at bounding box center [581, 16] width 5 height 5
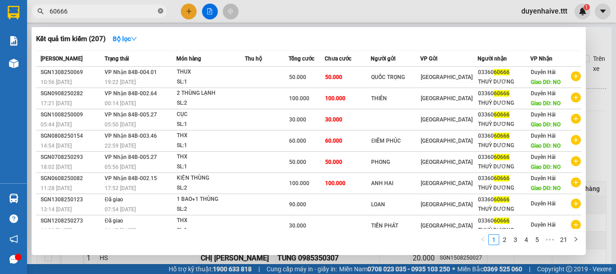
click at [159, 9] on icon "close-circle" at bounding box center [160, 10] width 5 height 5
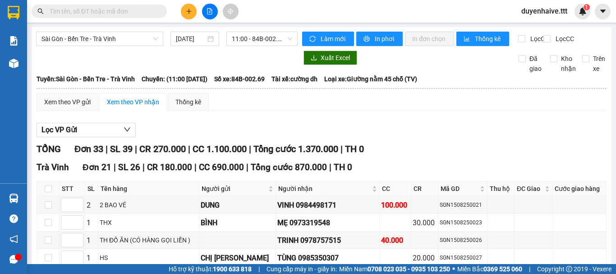
click at [270, 15] on div "Kết quả [PERSON_NAME] ( 207 ) Bộ lọc Mã ĐH Trạng thái Món hàng Thu hộ [PERSON_N…" at bounding box center [308, 11] width 616 height 23
click at [188, 13] on icon "plus" at bounding box center [189, 11] width 6 height 6
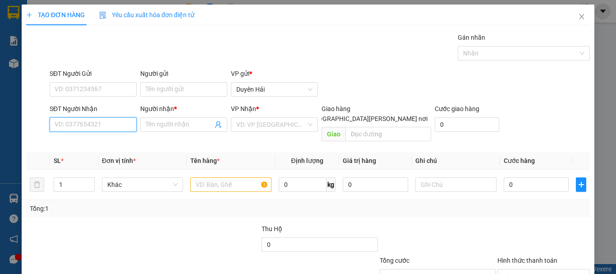
click at [72, 126] on input "SĐT Người Nhận" at bounding box center [93, 124] width 87 height 14
click at [77, 124] on input "285" at bounding box center [93, 124] width 87 height 14
click at [82, 142] on div "0773981285 - YẾN" at bounding box center [92, 142] width 75 height 10
type input "0773981285"
type input "YẾN"
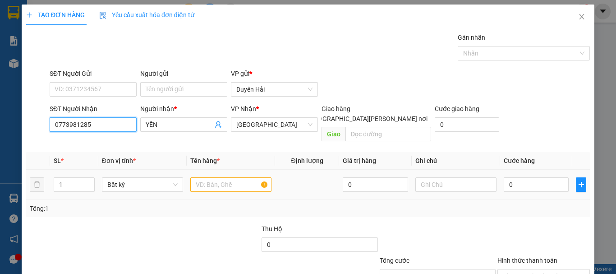
type input "0773981285"
click at [220, 177] on input "text" at bounding box center [230, 184] width 81 height 14
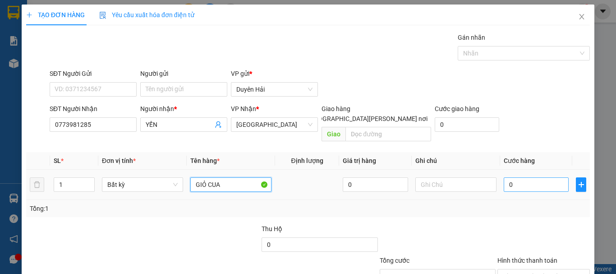
type input "GIỎ CUA"
click at [521, 177] on input "0" at bounding box center [535, 184] width 65 height 14
type input "3"
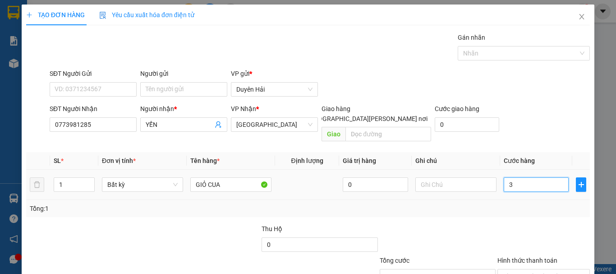
type input "30"
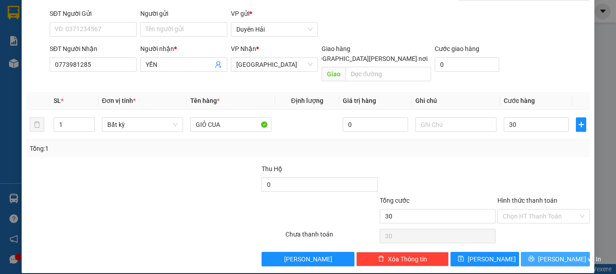
type input "30.000"
click at [539, 252] on button "[PERSON_NAME] và In" at bounding box center [555, 259] width 69 height 14
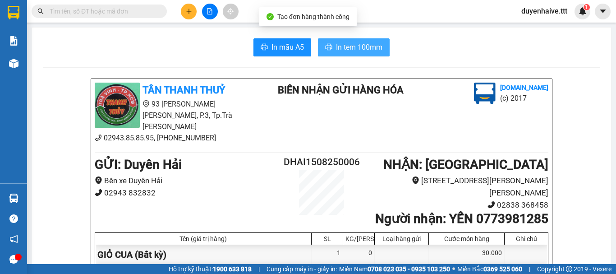
click at [370, 47] on span "In tem 100mm" at bounding box center [359, 46] width 46 height 11
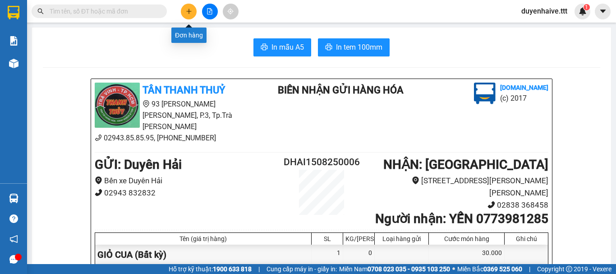
click at [190, 10] on icon "plus" at bounding box center [189, 11] width 6 height 6
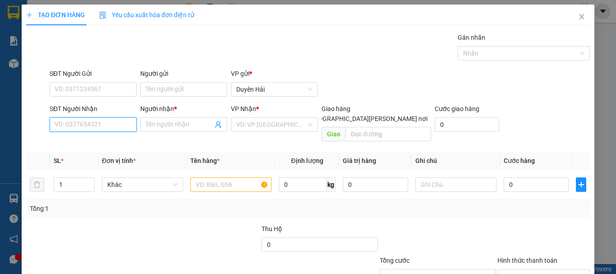
click at [73, 128] on input "SĐT Người Nhận" at bounding box center [93, 124] width 87 height 14
click at [82, 124] on input "8252" at bounding box center [93, 124] width 87 height 14
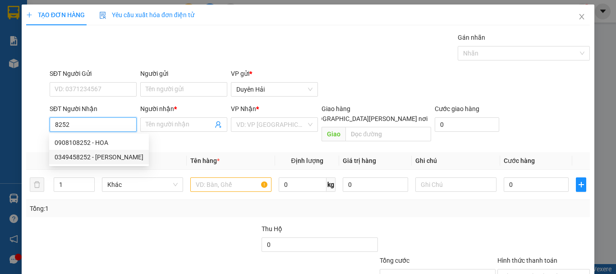
click at [85, 158] on div "0349458252 - [PERSON_NAME]" at bounding box center [99, 157] width 89 height 10
type input "0349458252"
type input "[PERSON_NAME]"
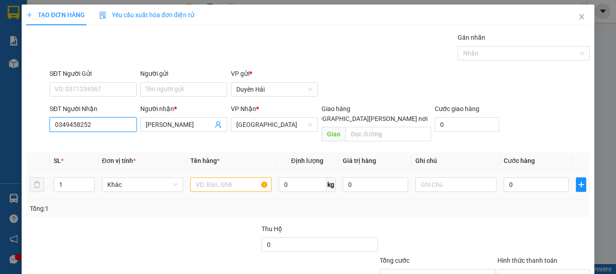
type input "0349458252"
click at [226, 177] on input "text" at bounding box center [230, 184] width 81 height 14
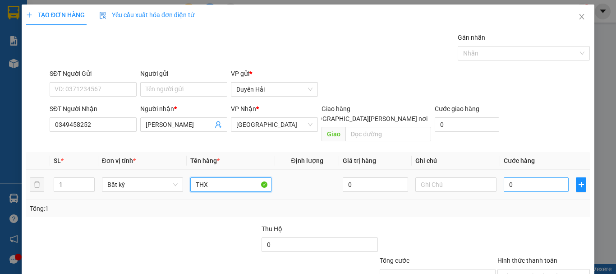
type input "THX"
click at [511, 177] on input "0" at bounding box center [535, 184] width 65 height 14
type input "4"
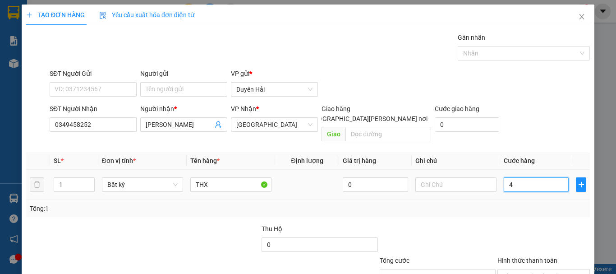
type input "40"
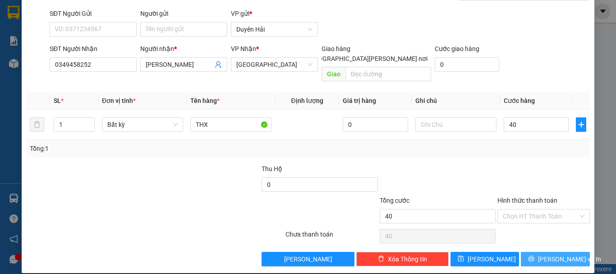
type input "40.000"
click at [548, 254] on span "[PERSON_NAME] và In" at bounding box center [569, 259] width 63 height 10
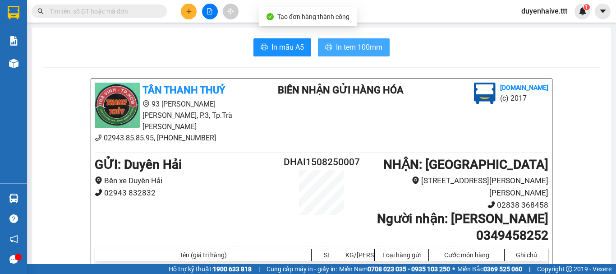
click at [360, 43] on span "In tem 100mm" at bounding box center [359, 46] width 46 height 11
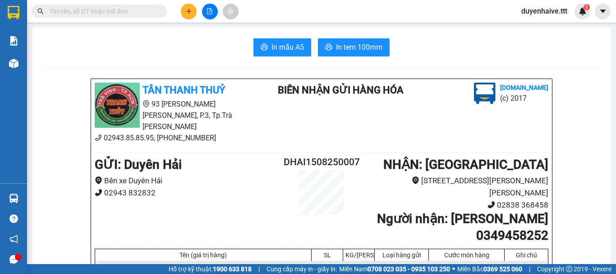
click at [113, 9] on input "text" at bounding box center [103, 11] width 106 height 10
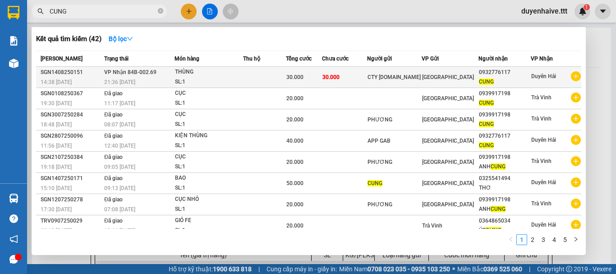
type input "CUNG"
click at [510, 76] on div "0932776117" at bounding box center [504, 72] width 51 height 9
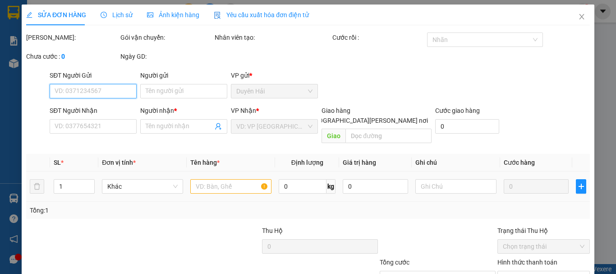
type input "CTY [DOMAIN_NAME]"
type input "0932776117"
type input "CUNG"
type input "30.000"
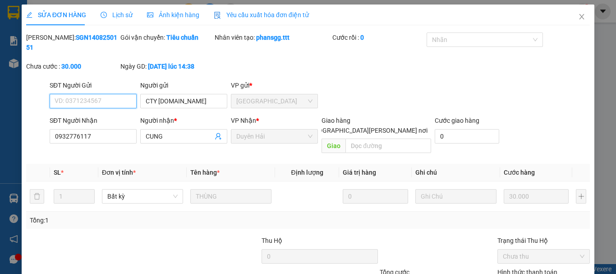
scroll to position [62, 0]
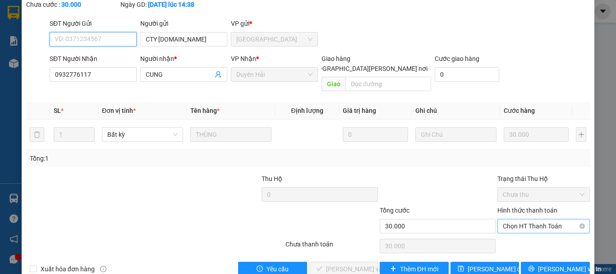
click at [538, 219] on span "Chọn HT Thanh Toán" at bounding box center [544, 226] width 82 height 14
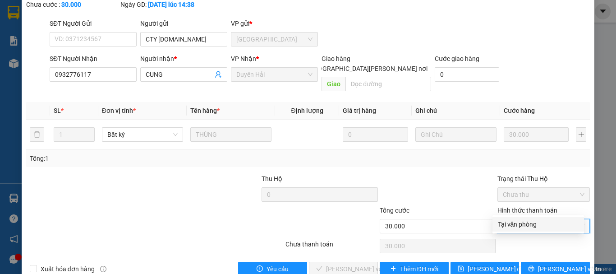
click at [501, 230] on div "Tại văn phòng" at bounding box center [537, 224] width 91 height 14
type input "0"
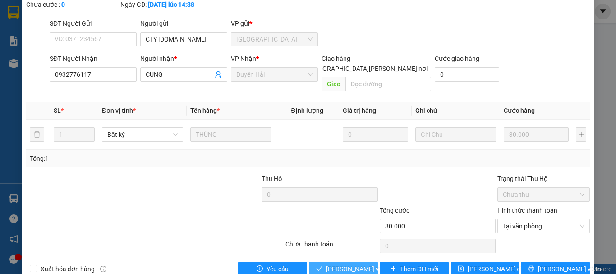
click at [335, 264] on span "[PERSON_NAME] và [PERSON_NAME] hàng" at bounding box center [387, 269] width 122 height 10
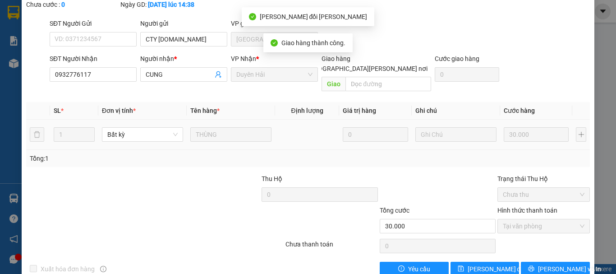
scroll to position [0, 0]
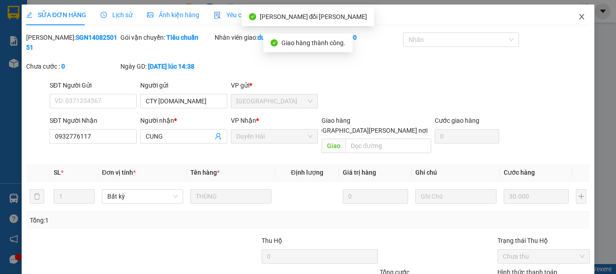
click at [572, 12] on span "Close" at bounding box center [581, 17] width 25 height 25
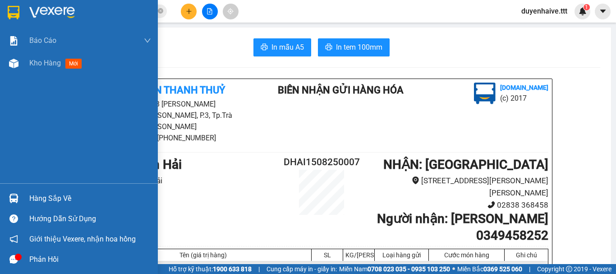
click at [73, 197] on div "Hàng sắp về" at bounding box center [90, 199] width 122 height 14
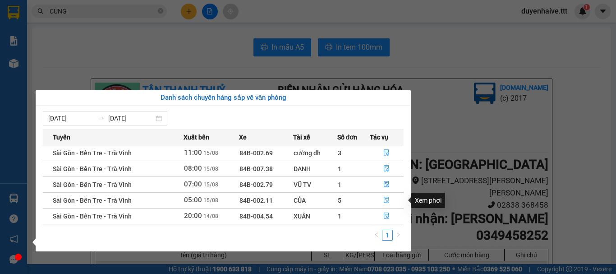
click at [385, 201] on icon "file-done" at bounding box center [386, 200] width 6 height 6
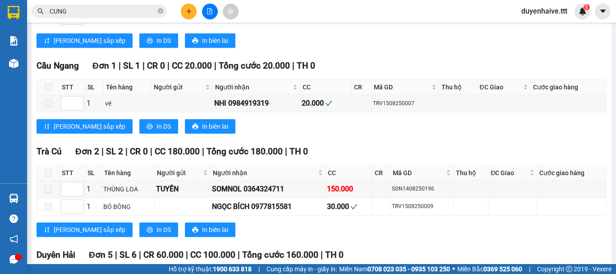
scroll to position [496, 0]
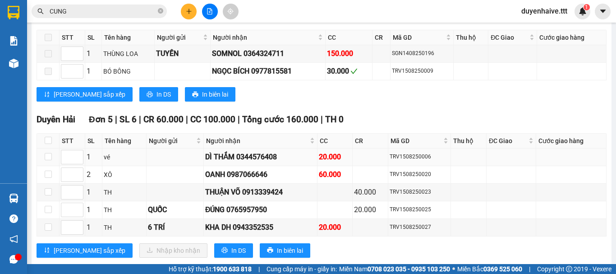
drag, startPoint x: 46, startPoint y: 198, endPoint x: 477, endPoint y: 169, distance: 432.3
click at [477, 169] on section "Kết quả [PERSON_NAME] ( 42 ) Bộ lọc Mã ĐH Trạng thái Món hàng Thu hộ [PERSON_NA…" at bounding box center [308, 137] width 616 height 274
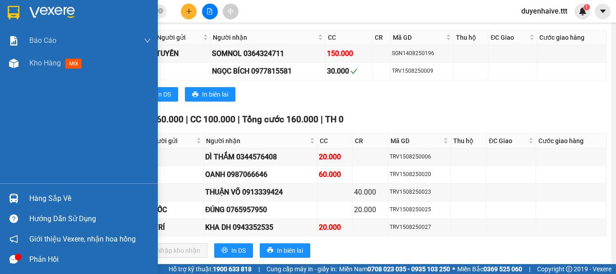
click at [43, 197] on div "Hàng sắp về" at bounding box center [90, 199] width 122 height 14
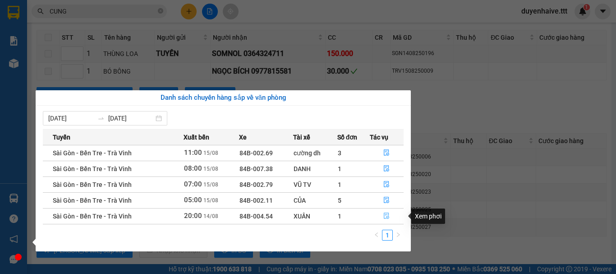
click at [385, 213] on icon "file-done" at bounding box center [386, 216] width 5 height 6
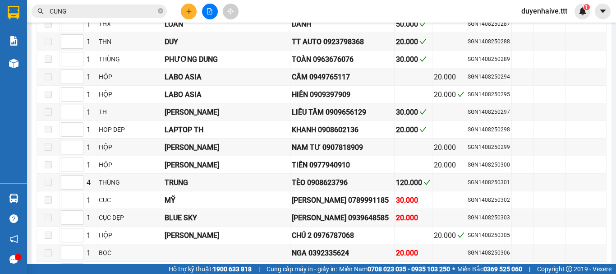
scroll to position [1395, 0]
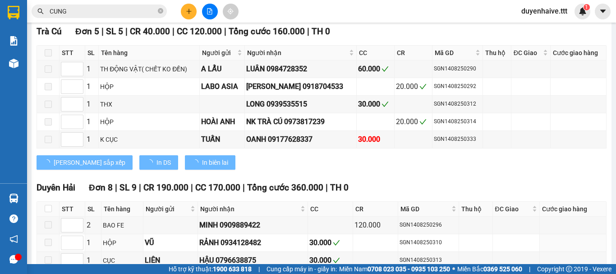
type input "[DATE]"
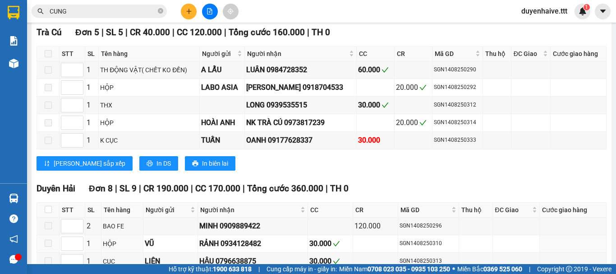
scroll to position [1528, 0]
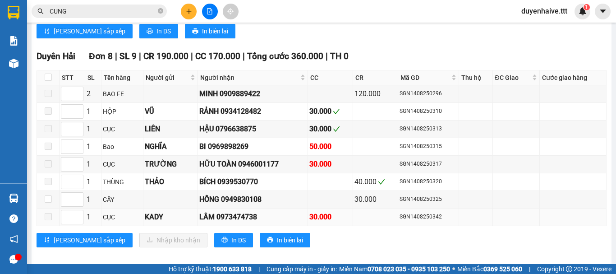
click at [46, 208] on td at bounding box center [48, 217] width 23 height 18
click at [49, 73] on input "checkbox" at bounding box center [48, 76] width 7 height 7
checkbox input "true"
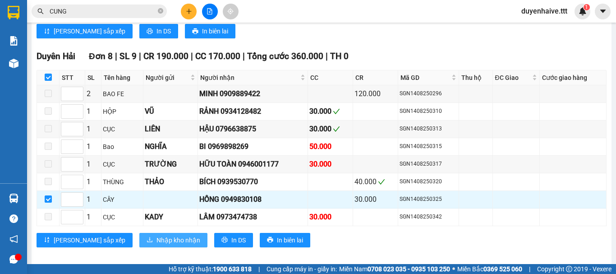
click at [156, 235] on span "Nhập kho nhận" at bounding box center [178, 240] width 44 height 10
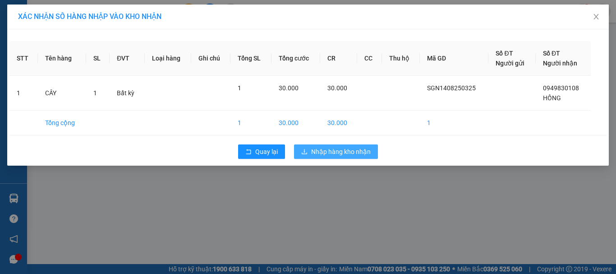
click at [343, 152] on span "Nhập hàng kho nhận" at bounding box center [340, 151] width 59 height 10
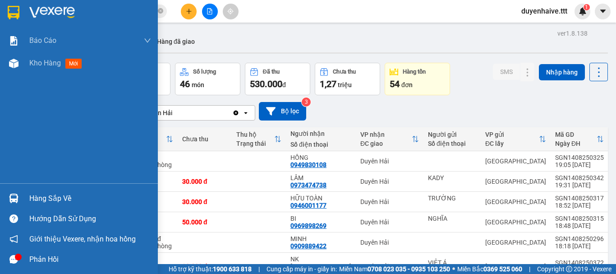
click at [46, 203] on div "Hàng sắp về" at bounding box center [90, 199] width 122 height 14
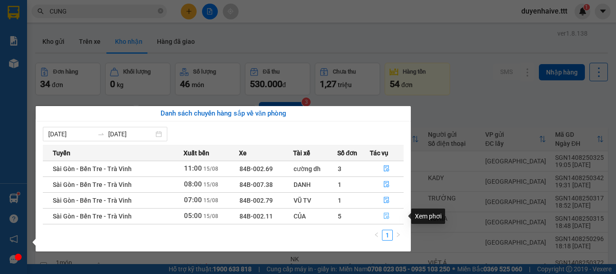
click at [387, 216] on icon "file-done" at bounding box center [386, 216] width 5 height 6
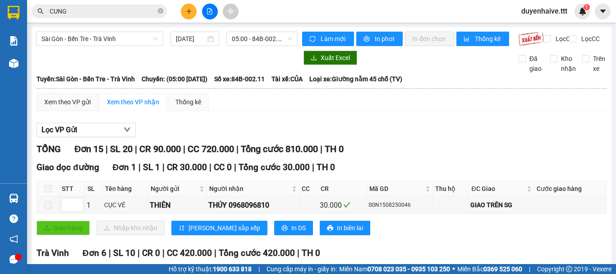
type input "[DATE]"
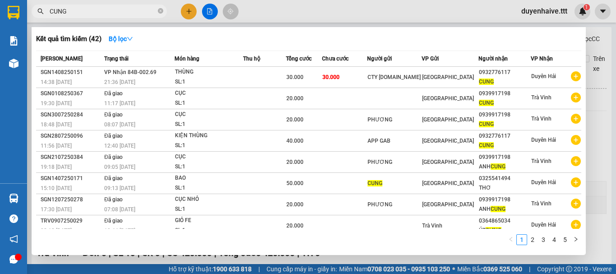
click at [164, 11] on span "CUNG" at bounding box center [99, 12] width 135 height 14
click at [158, 11] on icon "close-circle" at bounding box center [160, 10] width 5 height 5
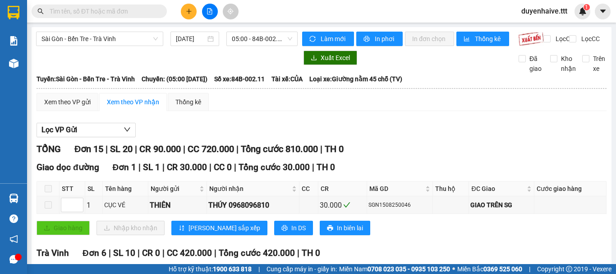
click at [146, 10] on input "text" at bounding box center [103, 11] width 106 height 10
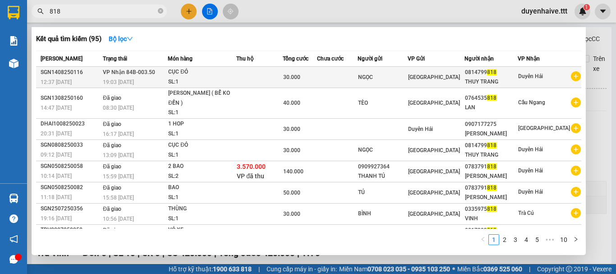
type input "818"
click at [538, 69] on td "Duyên Hải" at bounding box center [549, 77] width 64 height 21
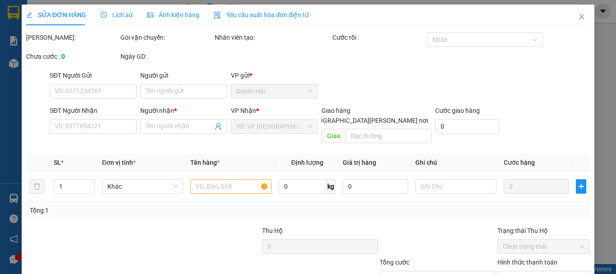
type input "NGỌC"
type input "0814799818"
type input "THUY TRANG"
type input "30.000"
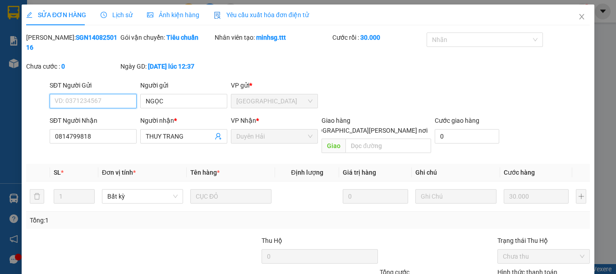
scroll to position [62, 0]
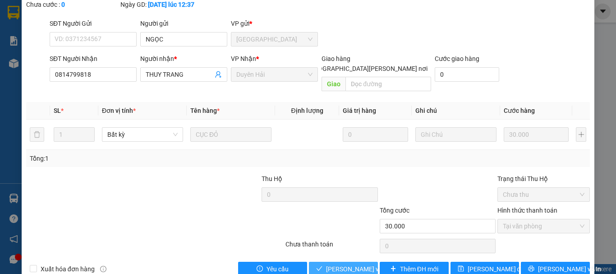
click at [335, 264] on span "[PERSON_NAME] và [PERSON_NAME] hàng" at bounding box center [387, 269] width 122 height 10
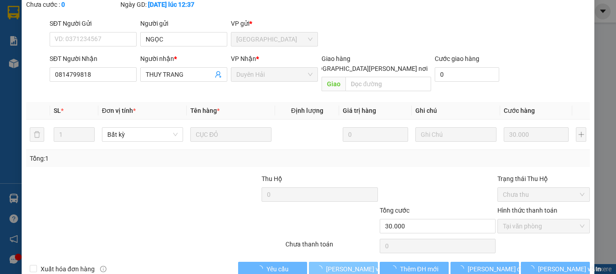
scroll to position [0, 0]
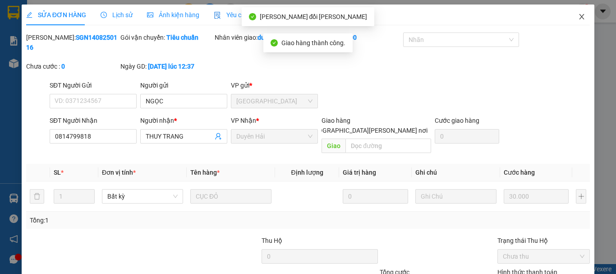
click at [578, 18] on icon "close" at bounding box center [581, 16] width 7 height 7
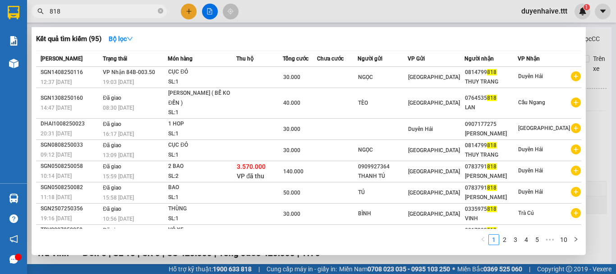
click at [164, 10] on span "818" at bounding box center [99, 12] width 135 height 14
click at [162, 11] on icon "close-circle" at bounding box center [160, 10] width 5 height 5
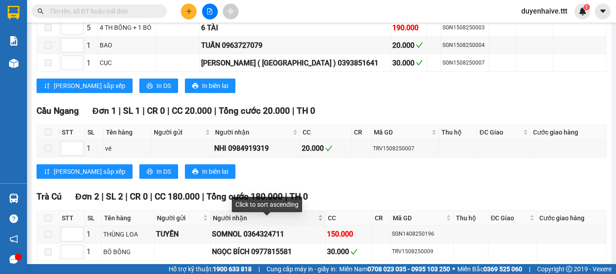
scroll to position [496, 0]
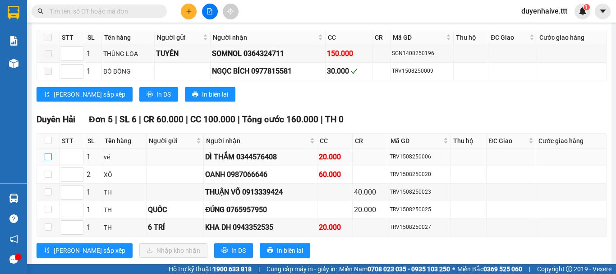
click at [46, 160] on input "checkbox" at bounding box center [48, 156] width 7 height 7
checkbox input "true"
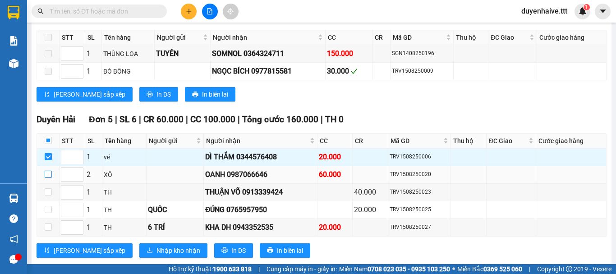
click at [48, 178] on input "checkbox" at bounding box center [48, 173] width 7 height 7
checkbox input "true"
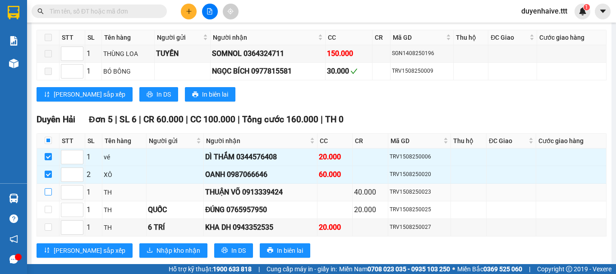
click at [47, 195] on input "checkbox" at bounding box center [48, 191] width 7 height 7
checkbox input "true"
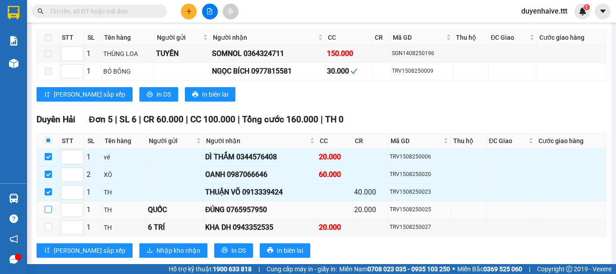
click at [47, 213] on input "checkbox" at bounding box center [48, 209] width 7 height 7
checkbox input "true"
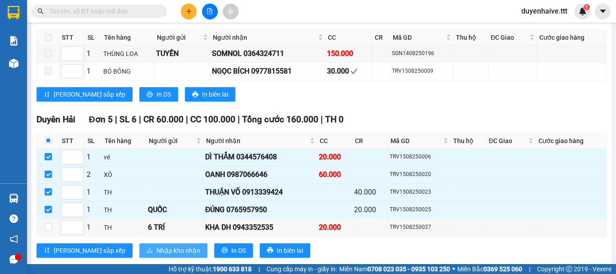
click at [156, 255] on span "Nhập kho nhận" at bounding box center [178, 250] width 44 height 10
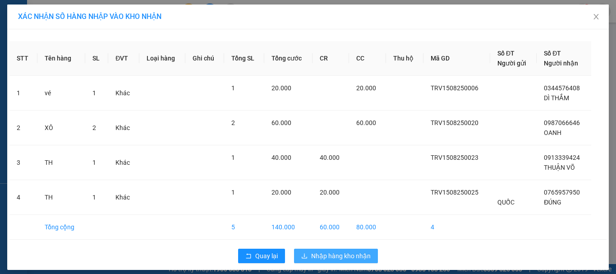
click at [340, 256] on span "Nhập hàng kho nhận" at bounding box center [340, 256] width 59 height 10
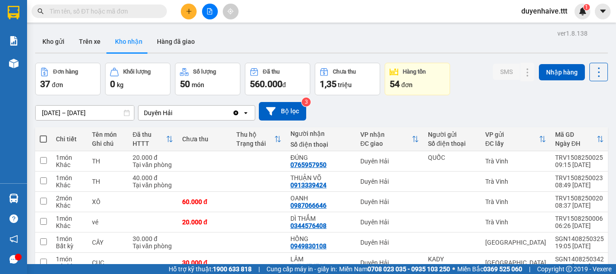
click at [111, 8] on input "text" at bounding box center [103, 11] width 106 height 10
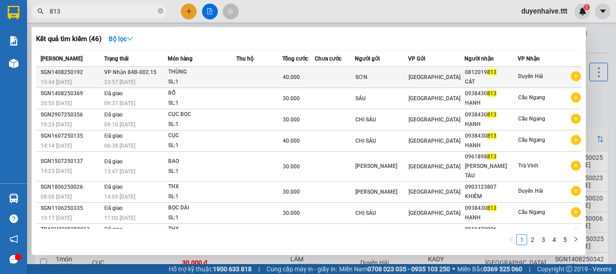
type input "813"
click at [486, 79] on div "CÁT" at bounding box center [491, 81] width 52 height 9
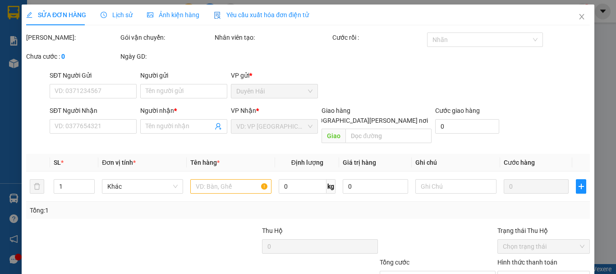
type input "SƠN"
type input "0812019813"
type input "CÁT"
type input "40.000"
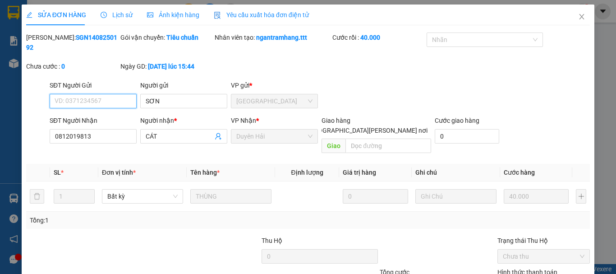
scroll to position [61, 0]
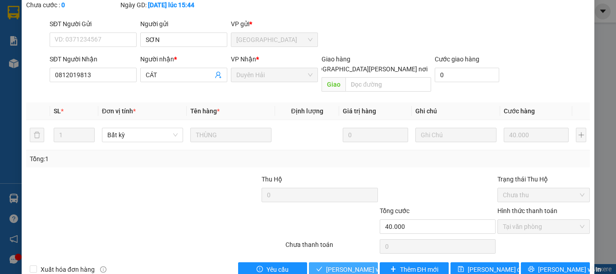
click at [345, 264] on span "[PERSON_NAME] và [PERSON_NAME] hàng" at bounding box center [387, 269] width 122 height 10
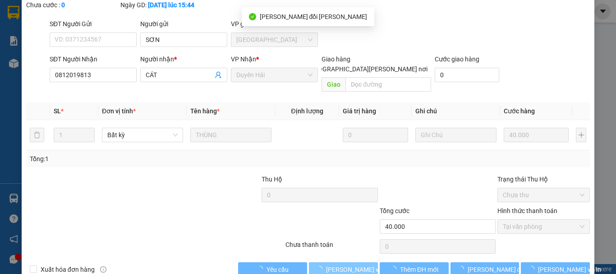
scroll to position [0, 0]
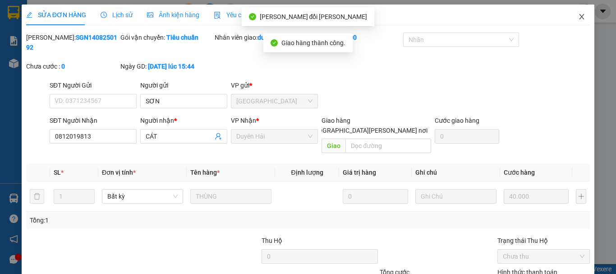
click at [578, 17] on icon "close" at bounding box center [581, 16] width 7 height 7
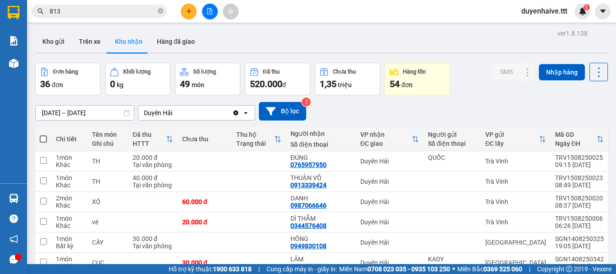
drag, startPoint x: 159, startPoint y: 11, endPoint x: 178, endPoint y: 11, distance: 19.4
click at [164, 11] on span "813" at bounding box center [99, 12] width 135 height 14
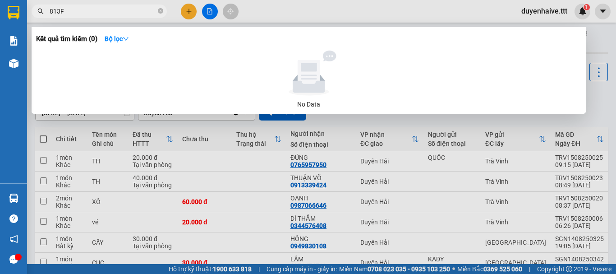
type input "813F"
click at [159, 6] on span "813F" at bounding box center [99, 12] width 135 height 14
click at [160, 10] on icon "close-circle" at bounding box center [160, 10] width 5 height 5
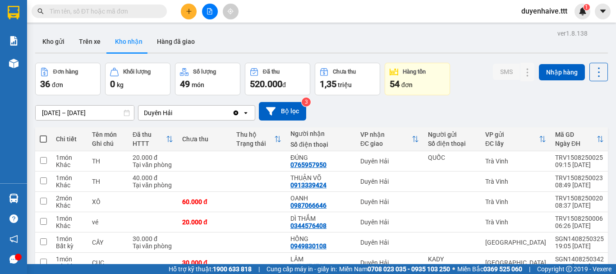
click at [101, 9] on input "text" at bounding box center [103, 11] width 106 height 10
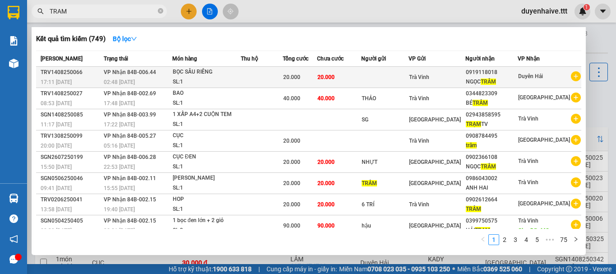
type input "TRAM"
click at [543, 76] on span "Duyên Hải" at bounding box center [530, 76] width 25 height 6
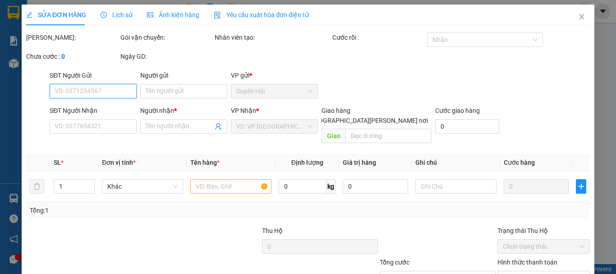
type input "0919118018"
type input "NGỌC TRÂM"
type input "20.000"
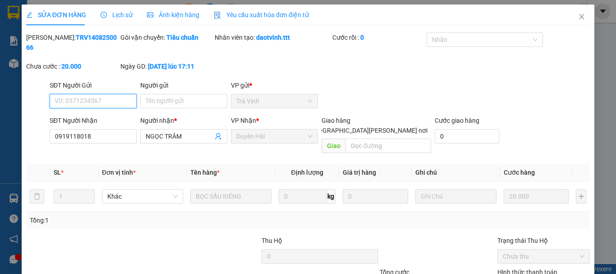
scroll to position [62, 0]
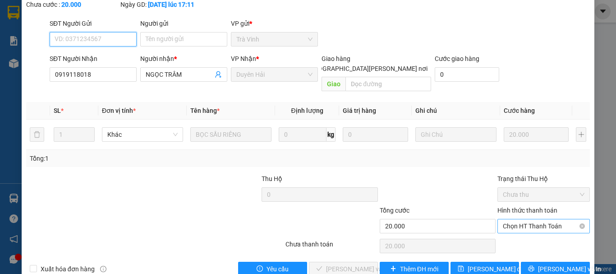
click at [521, 219] on span "Chọn HT Thanh Toán" at bounding box center [544, 226] width 82 height 14
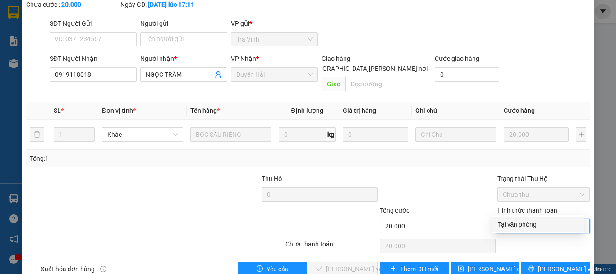
click at [510, 228] on div "Tại văn phòng" at bounding box center [538, 224] width 81 height 10
type input "0"
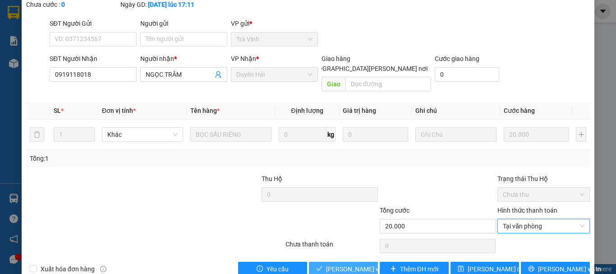
click at [351, 264] on span "[PERSON_NAME] và [PERSON_NAME] hàng" at bounding box center [387, 269] width 122 height 10
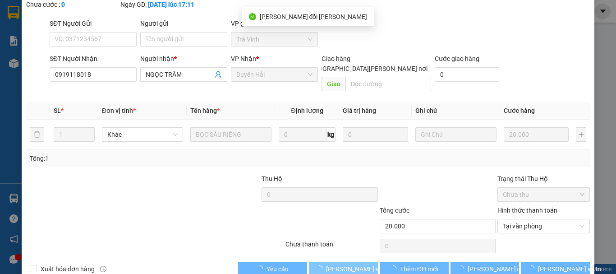
scroll to position [0, 0]
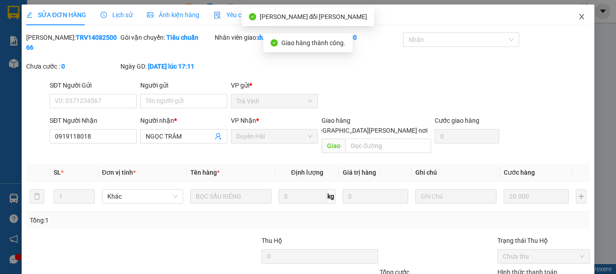
click at [579, 18] on icon "close" at bounding box center [581, 16] width 5 height 5
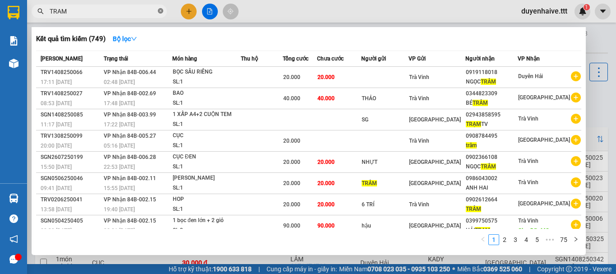
click at [161, 11] on icon "close-circle" at bounding box center [160, 10] width 5 height 5
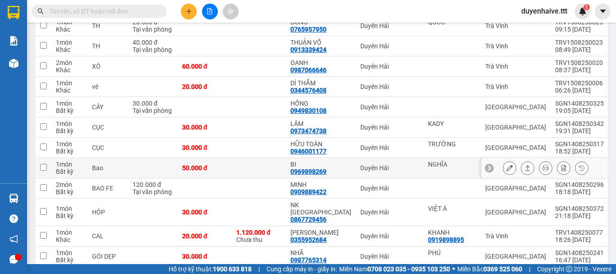
scroll to position [225, 0]
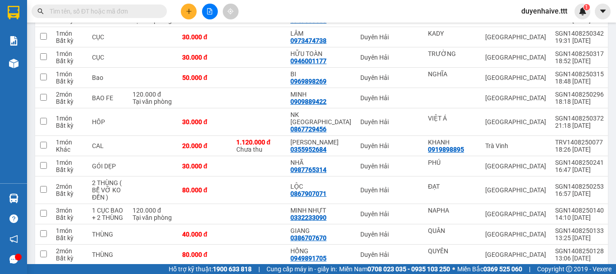
click at [143, 12] on input "text" at bounding box center [103, 11] width 106 height 10
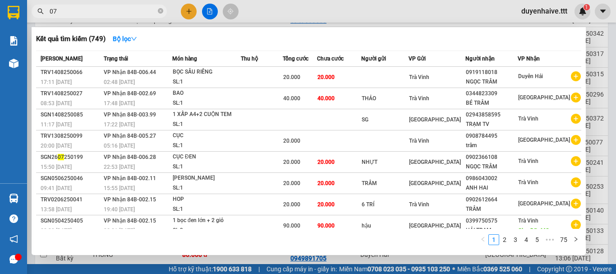
type input "071"
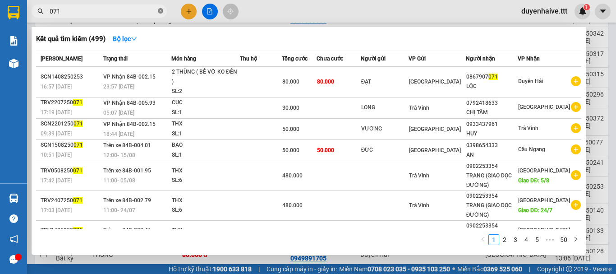
click at [162, 10] on icon "close-circle" at bounding box center [160, 10] width 5 height 5
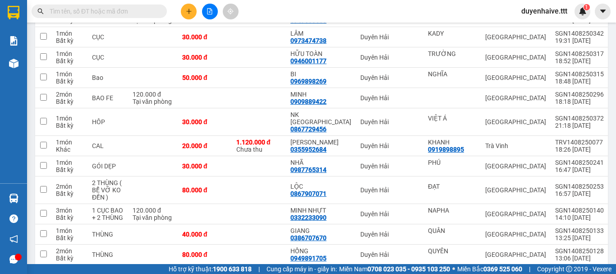
click at [153, 12] on input "text" at bounding box center [103, 11] width 106 height 10
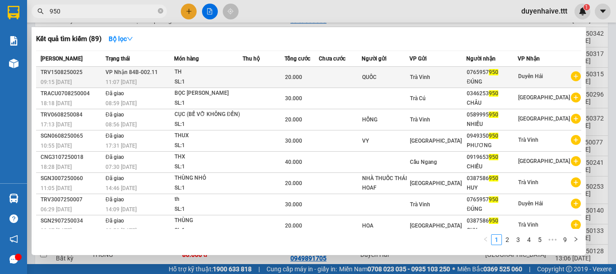
type input "950"
click at [526, 79] on span "Duyên Hải" at bounding box center [530, 76] width 25 height 6
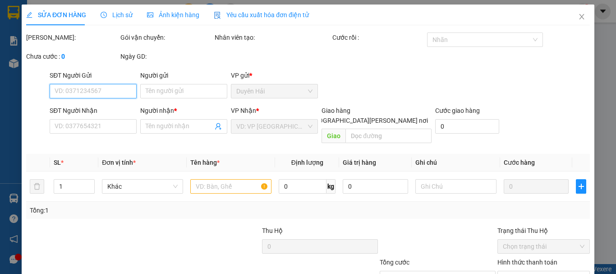
type input "QUỐC"
type input "0765957950"
type input "ĐÚNG"
type input "20.000"
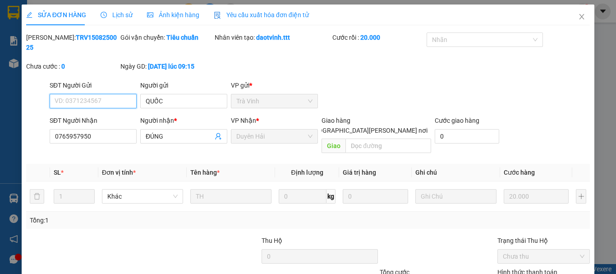
scroll to position [62, 0]
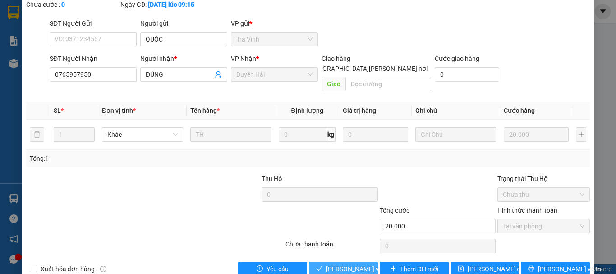
click at [348, 264] on span "[PERSON_NAME] và [PERSON_NAME] hàng" at bounding box center [387, 269] width 122 height 10
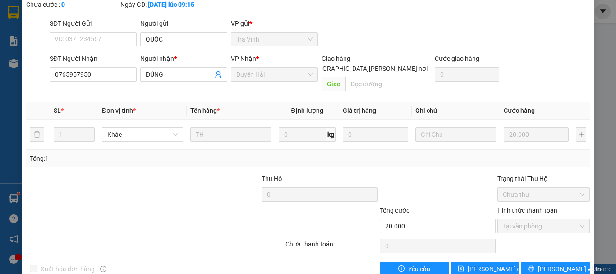
scroll to position [0, 0]
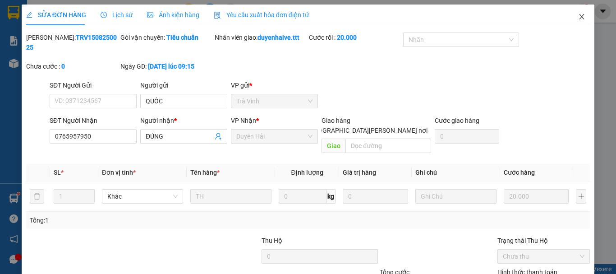
click at [578, 14] on icon "close" at bounding box center [581, 16] width 7 height 7
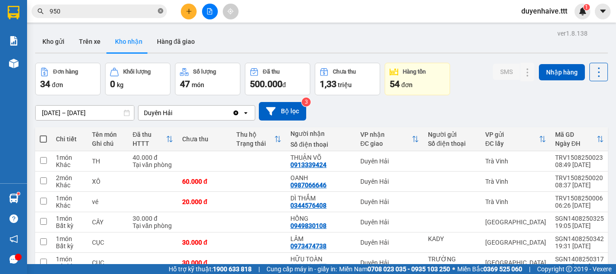
click at [160, 12] on icon "close-circle" at bounding box center [160, 10] width 5 height 5
click at [144, 11] on input "text" at bounding box center [103, 11] width 106 height 10
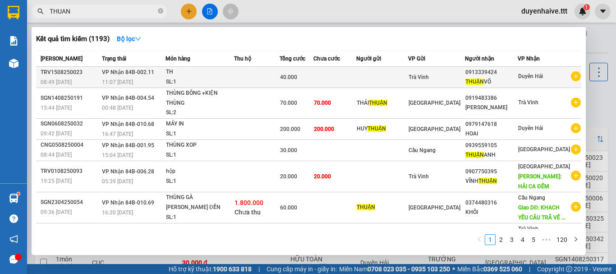
type input "THUAN"
click at [498, 76] on div "0913339424" at bounding box center [491, 72] width 52 height 9
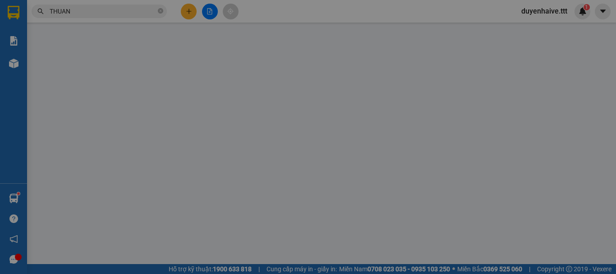
type input "0913339424"
type input "THUẬN VÕ"
type input "40.000"
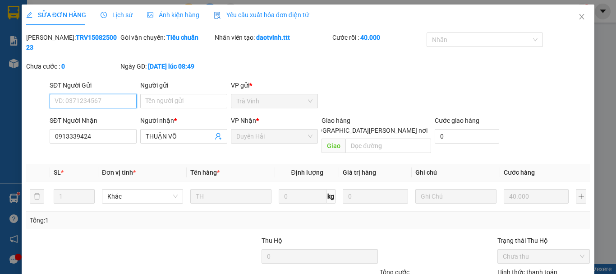
scroll to position [62, 0]
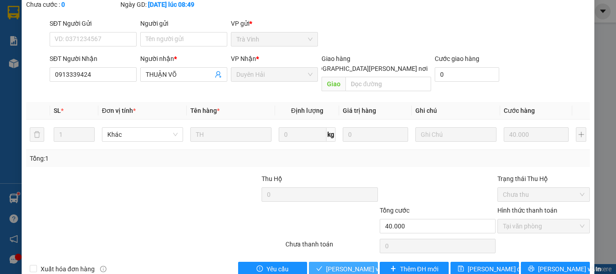
click at [348, 264] on span "[PERSON_NAME] và [PERSON_NAME] hàng" at bounding box center [387, 269] width 122 height 10
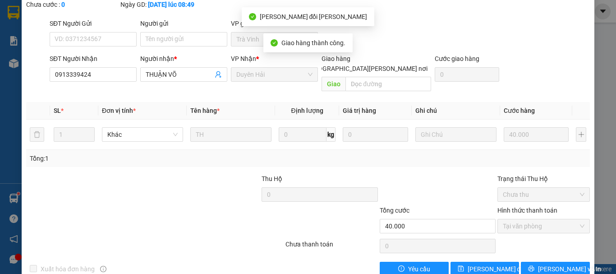
scroll to position [0, 0]
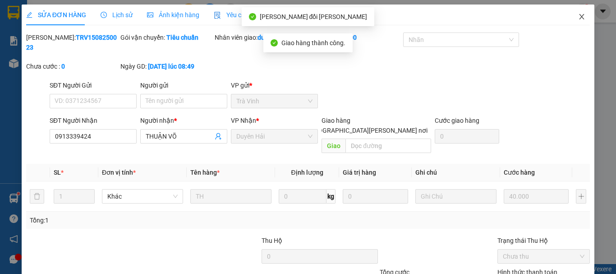
click at [578, 15] on icon "close" at bounding box center [581, 16] width 7 height 7
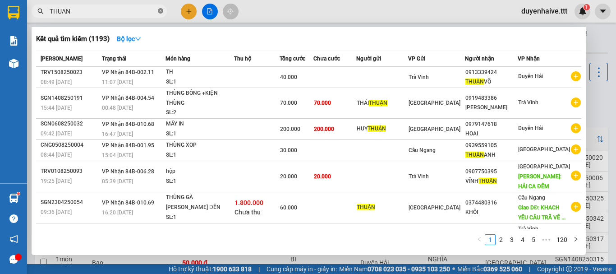
click at [160, 9] on icon "close-circle" at bounding box center [160, 10] width 5 height 5
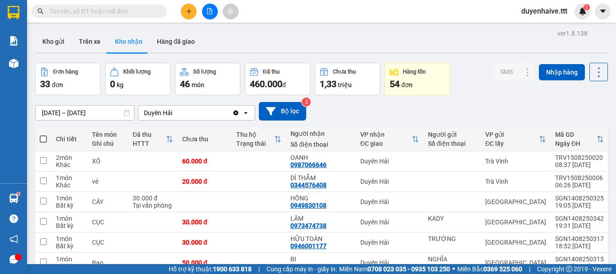
click at [137, 11] on input "text" at bounding box center [103, 11] width 106 height 10
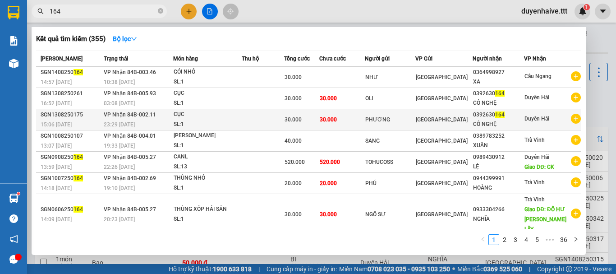
type input "164"
click at [493, 123] on div "CÔ NGHỆ" at bounding box center [498, 123] width 51 height 9
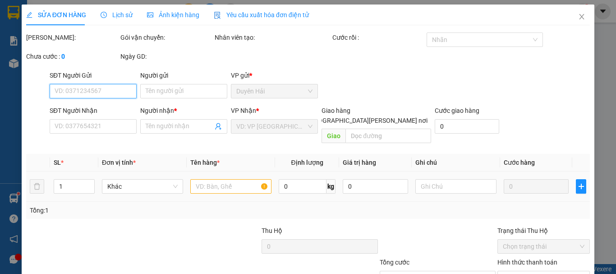
type input "PHƯƠNG"
type input "0392630164"
type input "CÔ NGHỆ"
type input "30.000"
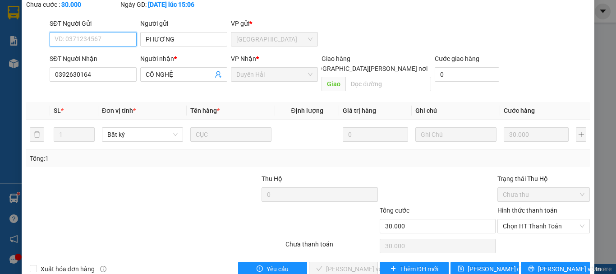
drag, startPoint x: 506, startPoint y: 210, endPoint x: 508, endPoint y: 216, distance: 6.6
click at [507, 219] on span "Chọn HT Thanh Toán" at bounding box center [544, 226] width 82 height 14
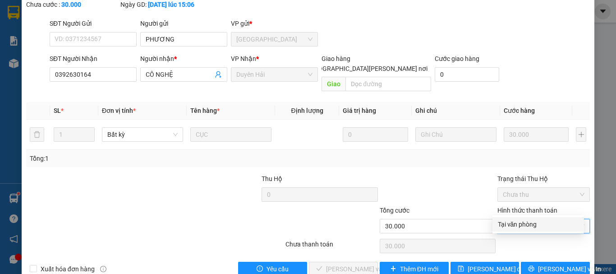
click at [509, 221] on div "Tại văn phòng" at bounding box center [538, 224] width 81 height 10
type input "0"
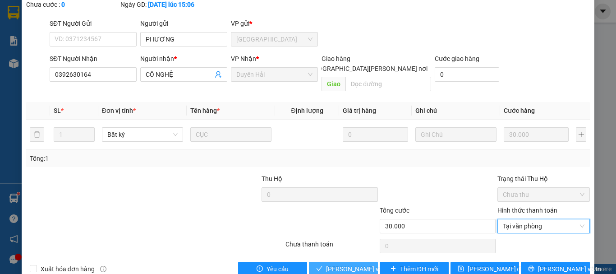
click at [352, 264] on span "[PERSON_NAME] và [PERSON_NAME] hàng" at bounding box center [387, 269] width 122 height 10
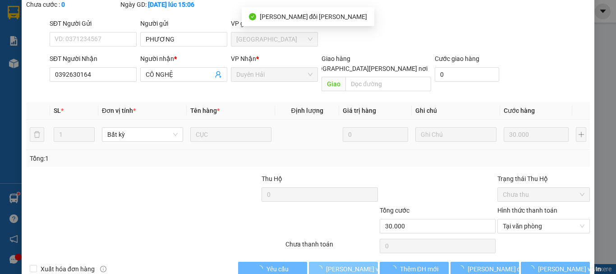
scroll to position [0, 0]
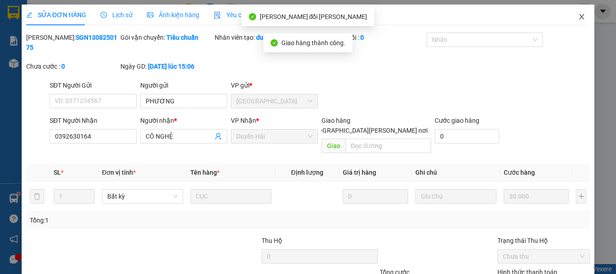
click at [579, 16] on icon "close" at bounding box center [581, 16] width 5 height 5
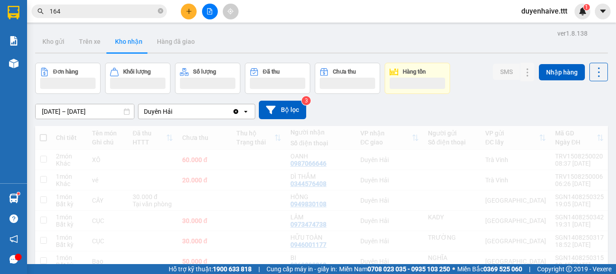
click at [115, 9] on input "164" at bounding box center [103, 11] width 106 height 10
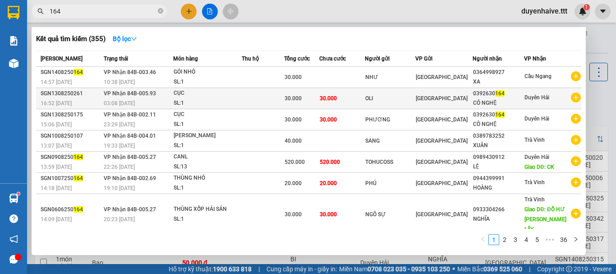
click at [495, 99] on div "CÔ NGHỆ" at bounding box center [498, 102] width 51 height 9
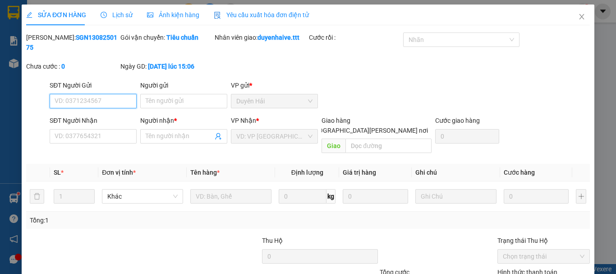
type input "OLI"
type input "0392630164"
type input "CÔ NGHỆ"
type input "30.000"
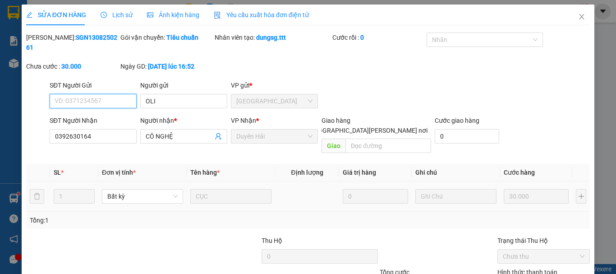
scroll to position [60, 0]
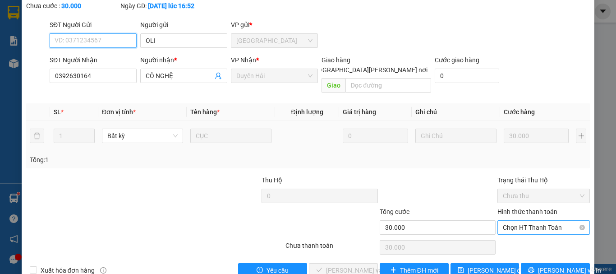
click at [520, 220] on span "Chọn HT Thanh Toán" at bounding box center [544, 227] width 82 height 14
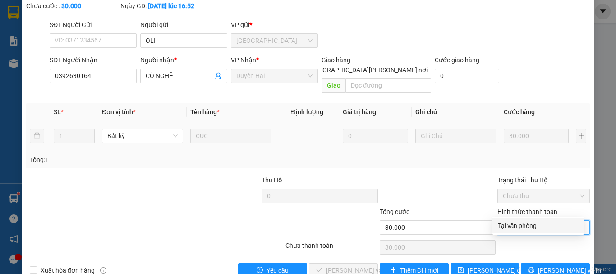
click at [515, 222] on div "Tại văn phòng" at bounding box center [538, 225] width 81 height 10
type input "0"
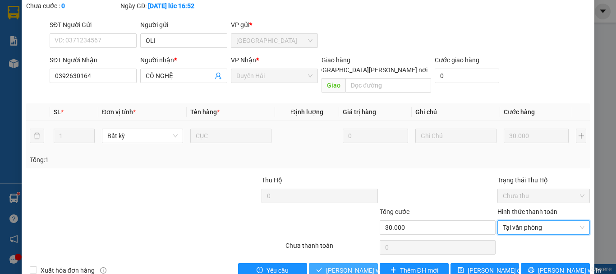
click at [352, 265] on span "[PERSON_NAME] và [PERSON_NAME] hàng" at bounding box center [387, 270] width 122 height 10
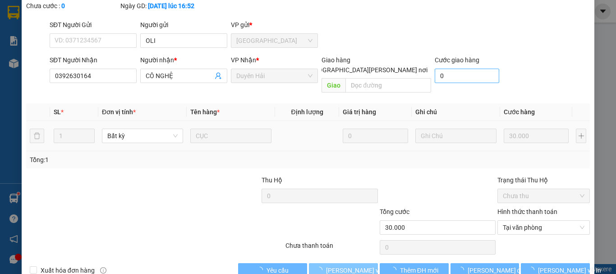
scroll to position [0, 0]
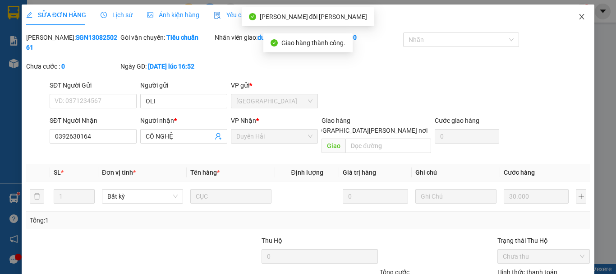
click at [578, 19] on icon "close" at bounding box center [581, 16] width 7 height 7
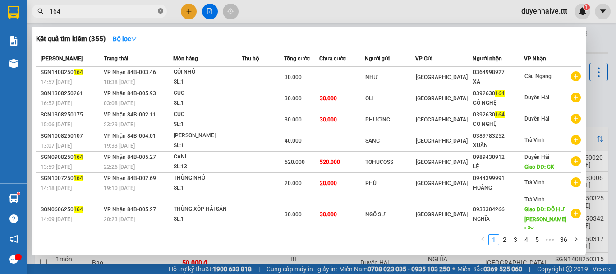
click at [160, 10] on icon "close-circle" at bounding box center [160, 10] width 5 height 5
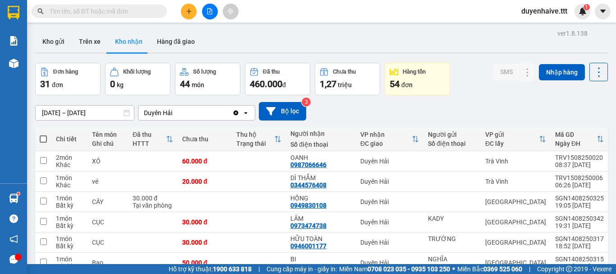
click at [120, 14] on input "text" at bounding box center [103, 11] width 106 height 10
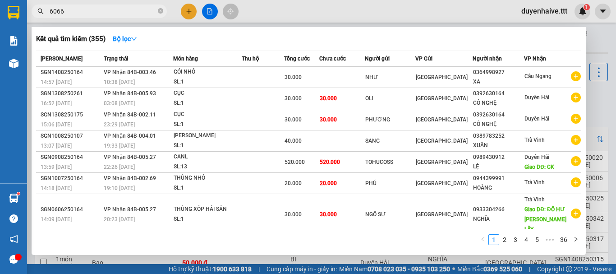
type input "60666"
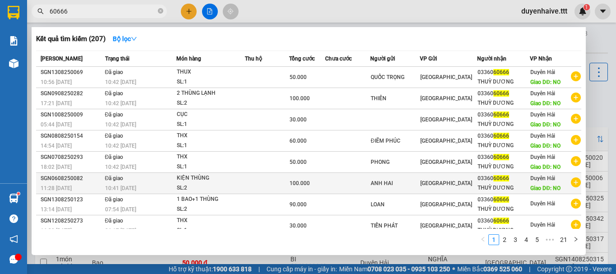
scroll to position [50, 0]
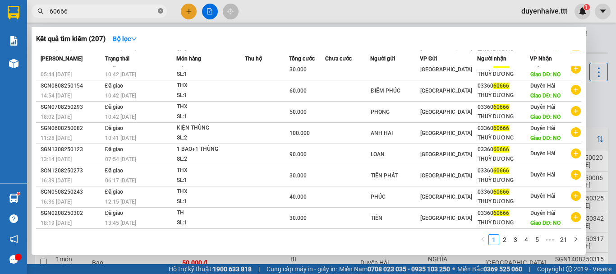
click at [160, 9] on icon "close-circle" at bounding box center [160, 10] width 5 height 5
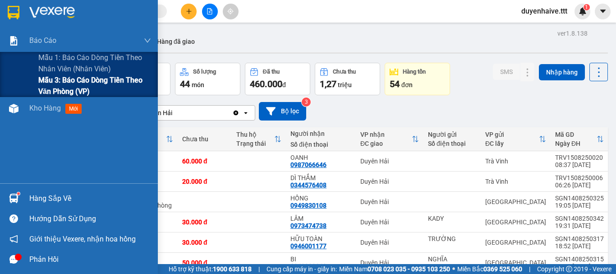
click at [58, 82] on span "Mẫu 3: Báo cáo dòng tiền theo văn phòng (VP)" at bounding box center [94, 85] width 113 height 23
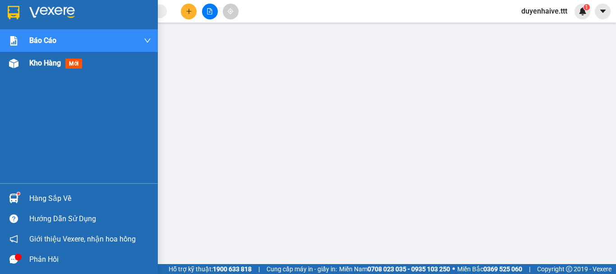
click at [38, 63] on span "Kho hàng" at bounding box center [45, 63] width 32 height 9
click at [385, 7] on div "Kết quả [PERSON_NAME] ( 207 ) Bộ lọc Mã ĐH Trạng thái Món hàng Thu hộ [PERSON_N…" at bounding box center [308, 11] width 616 height 23
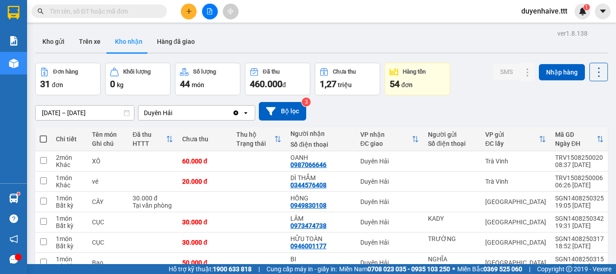
click at [121, 7] on input "text" at bounding box center [103, 11] width 106 height 10
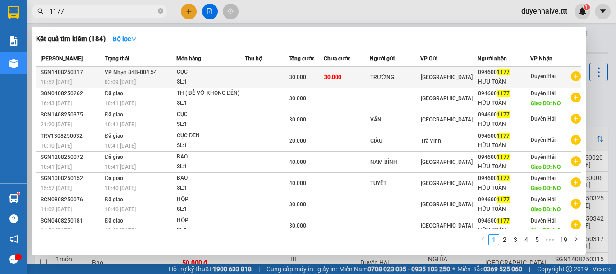
type input "1177"
click at [508, 78] on div "HỮU TOÀN" at bounding box center [503, 81] width 51 height 9
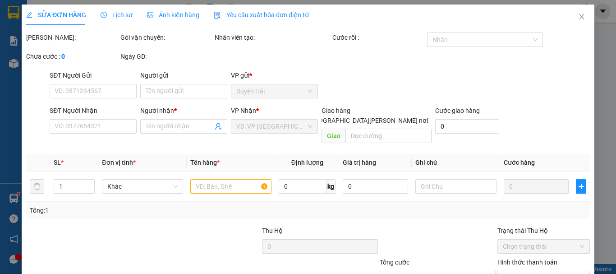
type input "TRƯỜNG"
type input "0946001177"
type input "HỮU TOÀN"
type input "30.000"
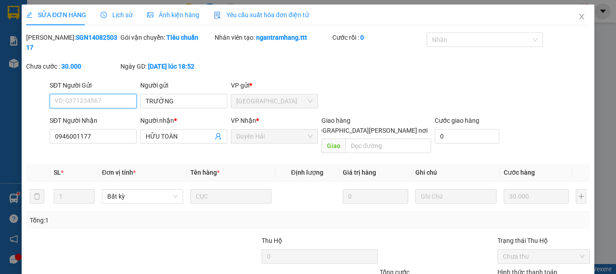
scroll to position [57, 0]
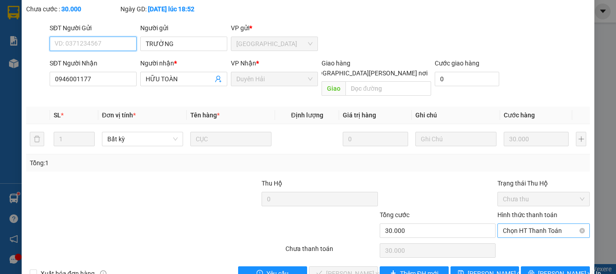
click at [515, 224] on span "Chọn HT Thanh Toán" at bounding box center [544, 231] width 82 height 14
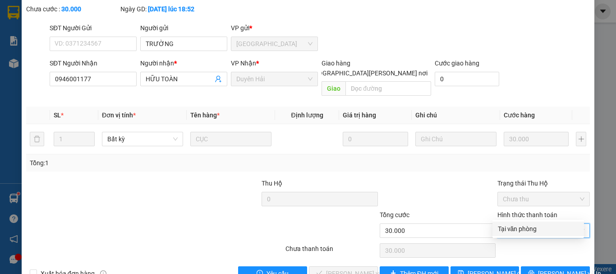
click at [512, 226] on div "Tại văn phòng" at bounding box center [538, 229] width 81 height 10
type input "0"
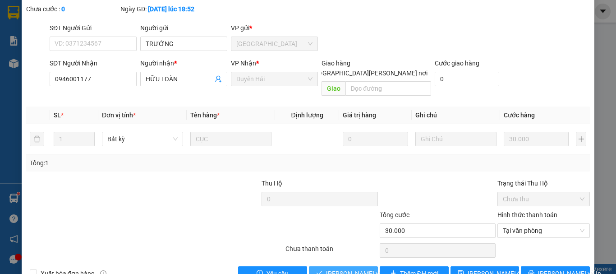
click at [369, 268] on span "[PERSON_NAME] và [PERSON_NAME] hàng" at bounding box center [387, 273] width 122 height 10
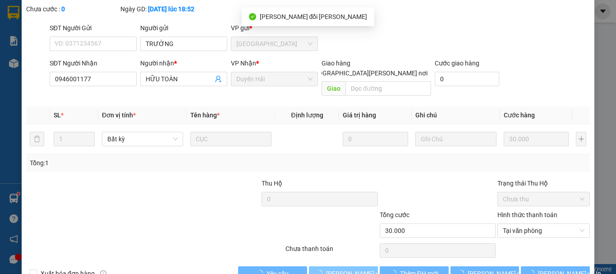
scroll to position [0, 0]
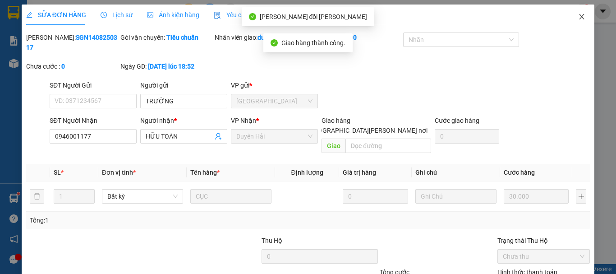
click at [578, 16] on icon "close" at bounding box center [581, 16] width 7 height 7
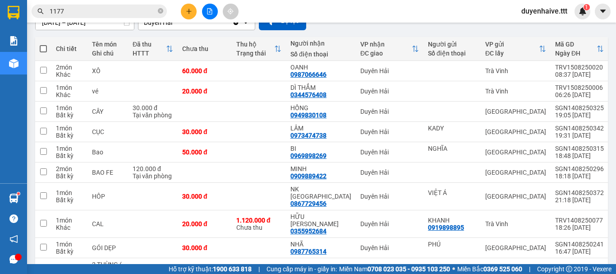
scroll to position [180, 0]
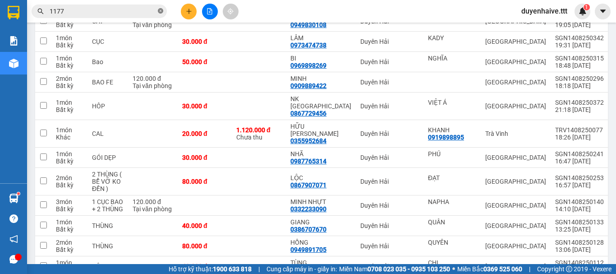
click at [160, 9] on icon "close-circle" at bounding box center [160, 10] width 5 height 5
click at [142, 9] on input "text" at bounding box center [103, 11] width 106 height 10
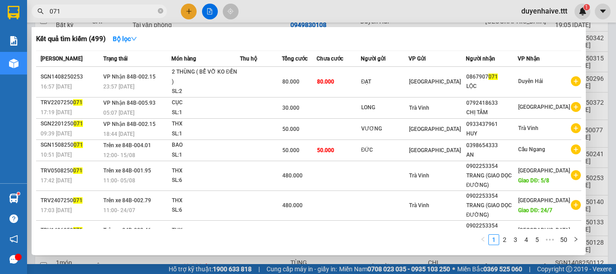
type input "071"
click at [514, 82] on div "LỘC" at bounding box center [491, 86] width 51 height 9
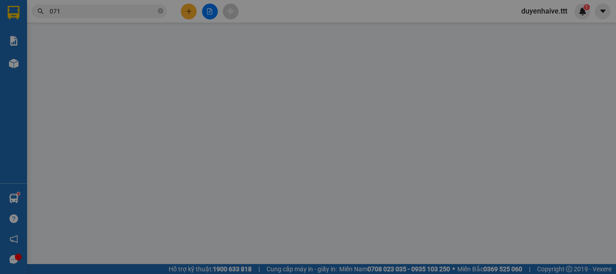
type input "ĐẠT"
type input "0867907071"
type input "LỘC"
type input "80.000"
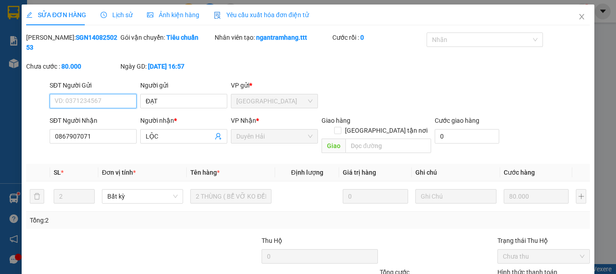
scroll to position [57, 0]
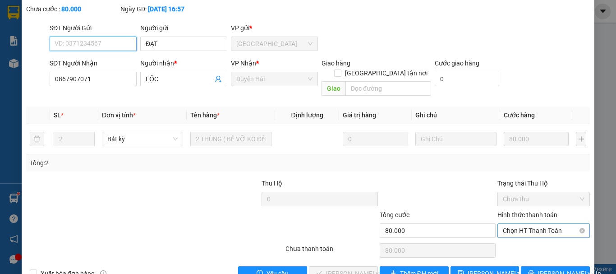
click at [503, 224] on span "Chọn HT Thanh Toán" at bounding box center [544, 231] width 82 height 14
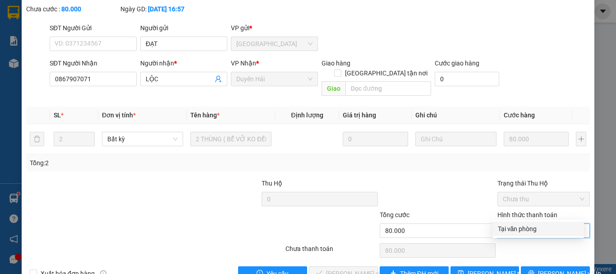
click at [503, 230] on div "Tại văn phòng" at bounding box center [538, 229] width 81 height 10
type input "0"
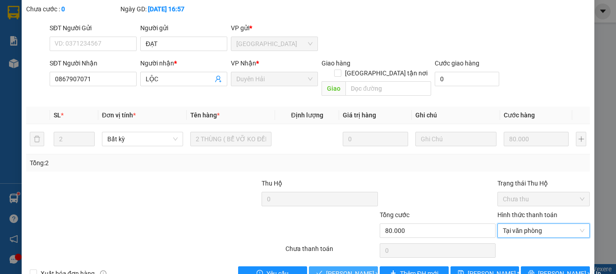
click at [341, 266] on button "[PERSON_NAME] và [PERSON_NAME] hàng" at bounding box center [343, 273] width 69 height 14
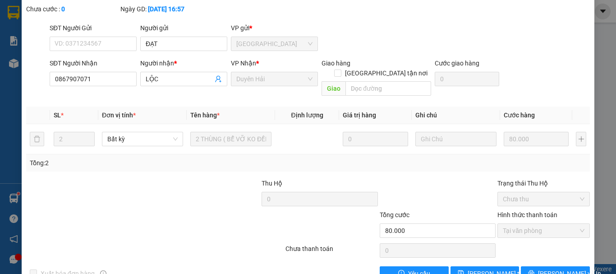
scroll to position [0, 0]
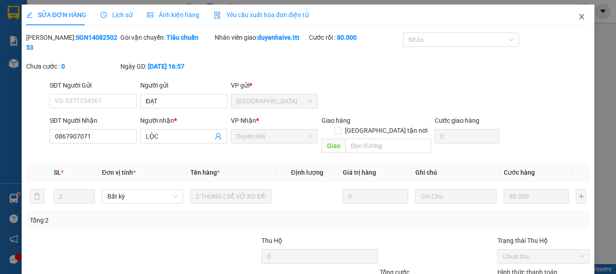
click at [578, 16] on icon "close" at bounding box center [581, 16] width 7 height 7
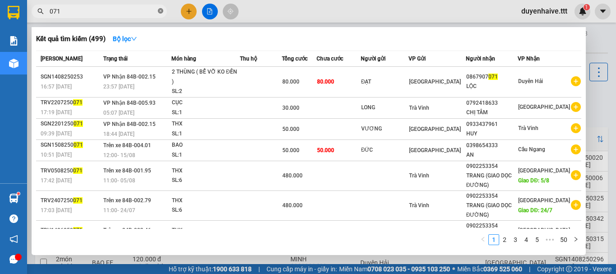
click at [163, 12] on icon "close-circle" at bounding box center [160, 10] width 5 height 5
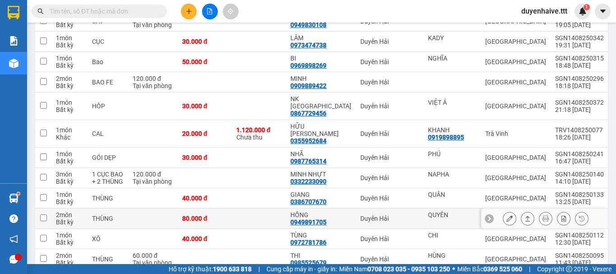
scroll to position [270, 0]
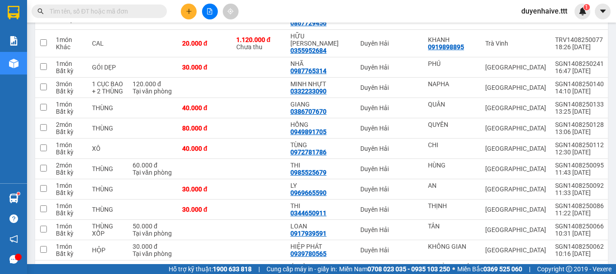
click at [96, 9] on input "text" at bounding box center [103, 11] width 106 height 10
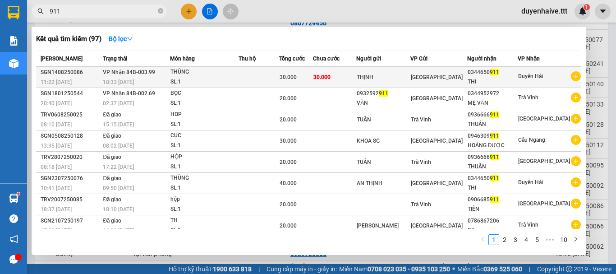
type input "911"
click at [517, 82] on div "THI" at bounding box center [492, 81] width 50 height 9
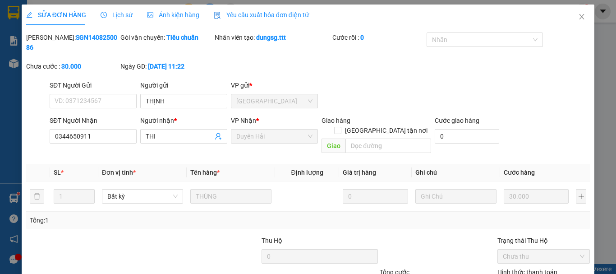
type input "THỊNH"
type input "0344650911"
type input "THI"
type input "30.000"
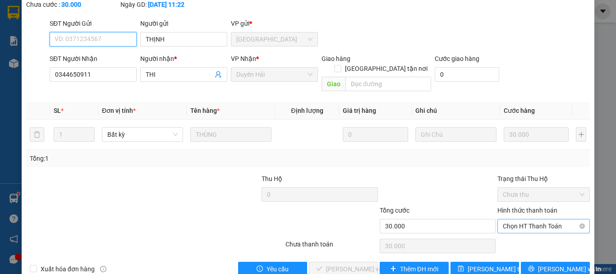
click at [525, 219] on span "Chọn HT Thanh Toán" at bounding box center [544, 226] width 82 height 14
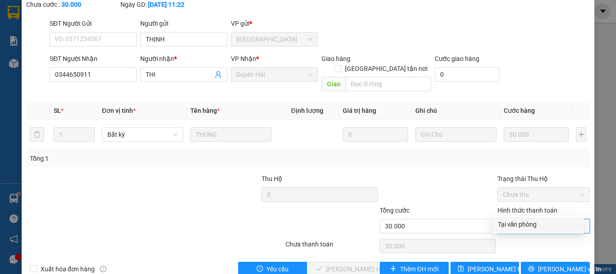
click at [517, 222] on div "Tại văn phòng" at bounding box center [538, 224] width 81 height 10
type input "0"
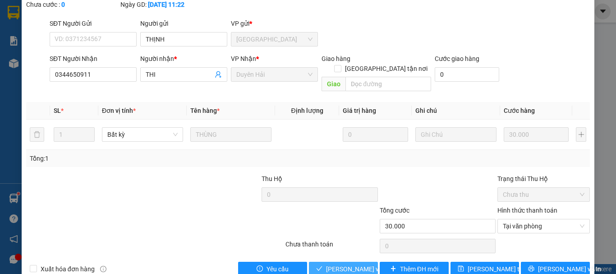
click at [350, 264] on span "[PERSON_NAME] và [PERSON_NAME] hàng" at bounding box center [369, 269] width 87 height 10
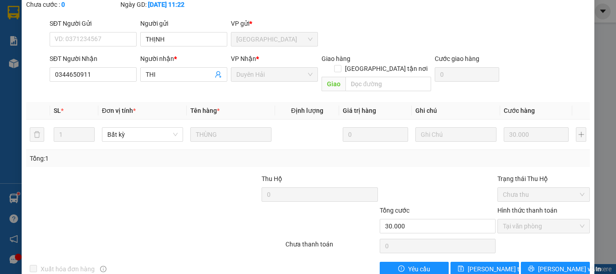
scroll to position [0, 0]
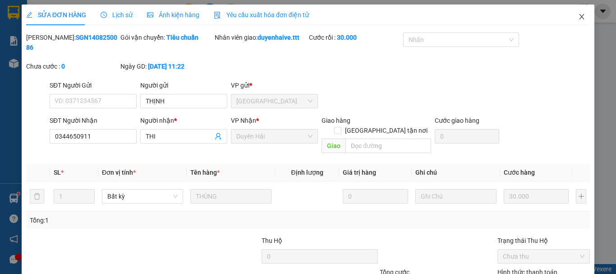
click at [578, 14] on icon "close" at bounding box center [581, 16] width 7 height 7
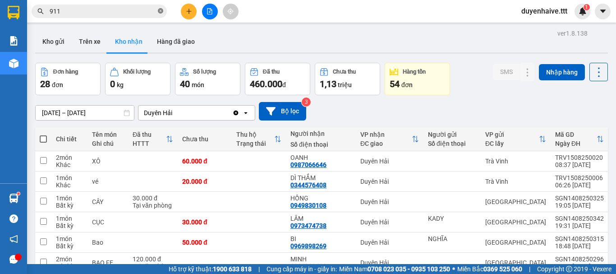
click at [158, 10] on icon "close-circle" at bounding box center [160, 10] width 5 height 5
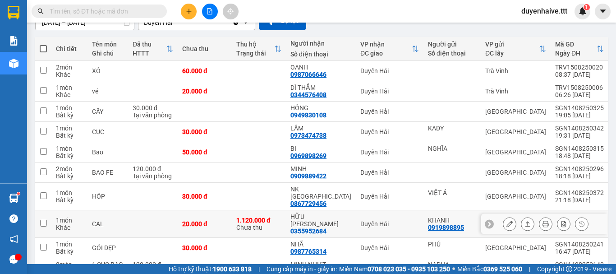
scroll to position [225, 0]
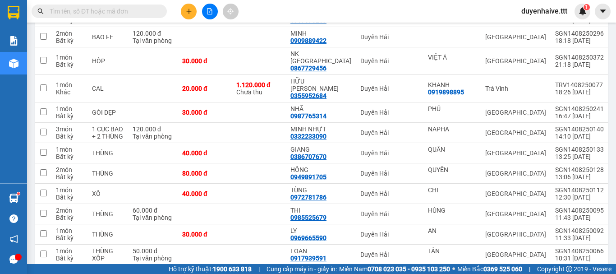
click at [131, 10] on input "text" at bounding box center [103, 11] width 106 height 10
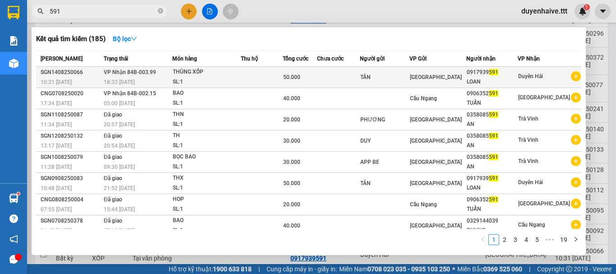
type input "591"
click at [517, 81] on div "LOAN" at bounding box center [492, 81] width 50 height 9
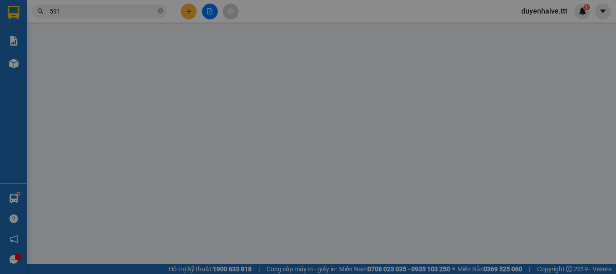
type input "TÂN"
type input "0917939591"
type input "LOAN"
type input "50.000"
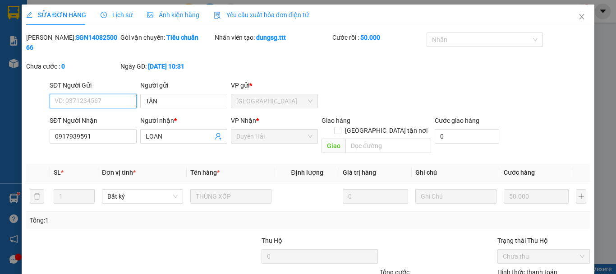
scroll to position [62, 0]
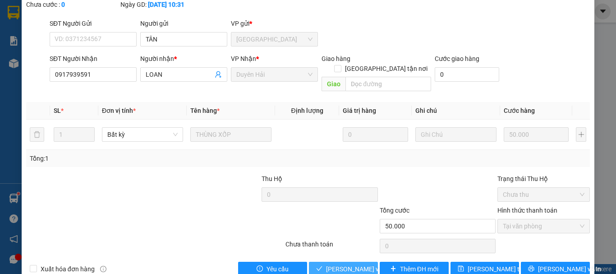
click at [348, 264] on span "[PERSON_NAME] và [PERSON_NAME] hàng" at bounding box center [369, 269] width 87 height 10
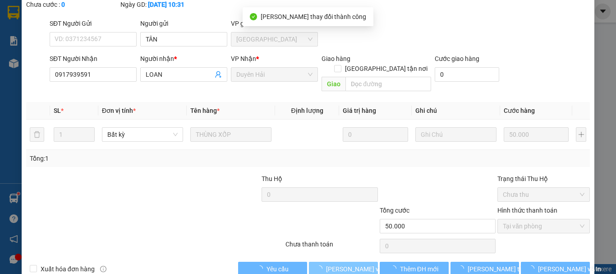
scroll to position [0, 0]
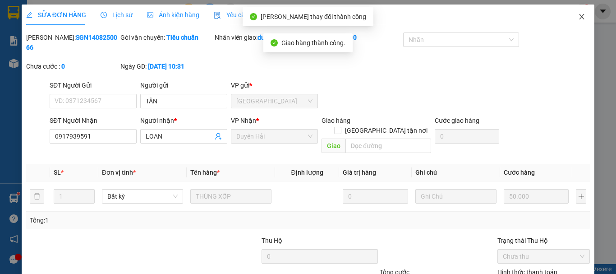
click at [578, 14] on icon "close" at bounding box center [581, 16] width 7 height 7
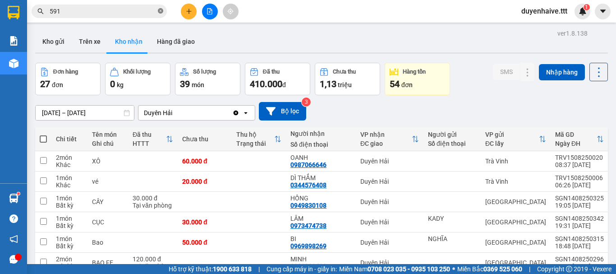
click at [162, 13] on icon "close-circle" at bounding box center [160, 10] width 5 height 5
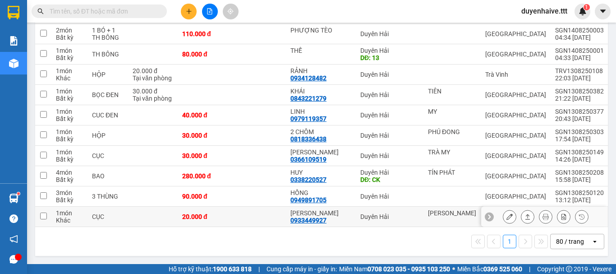
scroll to position [497, 0]
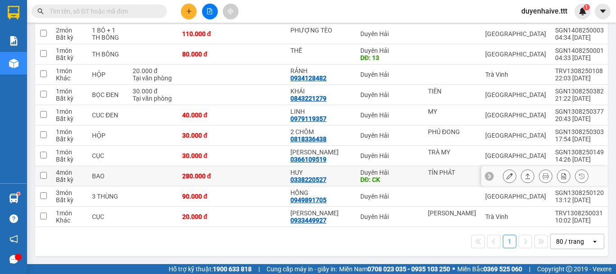
drag, startPoint x: 90, startPoint y: 156, endPoint x: 59, endPoint y: 251, distance: 99.6
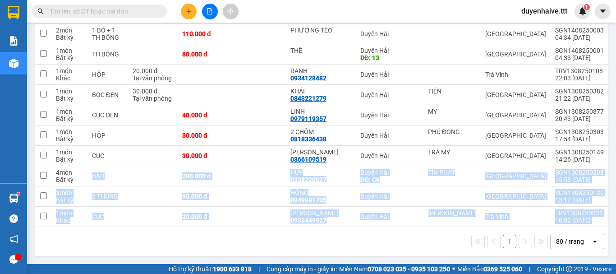
click at [72, 252] on div "1 80 / trang open" at bounding box center [321, 241] width 572 height 29
